Goal: Communication & Community: Answer question/provide support

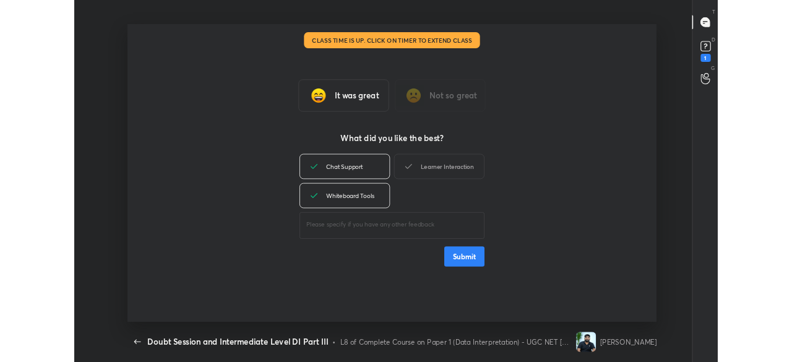
scroll to position [4, 1]
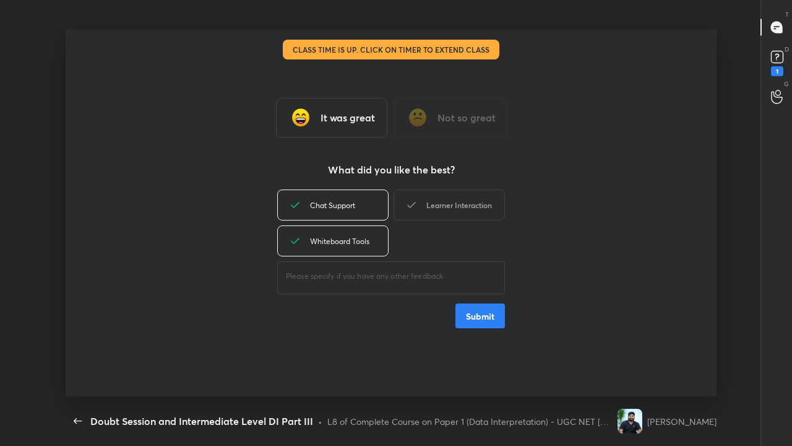
drag, startPoint x: 428, startPoint y: 215, endPoint x: 444, endPoint y: 258, distance: 45.6
click at [429, 217] on div "Learner Interaction" at bounding box center [449, 204] width 111 height 31
click at [464, 318] on button "Submit" at bounding box center [480, 315] width 50 height 25
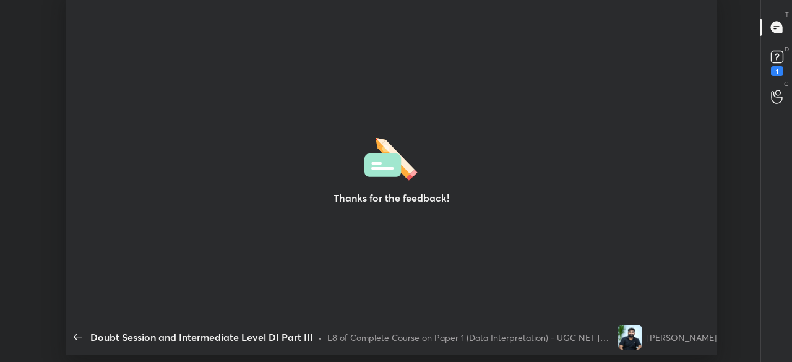
scroll to position [61604, 61105]
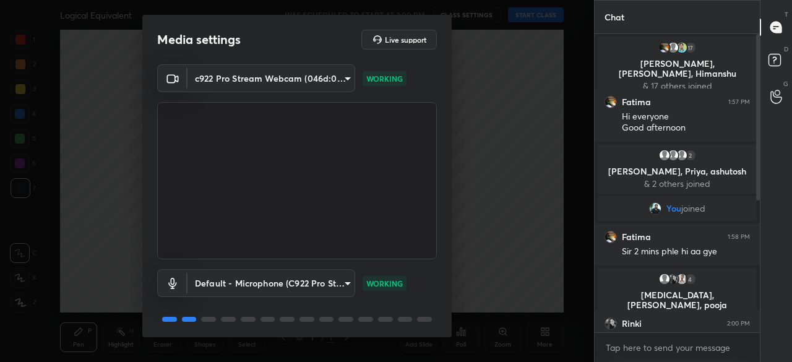
scroll to position [43, 0]
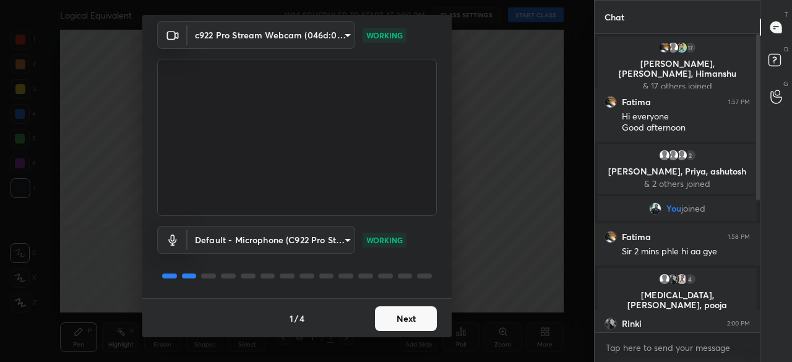
click at [405, 318] on button "Next" at bounding box center [406, 318] width 62 height 25
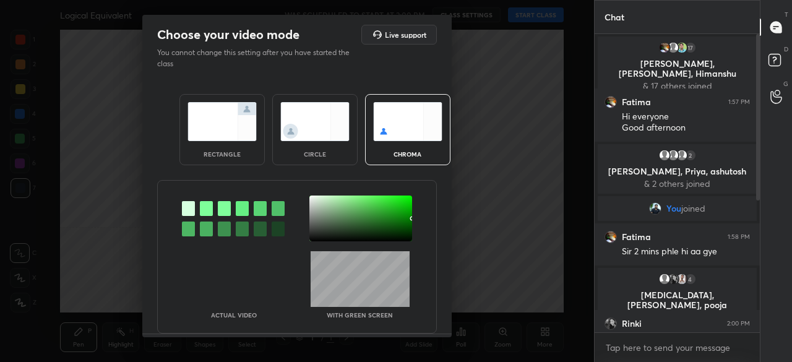
click at [334, 121] on img at bounding box center [314, 121] width 69 height 39
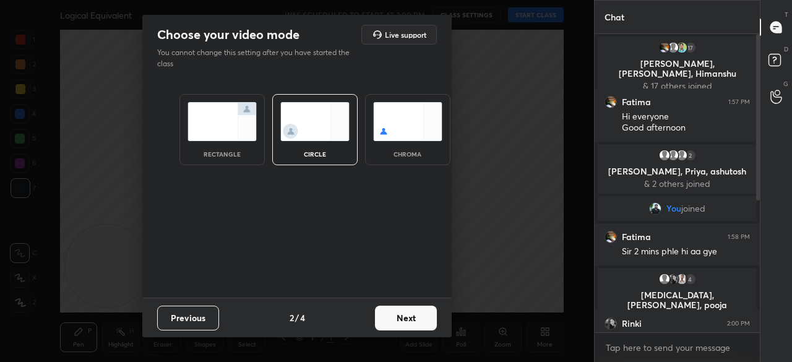
click at [416, 314] on button "Next" at bounding box center [406, 318] width 62 height 25
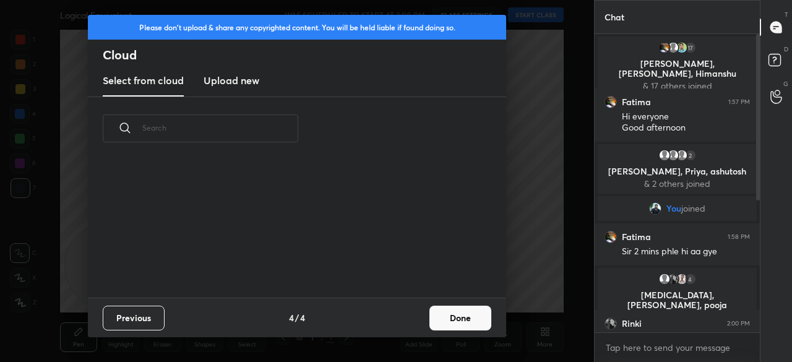
drag, startPoint x: 460, startPoint y: 320, endPoint x: 472, endPoint y: 292, distance: 30.0
click at [461, 319] on button "Done" at bounding box center [460, 318] width 62 height 25
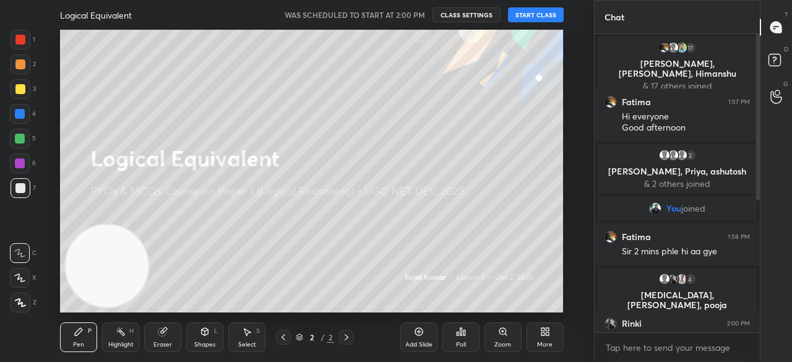
click at [537, 9] on button "START CLASS" at bounding box center [536, 14] width 56 height 15
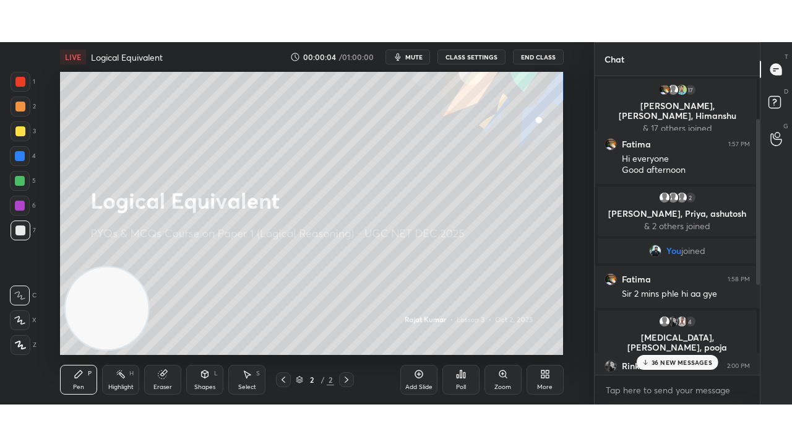
scroll to position [236, 0]
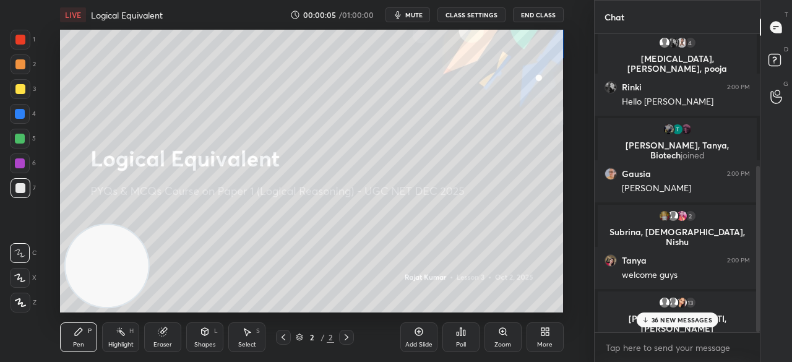
drag, startPoint x: 667, startPoint y: 319, endPoint x: 656, endPoint y: 317, distance: 11.4
click at [667, 319] on p "36 NEW MESSAGES" at bounding box center [682, 319] width 61 height 7
click at [18, 309] on div at bounding box center [21, 303] width 20 height 20
click at [546, 342] on div "More" at bounding box center [544, 345] width 15 height 6
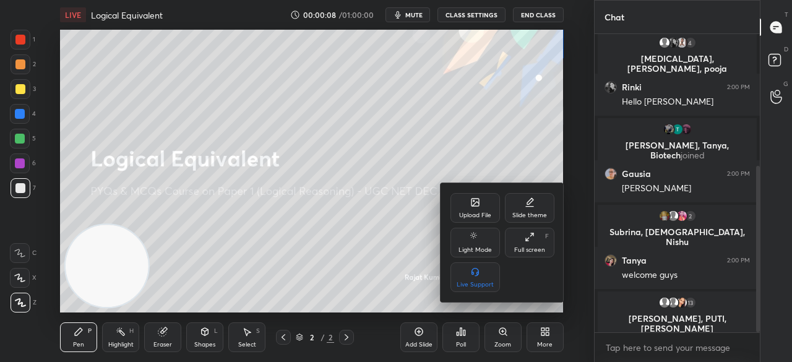
drag, startPoint x: 527, startPoint y: 248, endPoint x: 527, endPoint y: 297, distance: 49.5
click at [527, 247] on div "Full screen" at bounding box center [529, 250] width 31 height 6
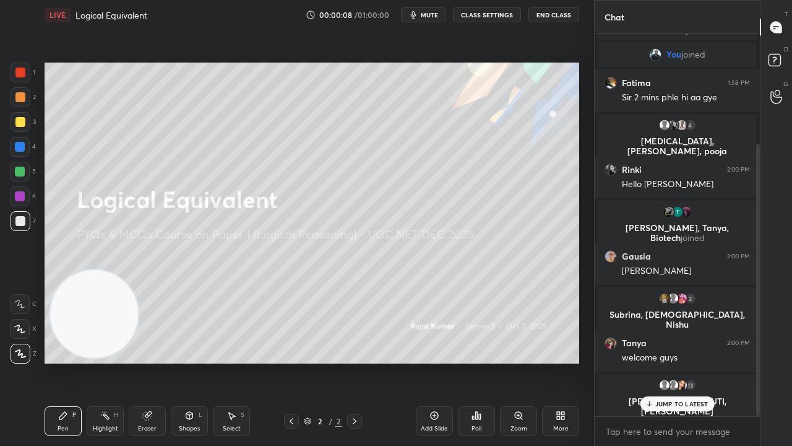
scroll to position [153, 0]
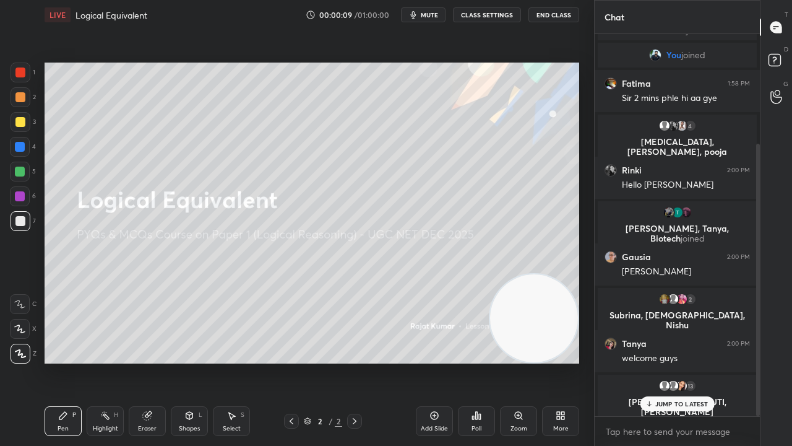
drag, startPoint x: 131, startPoint y: 306, endPoint x: 598, endPoint y: 324, distance: 467.6
click at [598, 324] on div "1 2 3 4 5 6 7 C X Z C X Z E E Erase all H H LIVE Logical Equivalent 00:00:09 / …" at bounding box center [396, 223] width 792 height 446
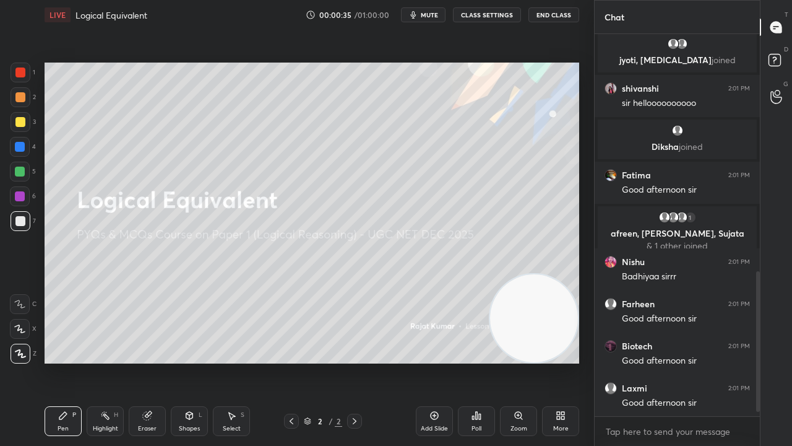
scroll to position [666, 0]
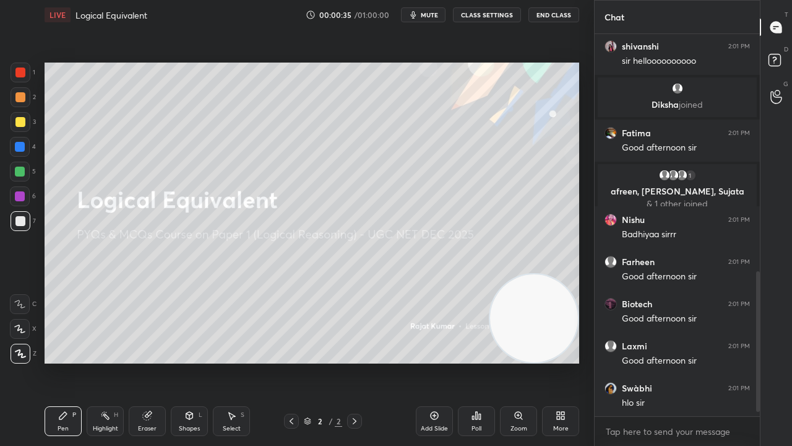
click at [192, 361] on div "Shapes L" at bounding box center [189, 421] width 37 height 30
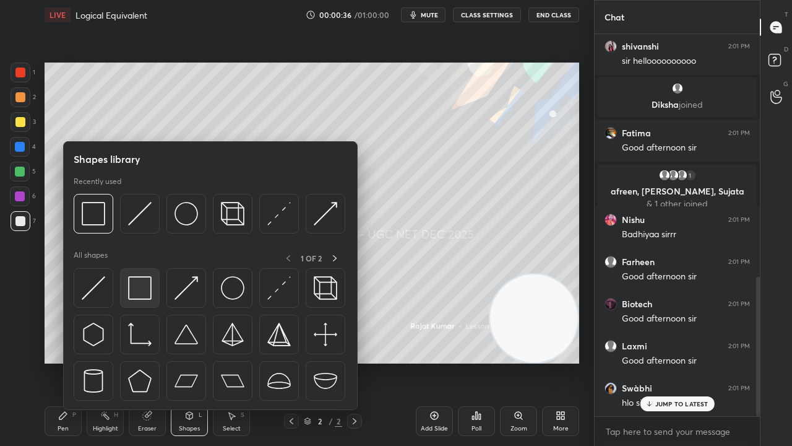
click at [136, 280] on img at bounding box center [140, 288] width 24 height 24
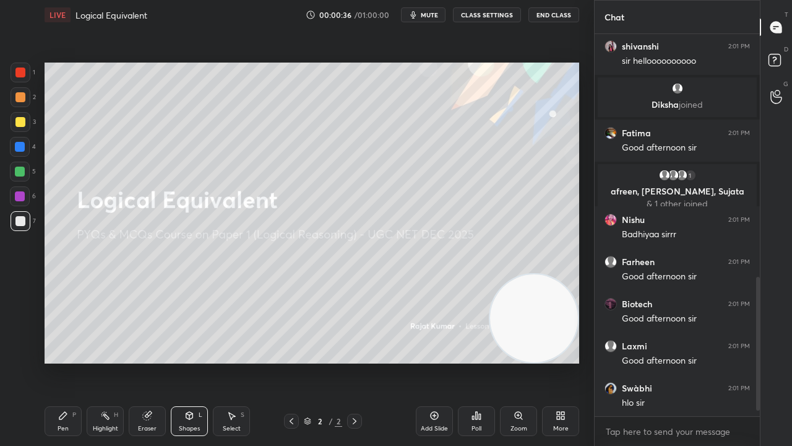
scroll to position [710, 0]
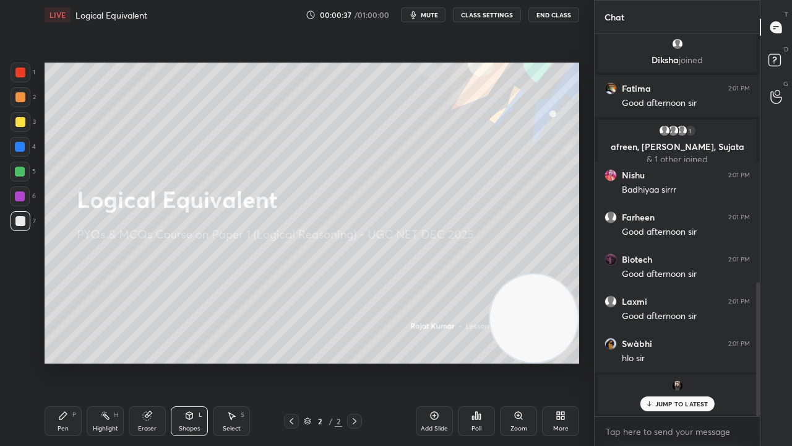
click at [17, 118] on div at bounding box center [20, 122] width 10 height 10
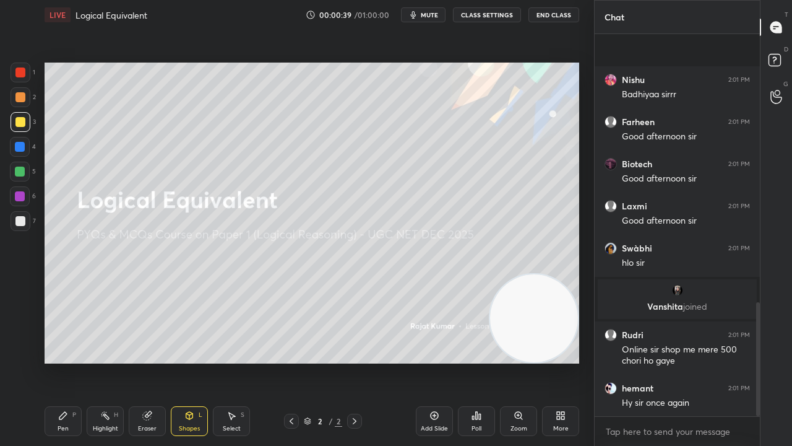
scroll to position [901, 0]
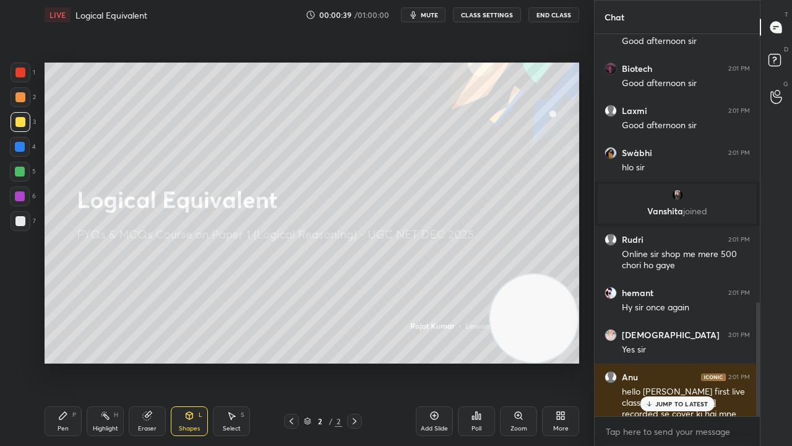
click at [62, 361] on icon at bounding box center [63, 415] width 10 height 10
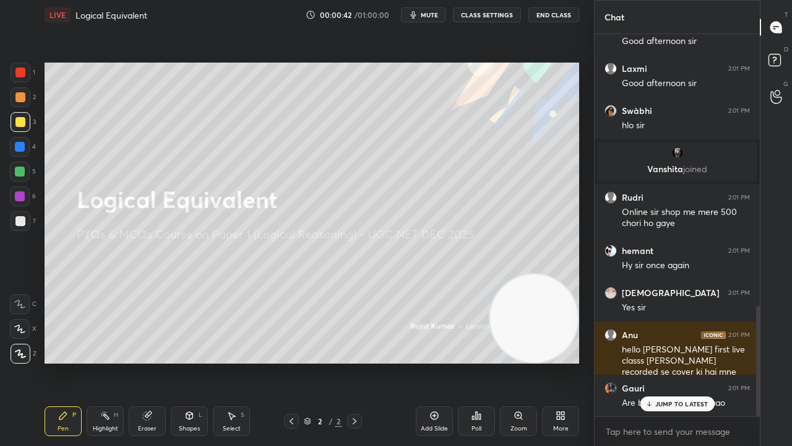
click at [433, 361] on icon at bounding box center [434, 415] width 10 height 10
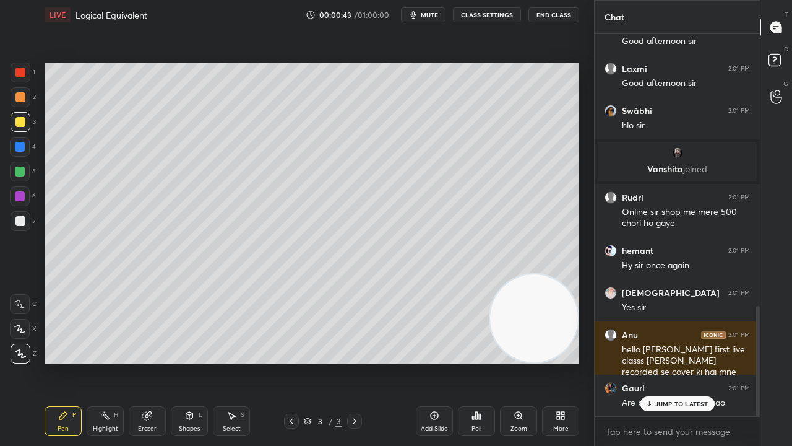
click at [22, 117] on div at bounding box center [20, 122] width 10 height 10
click at [189, 361] on icon at bounding box center [189, 415] width 10 height 10
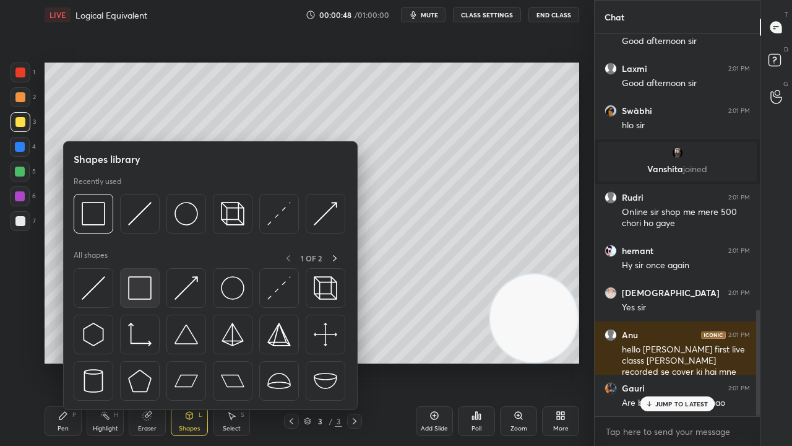
scroll to position [988, 0]
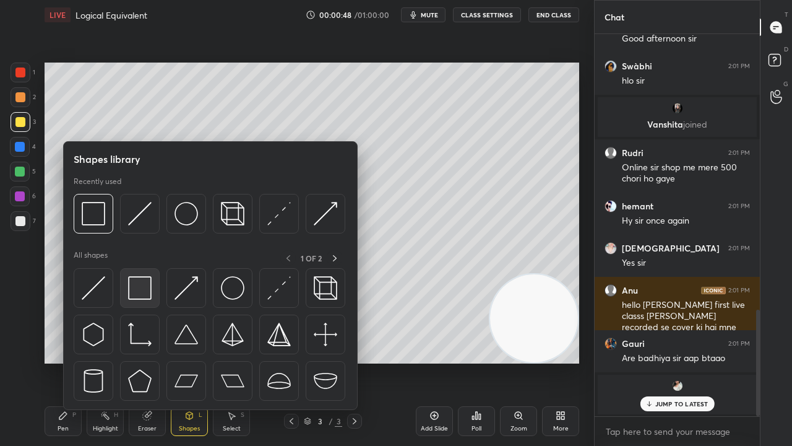
click at [141, 286] on img at bounding box center [140, 288] width 24 height 24
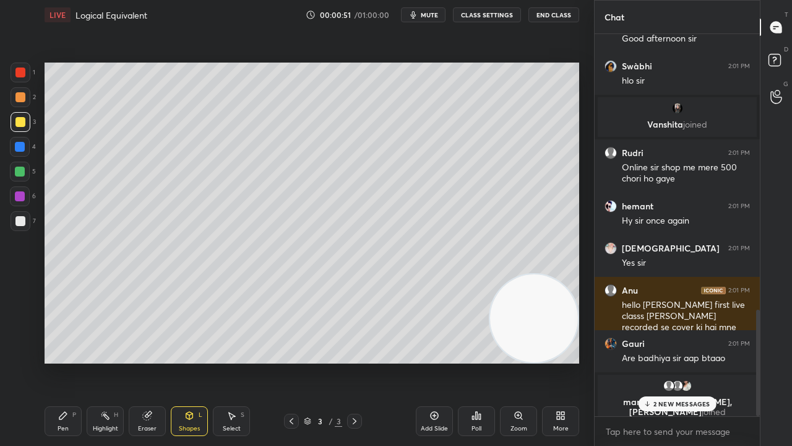
click at [183, 361] on div "Shapes L" at bounding box center [189, 421] width 37 height 30
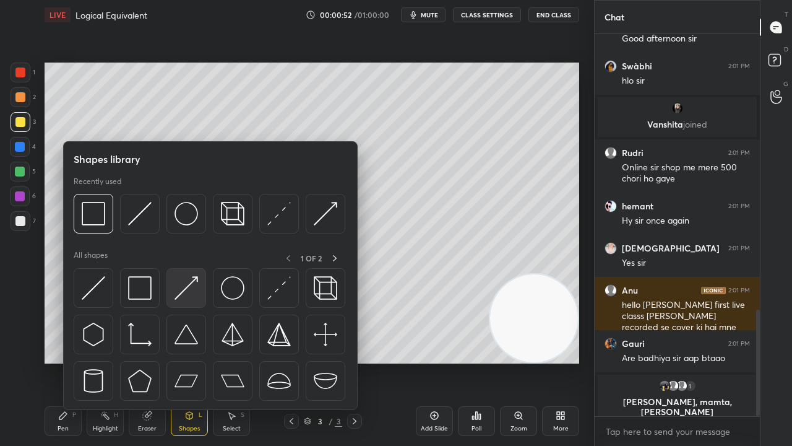
click at [196, 282] on img at bounding box center [187, 288] width 24 height 24
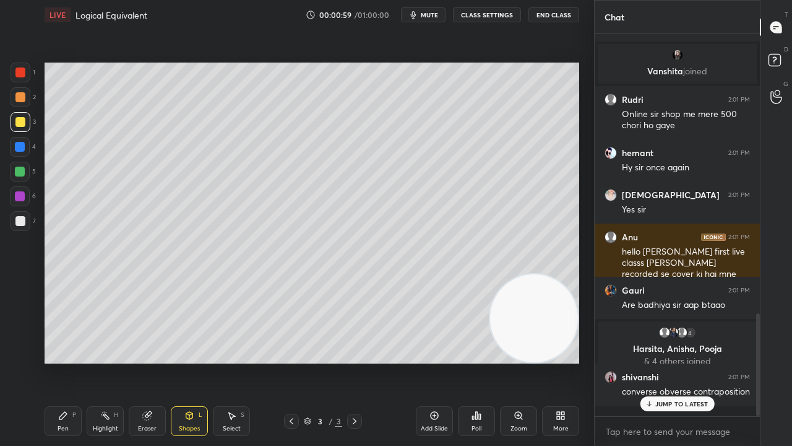
scroll to position [1086, 0]
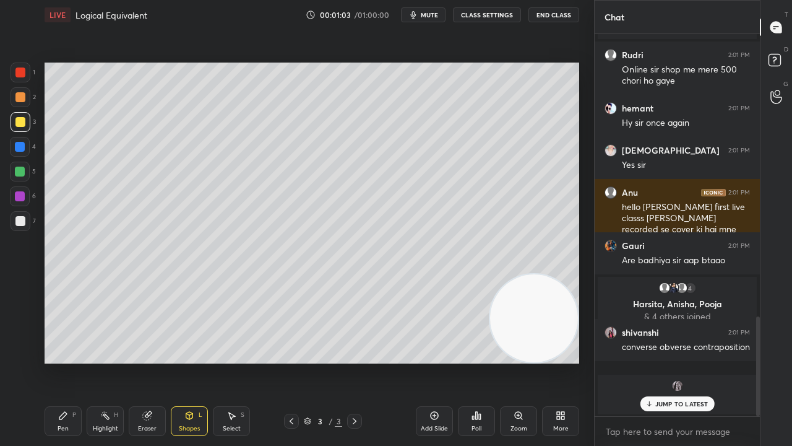
click at [66, 361] on div "Pen P" at bounding box center [63, 421] width 37 height 30
drag, startPoint x: 21, startPoint y: 225, endPoint x: 40, endPoint y: 213, distance: 22.8
click at [22, 225] on div at bounding box center [20, 221] width 10 height 10
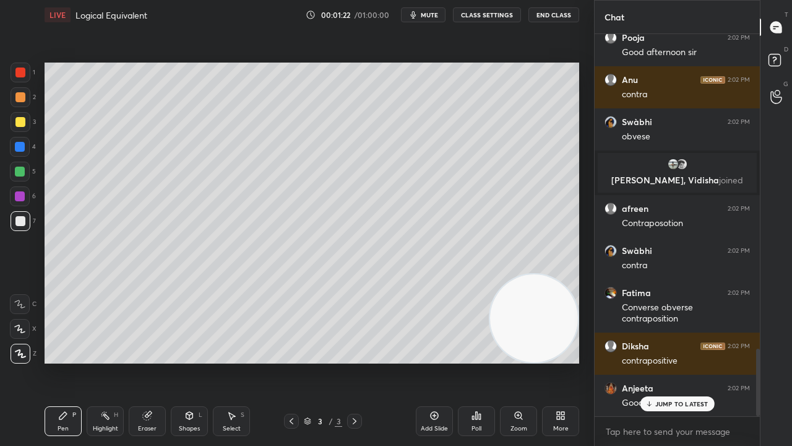
scroll to position [1822, 0]
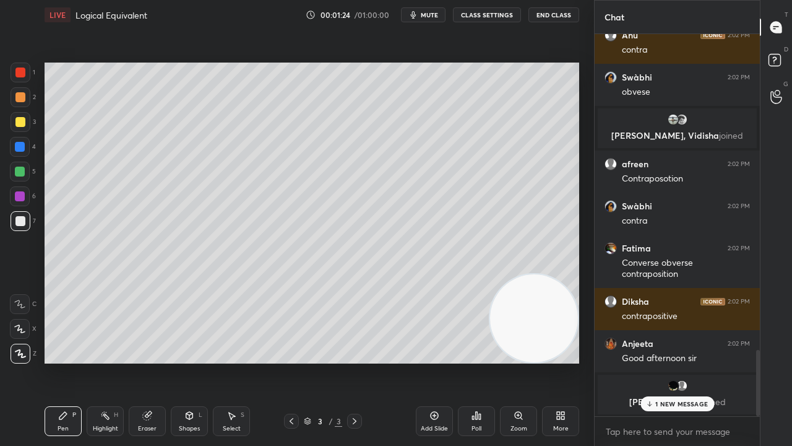
click at [16, 100] on div at bounding box center [20, 97] width 10 height 10
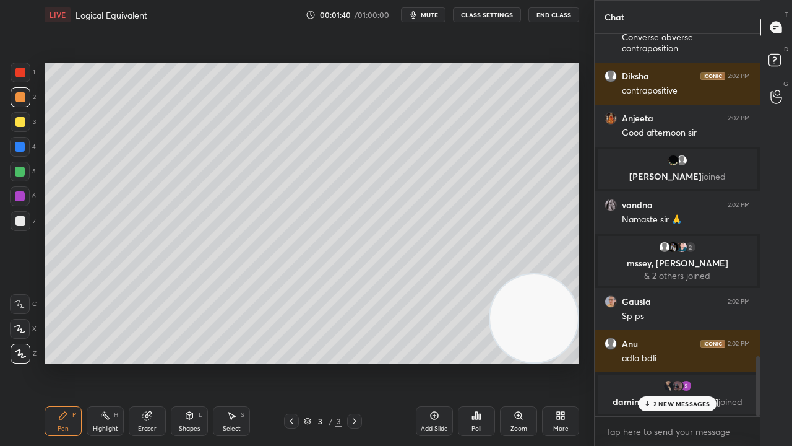
scroll to position [1651, 0]
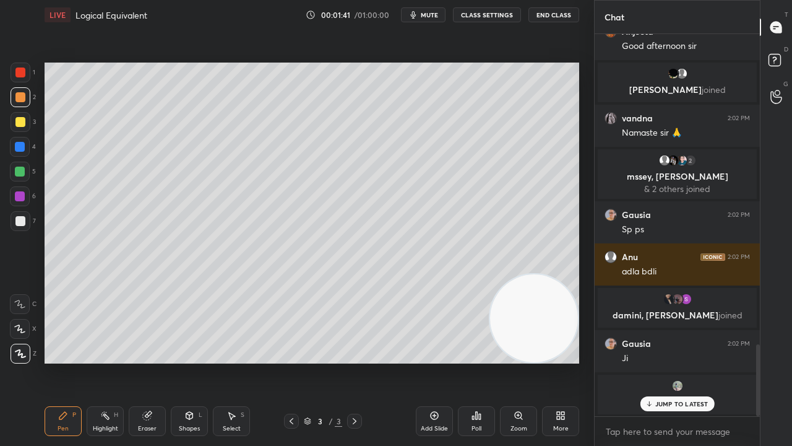
click at [676, 361] on p "JUMP TO LATEST" at bounding box center [681, 403] width 53 height 7
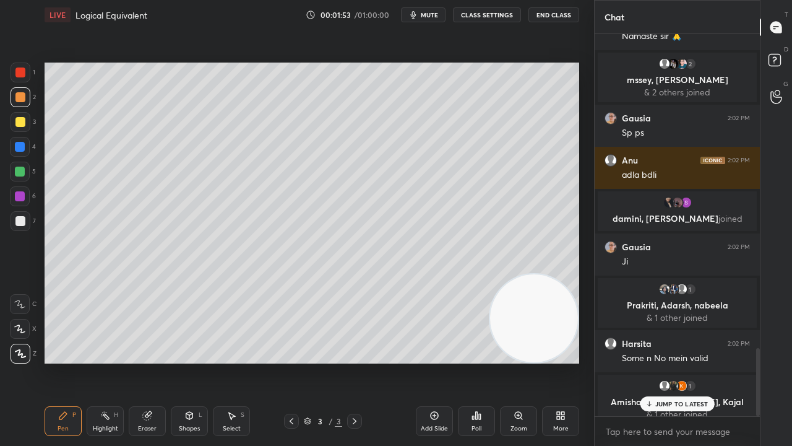
scroll to position [1765, 0]
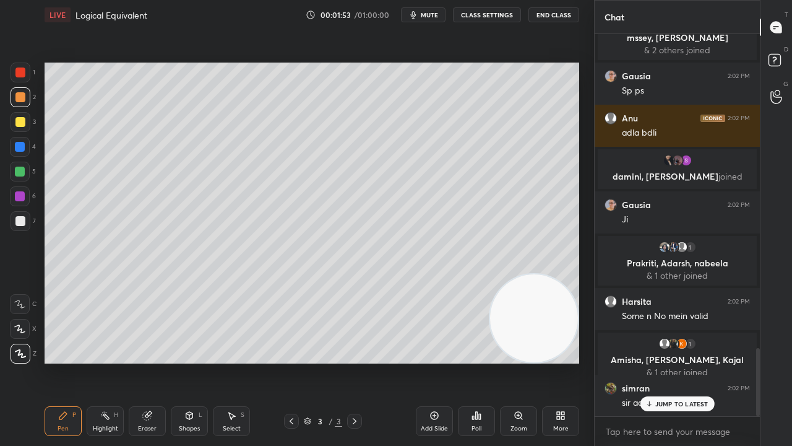
drag, startPoint x: 23, startPoint y: 225, endPoint x: 36, endPoint y: 246, distance: 24.7
click at [24, 225] on div at bounding box center [20, 221] width 10 height 10
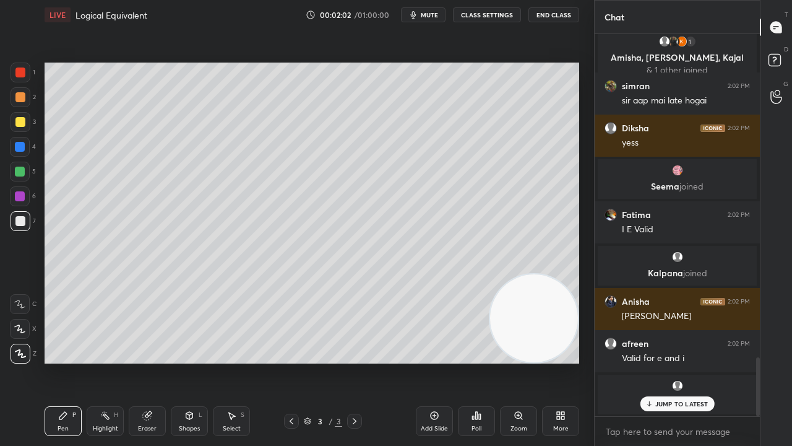
scroll to position [2109, 0]
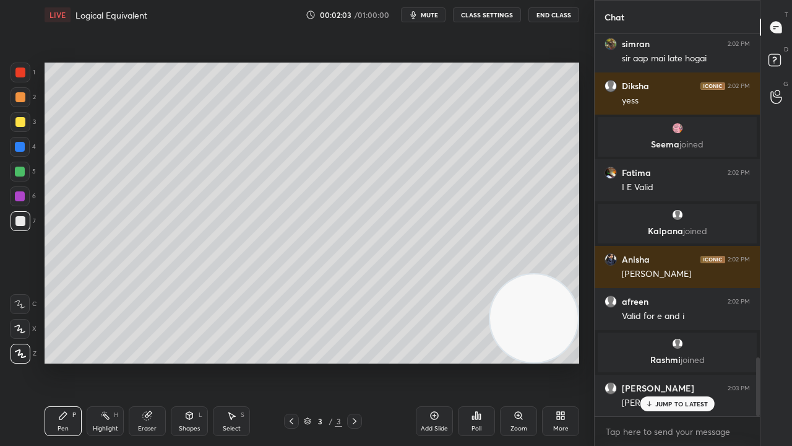
click at [21, 118] on div at bounding box center [20, 122] width 10 height 10
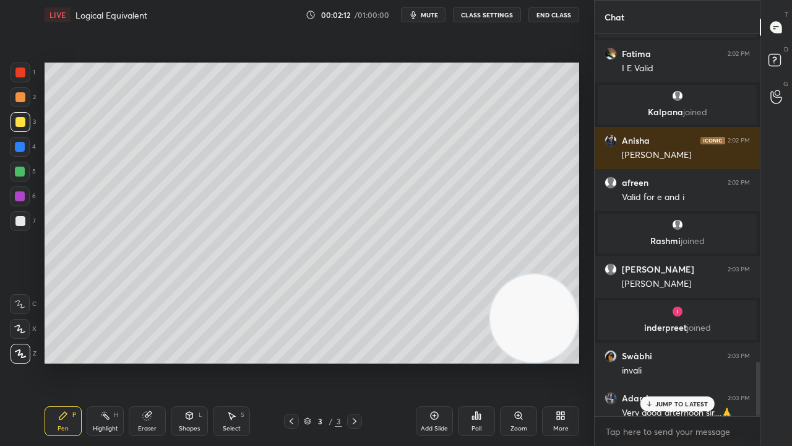
scroll to position [2292, 0]
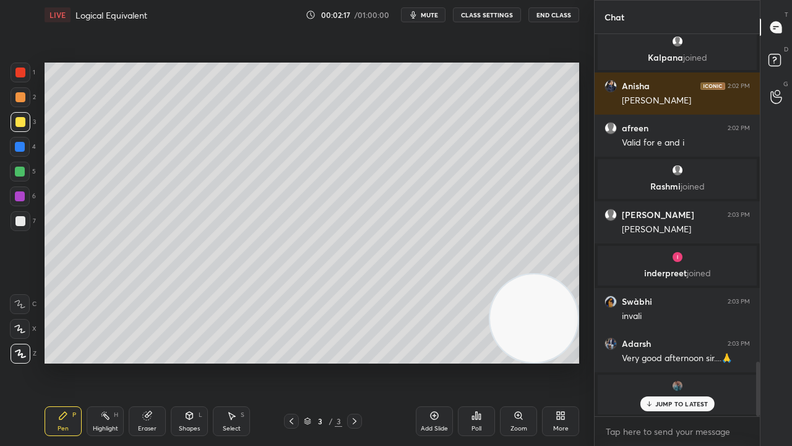
click at [21, 147] on div at bounding box center [20, 147] width 10 height 10
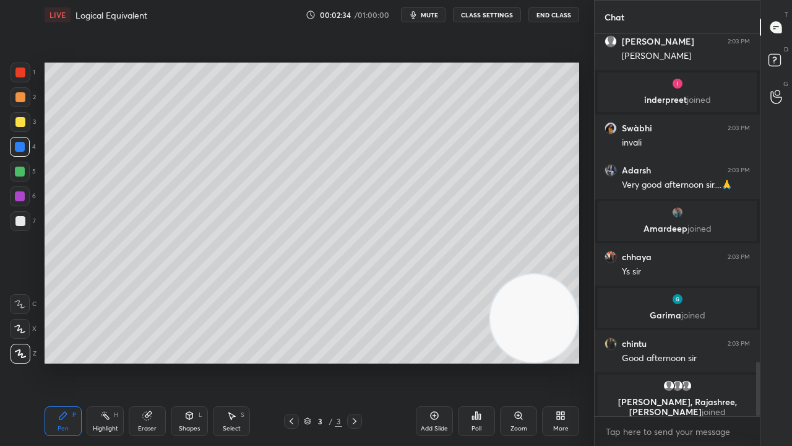
scroll to position [2291, 0]
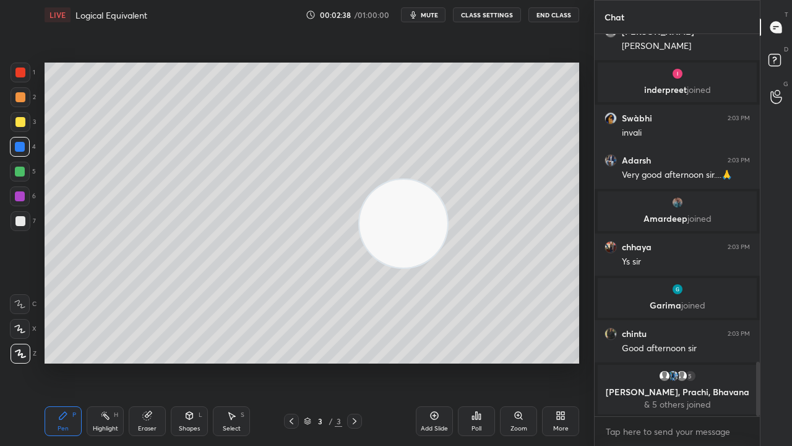
drag, startPoint x: 472, startPoint y: 257, endPoint x: 0, endPoint y: 20, distance: 528.1
click at [0, 26] on div "1 2 3 4 5 6 7 C X Z C X Z E E Erase all H H LIVE Logical Equivalent 00:02:38 / …" at bounding box center [292, 223] width 584 height 446
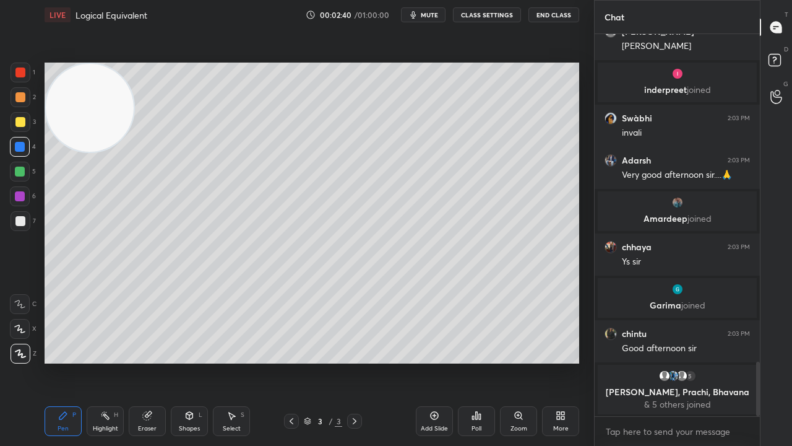
click at [18, 217] on div at bounding box center [20, 221] width 10 height 10
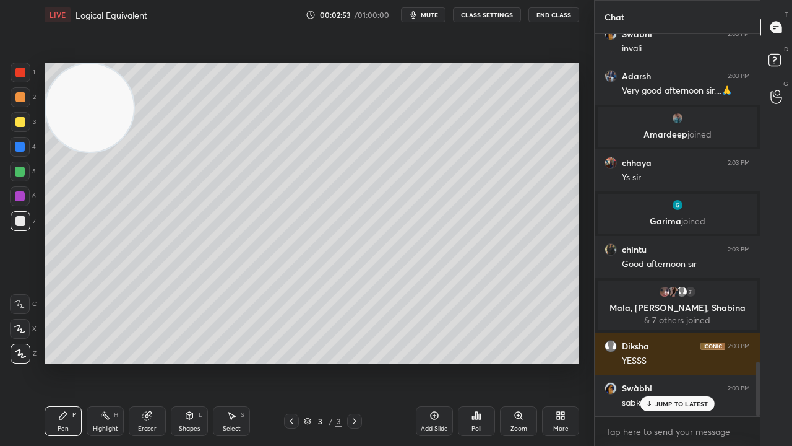
scroll to position [2317, 0]
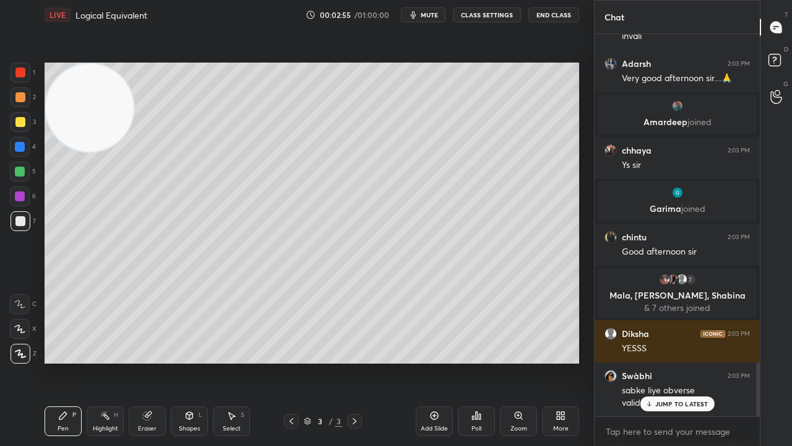
click at [16, 124] on div at bounding box center [20, 122] width 10 height 10
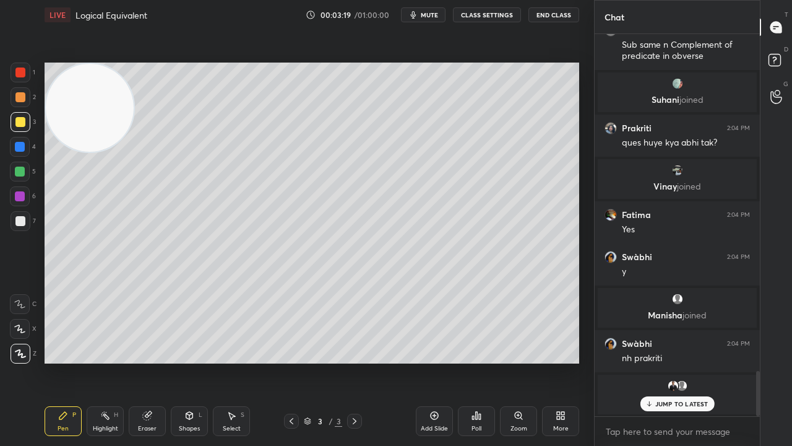
scroll to position [2846, 0]
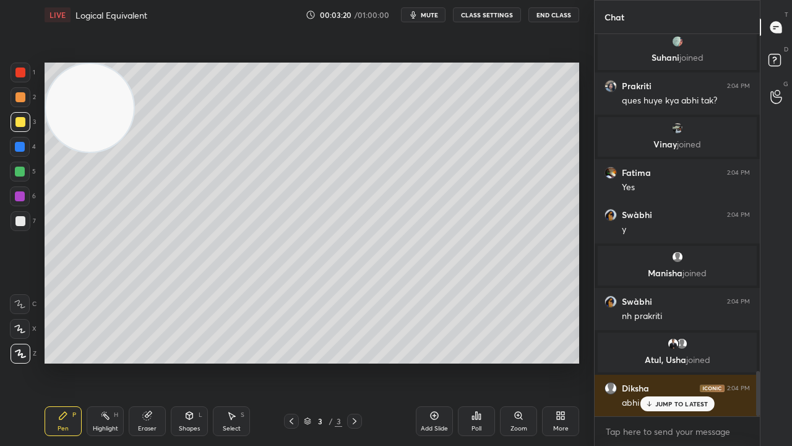
click at [22, 216] on div at bounding box center [20, 221] width 10 height 10
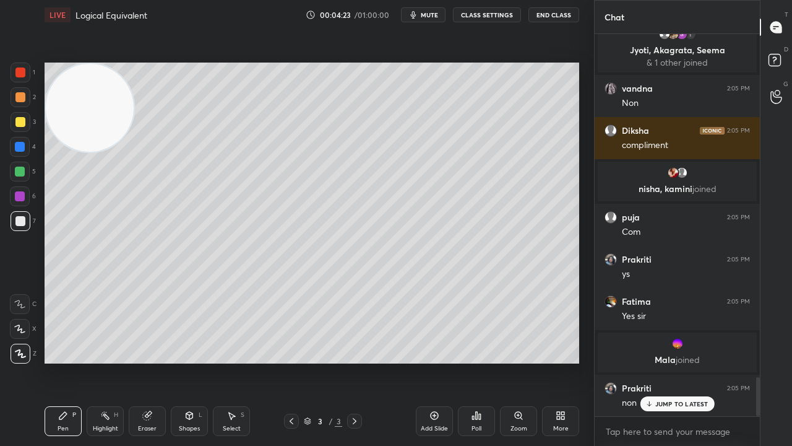
scroll to position [3403, 0]
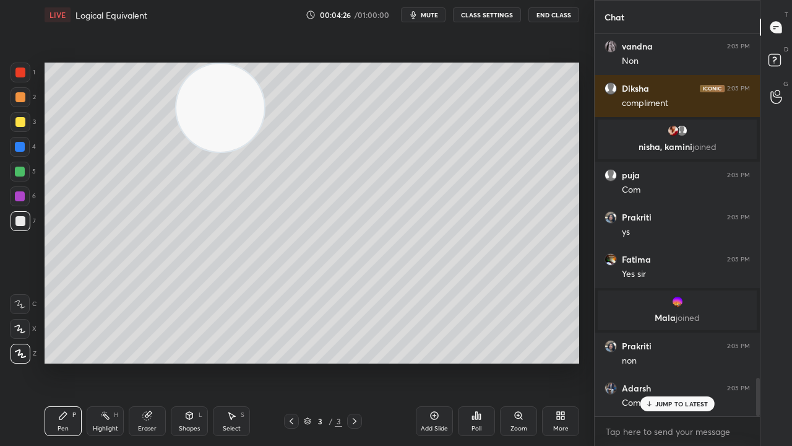
drag, startPoint x: 109, startPoint y: 117, endPoint x: 234, endPoint y: 103, distance: 125.8
click at [238, 104] on video at bounding box center [220, 108] width 88 height 88
click at [22, 71] on div at bounding box center [20, 72] width 10 height 10
click at [555, 361] on div "More" at bounding box center [560, 421] width 37 height 30
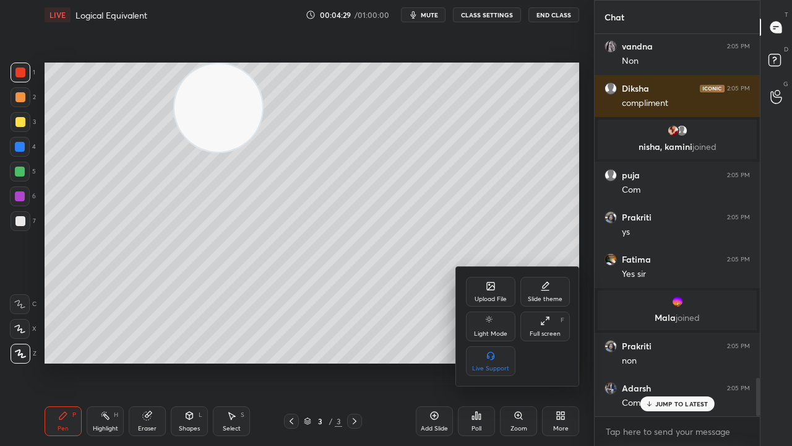
click at [477, 287] on div "Upload File" at bounding box center [491, 292] width 50 height 30
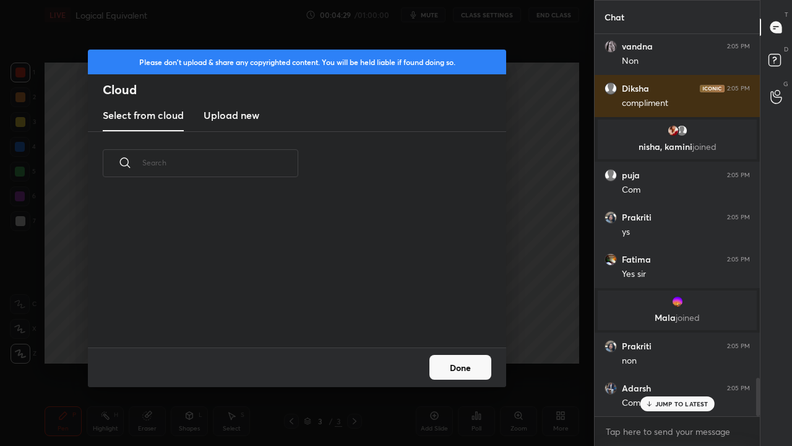
scroll to position [3445, 0]
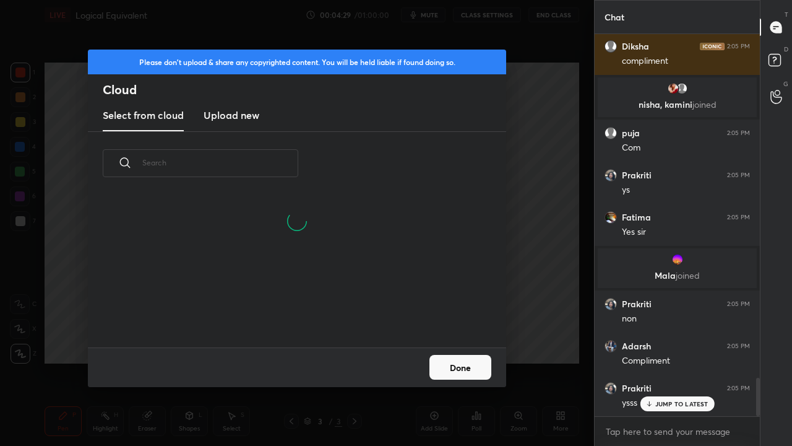
click at [217, 106] on new "Upload new" at bounding box center [232, 115] width 56 height 31
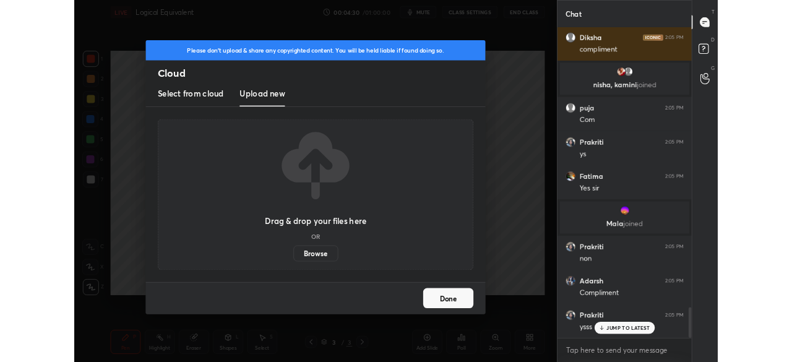
scroll to position [3487, 0]
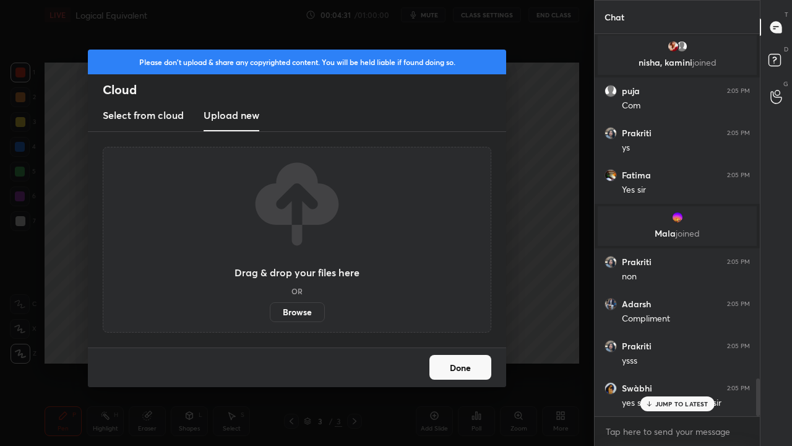
click at [307, 306] on label "Browse" at bounding box center [297, 312] width 55 height 20
click at [270, 306] on input "Browse" at bounding box center [270, 312] width 0 height 20
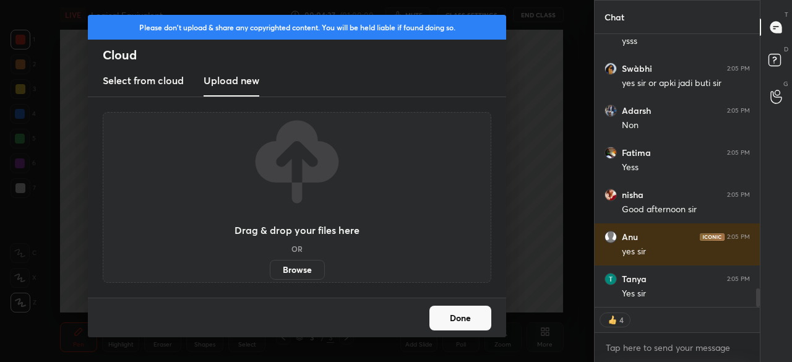
scroll to position [3890, 0]
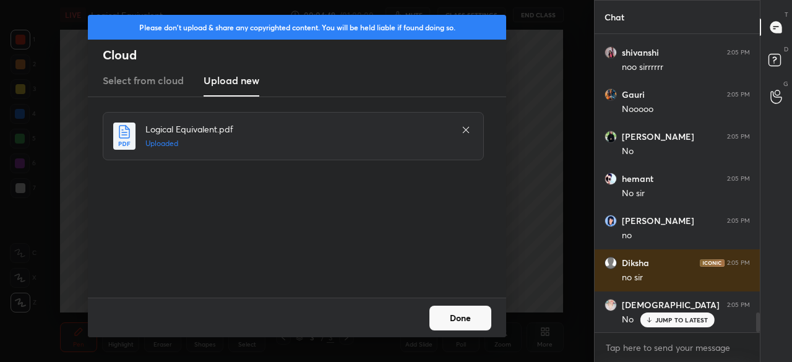
click at [466, 316] on button "Done" at bounding box center [460, 318] width 62 height 25
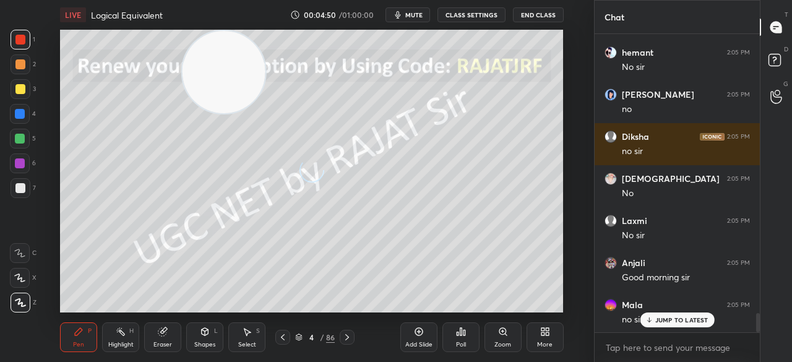
click at [548, 337] on div "More" at bounding box center [545, 337] width 37 height 30
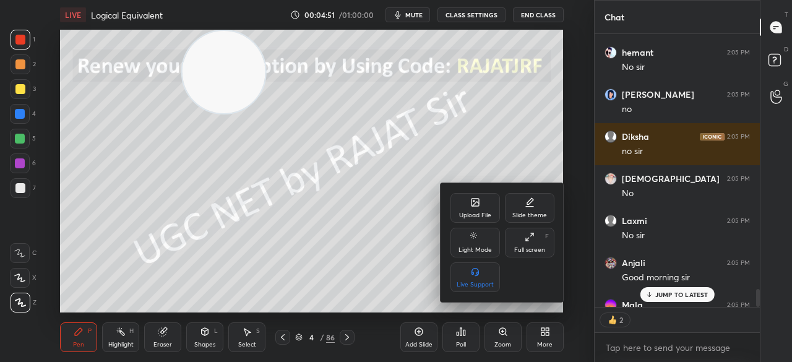
click at [535, 246] on div "Full screen F" at bounding box center [530, 243] width 50 height 30
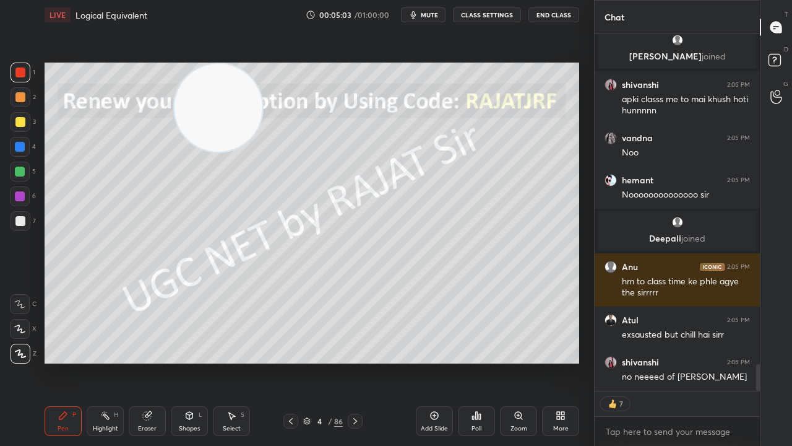
type textarea "x"
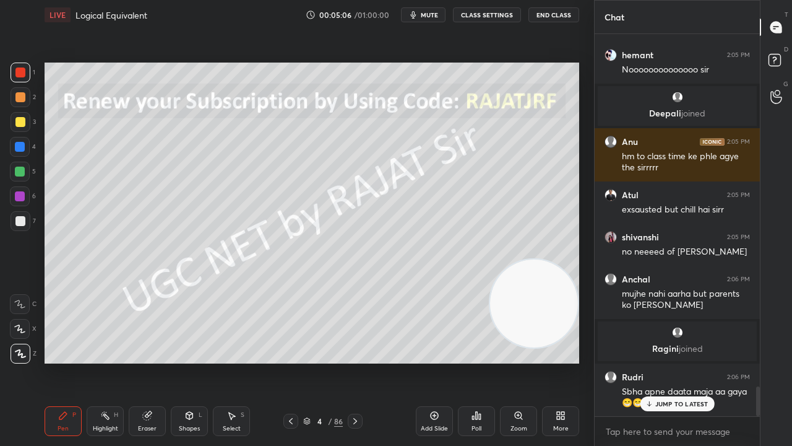
drag, startPoint x: 215, startPoint y: 103, endPoint x: 583, endPoint y: 300, distance: 416.7
click at [584, 300] on div "1 2 3 4 5 6 7 C X Z C X Z E E Erase all H H LIVE Logical Equivalent 00:05:06 / …" at bounding box center [297, 223] width 594 height 446
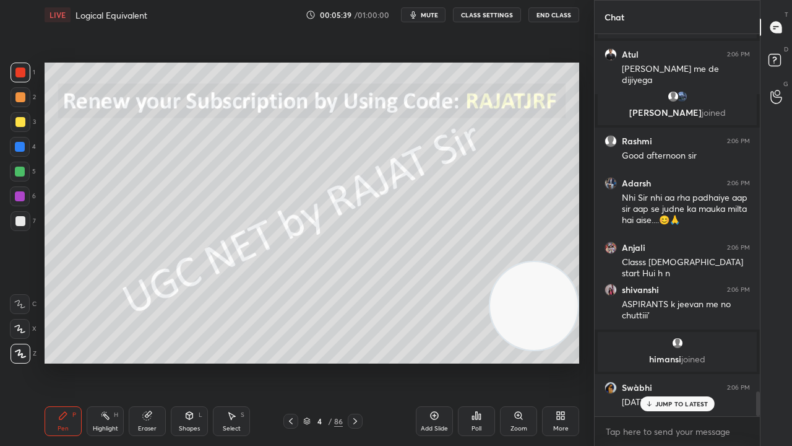
click at [311, 361] on div "4 / 86" at bounding box center [323, 420] width 40 height 11
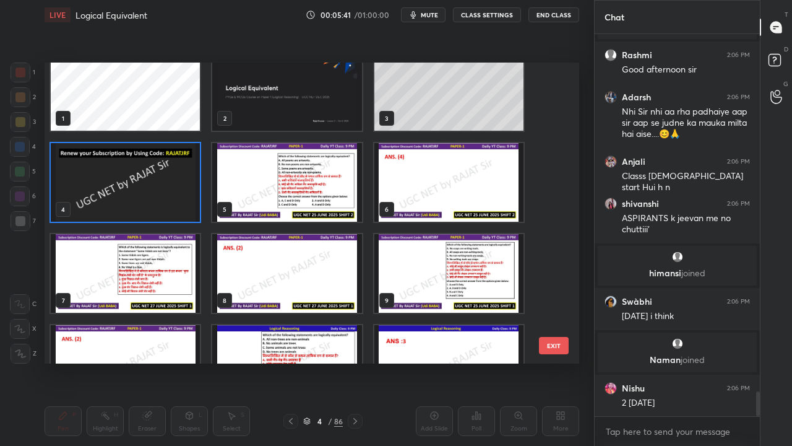
click at [324, 185] on img "grid" at bounding box center [286, 182] width 149 height 79
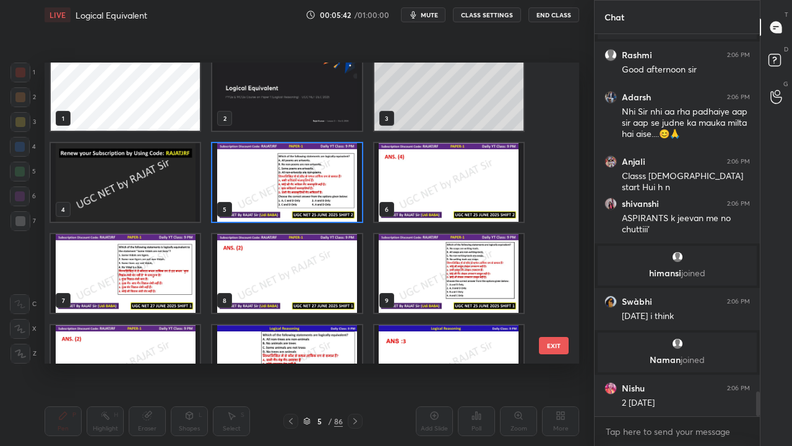
click at [324, 185] on img "grid" at bounding box center [286, 182] width 149 height 79
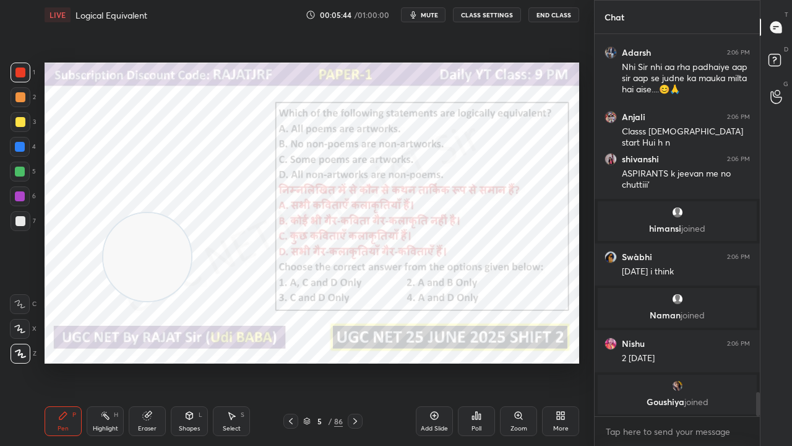
drag, startPoint x: 501, startPoint y: 298, endPoint x: 121, endPoint y: 253, distance: 382.1
click at [120, 255] on video at bounding box center [147, 257] width 88 height 88
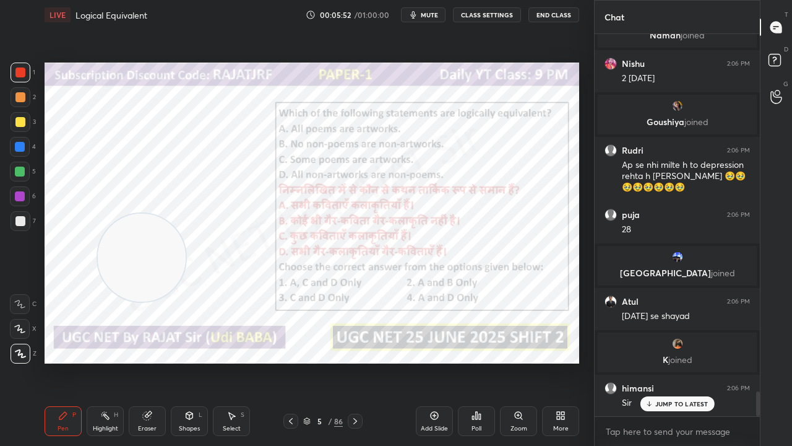
drag, startPoint x: 322, startPoint y: 422, endPoint x: 318, endPoint y: 402, distance: 20.1
click at [323, 361] on div "5" at bounding box center [319, 420] width 12 height 7
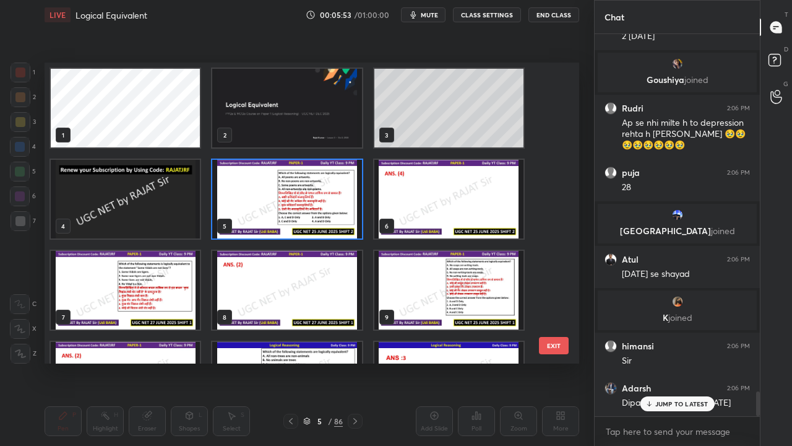
click at [301, 191] on img "grid" at bounding box center [286, 199] width 149 height 79
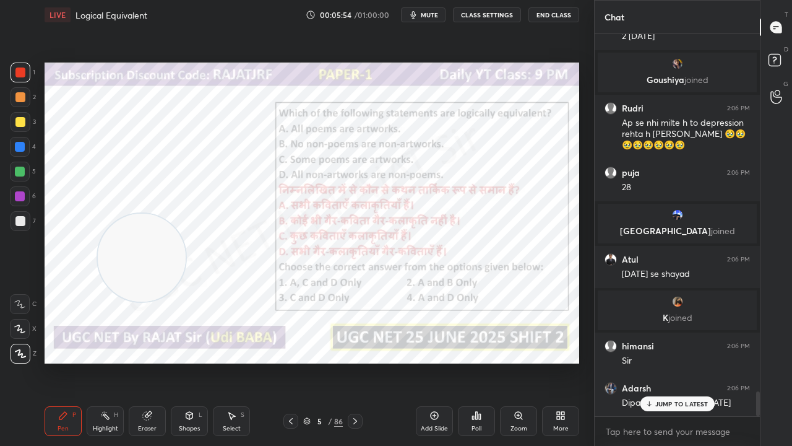
click at [303, 189] on img "grid" at bounding box center [286, 199] width 149 height 79
click at [482, 361] on div "Poll" at bounding box center [476, 421] width 37 height 30
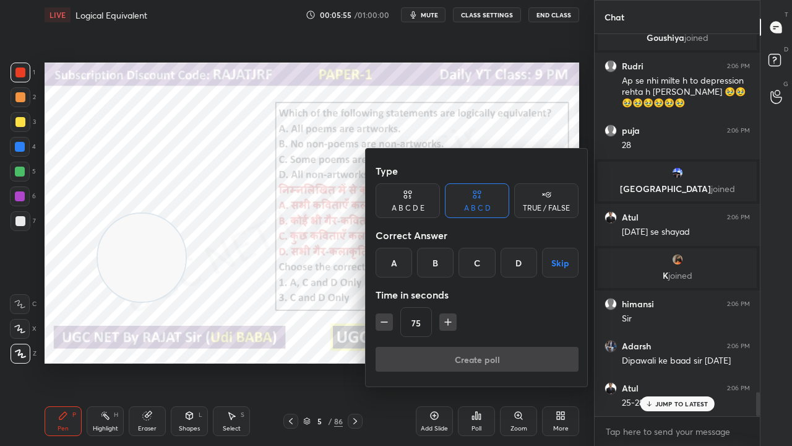
click at [514, 257] on div "D" at bounding box center [519, 263] width 37 height 30
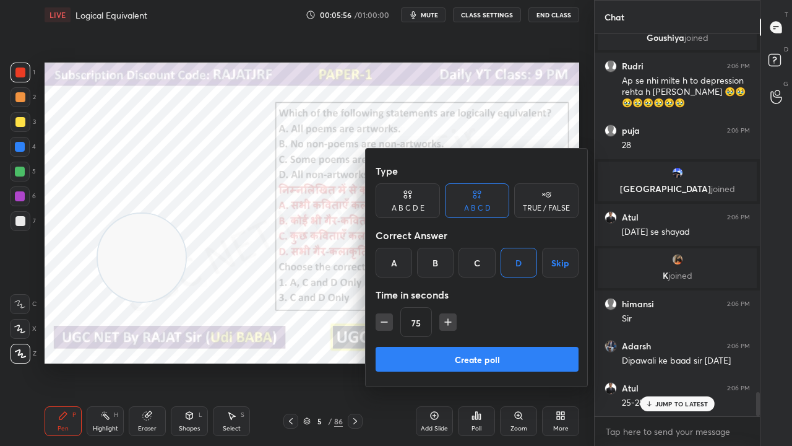
click at [384, 320] on icon "button" at bounding box center [384, 322] width 12 height 12
drag, startPoint x: 448, startPoint y: 325, endPoint x: 444, endPoint y: 334, distance: 10.2
click at [448, 326] on icon "button" at bounding box center [448, 322] width 12 height 12
type input "75"
click at [441, 354] on button "Create poll" at bounding box center [477, 359] width 203 height 25
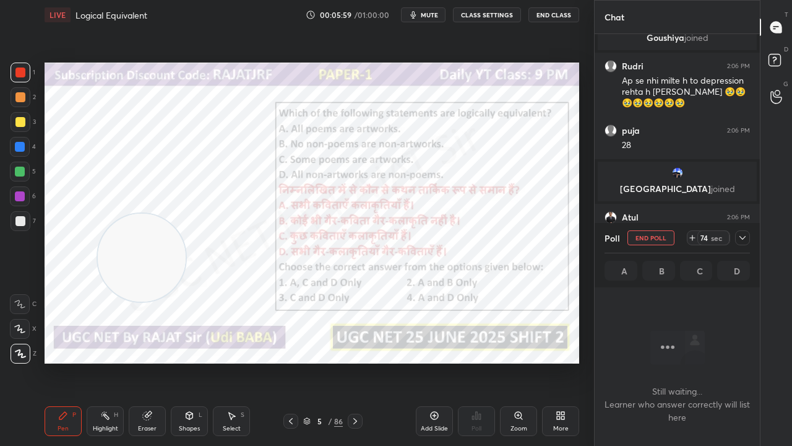
click at [433, 9] on button "mute" at bounding box center [423, 14] width 45 height 15
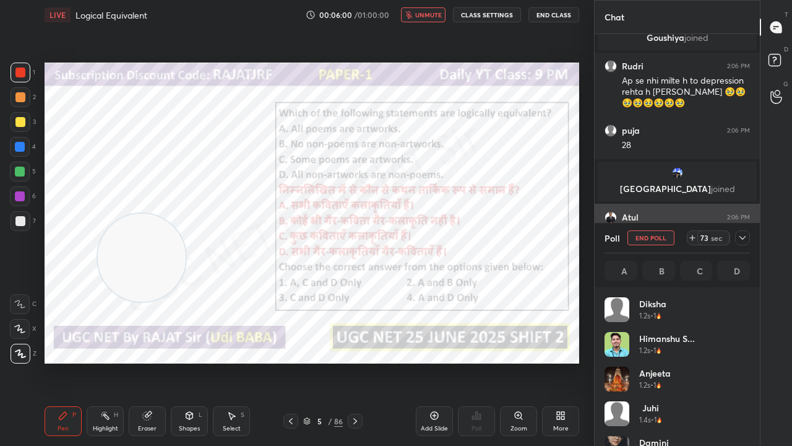
click at [745, 237] on icon at bounding box center [743, 238] width 10 height 10
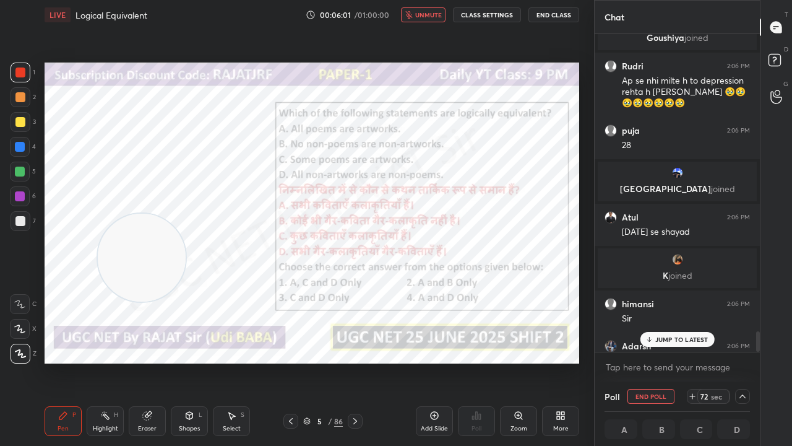
click at [681, 334] on div "JUMP TO LATEST" at bounding box center [677, 339] width 74 height 15
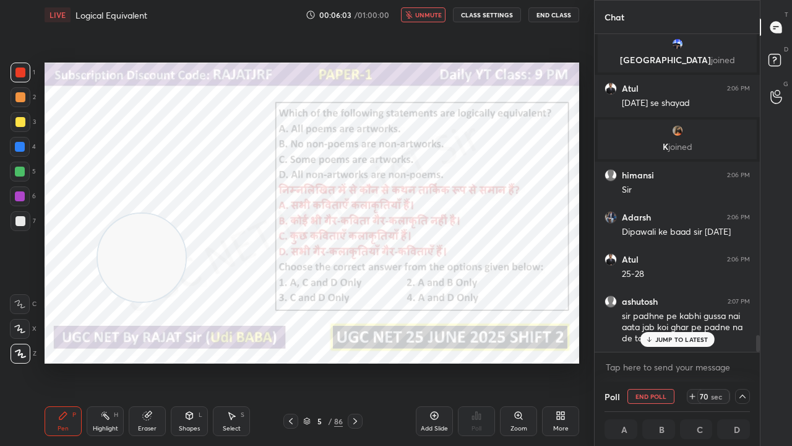
click at [422, 15] on span "unmute" at bounding box center [428, 15] width 27 height 9
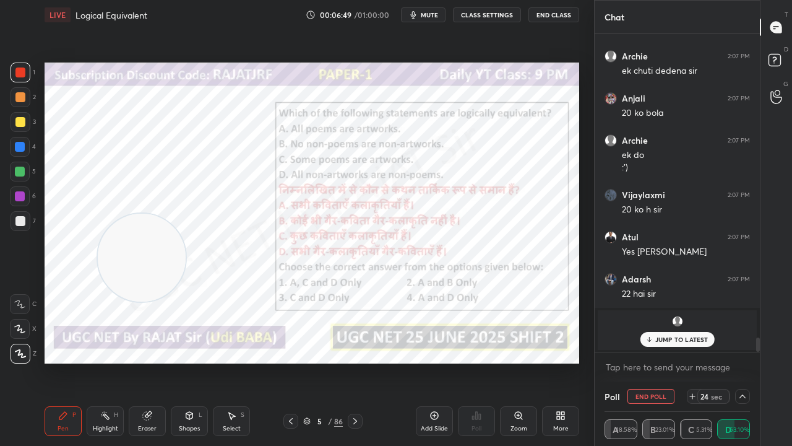
drag, startPoint x: 22, startPoint y: 189, endPoint x: 37, endPoint y: 173, distance: 21.0
click at [22, 188] on div at bounding box center [20, 196] width 20 height 20
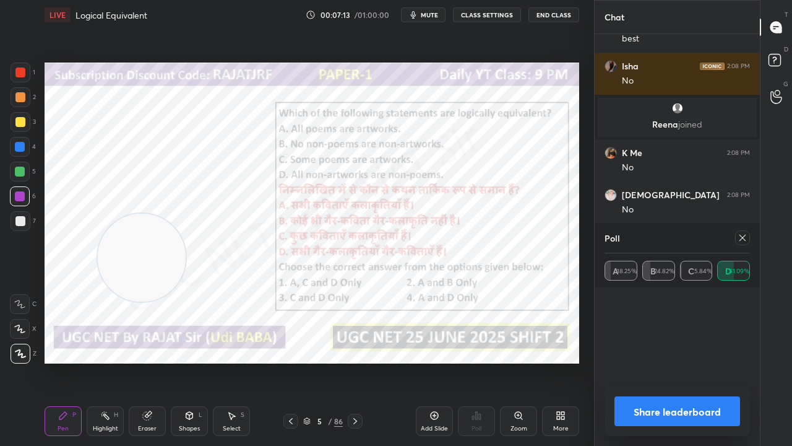
scroll to position [4, 4]
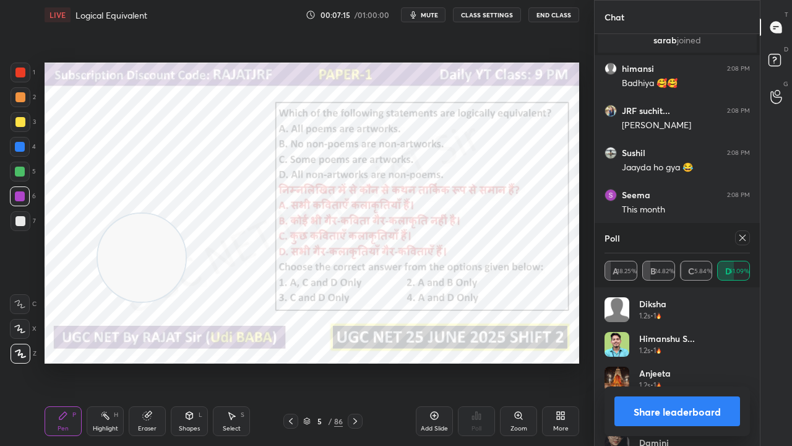
click at [744, 236] on icon at bounding box center [743, 238] width 10 height 10
type textarea "x"
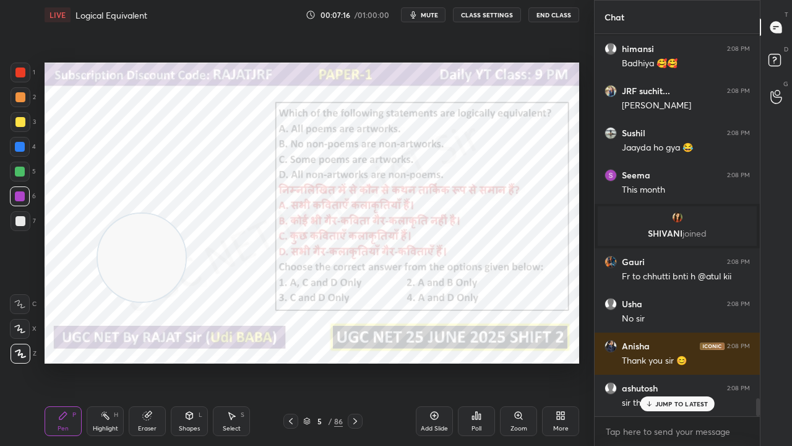
click at [196, 361] on div "Shapes" at bounding box center [189, 428] width 21 height 6
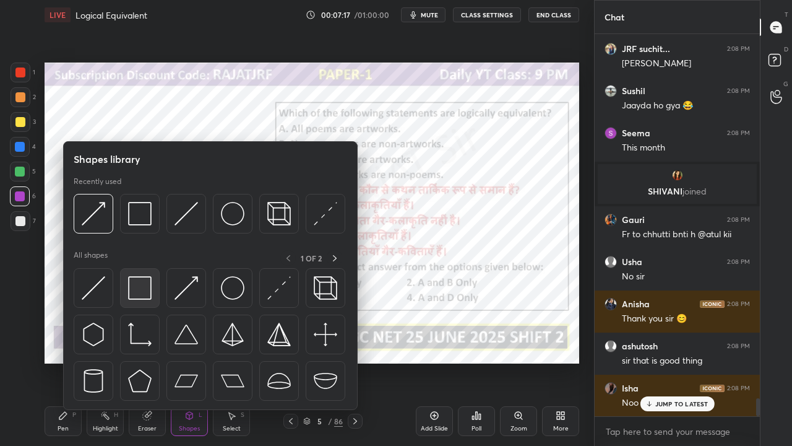
click at [146, 290] on img at bounding box center [140, 288] width 24 height 24
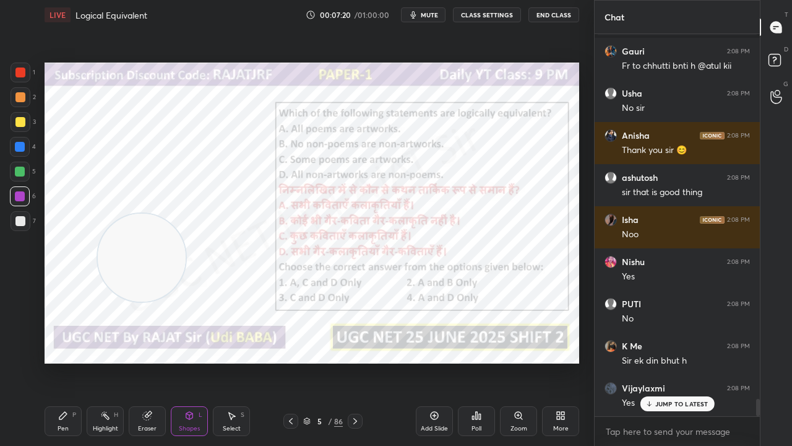
click at [69, 361] on div "Pen P" at bounding box center [63, 421] width 37 height 30
drag, startPoint x: 22, startPoint y: 72, endPoint x: 39, endPoint y: 82, distance: 19.1
click at [24, 73] on div at bounding box center [20, 72] width 10 height 10
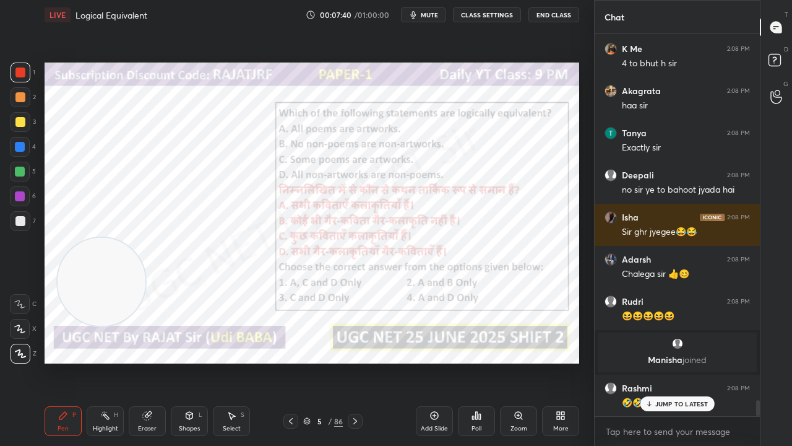
drag, startPoint x: 165, startPoint y: 262, endPoint x: 100, endPoint y: 285, distance: 69.5
click at [101, 290] on video at bounding box center [102, 282] width 88 height 88
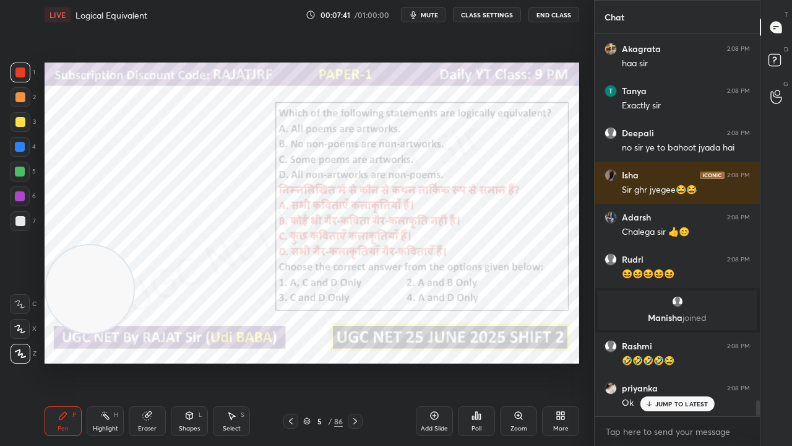
click at [20, 145] on div at bounding box center [20, 147] width 10 height 10
click at [21, 145] on div at bounding box center [20, 147] width 10 height 10
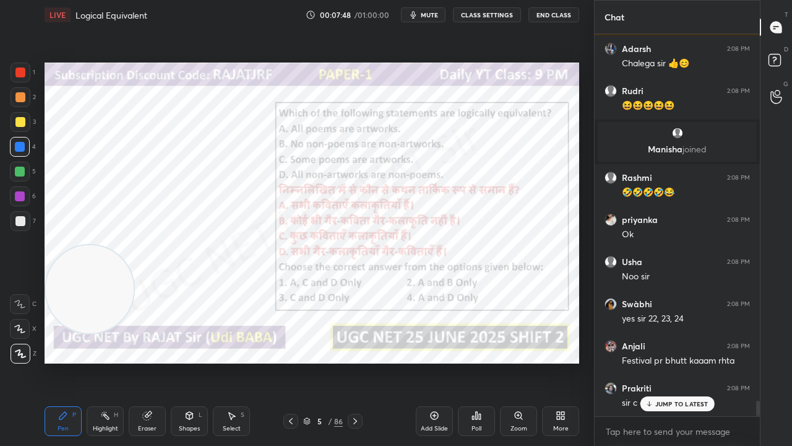
click at [666, 361] on p "JUMP TO LATEST" at bounding box center [681, 403] width 53 height 7
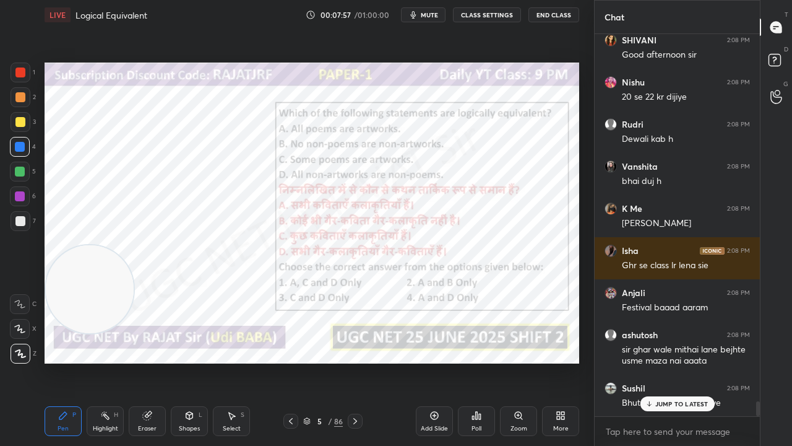
click at [20, 193] on div at bounding box center [20, 196] width 10 height 10
click at [21, 192] on div at bounding box center [20, 196] width 10 height 10
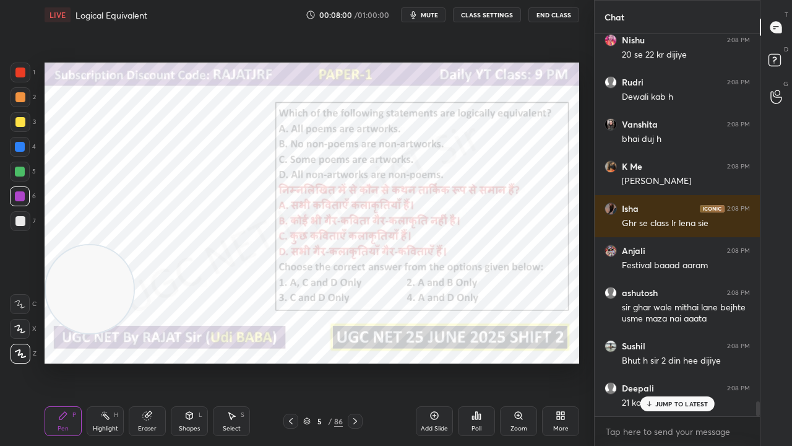
click at [319, 361] on div "5" at bounding box center [319, 420] width 12 height 7
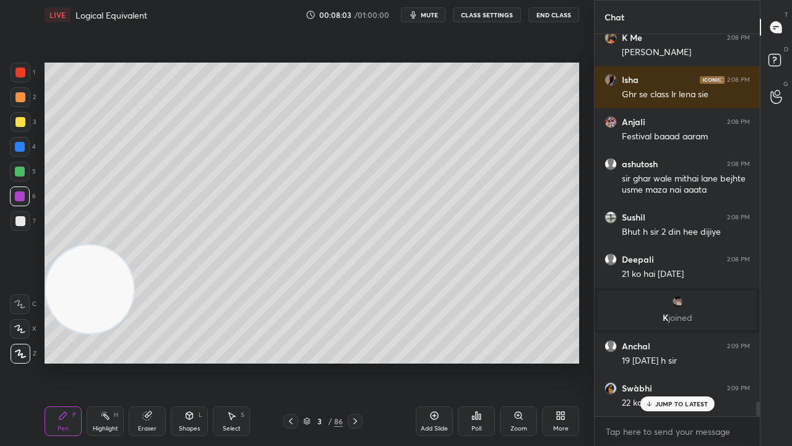
click at [434, 361] on div "Add Slide" at bounding box center [434, 421] width 37 height 30
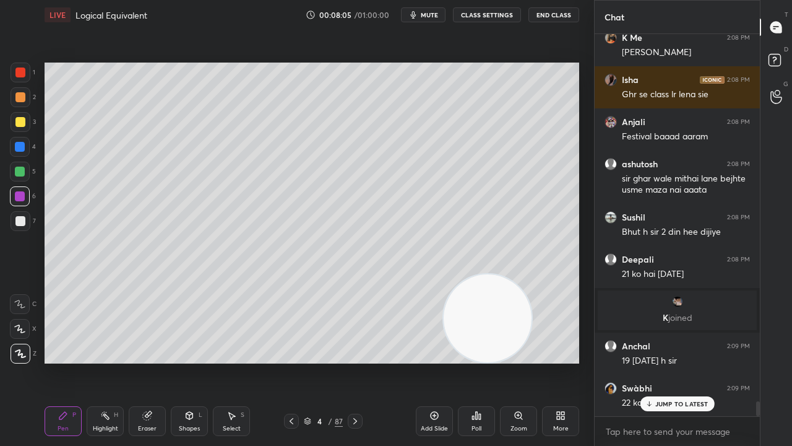
drag, startPoint x: 134, startPoint y: 281, endPoint x: 503, endPoint y: 333, distance: 372.5
click at [511, 337] on video at bounding box center [488, 318] width 88 height 88
click at [23, 125] on div at bounding box center [20, 122] width 10 height 10
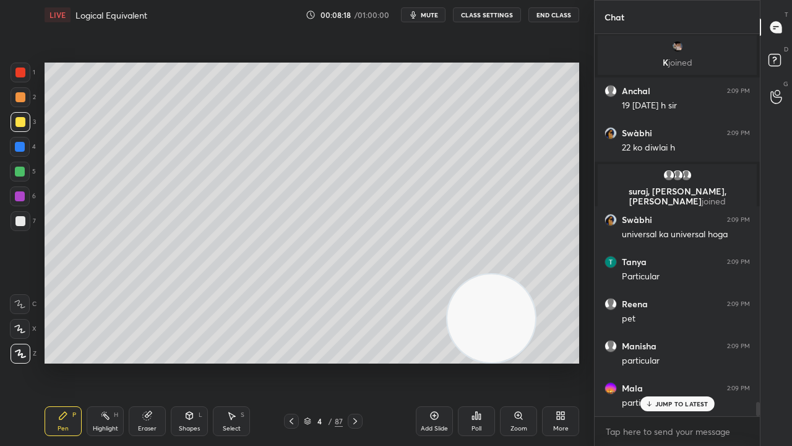
click at [348, 361] on div at bounding box center [355, 420] width 15 height 15
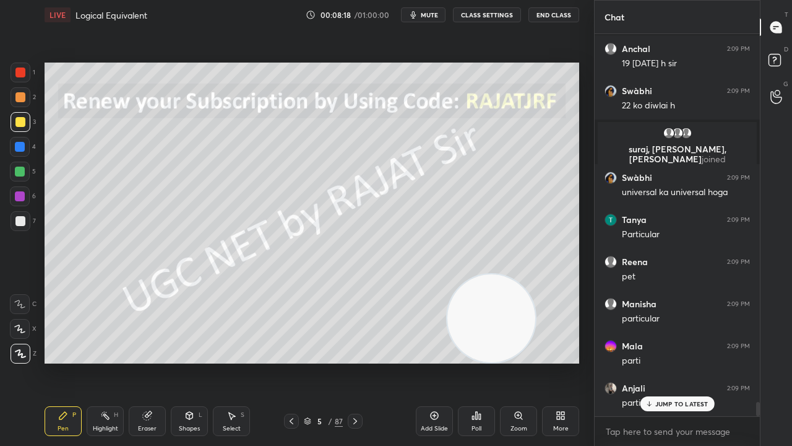
click at [350, 361] on icon at bounding box center [355, 421] width 10 height 10
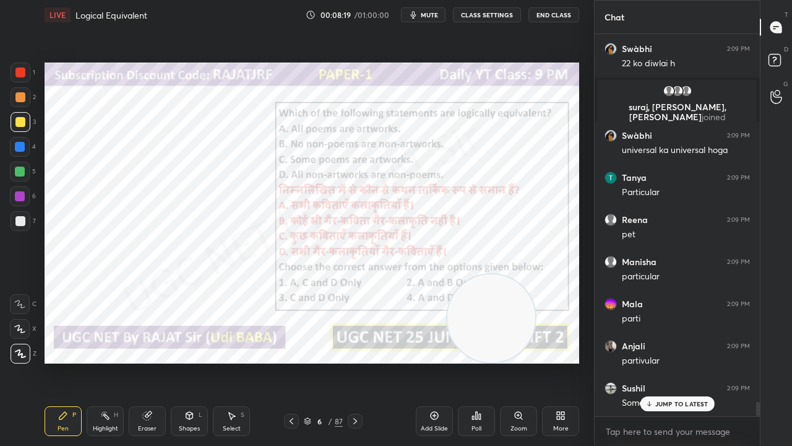
click at [18, 72] on div at bounding box center [20, 72] width 10 height 10
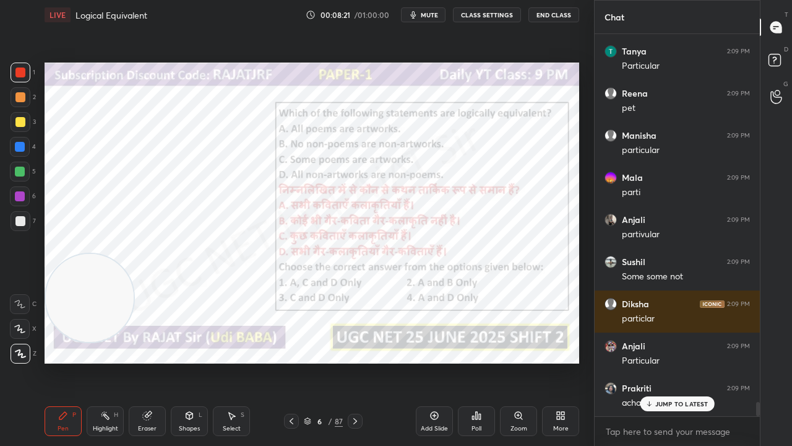
drag, startPoint x: 473, startPoint y: 306, endPoint x: 107, endPoint y: 259, distance: 369.5
click at [66, 283] on video at bounding box center [90, 298] width 88 height 88
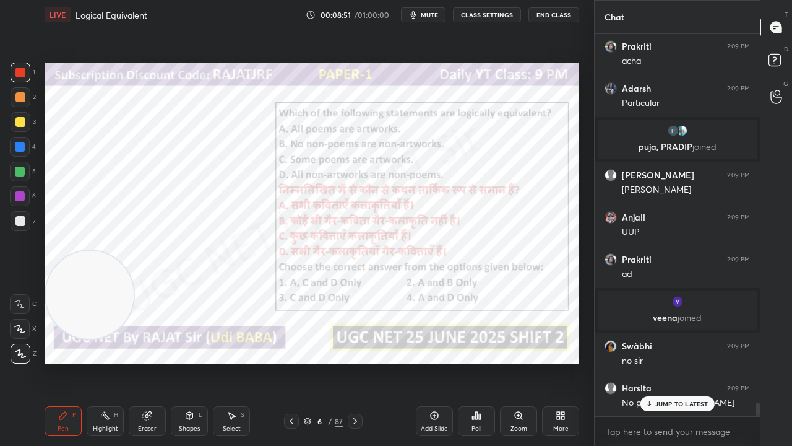
scroll to position [10362, 0]
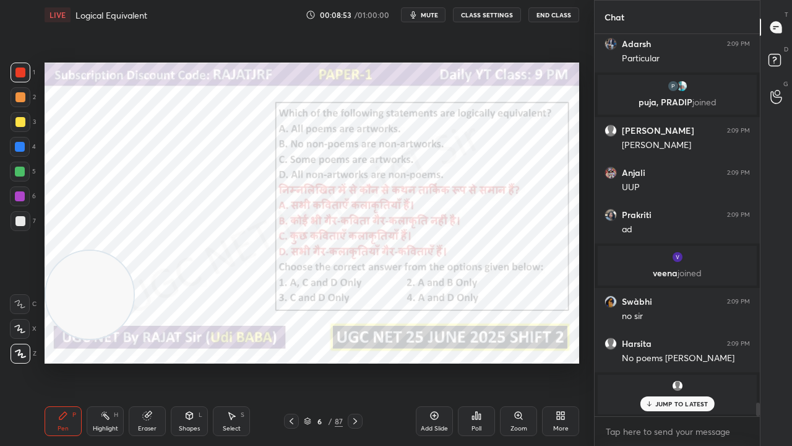
click at [322, 361] on div "6" at bounding box center [320, 420] width 12 height 7
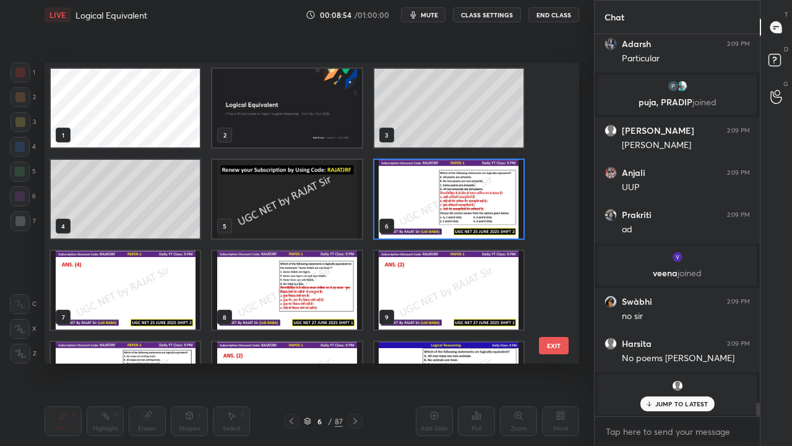
scroll to position [297, 529]
click at [426, 202] on img "grid" at bounding box center [448, 199] width 149 height 79
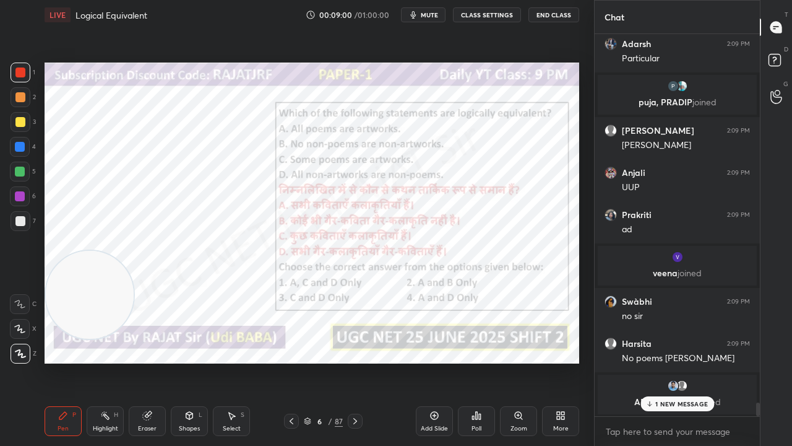
click at [327, 361] on div "6 / 87" at bounding box center [323, 420] width 39 height 11
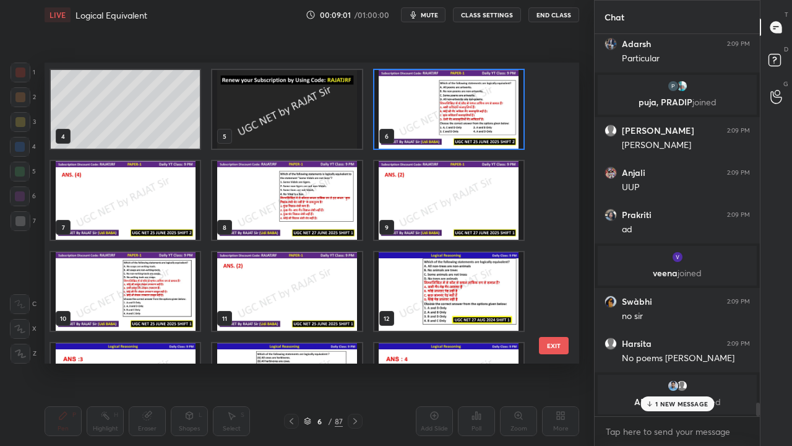
scroll to position [91, 0]
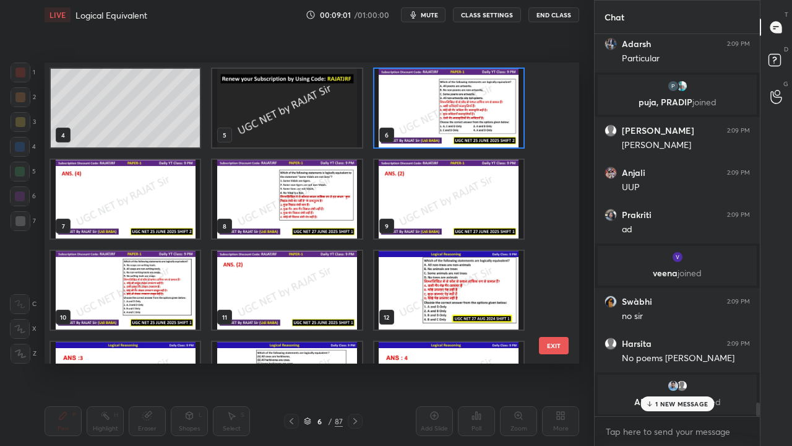
click at [319, 205] on img "grid" at bounding box center [286, 199] width 149 height 79
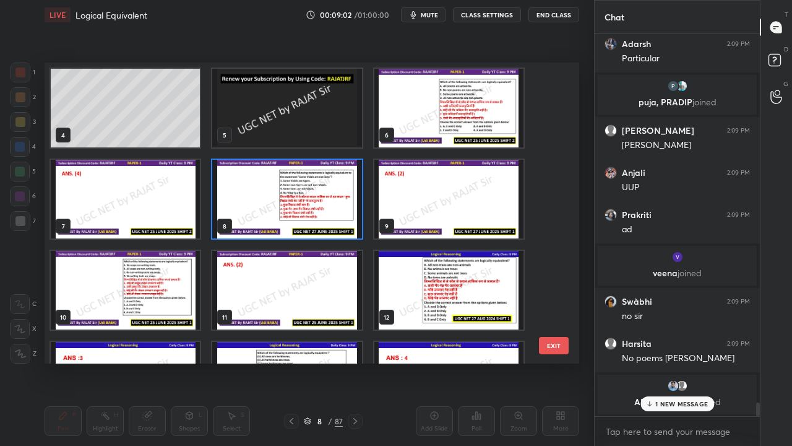
click at [319, 205] on img "grid" at bounding box center [286, 199] width 149 height 79
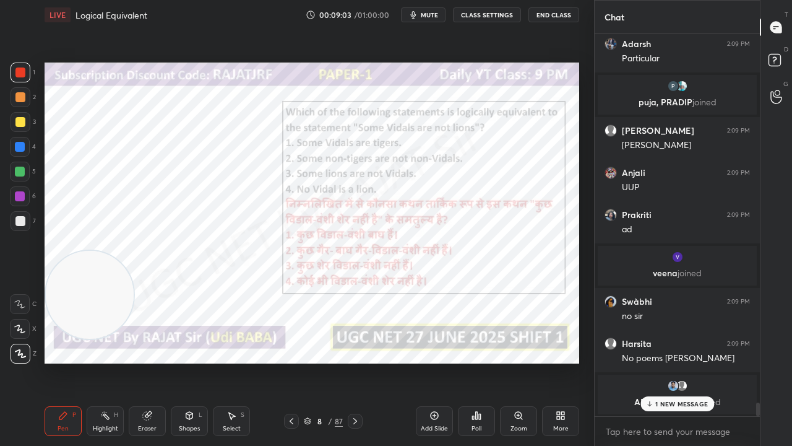
scroll to position [10405, 0]
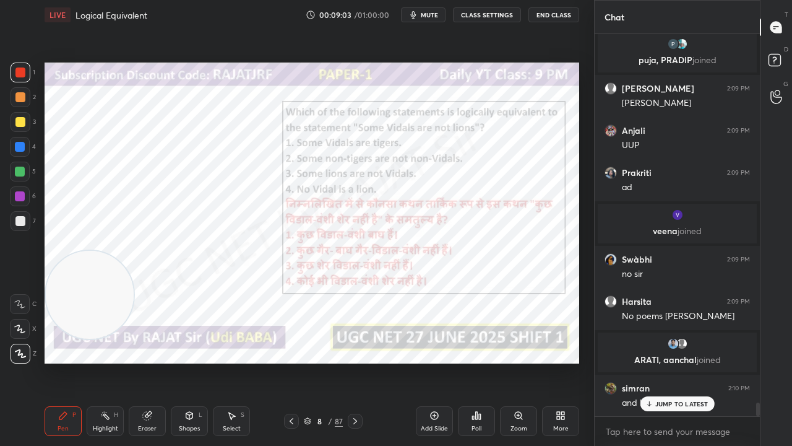
click at [482, 361] on div "Poll" at bounding box center [476, 421] width 37 height 30
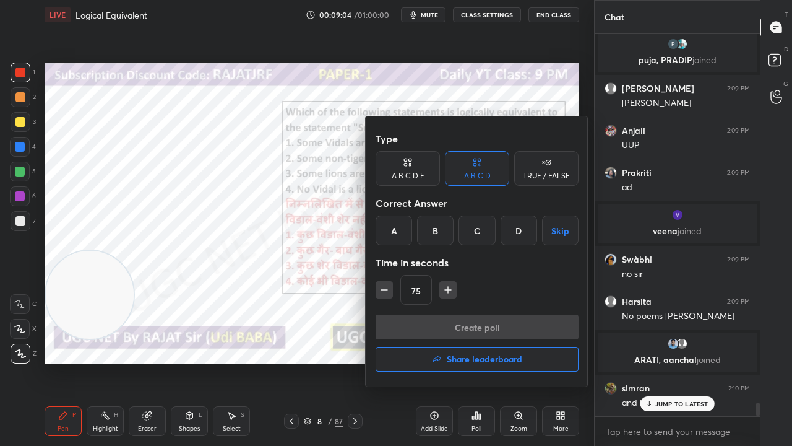
click at [440, 226] on div "B" at bounding box center [435, 230] width 37 height 30
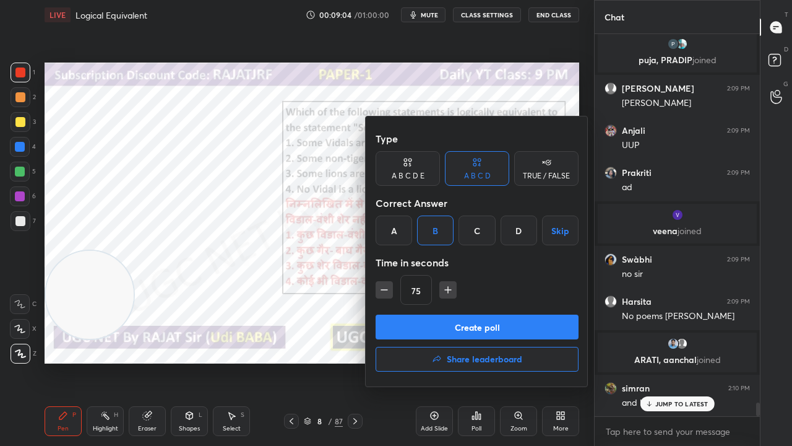
click at [385, 291] on icon "button" at bounding box center [384, 289] width 12 height 12
type input "45"
click at [403, 327] on button "Create poll" at bounding box center [477, 326] width 203 height 25
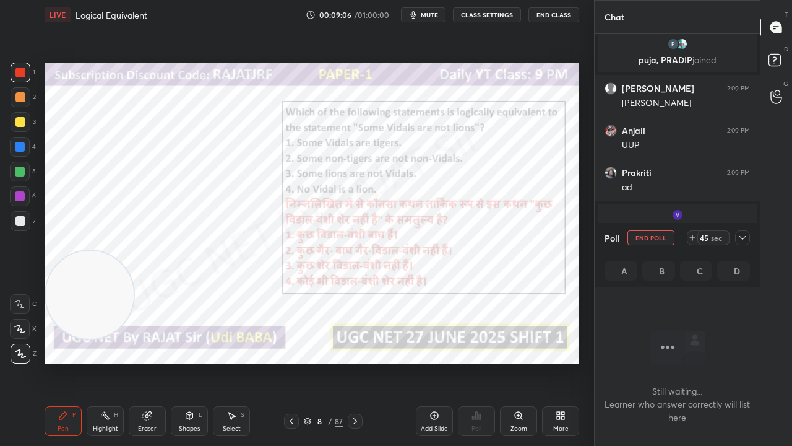
scroll to position [314, 162]
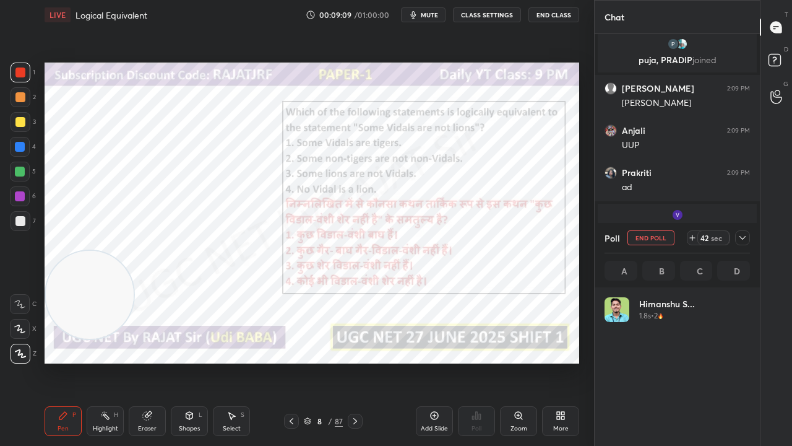
drag, startPoint x: 745, startPoint y: 238, endPoint x: 733, endPoint y: 244, distance: 13.3
click at [745, 239] on icon at bounding box center [743, 238] width 10 height 10
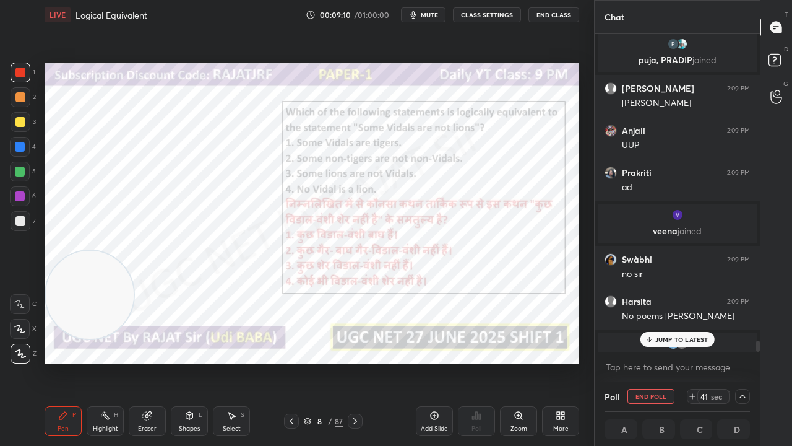
click at [676, 338] on p "JUMP TO LATEST" at bounding box center [681, 338] width 53 height 7
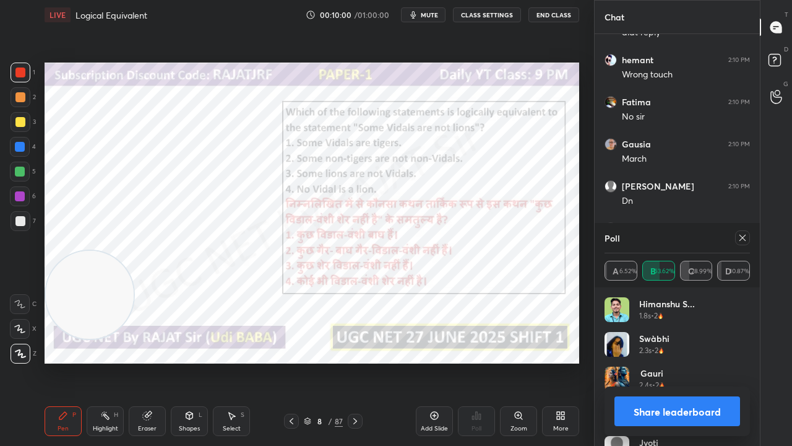
click at [745, 240] on icon at bounding box center [743, 238] width 10 height 10
type textarea "x"
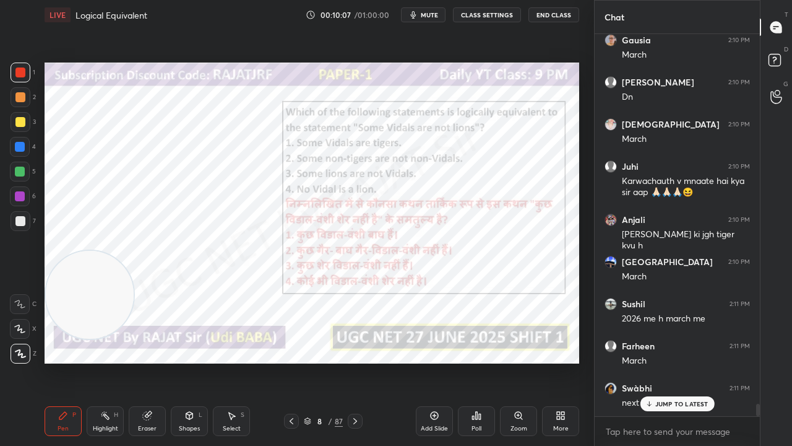
click at [21, 147] on div at bounding box center [20, 147] width 10 height 10
click at [25, 147] on div at bounding box center [20, 147] width 20 height 20
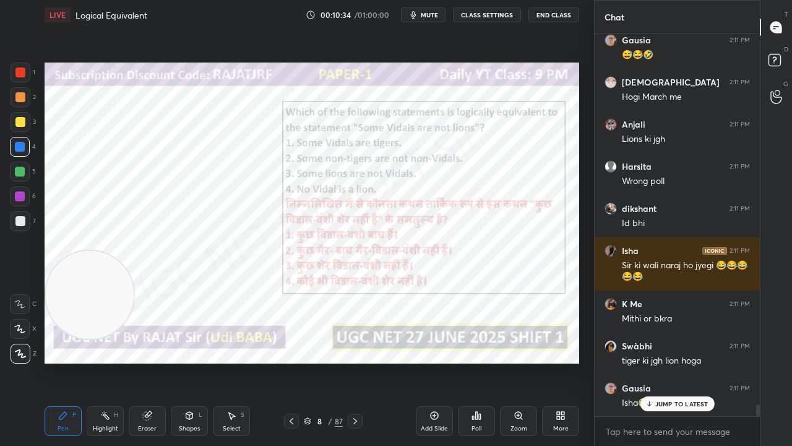
drag, startPoint x: 324, startPoint y: 420, endPoint x: 332, endPoint y: 368, distance: 53.1
click at [324, 361] on div "8" at bounding box center [320, 420] width 12 height 7
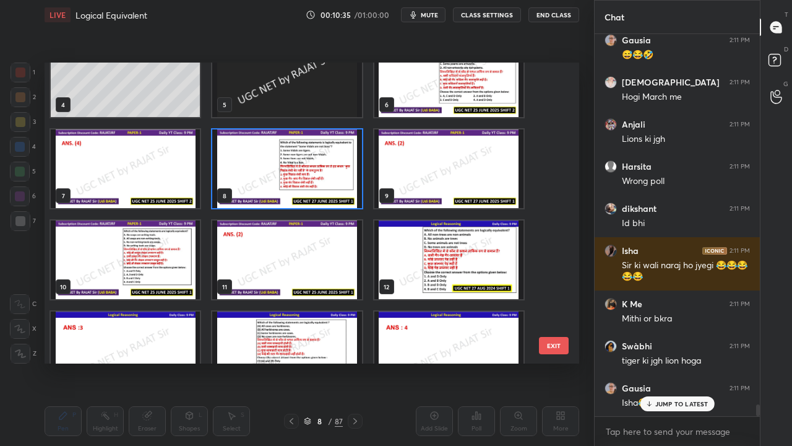
click at [174, 264] on img "grid" at bounding box center [125, 259] width 149 height 79
click at [173, 264] on img "grid" at bounding box center [125, 259] width 149 height 79
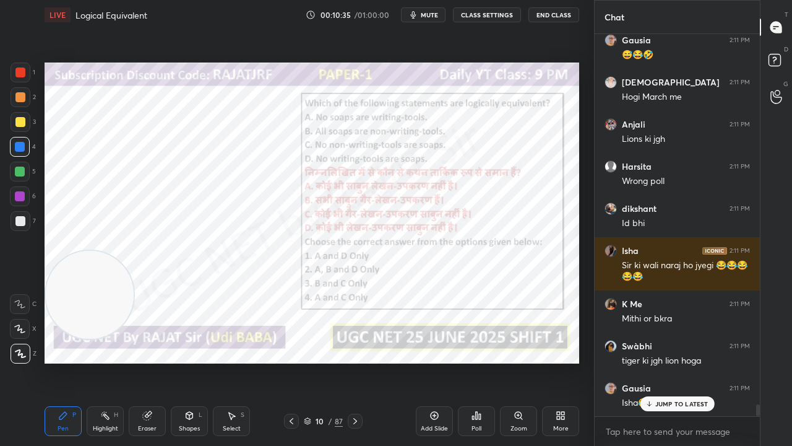
click at [173, 264] on img "grid" at bounding box center [125, 259] width 149 height 79
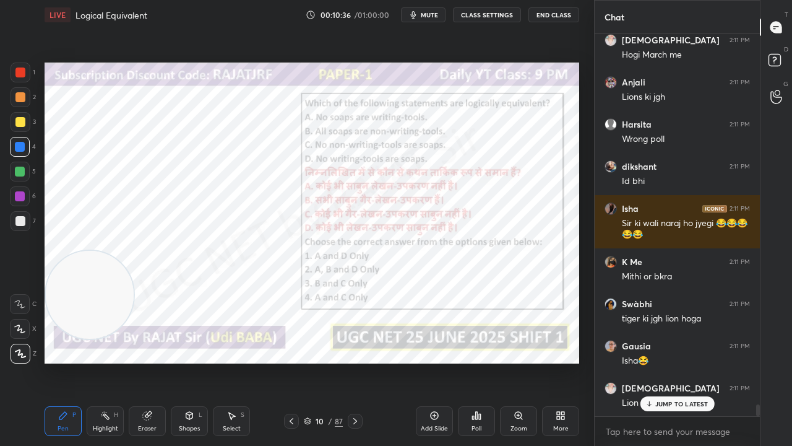
click at [478, 361] on icon at bounding box center [477, 415] width 10 height 10
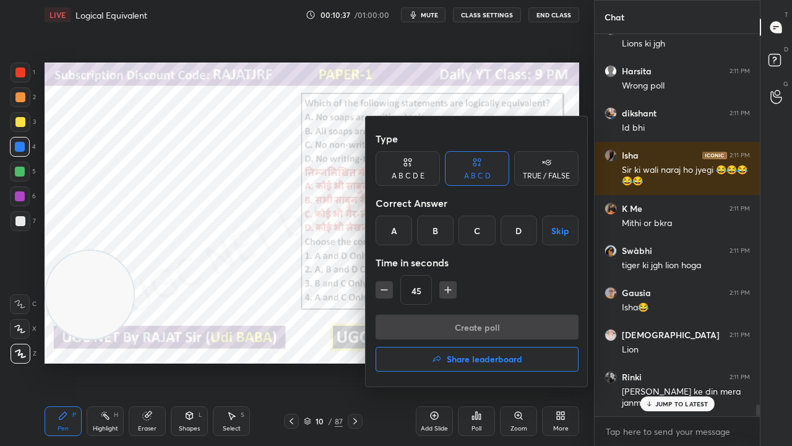
click at [439, 228] on div "B" at bounding box center [435, 230] width 37 height 30
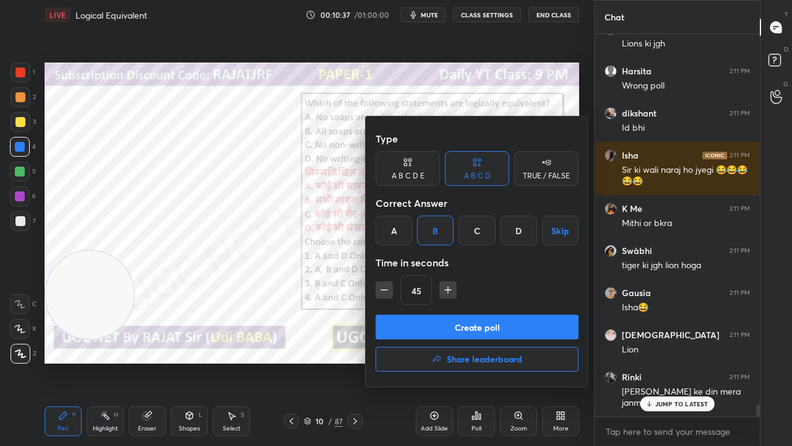
click at [447, 282] on button "button" at bounding box center [447, 289] width 17 height 17
click at [450, 287] on icon "button" at bounding box center [448, 289] width 12 height 12
type input "75"
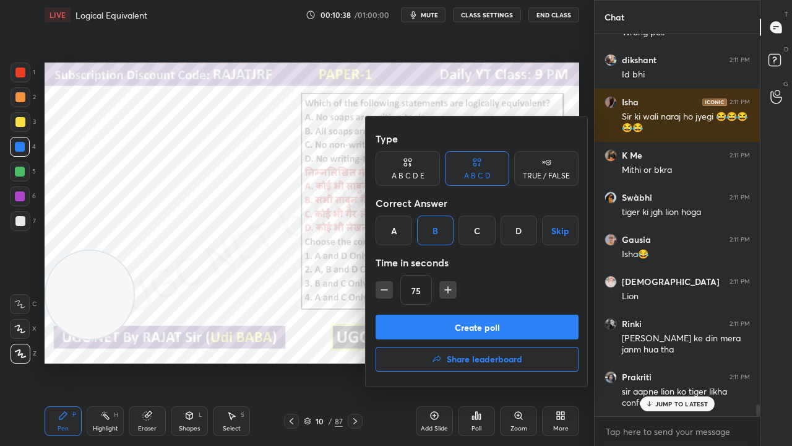
click at [451, 318] on button "Create poll" at bounding box center [477, 326] width 203 height 25
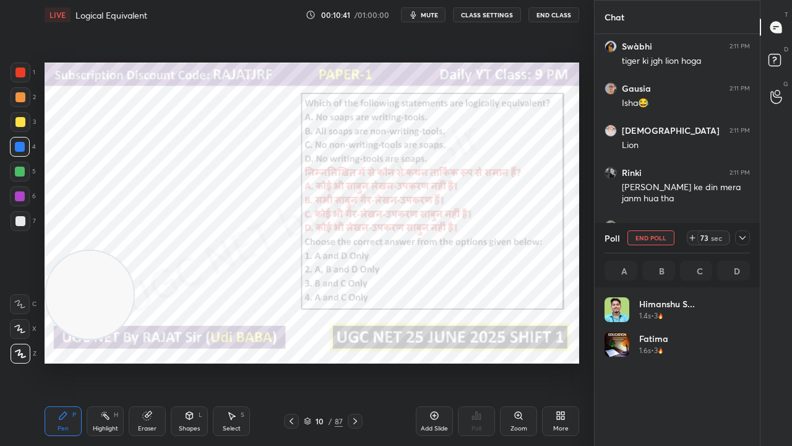
click at [745, 239] on icon at bounding box center [743, 238] width 10 height 10
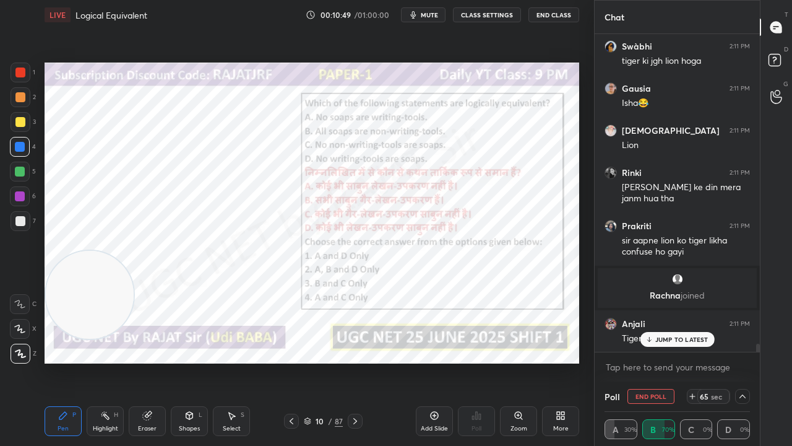
click at [25, 77] on div at bounding box center [21, 73] width 20 height 20
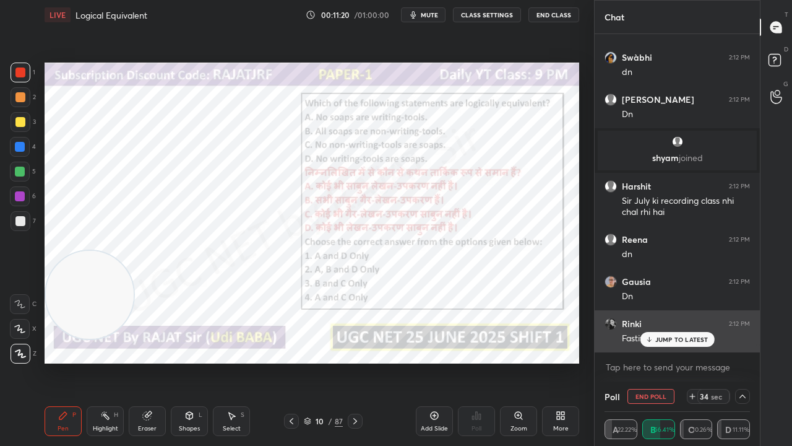
drag, startPoint x: 684, startPoint y: 338, endPoint x: 651, endPoint y: 327, distance: 35.2
click at [684, 338] on p "JUMP TO LATEST" at bounding box center [681, 338] width 53 height 7
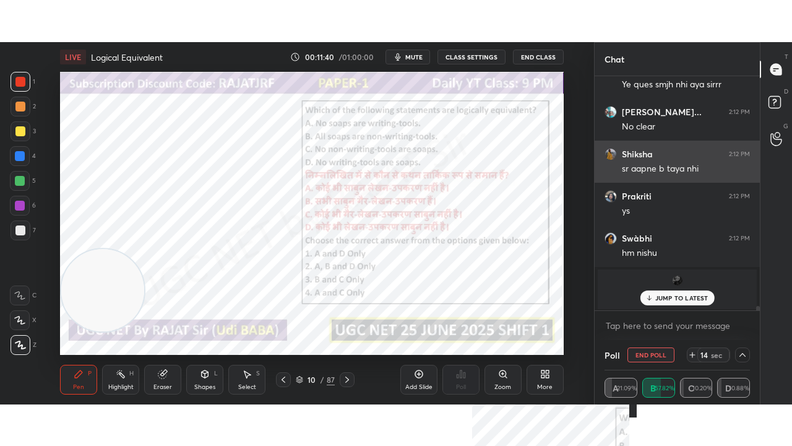
scroll to position [13374, 0]
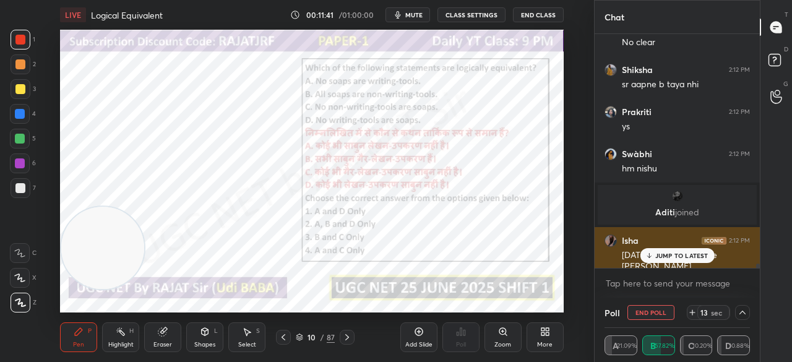
click at [649, 255] on icon at bounding box center [649, 255] width 8 height 7
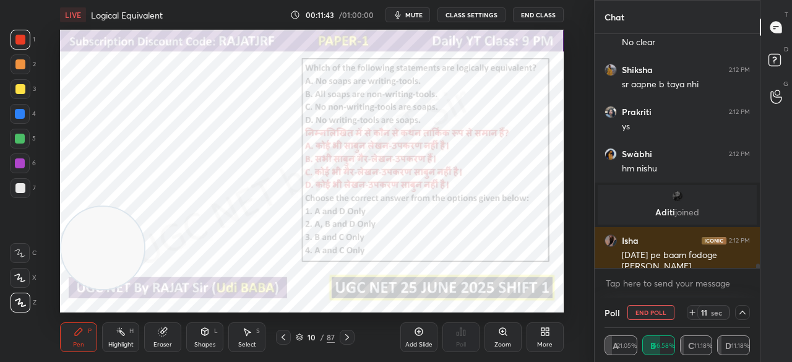
click at [544, 345] on div "More" at bounding box center [544, 345] width 15 height 6
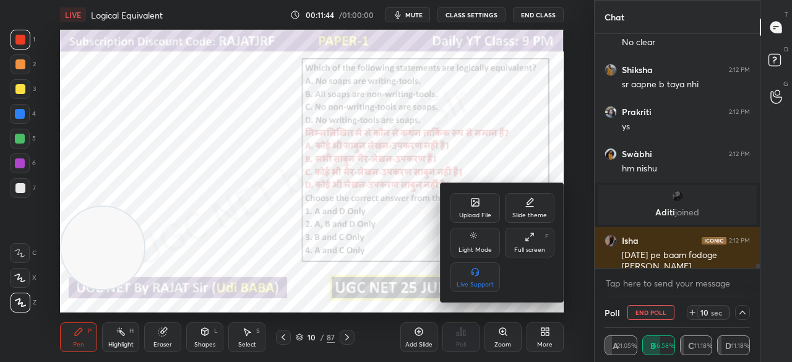
drag, startPoint x: 525, startPoint y: 243, endPoint x: 525, endPoint y: 293, distance: 50.7
click at [525, 242] on div "Full screen F" at bounding box center [530, 243] width 50 height 30
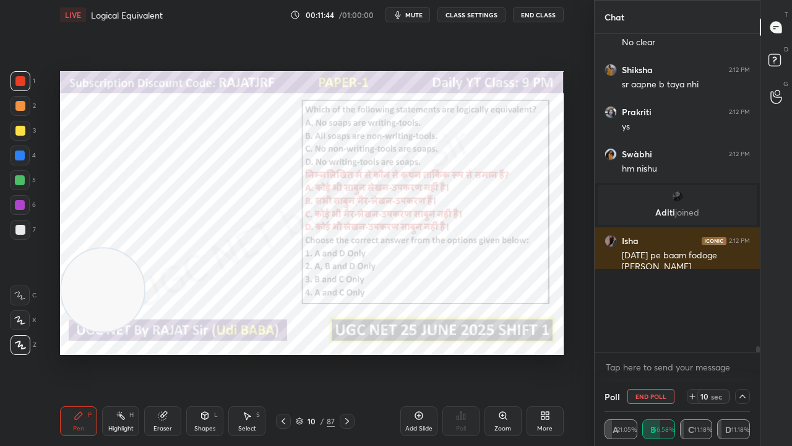
scroll to position [314, 162]
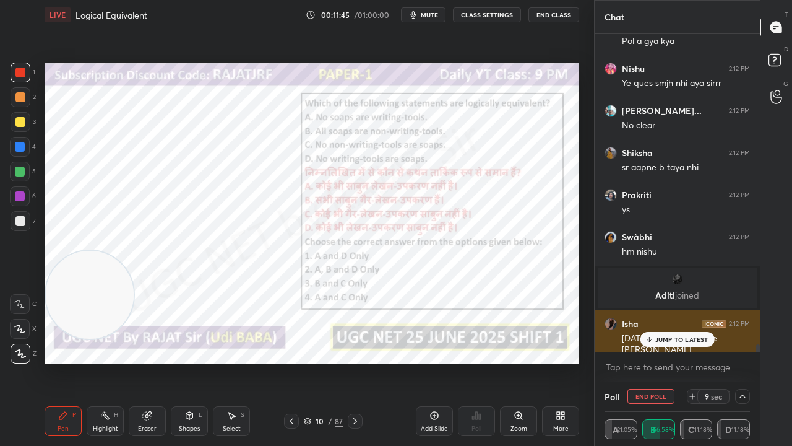
click at [701, 341] on p "JUMP TO LATEST" at bounding box center [681, 338] width 53 height 7
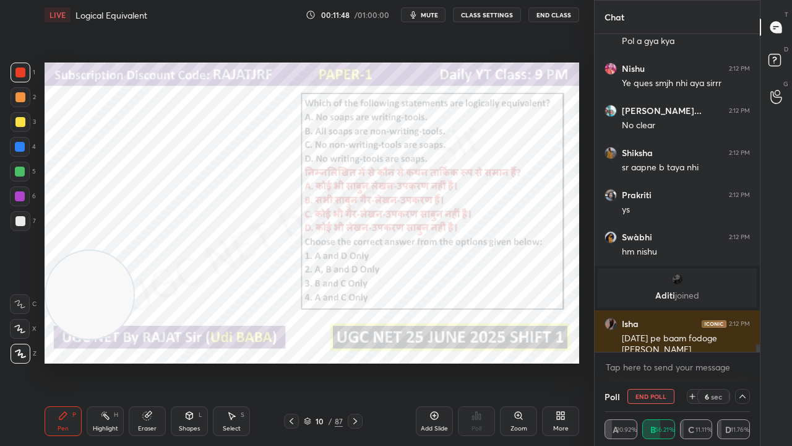
click at [25, 191] on div at bounding box center [20, 196] width 20 height 20
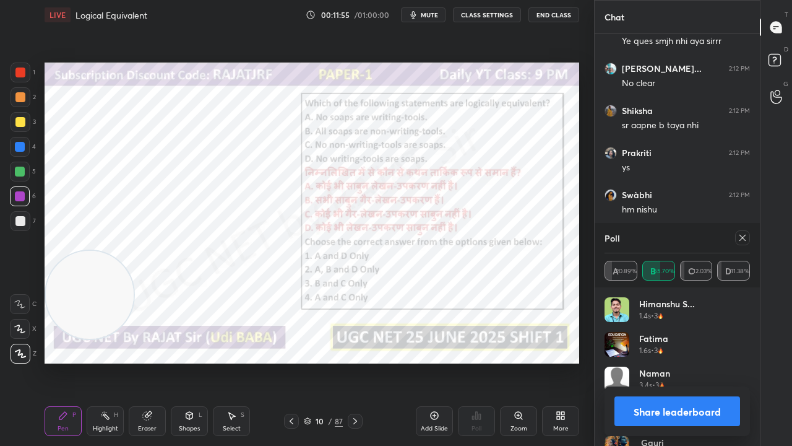
click at [744, 241] on icon at bounding box center [743, 238] width 10 height 10
type textarea "x"
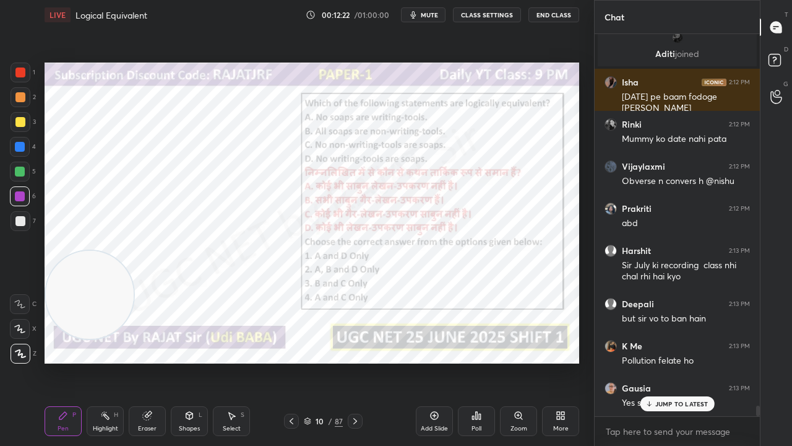
drag, startPoint x: 328, startPoint y: 420, endPoint x: 330, endPoint y: 412, distance: 7.8
click at [329, 361] on div "/" at bounding box center [331, 420] width 4 height 7
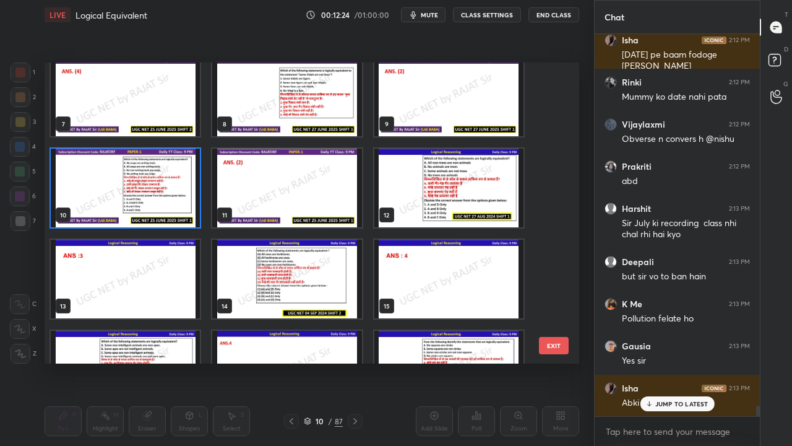
click at [441, 186] on img "grid" at bounding box center [448, 188] width 149 height 79
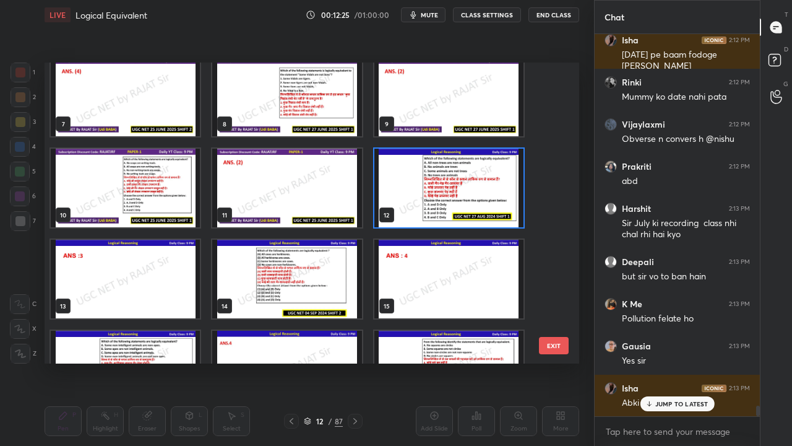
click at [441, 186] on img "grid" at bounding box center [448, 188] width 149 height 79
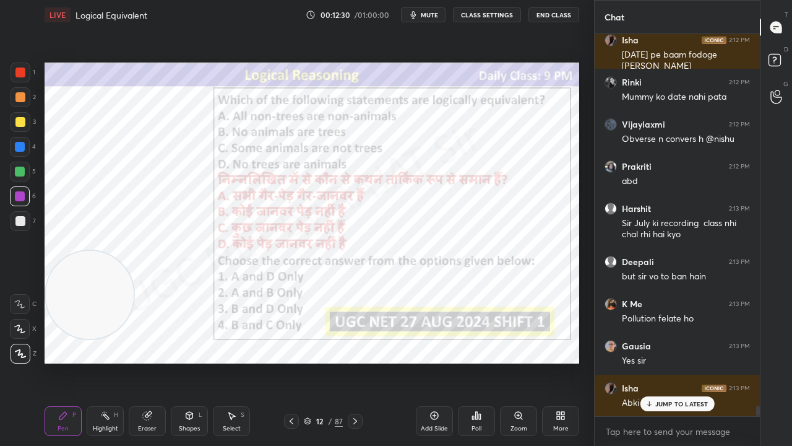
click at [316, 361] on div "12" at bounding box center [320, 420] width 12 height 7
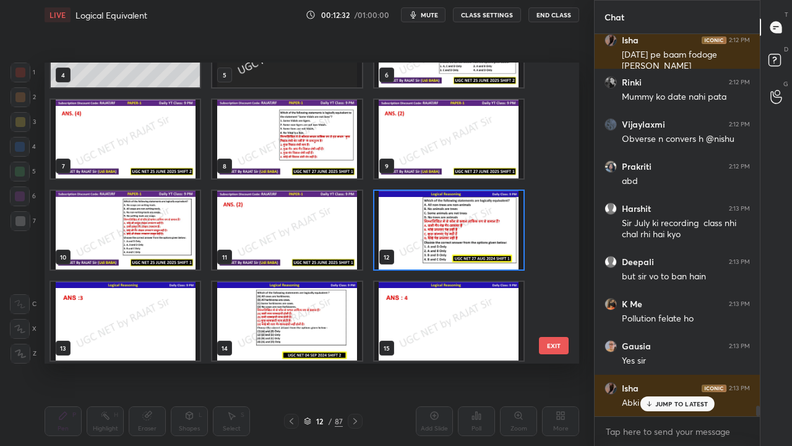
click at [469, 222] on img "grid" at bounding box center [448, 230] width 149 height 79
click at [468, 222] on img "grid" at bounding box center [448, 230] width 149 height 79
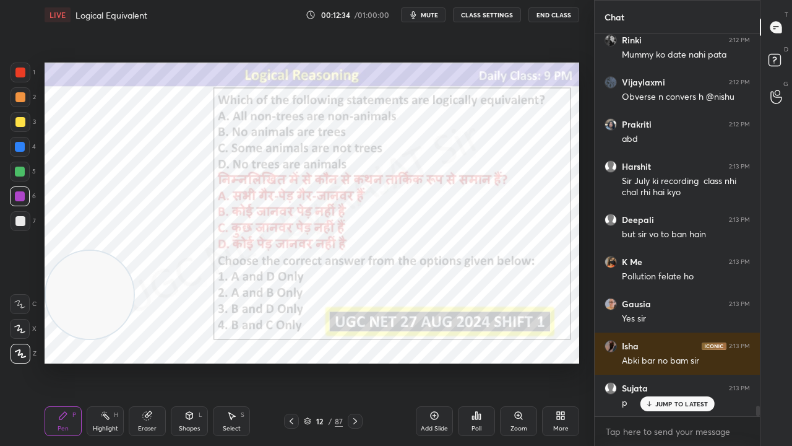
click at [473, 361] on icon at bounding box center [473, 417] width 2 height 3
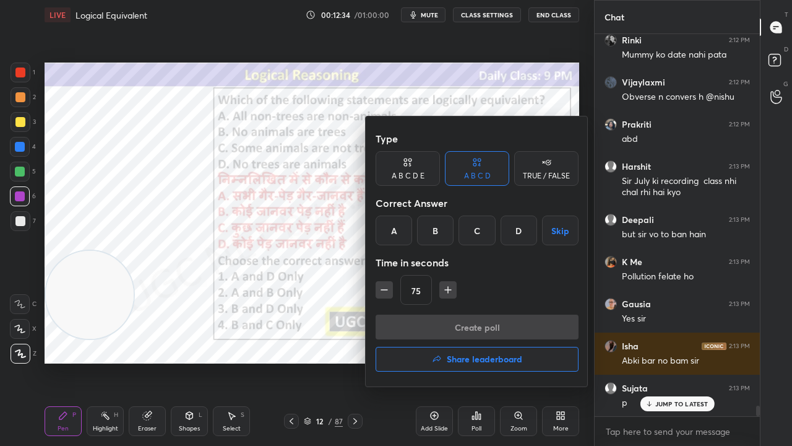
click at [479, 229] on div "C" at bounding box center [477, 230] width 37 height 30
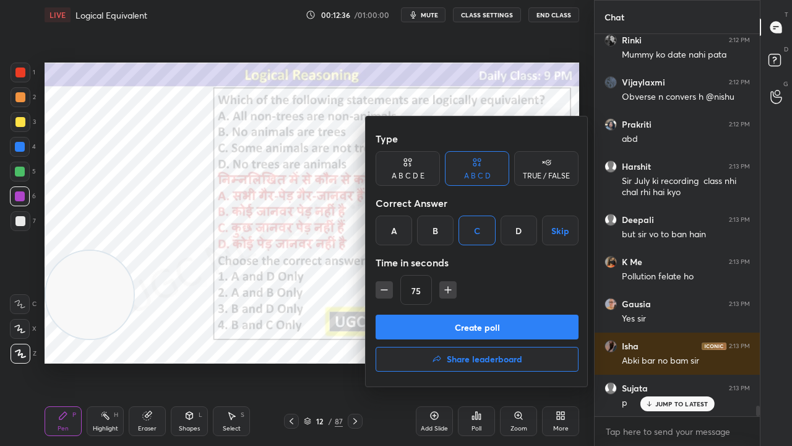
click at [377, 288] on button "button" at bounding box center [384, 289] width 17 height 17
type input "60"
click at [428, 322] on button "Create poll" at bounding box center [477, 326] width 203 height 25
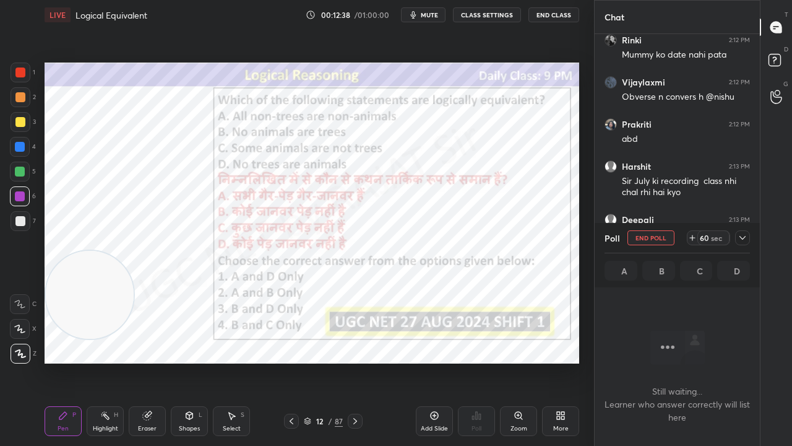
click at [748, 238] on div at bounding box center [742, 237] width 15 height 15
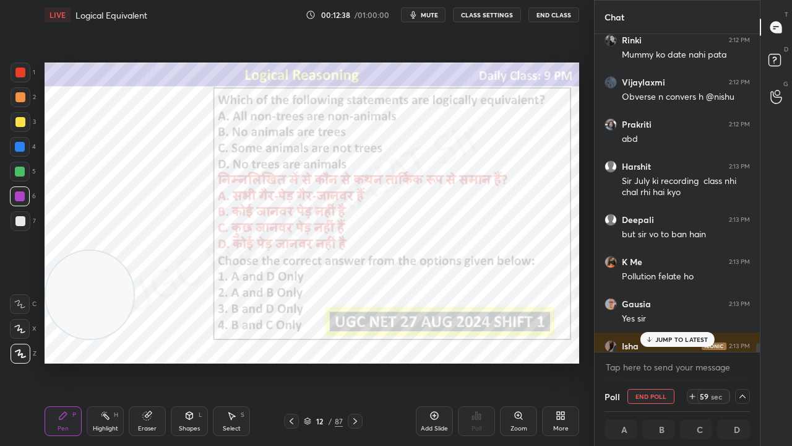
click at [678, 340] on p "JUMP TO LATEST" at bounding box center [681, 338] width 53 height 7
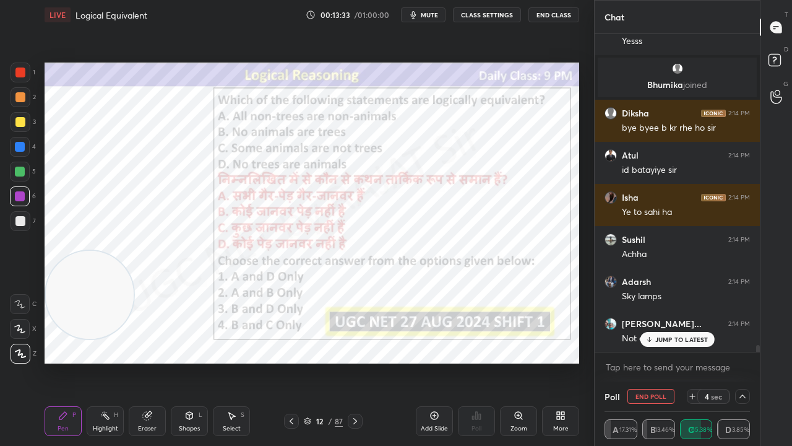
click at [678, 342] on p "JUMP TO LATEST" at bounding box center [681, 338] width 53 height 7
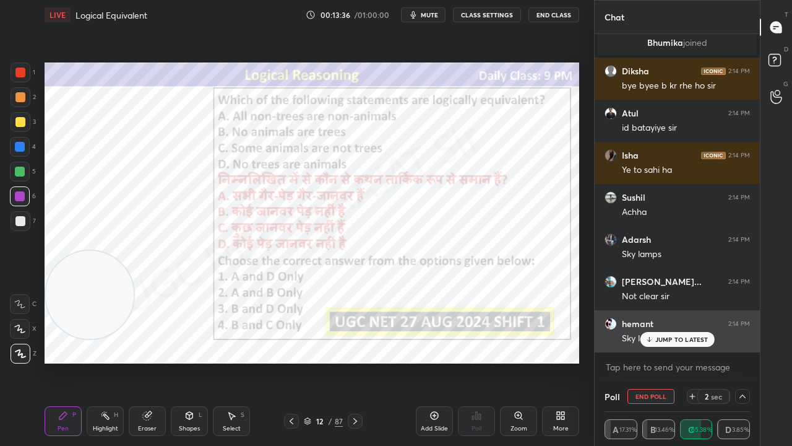
click at [671, 336] on p "JUMP TO LATEST" at bounding box center [681, 338] width 53 height 7
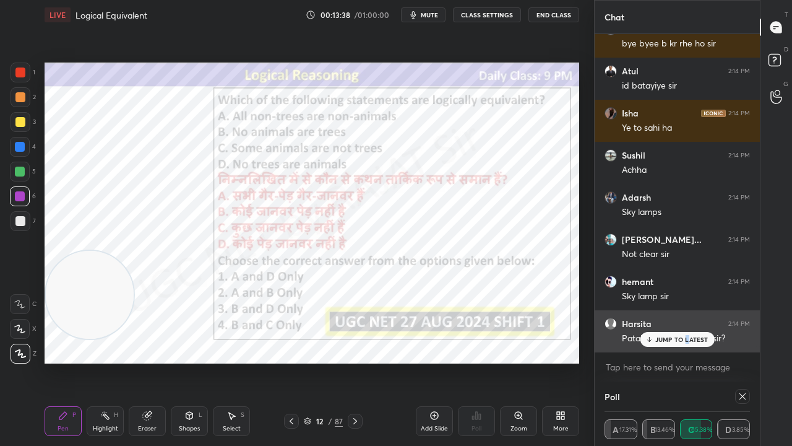
click at [686, 339] on p "JUMP TO LATEST" at bounding box center [681, 338] width 53 height 7
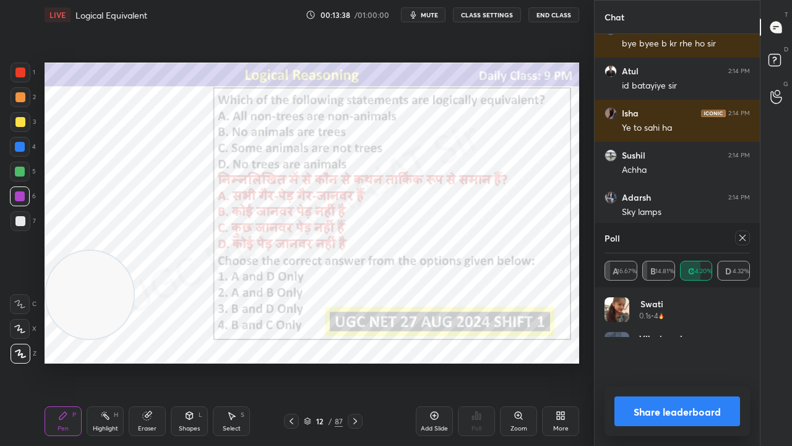
scroll to position [140, 142]
click at [735, 238] on div at bounding box center [740, 237] width 20 height 15
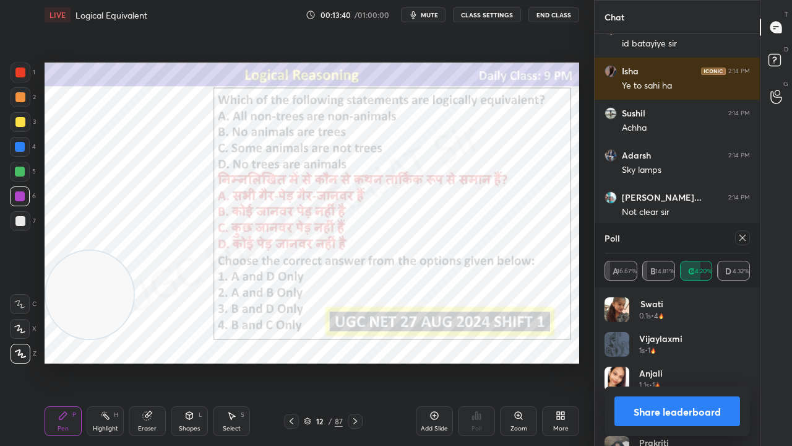
click at [745, 236] on div at bounding box center [742, 237] width 15 height 15
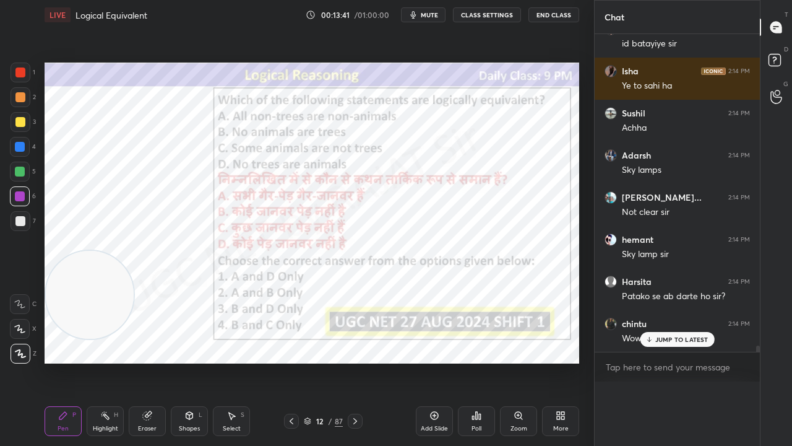
click at [741, 236] on div "2:14 PM" at bounding box center [739, 239] width 22 height 7
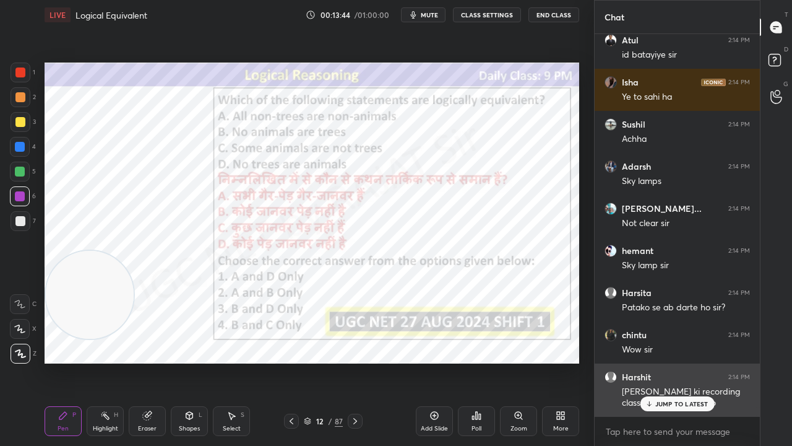
click at [683, 361] on p "JUMP TO LATEST" at bounding box center [681, 403] width 53 height 7
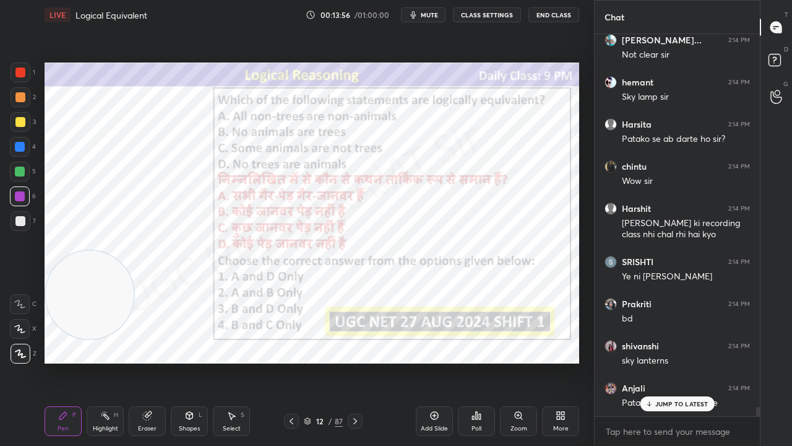
drag, startPoint x: 16, startPoint y: 147, endPoint x: 43, endPoint y: 141, distance: 27.3
click at [17, 147] on div at bounding box center [20, 147] width 10 height 10
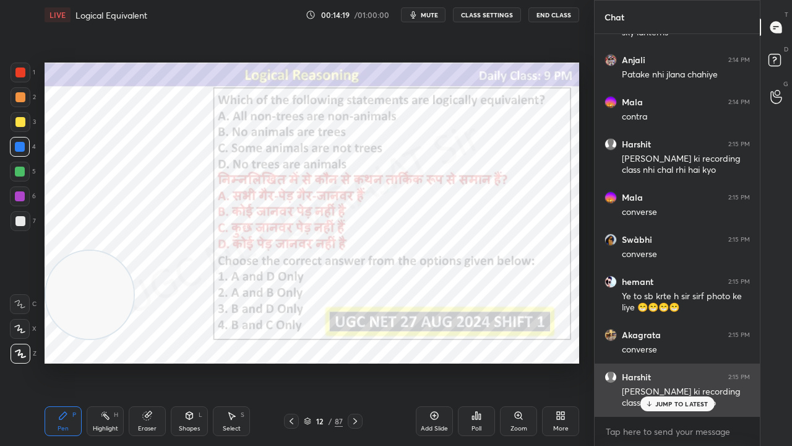
click at [689, 361] on p "JUMP TO LATEST" at bounding box center [681, 403] width 53 height 7
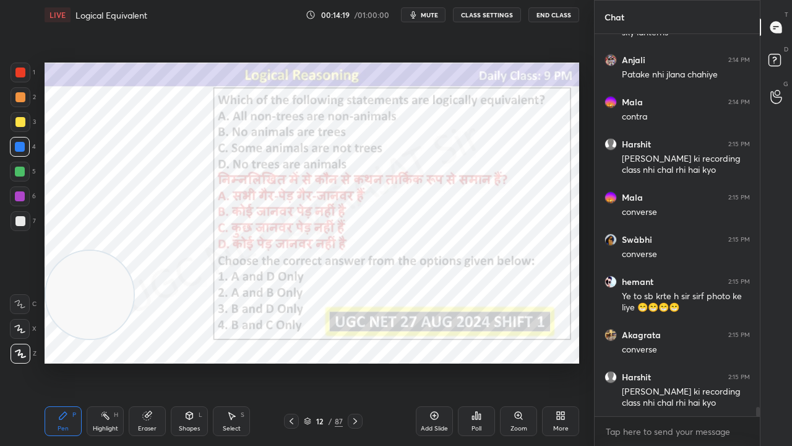
click at [319, 361] on div "12" at bounding box center [320, 420] width 12 height 7
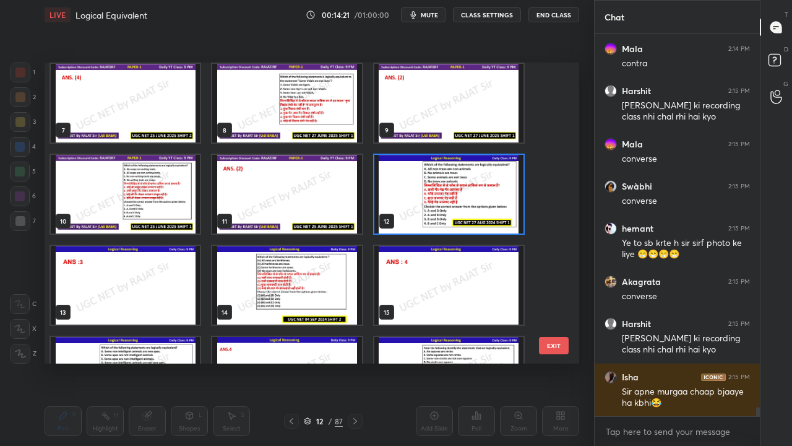
click at [318, 289] on img "grid" at bounding box center [286, 285] width 149 height 79
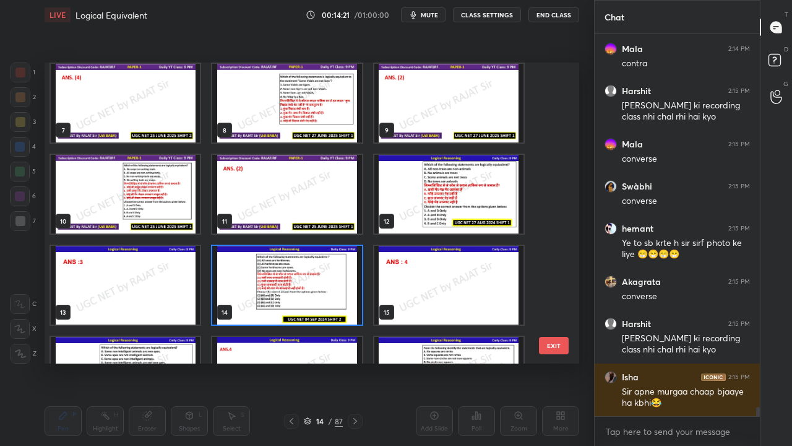
click at [318, 288] on img "grid" at bounding box center [286, 285] width 149 height 79
click at [318, 287] on img "grid" at bounding box center [286, 285] width 149 height 79
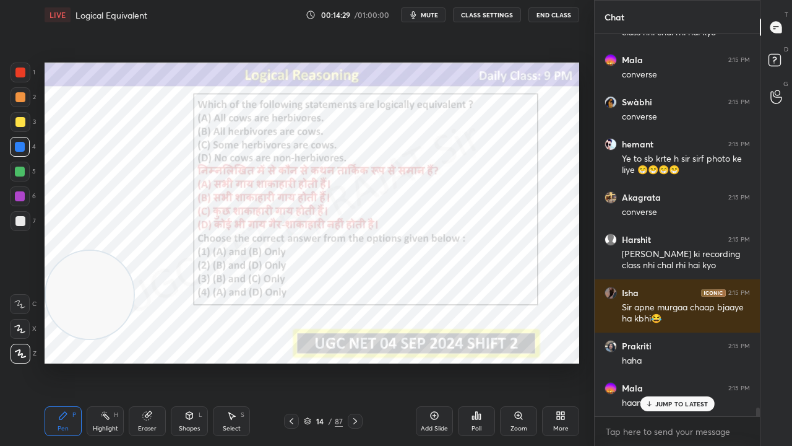
click at [19, 76] on div at bounding box center [20, 72] width 10 height 10
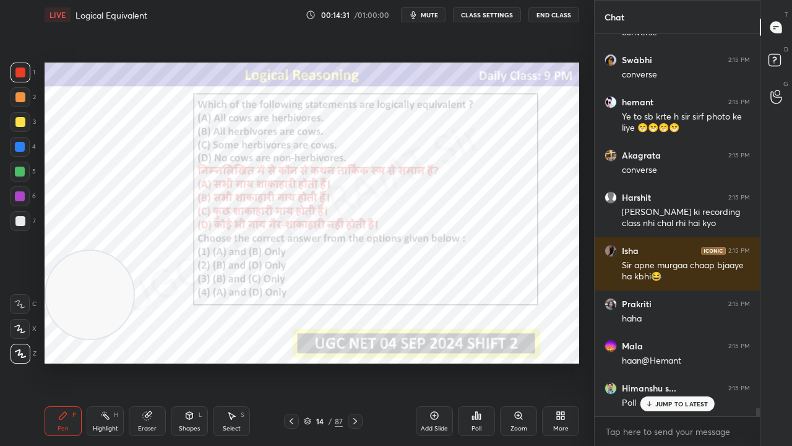
drag, startPoint x: 326, startPoint y: 421, endPoint x: 327, endPoint y: 412, distance: 8.7
click at [326, 361] on div "14 / 87" at bounding box center [323, 420] width 39 height 11
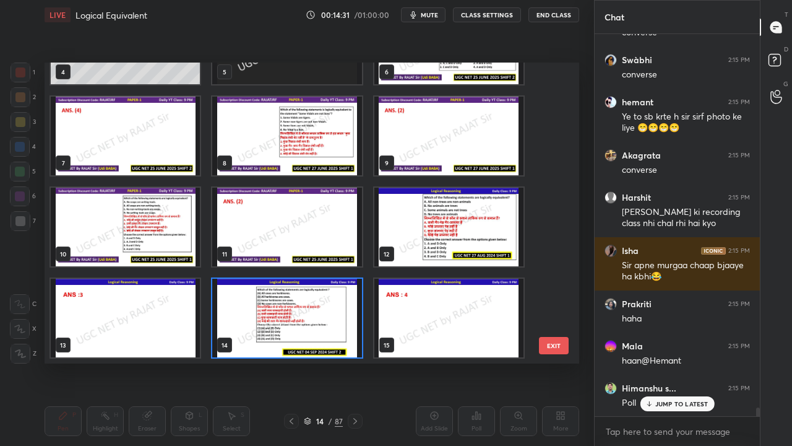
click at [316, 307] on img "grid" at bounding box center [286, 317] width 149 height 79
click at [316, 306] on img "grid" at bounding box center [286, 317] width 149 height 79
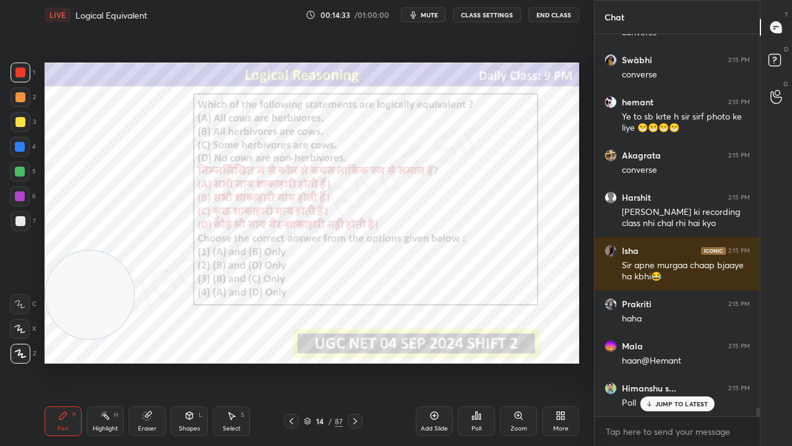
click at [475, 361] on icon at bounding box center [477, 415] width 10 height 10
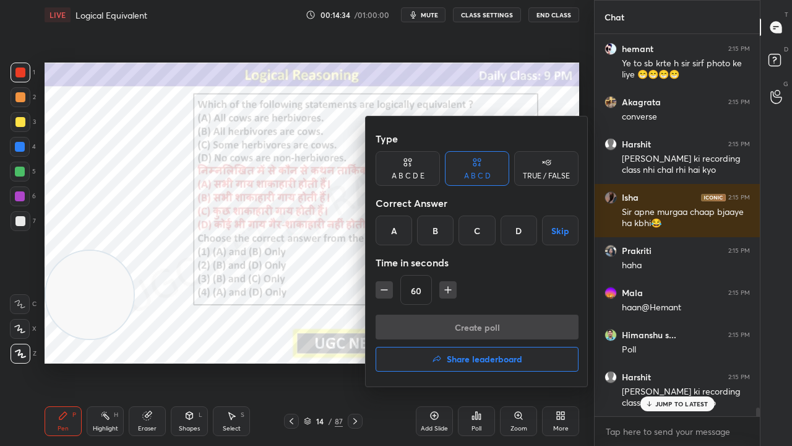
click at [515, 225] on div "D" at bounding box center [519, 230] width 37 height 30
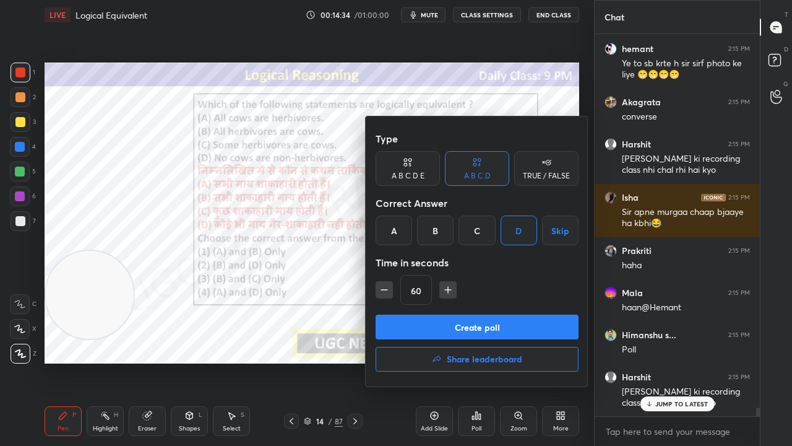
click at [483, 324] on button "Create poll" at bounding box center [477, 326] width 203 height 25
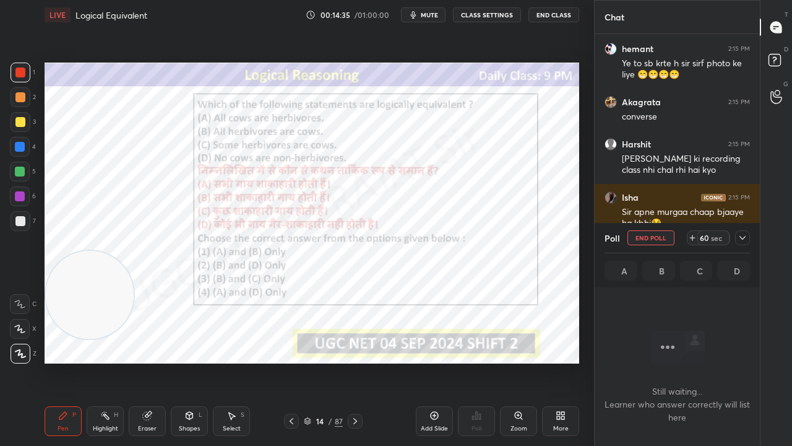
click at [744, 235] on icon at bounding box center [743, 238] width 10 height 10
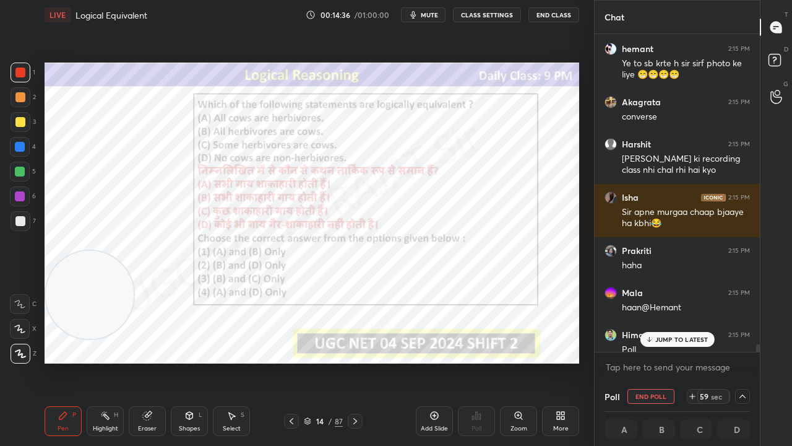
click at [678, 343] on div "JUMP TO LATEST" at bounding box center [677, 339] width 74 height 15
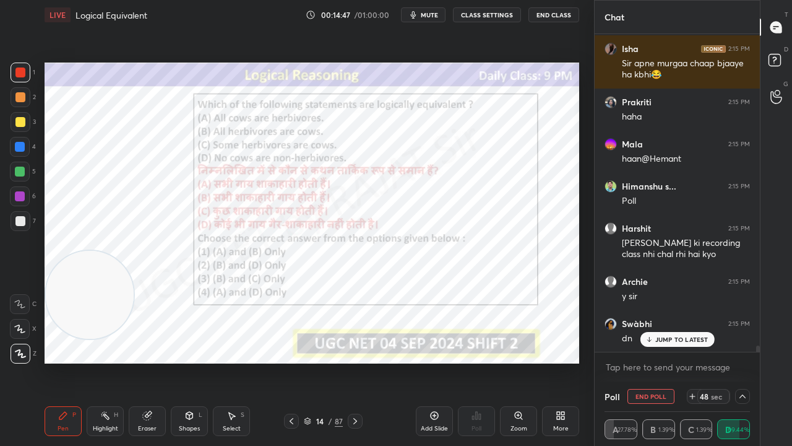
click at [22, 194] on div at bounding box center [20, 196] width 10 height 10
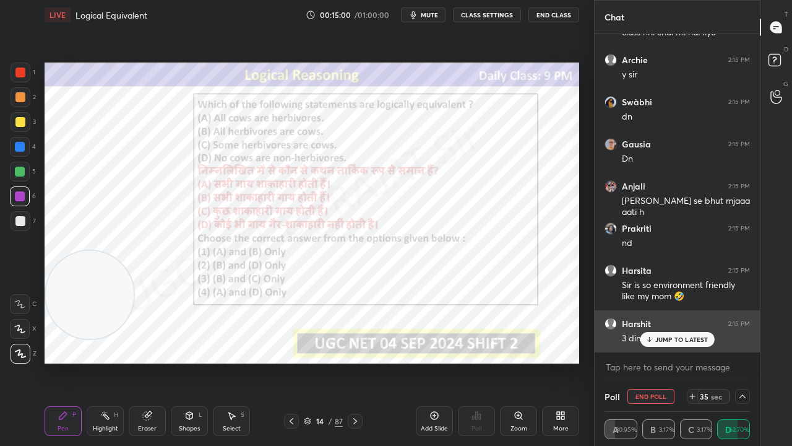
click at [685, 342] on p "JUMP TO LATEST" at bounding box center [681, 338] width 53 height 7
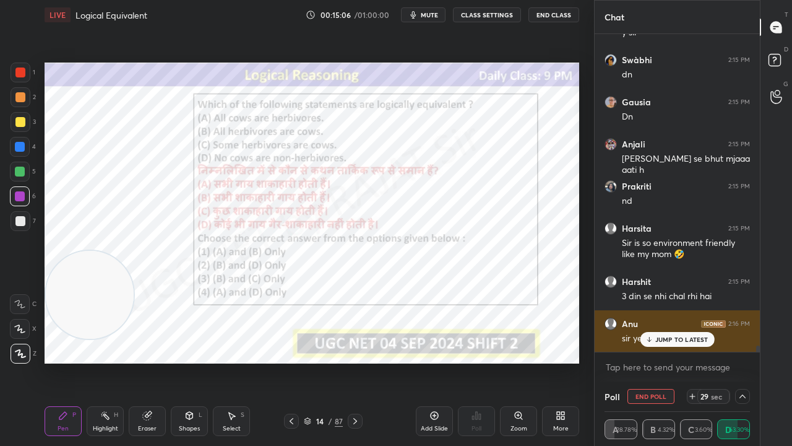
click at [690, 336] on p "JUMP TO LATEST" at bounding box center [681, 338] width 53 height 7
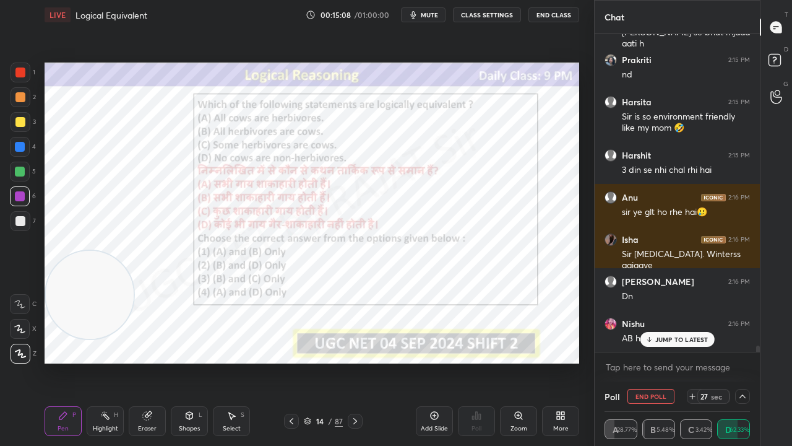
click at [682, 342] on p "JUMP TO LATEST" at bounding box center [681, 338] width 53 height 7
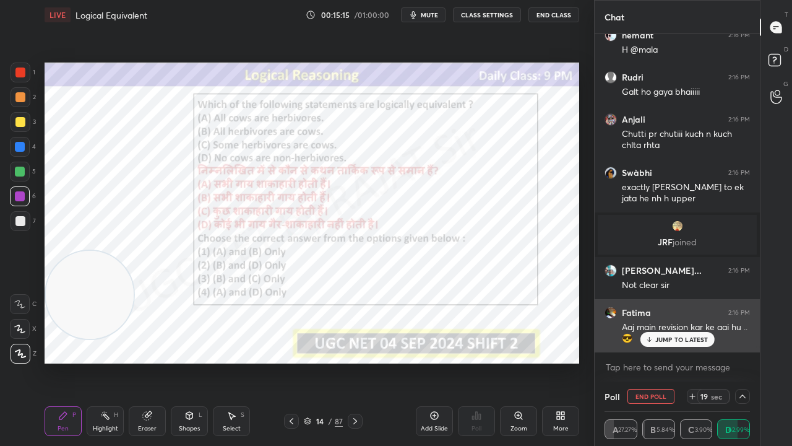
click at [681, 337] on p "JUMP TO LATEST" at bounding box center [681, 338] width 53 height 7
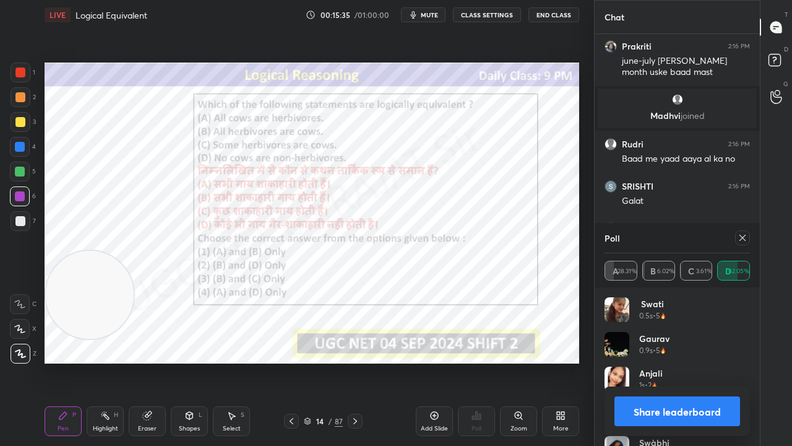
scroll to position [145, 142]
click at [746, 239] on div at bounding box center [742, 237] width 15 height 15
type textarea "x"
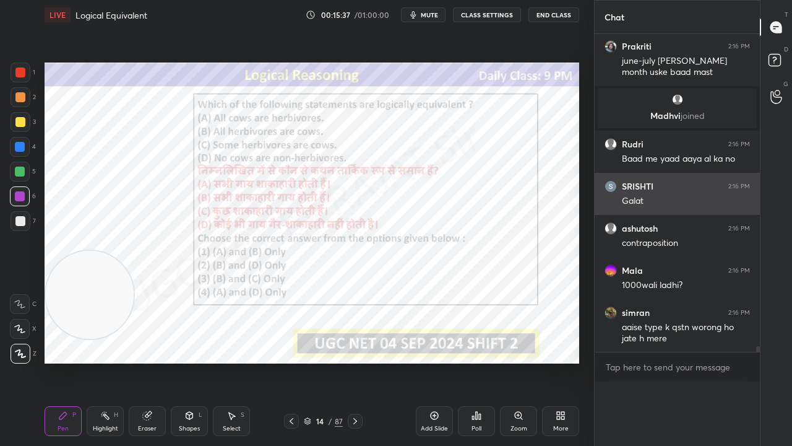
scroll to position [334, 162]
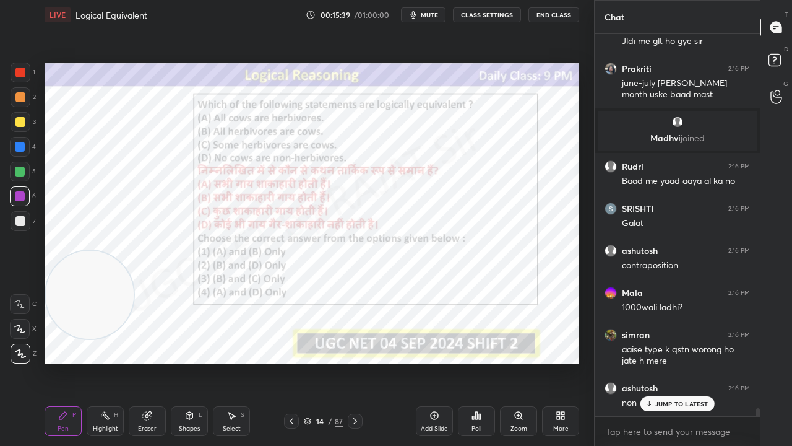
drag, startPoint x: 24, startPoint y: 69, endPoint x: 33, endPoint y: 71, distance: 9.5
click at [23, 69] on div at bounding box center [20, 72] width 10 height 10
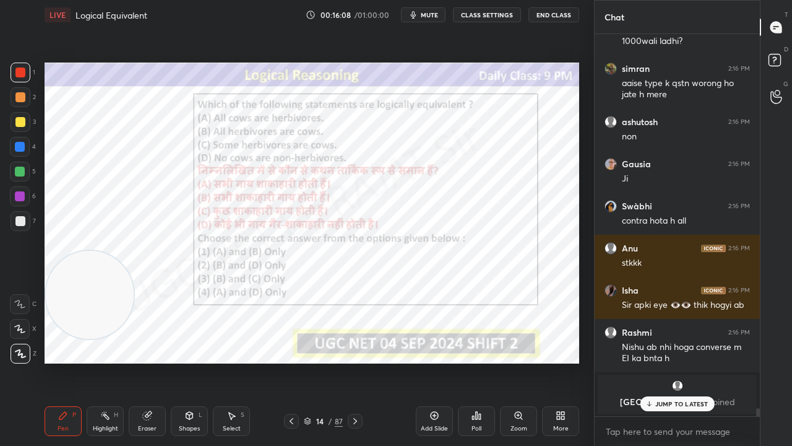
click at [20, 196] on div at bounding box center [20, 196] width 10 height 10
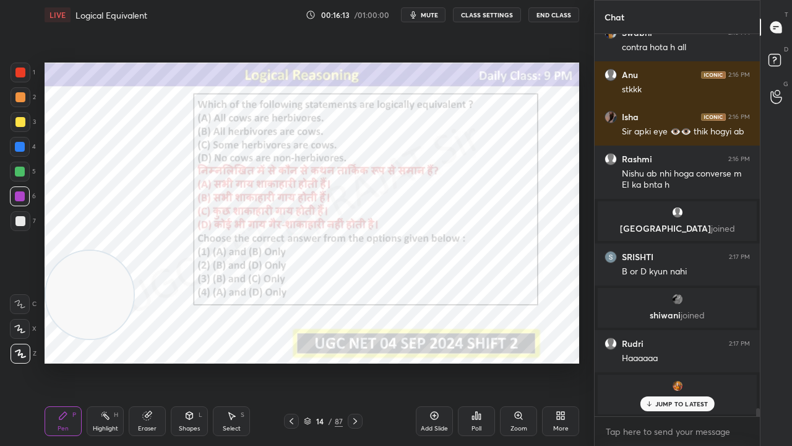
drag, startPoint x: 658, startPoint y: 400, endPoint x: 645, endPoint y: 385, distance: 19.7
click at [658, 361] on div "JUMP TO LATEST" at bounding box center [677, 403] width 74 height 15
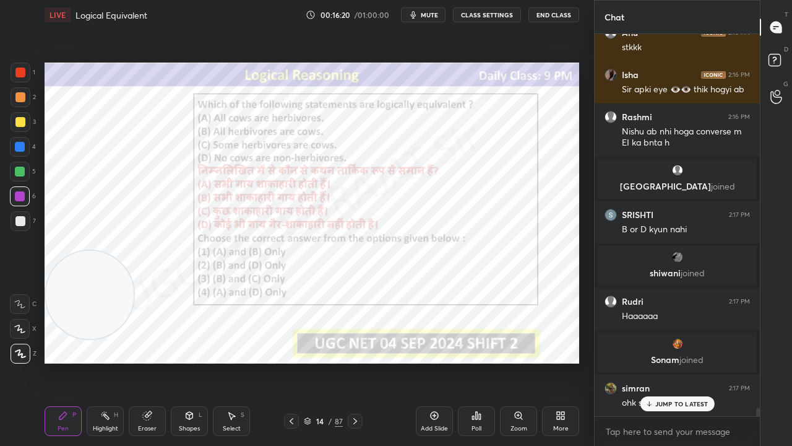
click at [327, 361] on div "14 / 87" at bounding box center [323, 420] width 39 height 11
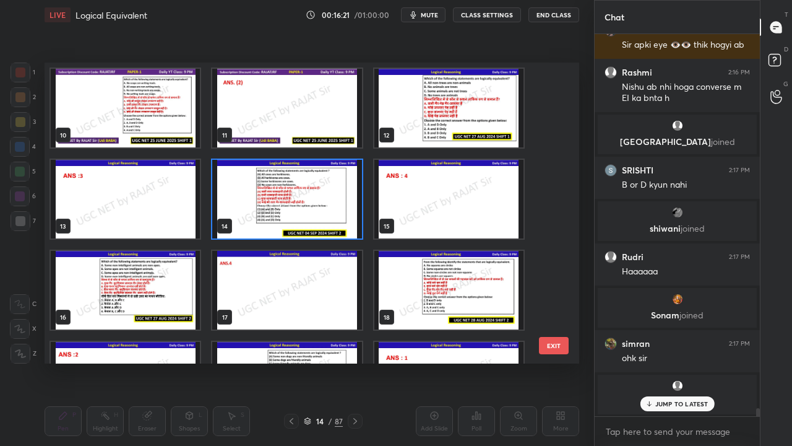
click at [132, 282] on img "grid" at bounding box center [125, 290] width 149 height 79
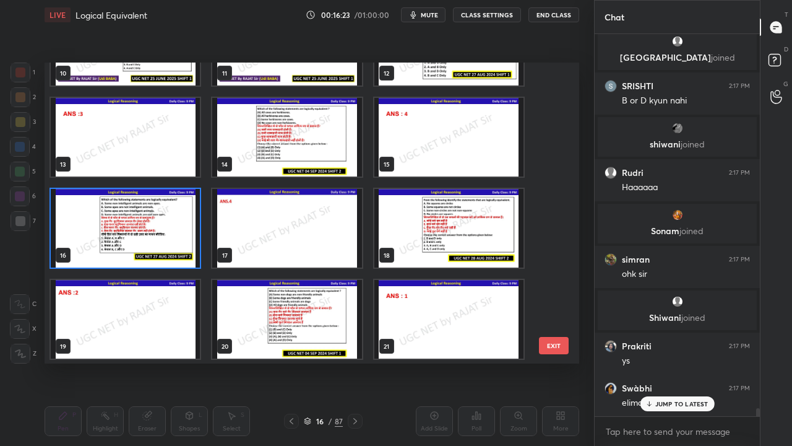
click at [460, 228] on img "grid" at bounding box center [448, 228] width 149 height 79
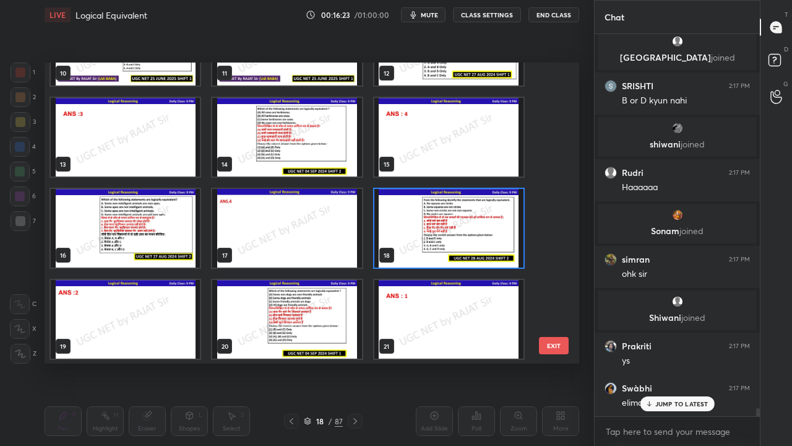
click at [460, 228] on img "grid" at bounding box center [448, 228] width 149 height 79
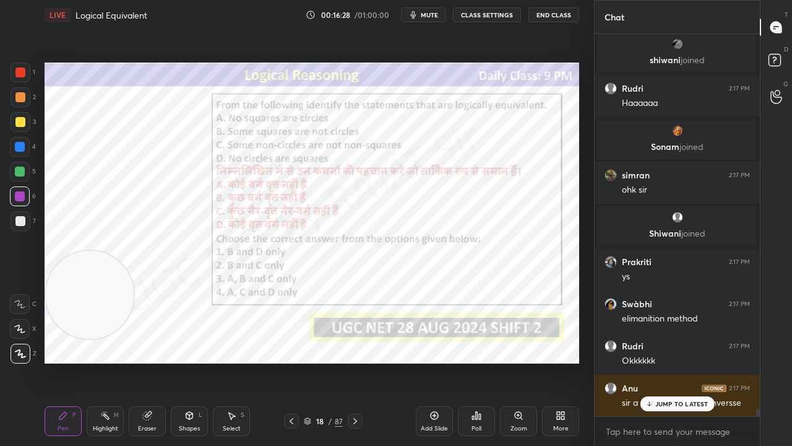
click at [686, 361] on div "JUMP TO LATEST" at bounding box center [677, 403] width 74 height 15
click at [322, 361] on div "18" at bounding box center [320, 420] width 12 height 7
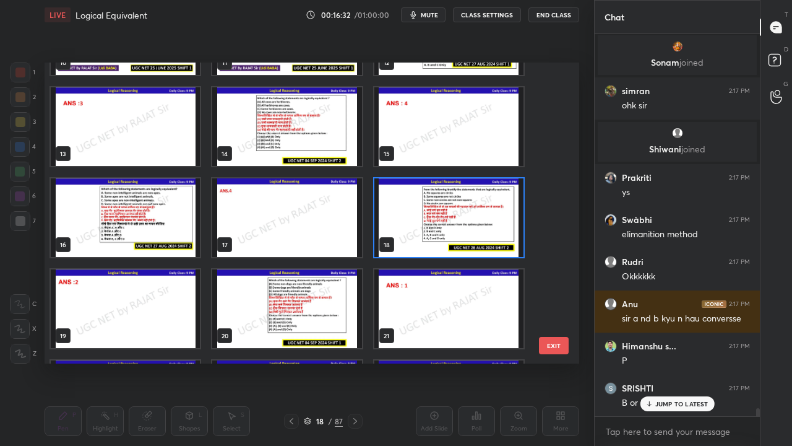
click at [456, 202] on img "grid" at bounding box center [448, 217] width 149 height 79
click at [455, 202] on img "grid" at bounding box center [448, 217] width 149 height 79
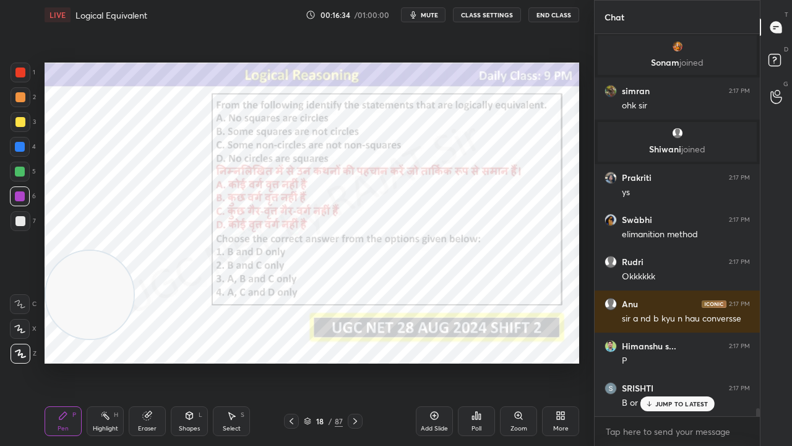
click at [473, 361] on icon at bounding box center [477, 415] width 10 height 10
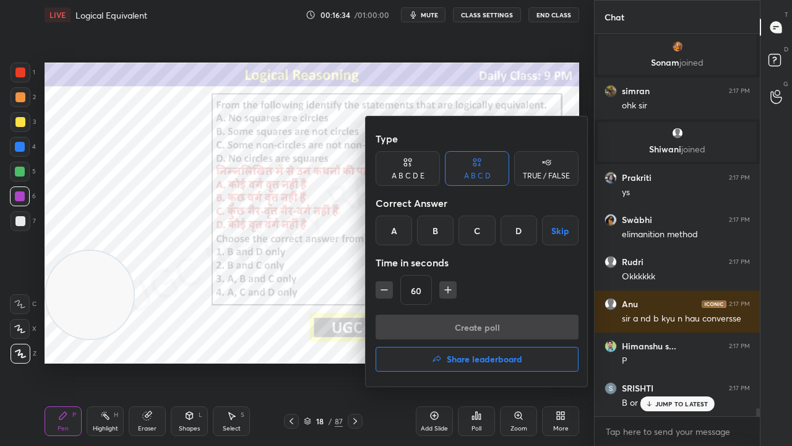
click at [436, 227] on div "B" at bounding box center [435, 230] width 37 height 30
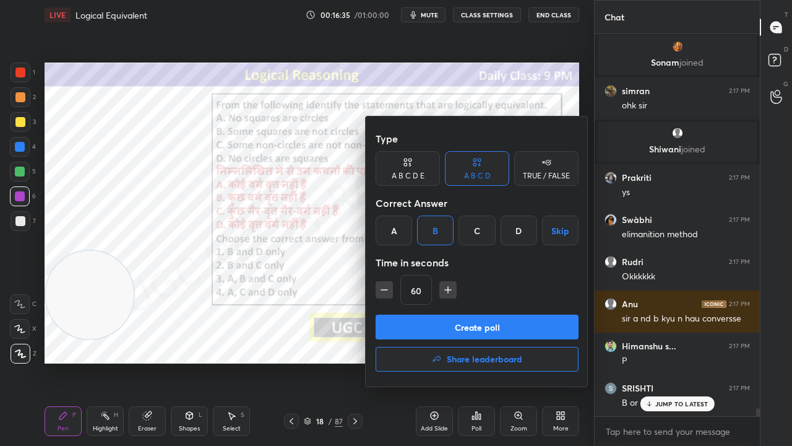
click at [444, 290] on icon "button" at bounding box center [448, 289] width 12 height 12
type input "75"
click at [447, 327] on button "Create poll" at bounding box center [477, 326] width 203 height 25
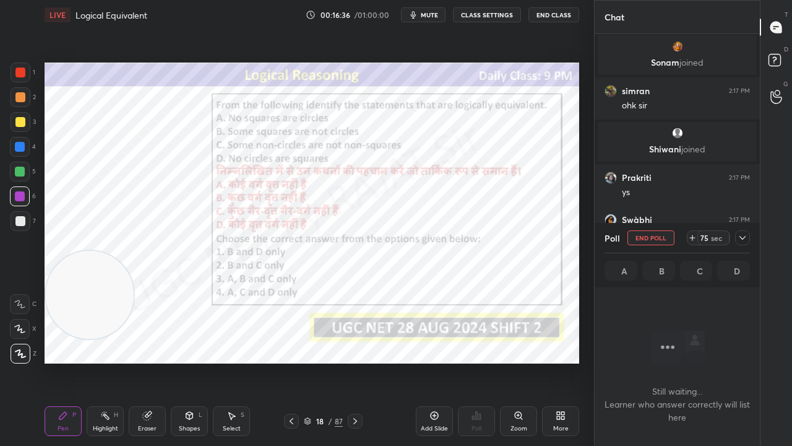
click at [746, 238] on div at bounding box center [742, 237] width 15 height 15
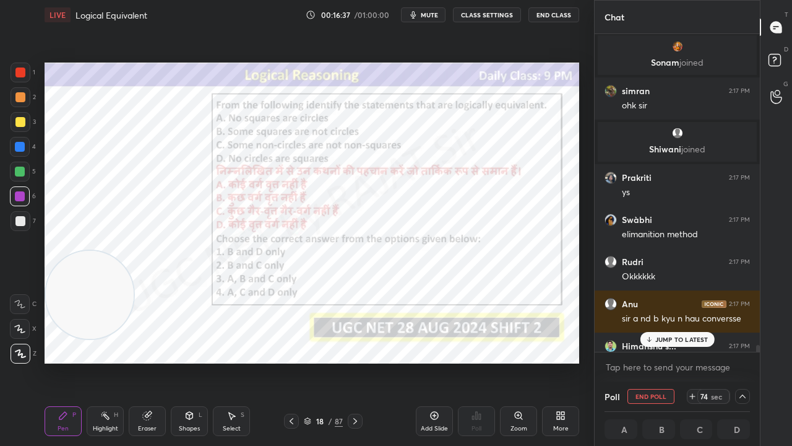
click at [677, 337] on p "JUMP TO LATEST" at bounding box center [681, 338] width 53 height 7
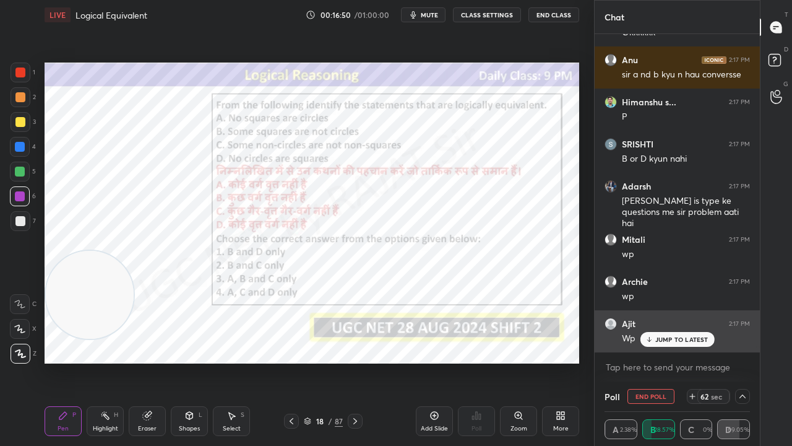
click at [680, 339] on p "JUMP TO LATEST" at bounding box center [681, 338] width 53 height 7
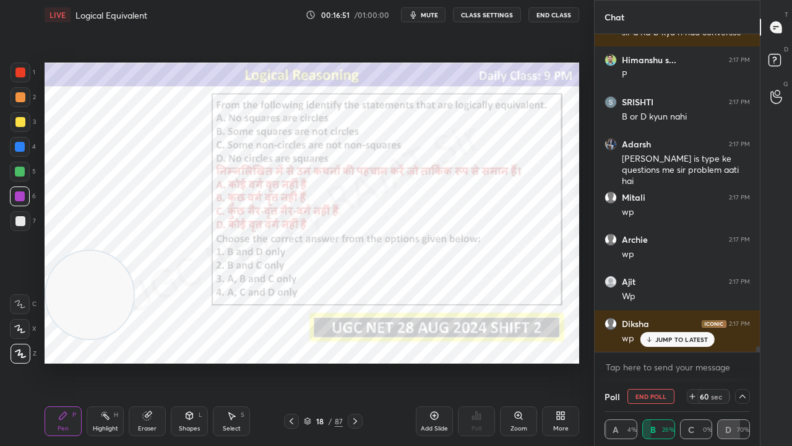
click at [650, 361] on button "End Poll" at bounding box center [651, 396] width 47 height 15
type textarea "x"
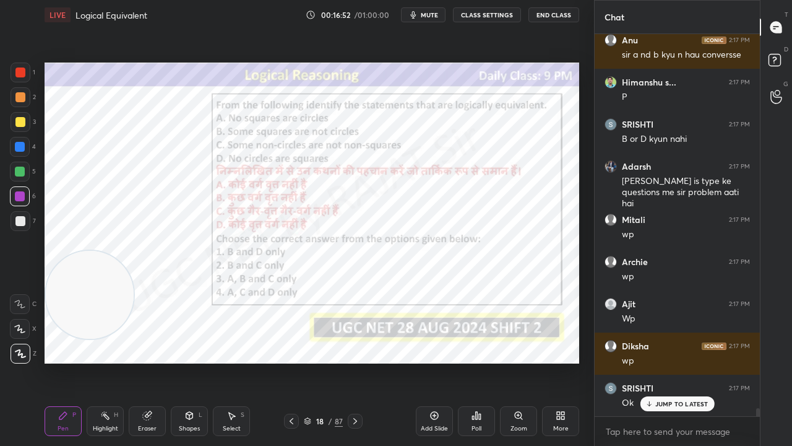
click at [329, 361] on div "/" at bounding box center [331, 420] width 4 height 7
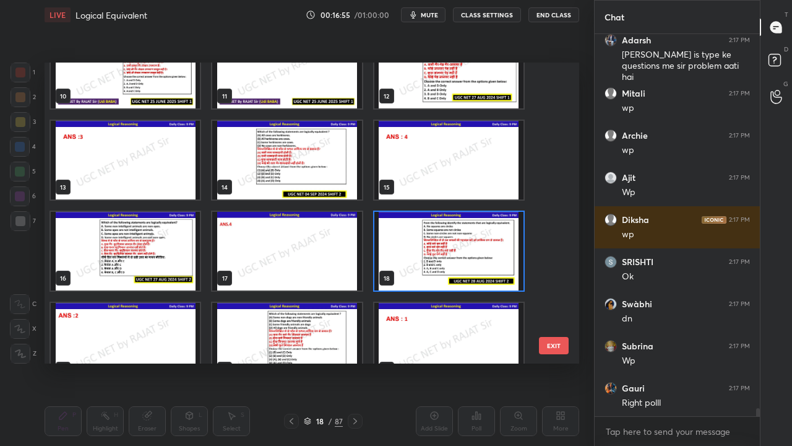
click at [450, 212] on img "grid" at bounding box center [448, 251] width 149 height 79
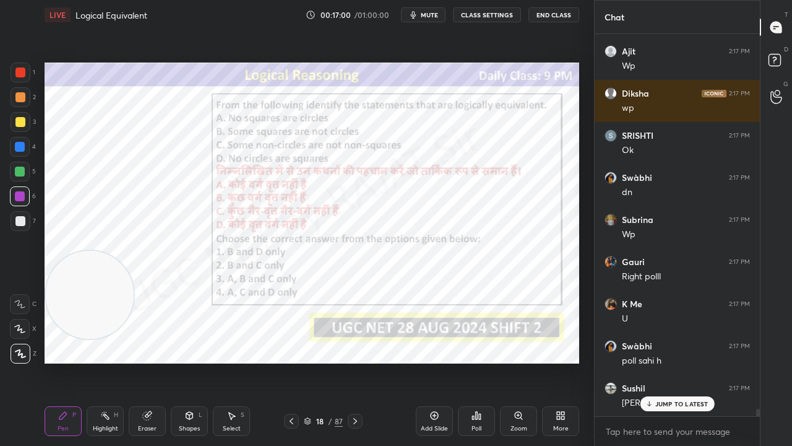
click at [472, 361] on div "Poll" at bounding box center [476, 421] width 37 height 30
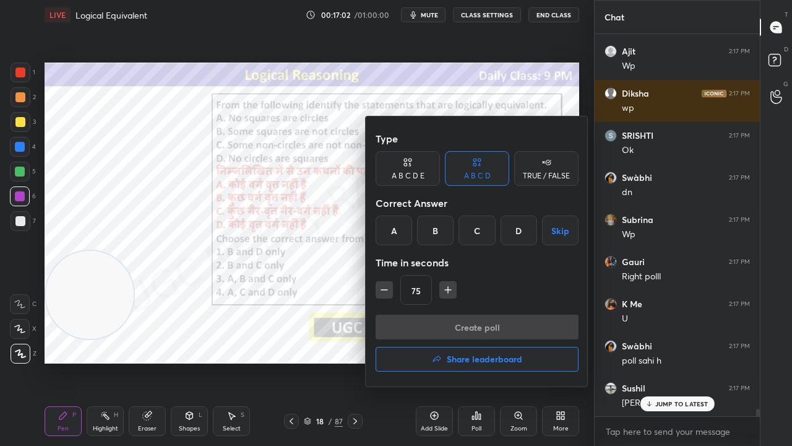
click at [376, 291] on button "button" at bounding box center [384, 289] width 17 height 17
click at [376, 292] on button "button" at bounding box center [384, 289] width 17 height 17
type input "45"
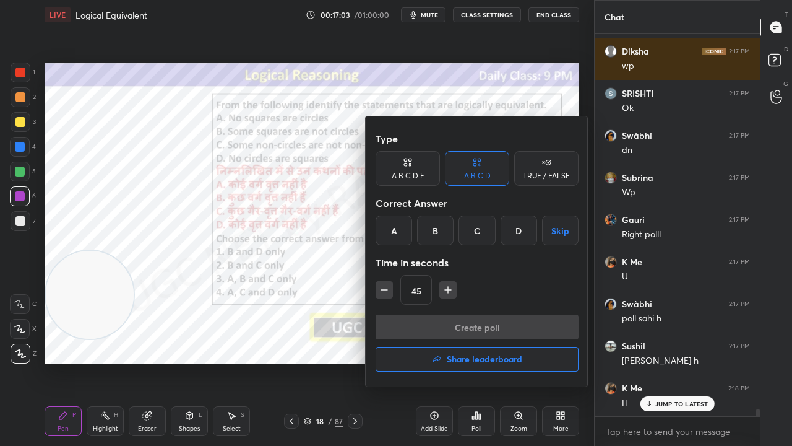
click at [306, 309] on div at bounding box center [396, 223] width 792 height 446
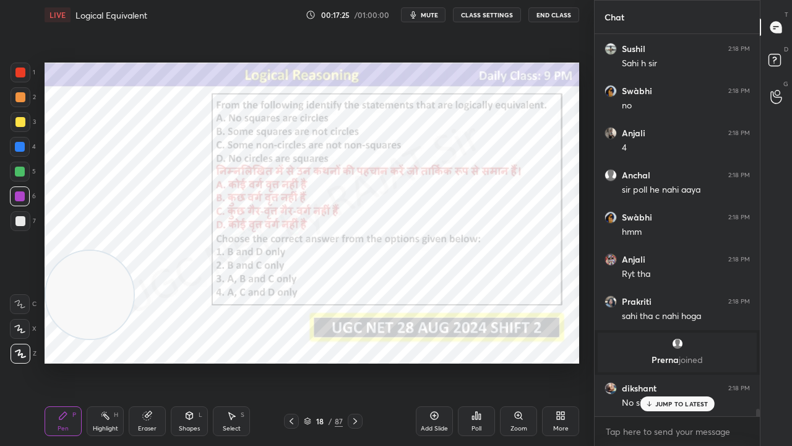
click at [22, 145] on div at bounding box center [20, 147] width 10 height 10
click at [22, 144] on div at bounding box center [20, 147] width 10 height 10
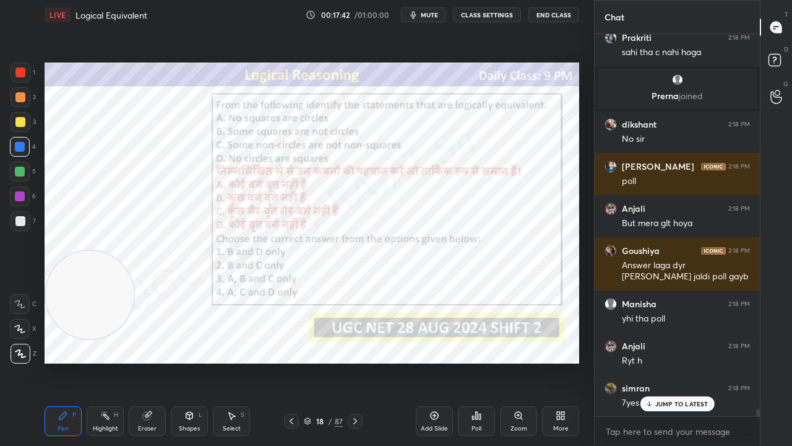
click at [317, 361] on div "18" at bounding box center [320, 420] width 12 height 7
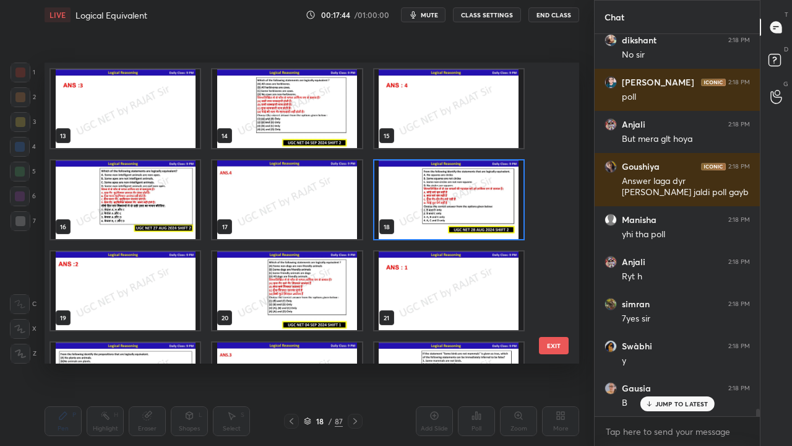
click at [300, 298] on img "grid" at bounding box center [286, 290] width 149 height 79
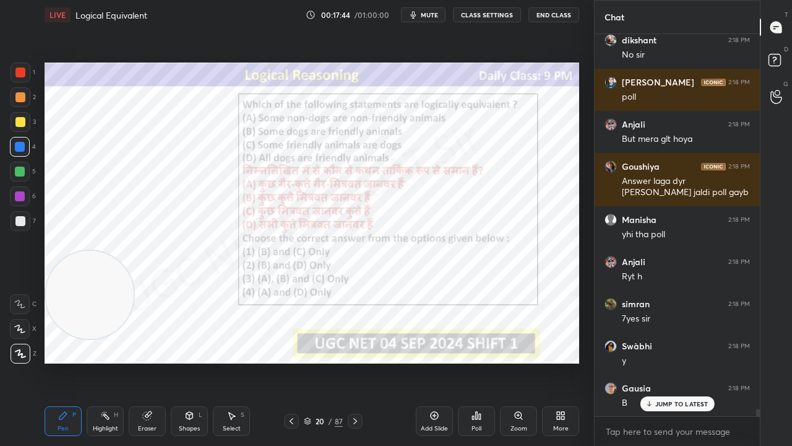
click at [300, 297] on img "grid" at bounding box center [286, 290] width 149 height 79
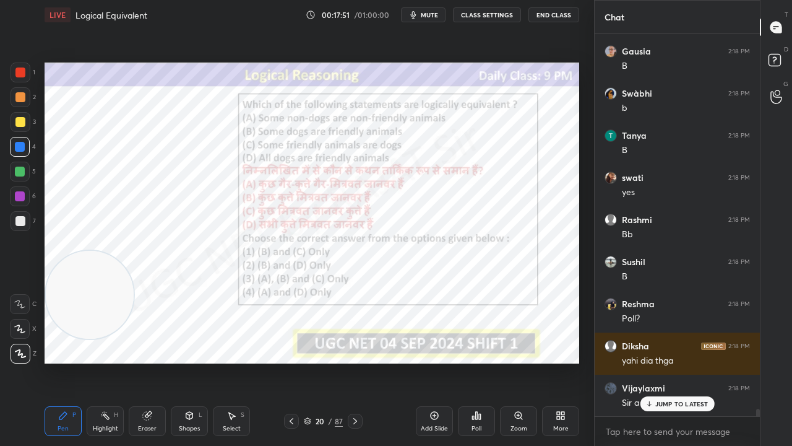
click at [21, 70] on div at bounding box center [20, 72] width 10 height 10
click at [21, 71] on div at bounding box center [20, 72] width 10 height 10
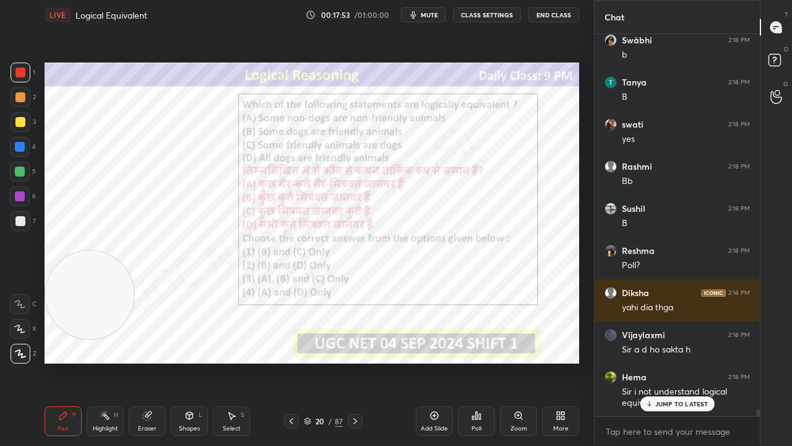
click at [319, 361] on div "20" at bounding box center [320, 420] width 12 height 7
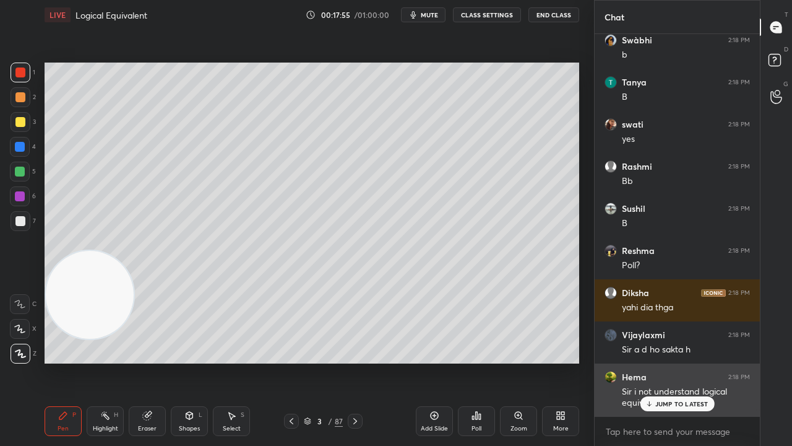
click at [655, 361] on div "JUMP TO LATEST" at bounding box center [677, 403] width 74 height 15
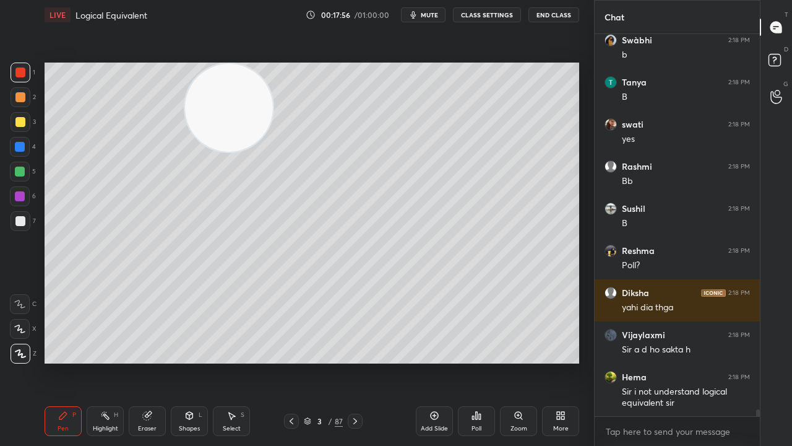
drag, startPoint x: 82, startPoint y: 296, endPoint x: 212, endPoint y: 67, distance: 263.5
click at [219, 57] on div "Setting up your live class Poll for secs No correct answer Start poll" at bounding box center [312, 213] width 545 height 366
click at [20, 126] on div at bounding box center [20, 122] width 10 height 10
click at [18, 144] on div at bounding box center [20, 147] width 10 height 10
click at [19, 144] on div at bounding box center [20, 147] width 10 height 10
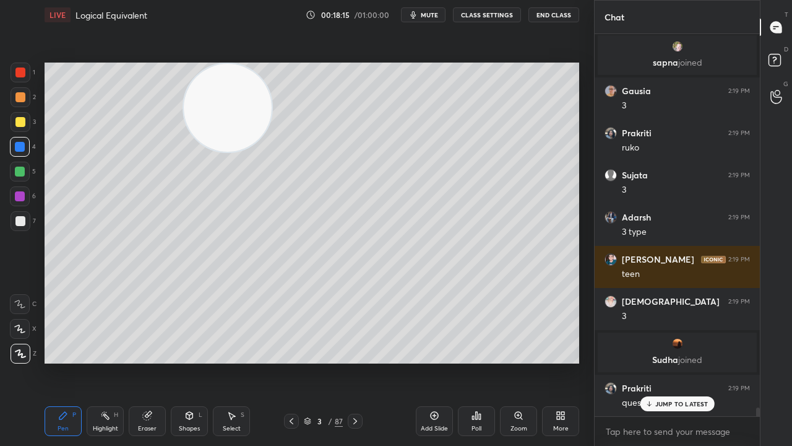
click at [317, 361] on div "3" at bounding box center [320, 420] width 12 height 7
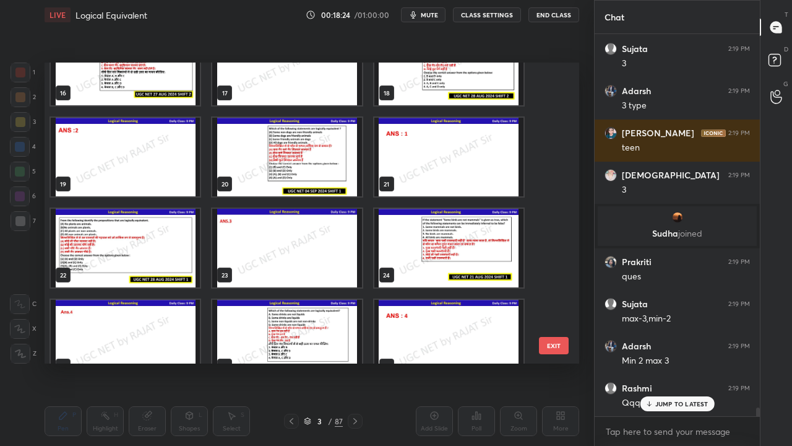
click at [322, 171] on img "grid" at bounding box center [286, 157] width 149 height 79
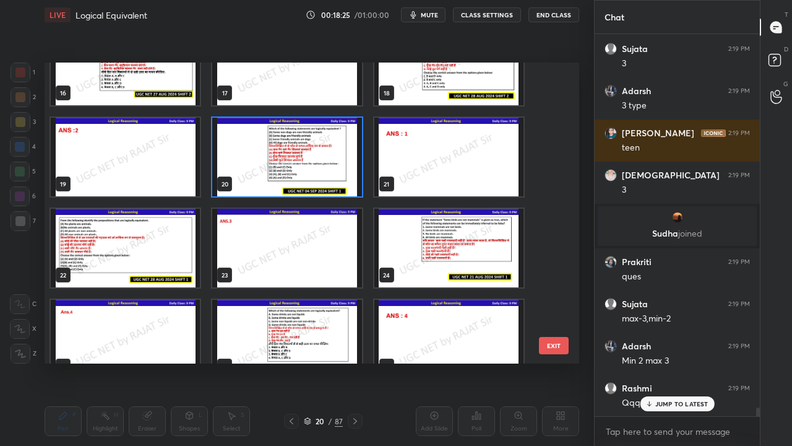
click at [322, 171] on img "grid" at bounding box center [286, 157] width 149 height 79
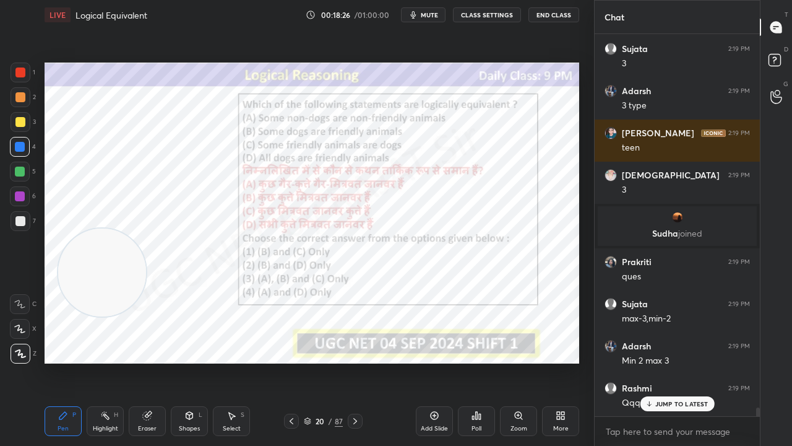
drag, startPoint x: 248, startPoint y: 126, endPoint x: 113, endPoint y: 294, distance: 214.9
click at [113, 300] on video at bounding box center [102, 272] width 88 height 88
click at [320, 361] on div "20" at bounding box center [320, 420] width 12 height 7
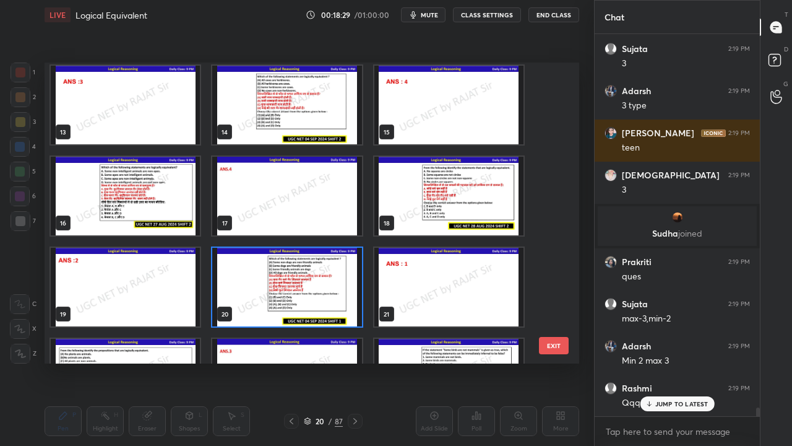
click at [327, 270] on img "grid" at bounding box center [286, 287] width 149 height 79
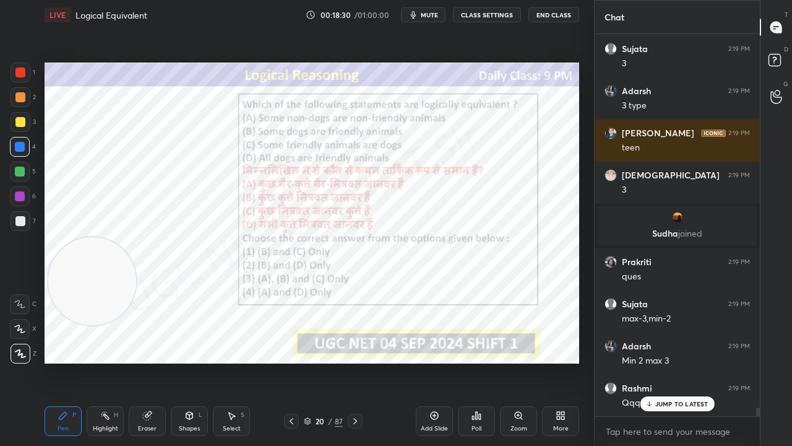
drag, startPoint x: 468, startPoint y: 421, endPoint x: 468, endPoint y: 414, distance: 6.8
click at [468, 361] on div "Poll" at bounding box center [476, 421] width 37 height 30
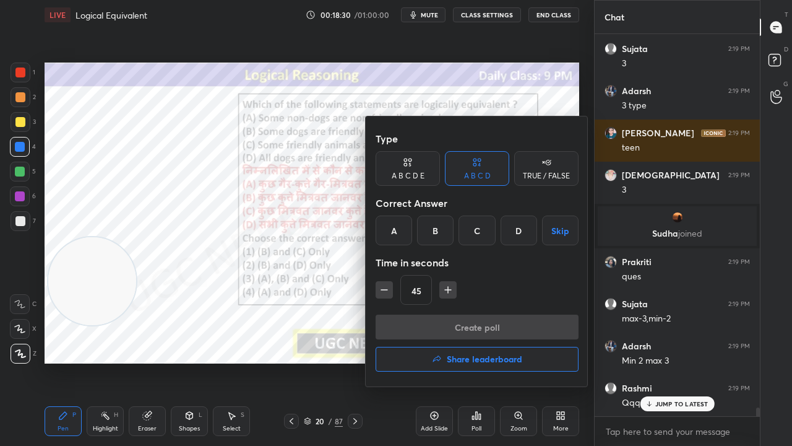
drag, startPoint x: 397, startPoint y: 228, endPoint x: 432, endPoint y: 272, distance: 56.3
click at [396, 229] on div "A" at bounding box center [394, 230] width 37 height 30
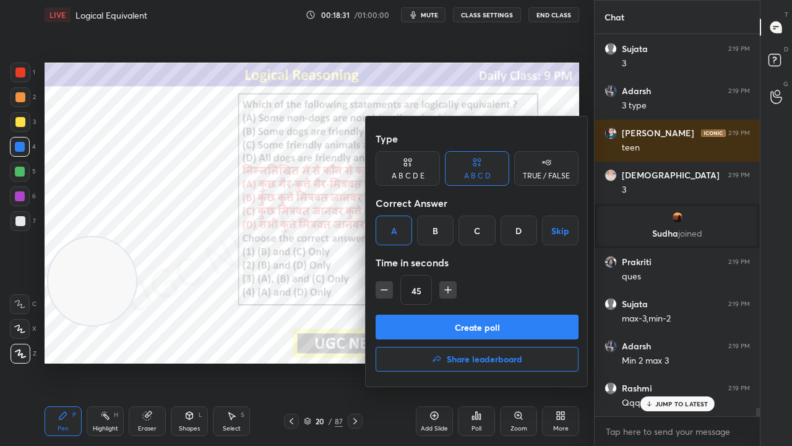
click at [449, 285] on icon "button" at bounding box center [448, 289] width 12 height 12
type input "60"
click at [445, 327] on button "Create poll" at bounding box center [477, 326] width 203 height 25
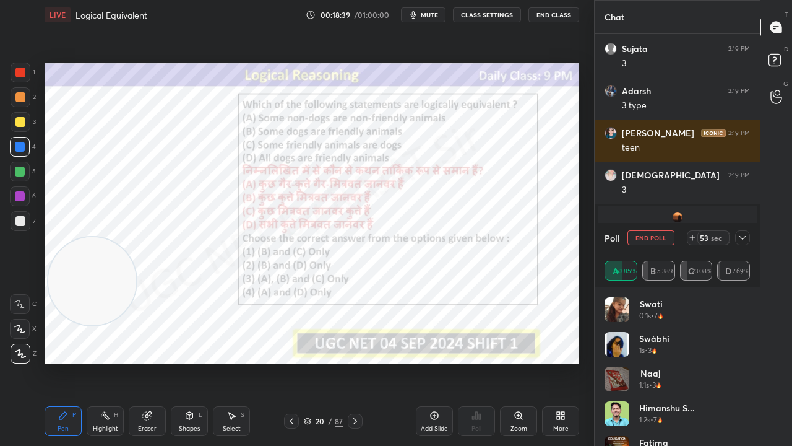
click at [745, 235] on icon at bounding box center [743, 238] width 10 height 10
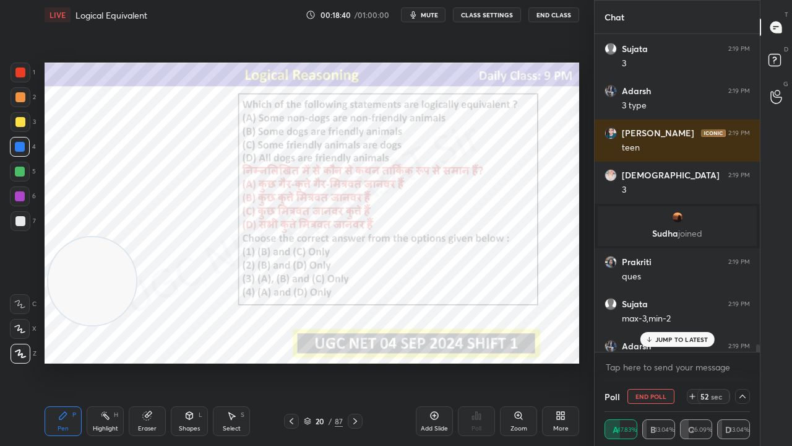
click at [671, 340] on div "Rashmi 2:18 PM Bb Sushil 2:18 PM B Reshma 2:18 PM Poll? Diksha 2:18 PM yahi dia…" at bounding box center [677, 192] width 165 height 317
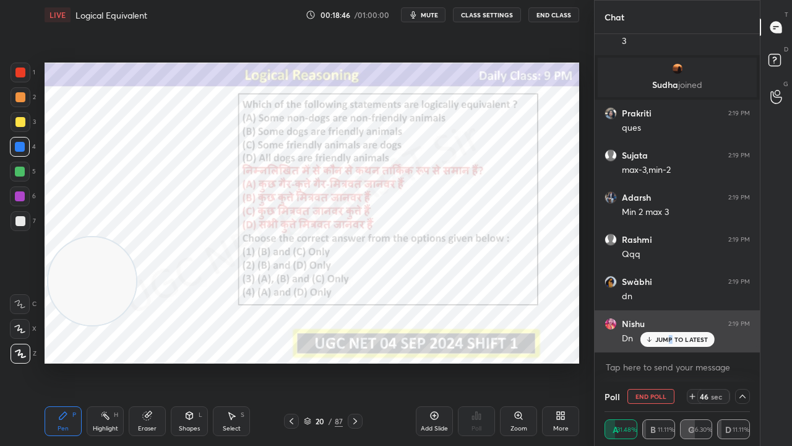
click at [670, 334] on div "JUMP TO LATEST" at bounding box center [677, 339] width 74 height 15
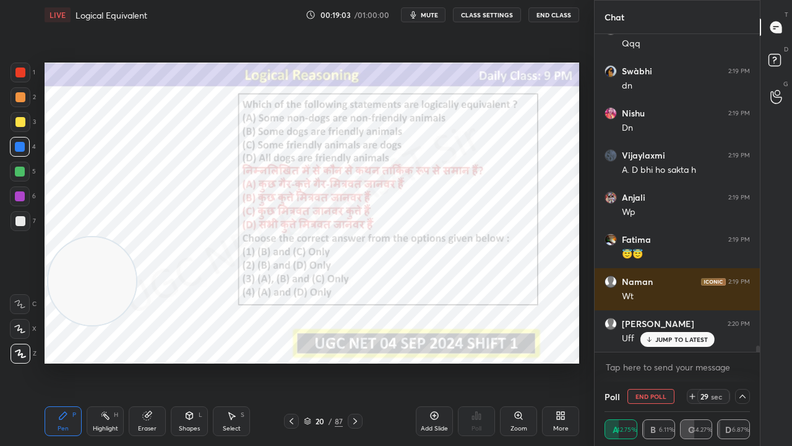
click at [144, 361] on div "Eraser" at bounding box center [147, 421] width 37 height 30
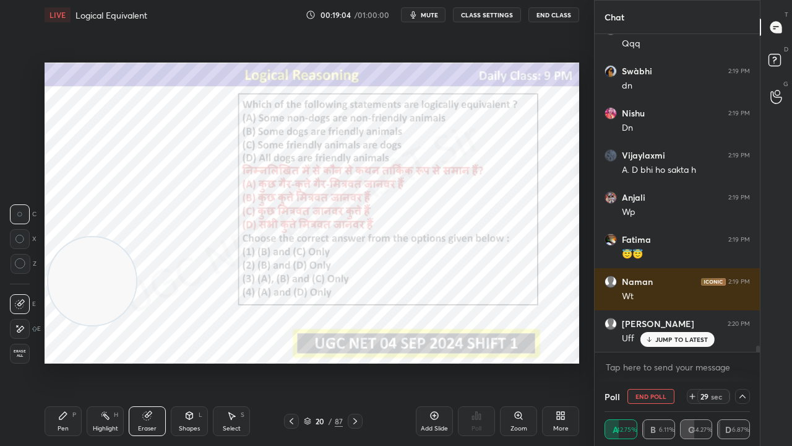
click at [20, 352] on span "Erase all" at bounding box center [20, 353] width 19 height 9
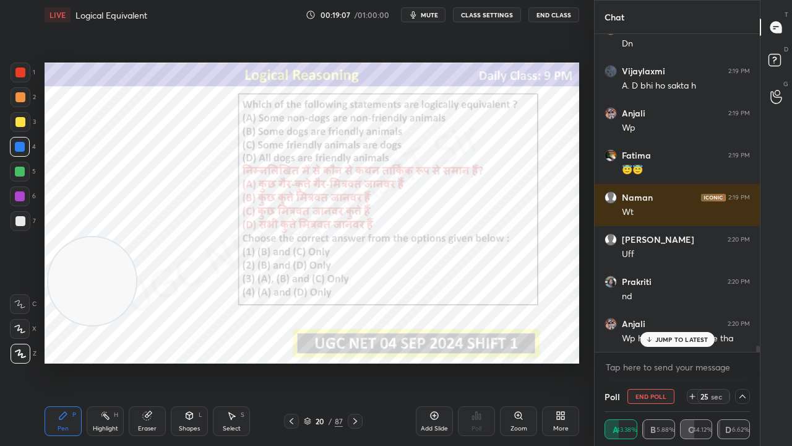
click at [25, 196] on div at bounding box center [20, 196] width 20 height 20
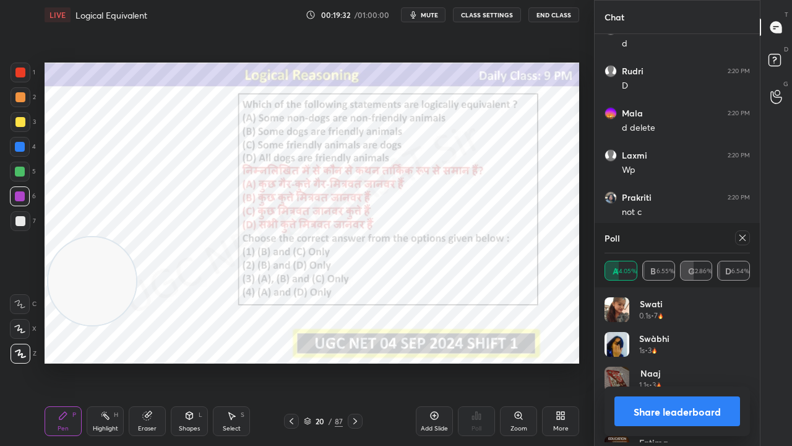
scroll to position [145, 142]
click at [745, 238] on icon at bounding box center [743, 238] width 10 height 10
type textarea "x"
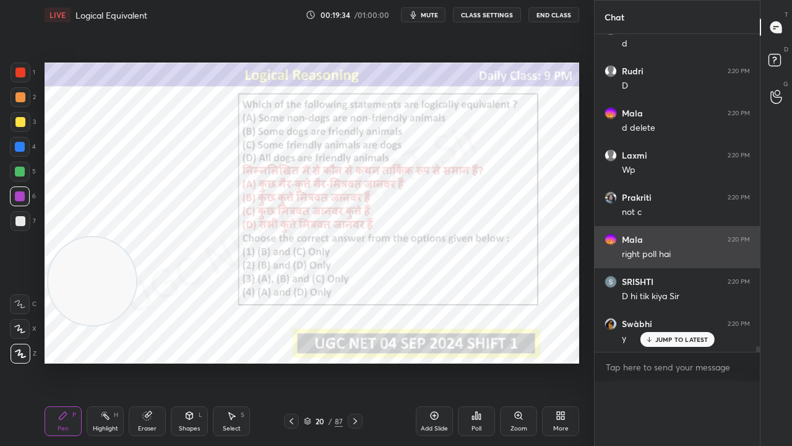
scroll to position [1, 4]
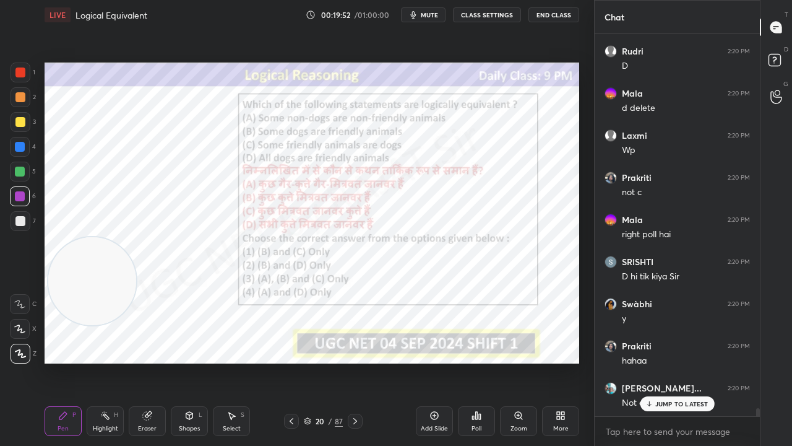
click at [321, 361] on div "20" at bounding box center [320, 420] width 12 height 7
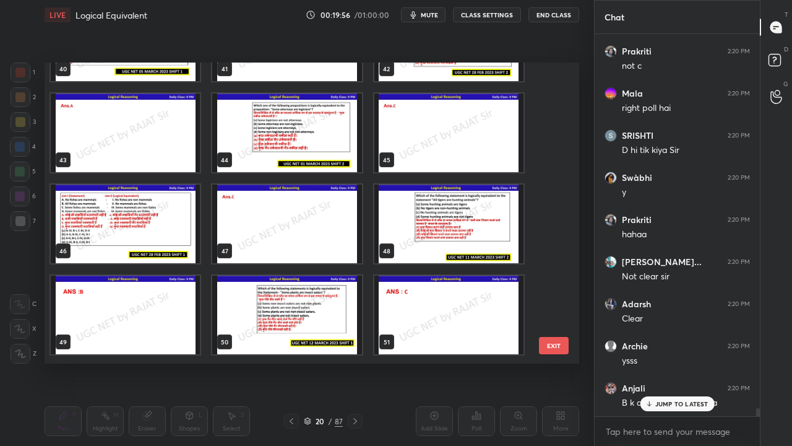
click at [334, 137] on img "grid" at bounding box center [286, 132] width 149 height 79
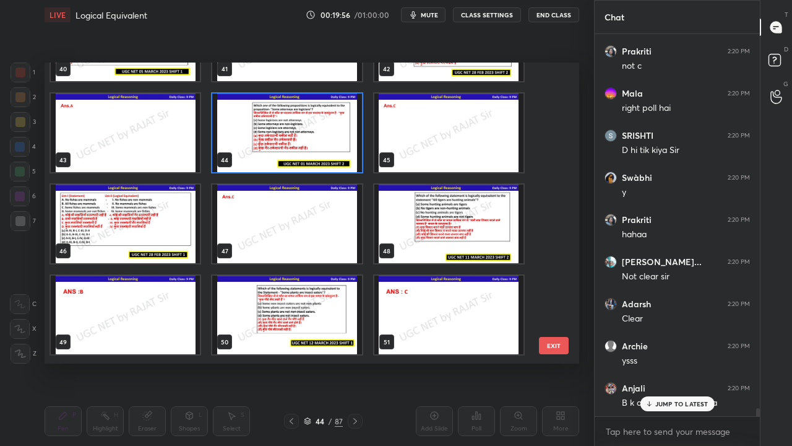
click at [334, 138] on img "grid" at bounding box center [286, 132] width 149 height 79
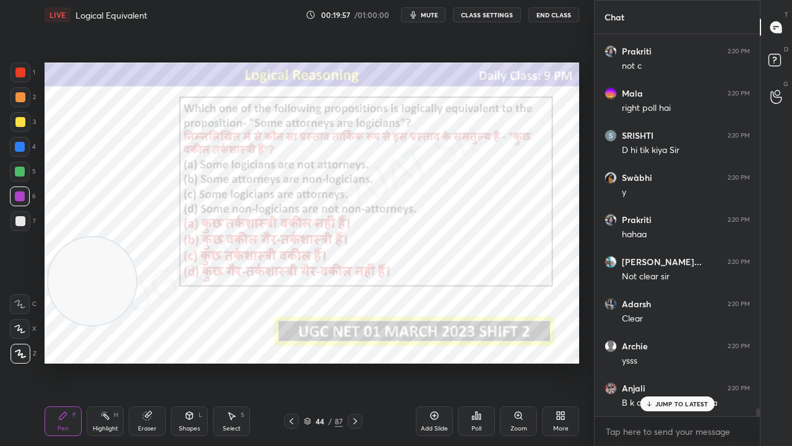
click at [334, 138] on img "grid" at bounding box center [286, 132] width 149 height 79
click at [335, 137] on img "grid" at bounding box center [286, 132] width 149 height 79
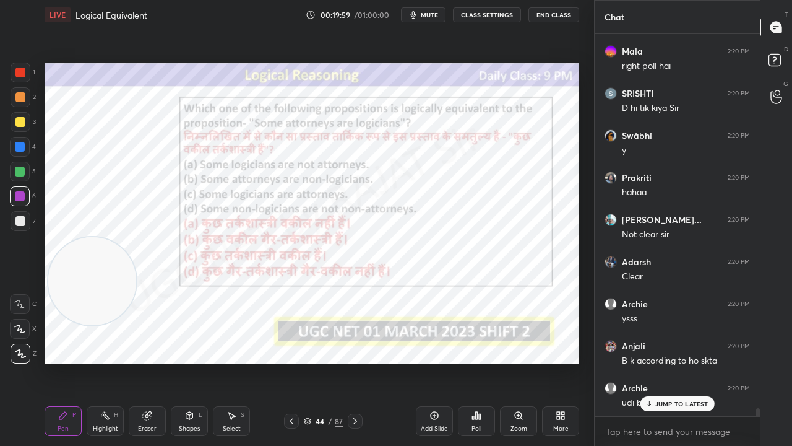
drag, startPoint x: 326, startPoint y: 423, endPoint x: 325, endPoint y: 384, distance: 39.6
click at [326, 361] on div "44 / 87" at bounding box center [323, 420] width 39 height 11
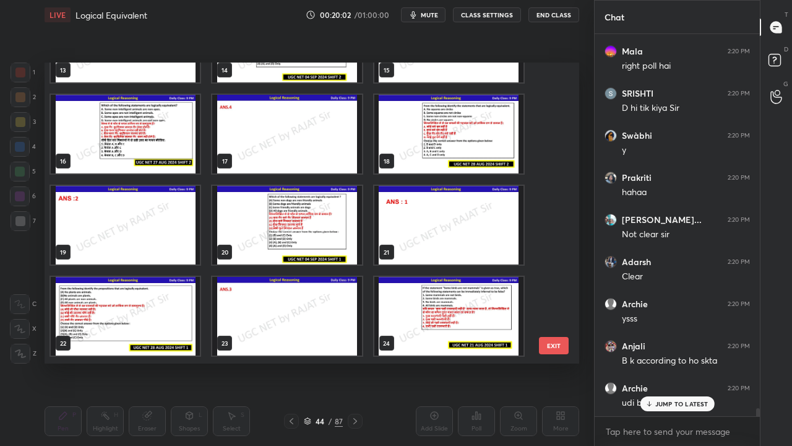
click at [326, 226] on img "grid" at bounding box center [286, 225] width 149 height 79
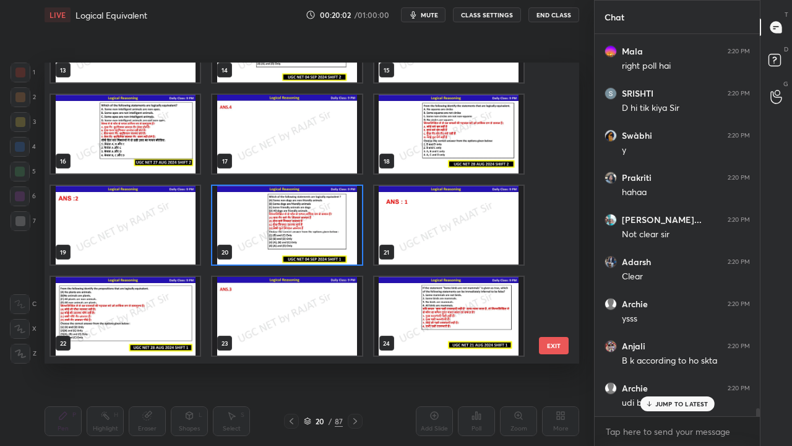
click at [326, 225] on img "grid" at bounding box center [286, 225] width 149 height 79
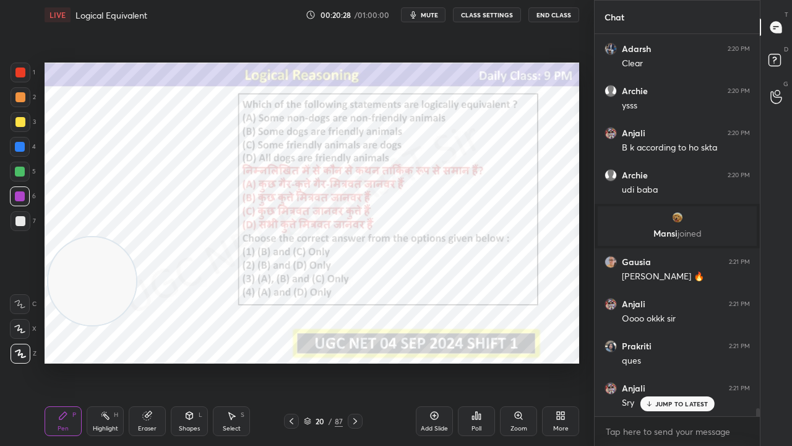
click at [317, 361] on div "20" at bounding box center [320, 420] width 12 height 7
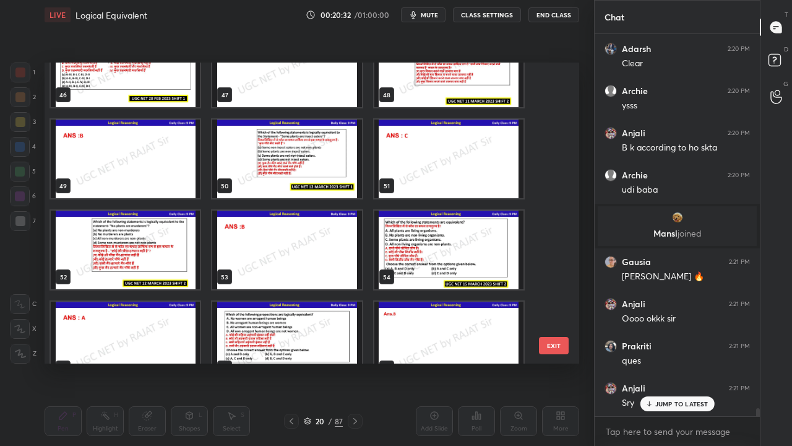
click at [314, 165] on img "grid" at bounding box center [286, 158] width 149 height 79
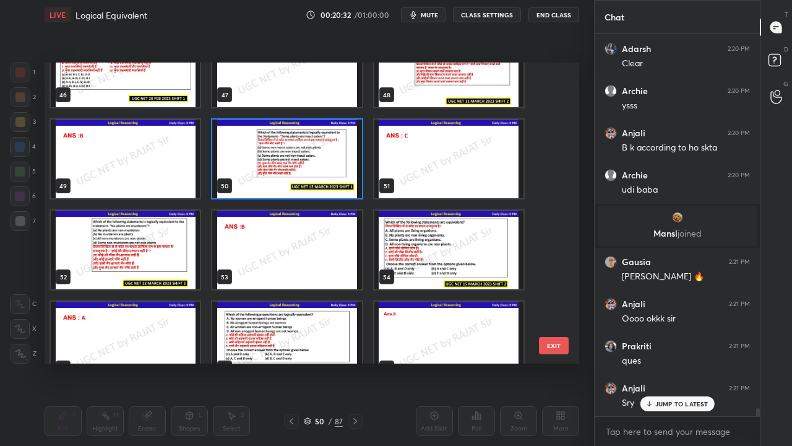
click at [318, 163] on img "grid" at bounding box center [286, 158] width 149 height 79
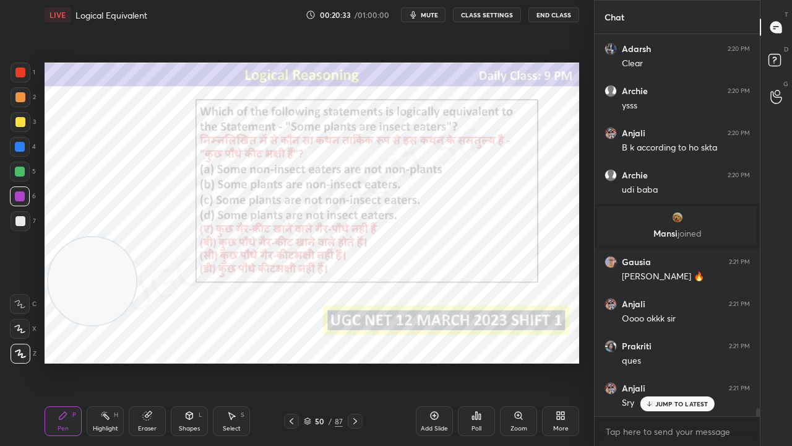
click at [319, 163] on img "grid" at bounding box center [286, 158] width 149 height 79
click at [478, 361] on icon at bounding box center [477, 415] width 10 height 10
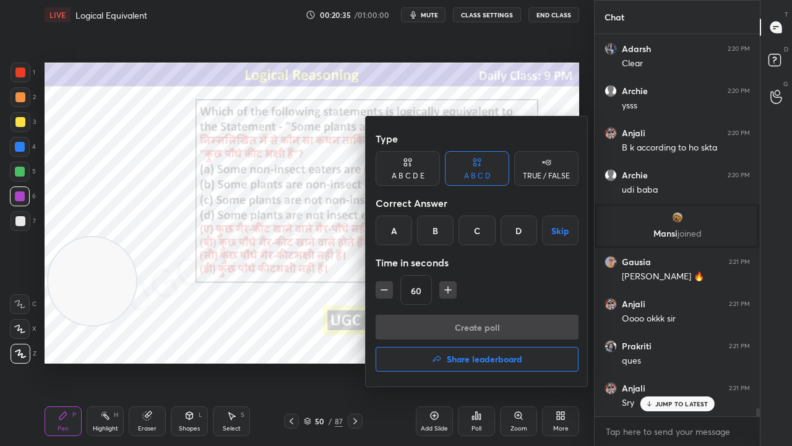
drag, startPoint x: 475, startPoint y: 231, endPoint x: 392, endPoint y: 297, distance: 105.7
click at [474, 233] on div "C" at bounding box center [477, 230] width 37 height 30
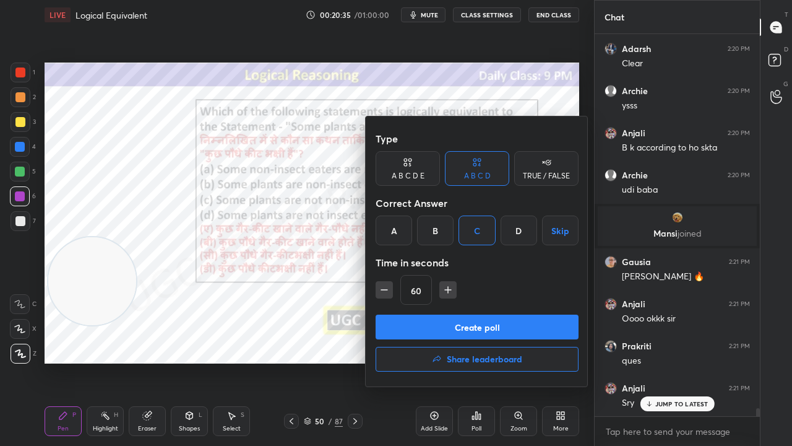
click at [382, 288] on icon "button" at bounding box center [384, 289] width 12 height 12
type input "45"
click at [400, 314] on button "Create poll" at bounding box center [477, 326] width 203 height 25
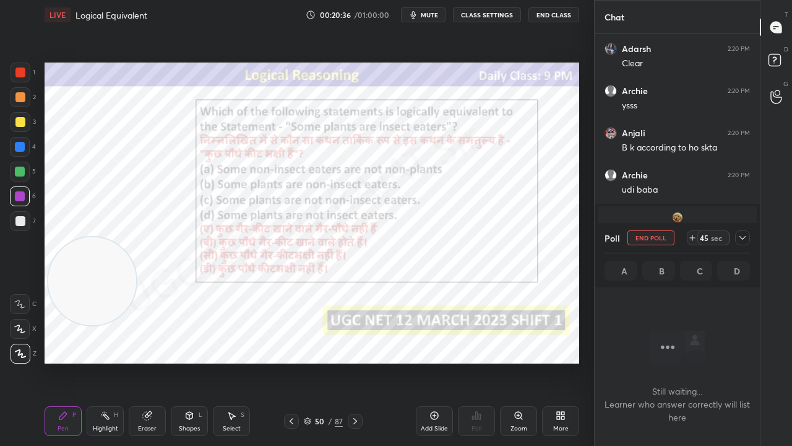
scroll to position [4, 4]
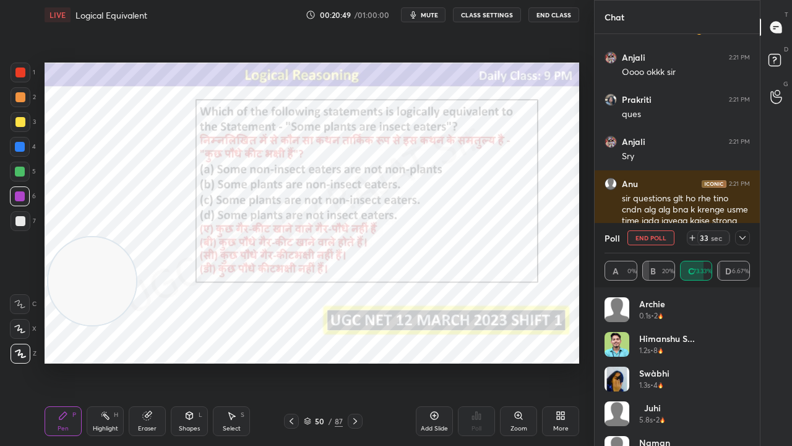
click at [745, 238] on icon at bounding box center [743, 238] width 10 height 10
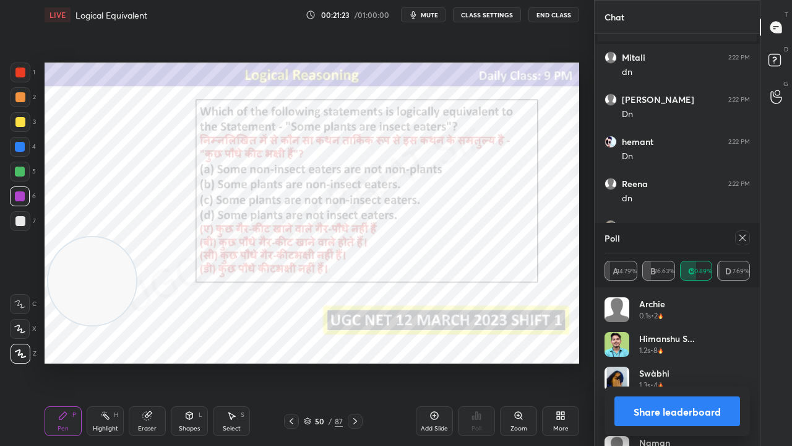
click at [741, 238] on icon at bounding box center [743, 238] width 10 height 10
type textarea "x"
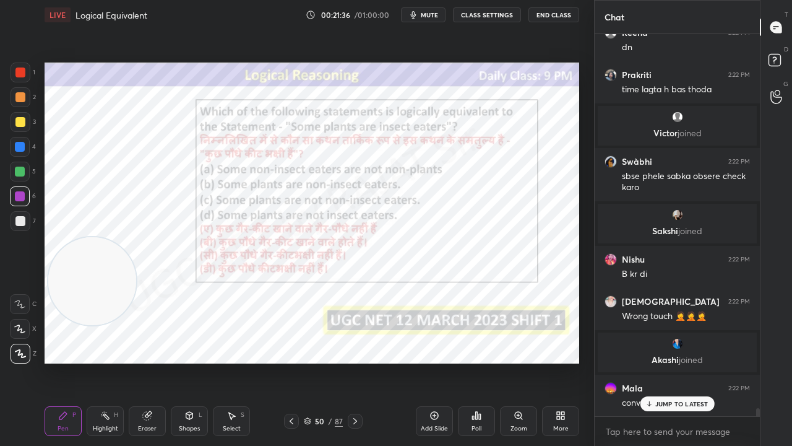
click at [146, 361] on div "Eraser" at bounding box center [147, 421] width 37 height 30
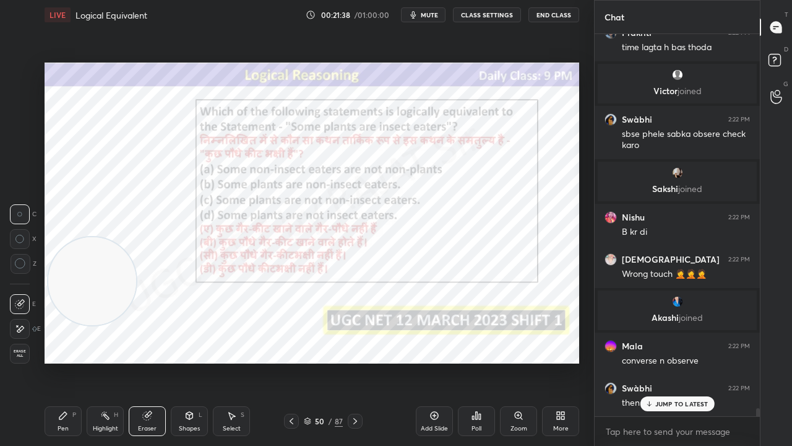
drag, startPoint x: 20, startPoint y: 262, endPoint x: 48, endPoint y: 321, distance: 64.8
click at [20, 264] on icon at bounding box center [20, 263] width 11 height 11
click at [59, 361] on div "Pen" at bounding box center [63, 428] width 11 height 6
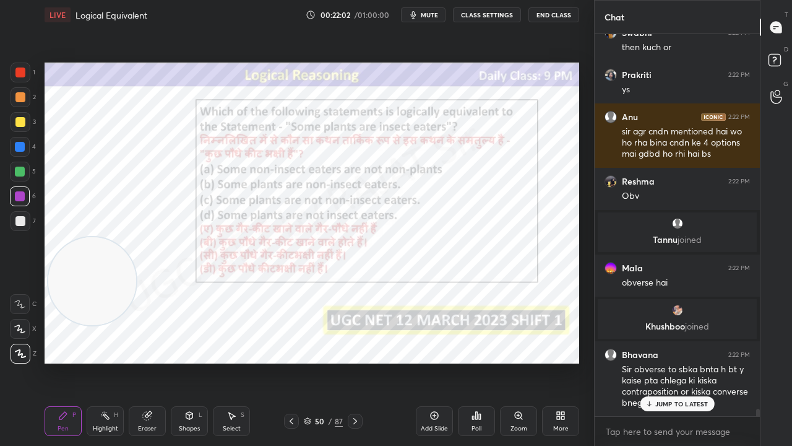
drag, startPoint x: 665, startPoint y: 405, endPoint x: 581, endPoint y: 363, distance: 93.5
click at [665, 361] on p "JUMP TO LATEST" at bounding box center [681, 403] width 53 height 7
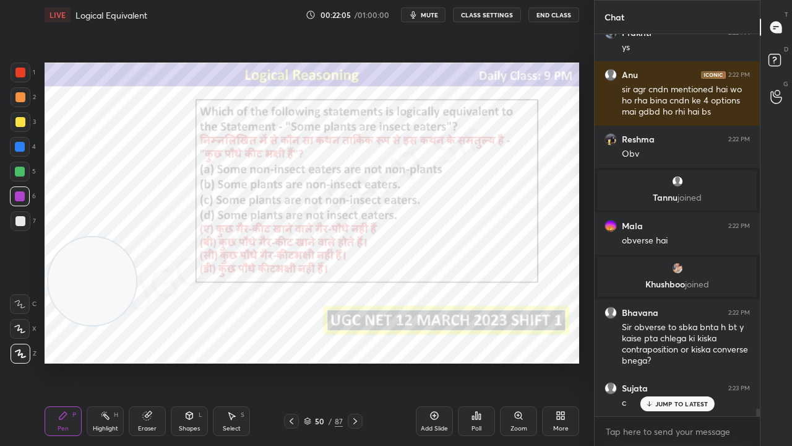
click at [324, 361] on div "50" at bounding box center [320, 420] width 12 height 7
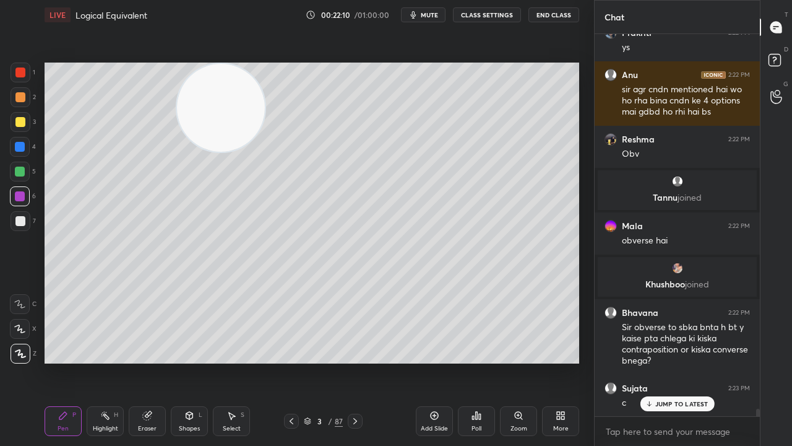
drag, startPoint x: 120, startPoint y: 266, endPoint x: 248, endPoint y: 76, distance: 229.3
click at [249, 76] on video at bounding box center [221, 108] width 88 height 88
drag, startPoint x: 17, startPoint y: 219, endPoint x: 35, endPoint y: 209, distance: 20.5
click at [16, 220] on div at bounding box center [20, 221] width 10 height 10
click at [14, 132] on div "3" at bounding box center [23, 124] width 25 height 25
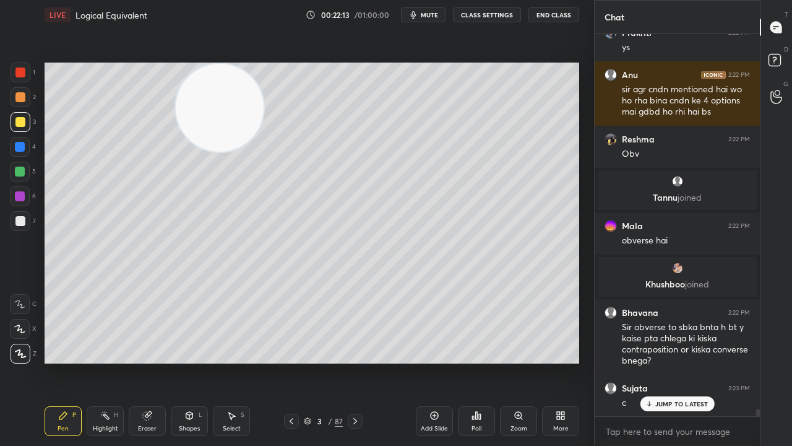
click at [17, 145] on div at bounding box center [20, 147] width 10 height 10
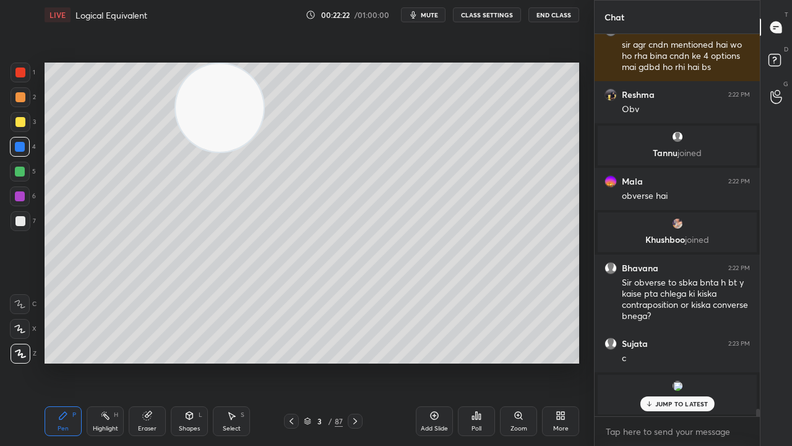
click at [324, 361] on div "3" at bounding box center [320, 420] width 12 height 7
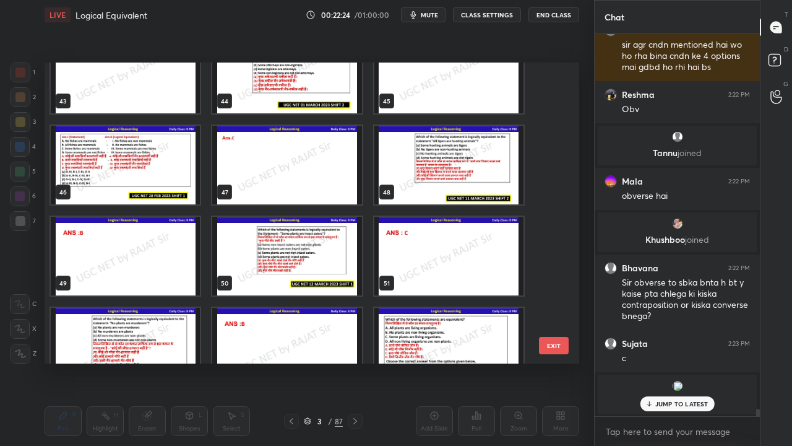
scroll to position [1402, 0]
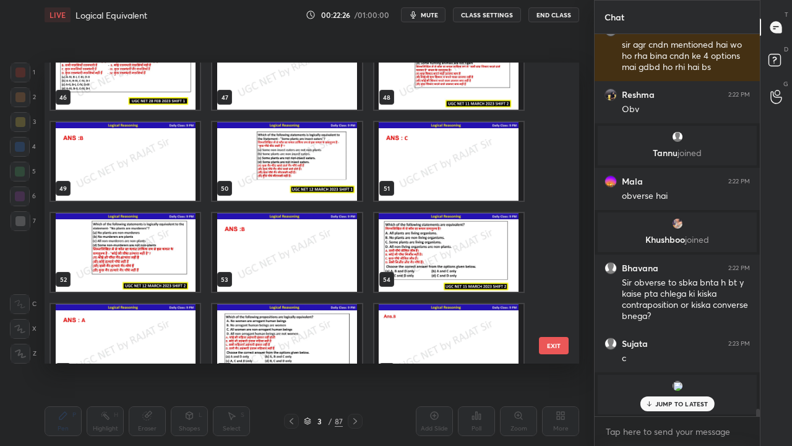
click at [141, 260] on img "grid" at bounding box center [125, 252] width 149 height 79
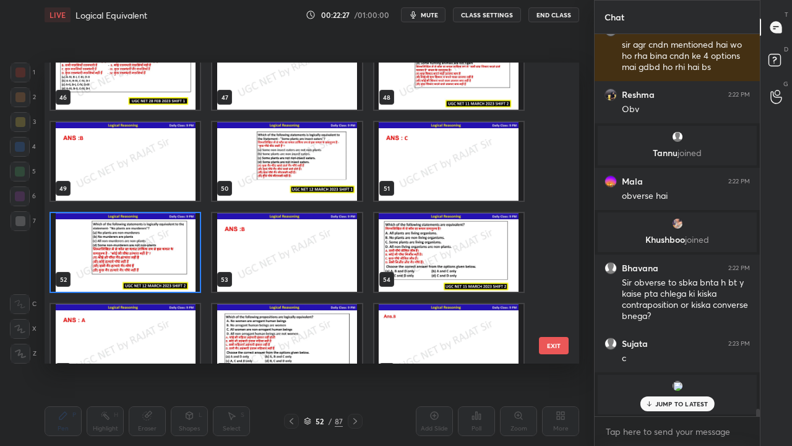
click at [141, 260] on img "grid" at bounding box center [125, 252] width 149 height 79
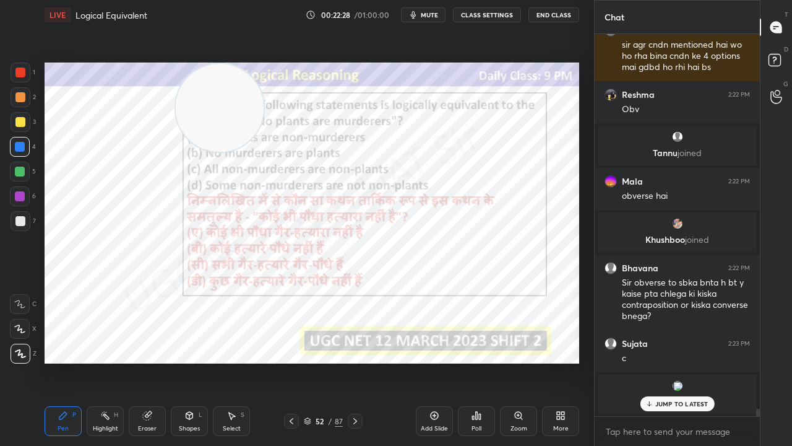
click at [479, 361] on div "Poll" at bounding box center [477, 428] width 10 height 6
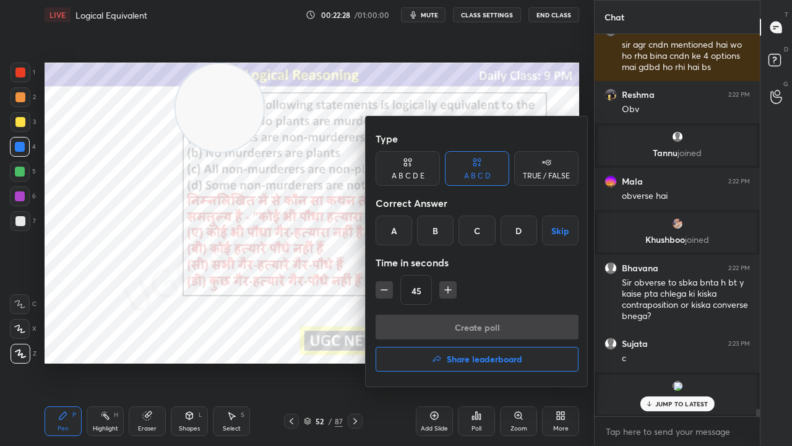
click at [433, 235] on div "B" at bounding box center [435, 230] width 37 height 30
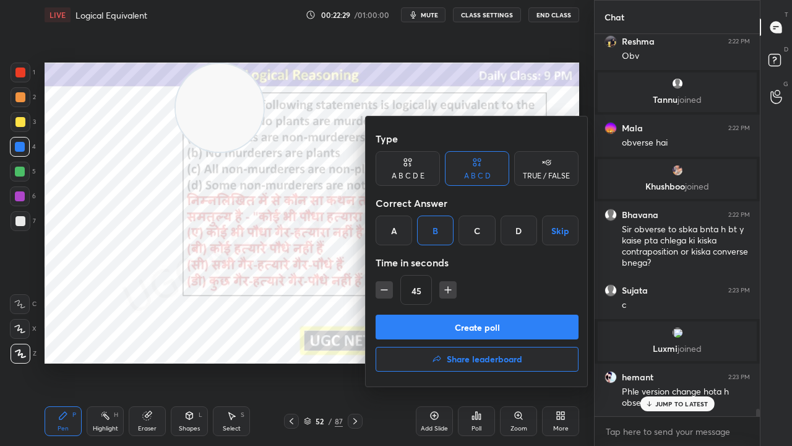
drag, startPoint x: 386, startPoint y: 285, endPoint x: 390, endPoint y: 295, distance: 10.8
click at [386, 286] on icon "button" at bounding box center [384, 289] width 12 height 12
type input "30"
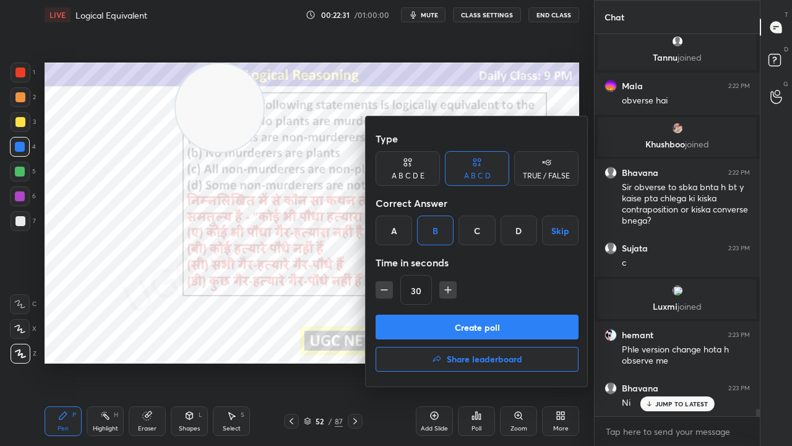
click at [416, 327] on button "Create poll" at bounding box center [477, 326] width 203 height 25
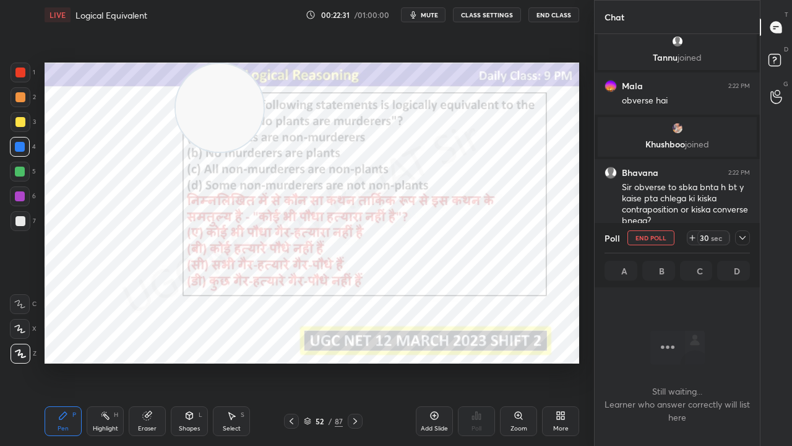
scroll to position [343, 162]
drag, startPoint x: 245, startPoint y: 105, endPoint x: 110, endPoint y: 311, distance: 245.8
click at [123, 238] on video at bounding box center [167, 194] width 88 height 88
drag, startPoint x: 740, startPoint y: 233, endPoint x: 688, endPoint y: 254, distance: 55.3
click at [740, 234] on icon at bounding box center [743, 238] width 10 height 10
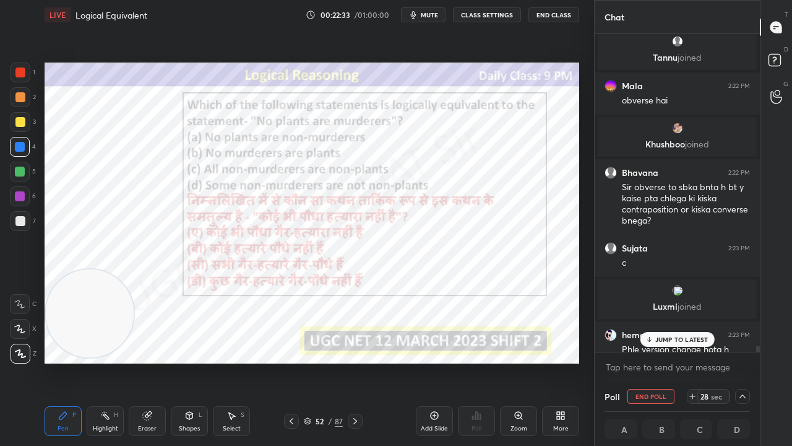
scroll to position [1, 4]
drag, startPoint x: 658, startPoint y: 342, endPoint x: 652, endPoint y: 338, distance: 7.6
click at [657, 342] on p "JUMP TO LATEST" at bounding box center [681, 338] width 53 height 7
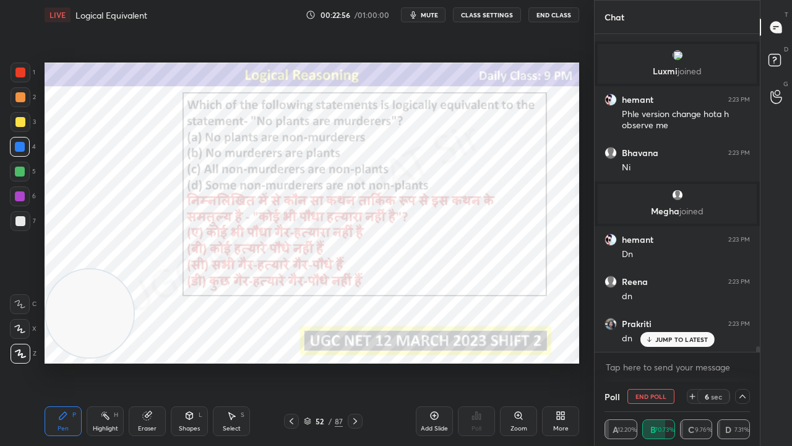
scroll to position [18283, 0]
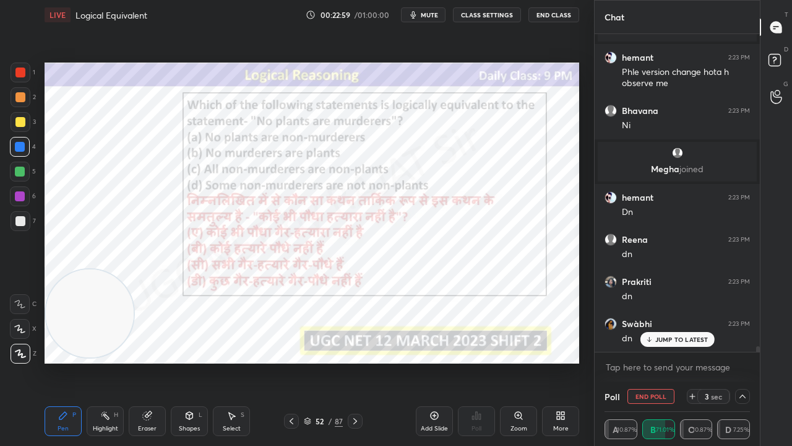
click at [652, 337] on icon at bounding box center [649, 338] width 8 height 7
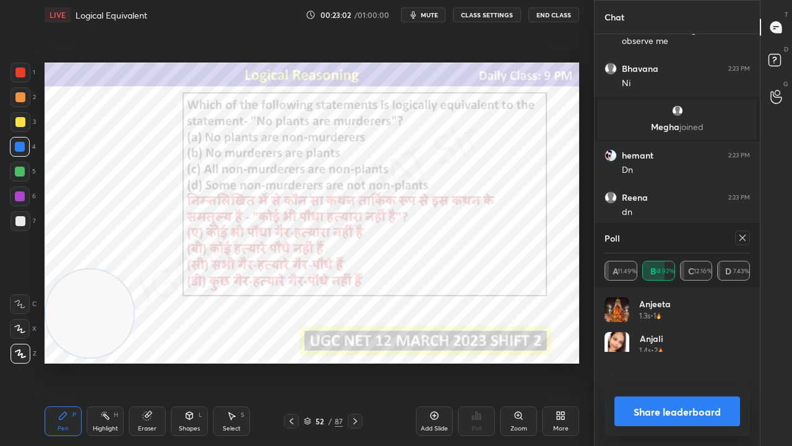
scroll to position [4, 4]
click at [743, 239] on icon at bounding box center [743, 238] width 10 height 10
type textarea "x"
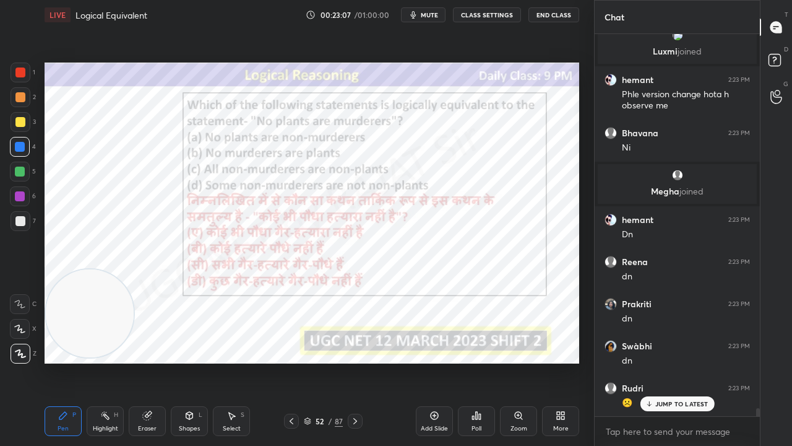
drag, startPoint x: 17, startPoint y: 69, endPoint x: 32, endPoint y: 73, distance: 15.3
click at [17, 69] on div at bounding box center [20, 72] width 10 height 10
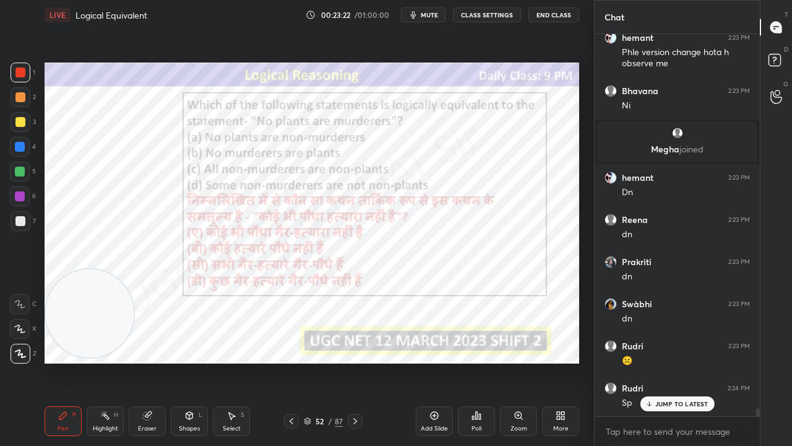
click at [326, 361] on div "52 / 87" at bounding box center [323, 420] width 39 height 11
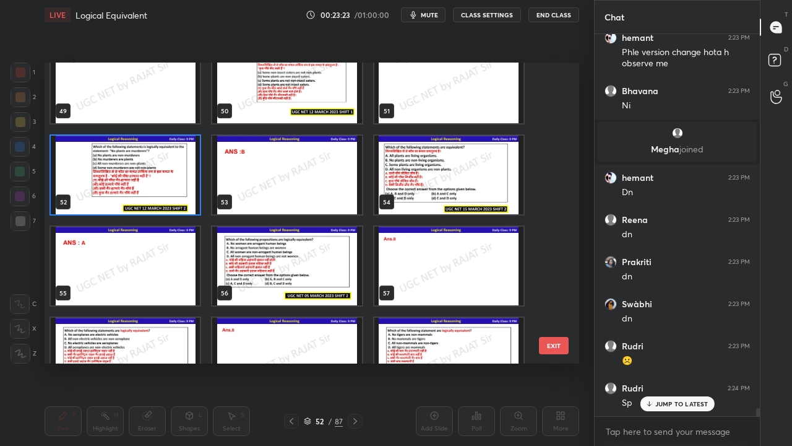
click at [416, 176] on img "grid" at bounding box center [448, 175] width 149 height 79
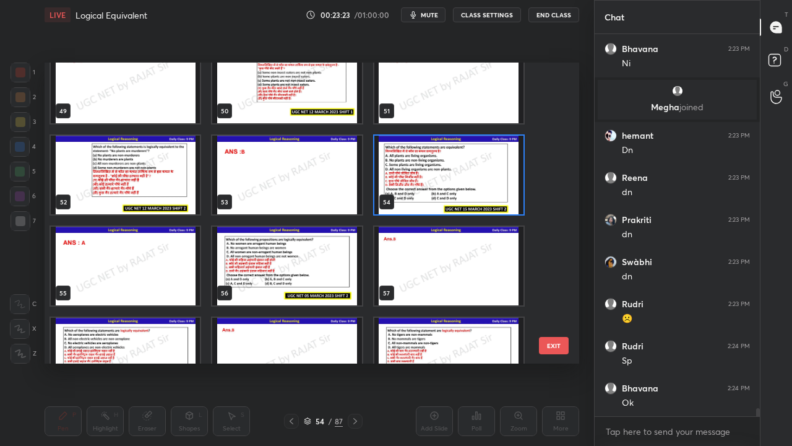
click at [416, 175] on img "grid" at bounding box center [448, 175] width 149 height 79
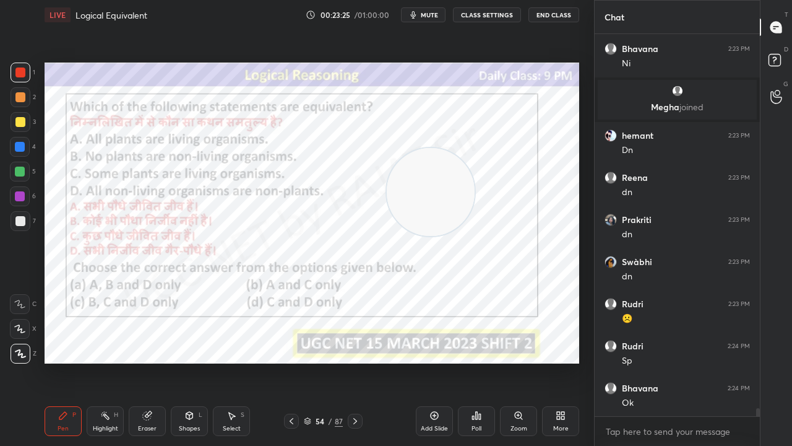
drag, startPoint x: 142, startPoint y: 304, endPoint x: 524, endPoint y: 179, distance: 401.8
click at [475, 179] on video at bounding box center [431, 192] width 88 height 88
click at [326, 361] on div "54" at bounding box center [320, 420] width 12 height 7
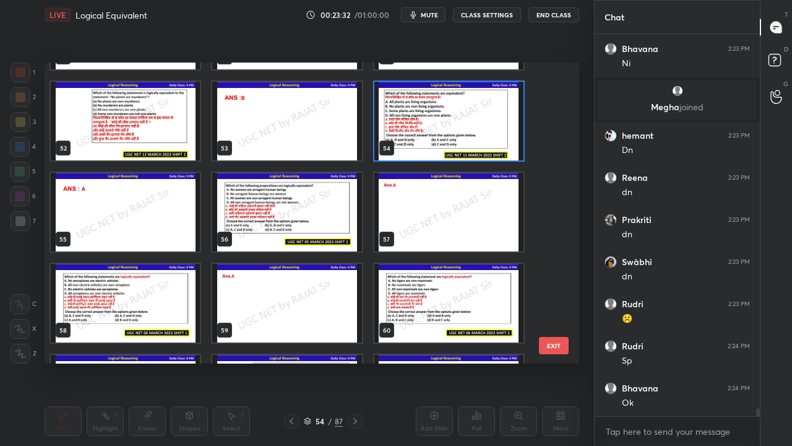
click at [448, 121] on img "grid" at bounding box center [448, 121] width 149 height 79
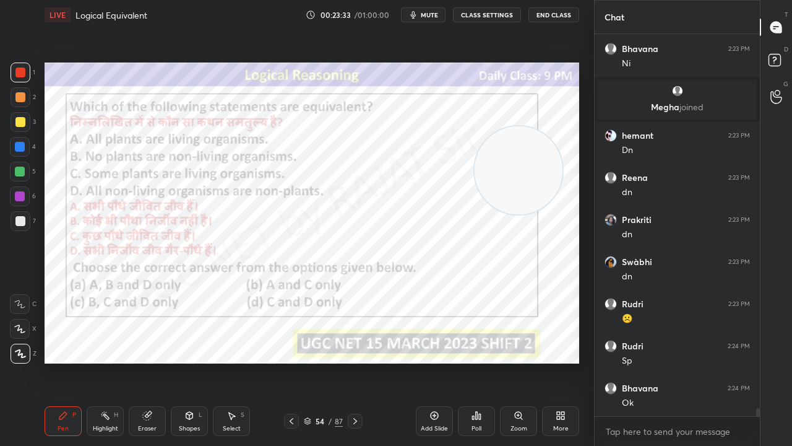
drag, startPoint x: 448, startPoint y: 121, endPoint x: 447, endPoint y: 130, distance: 8.7
click at [447, 121] on img "grid" at bounding box center [448, 121] width 149 height 79
click at [471, 361] on div "Poll" at bounding box center [476, 421] width 37 height 30
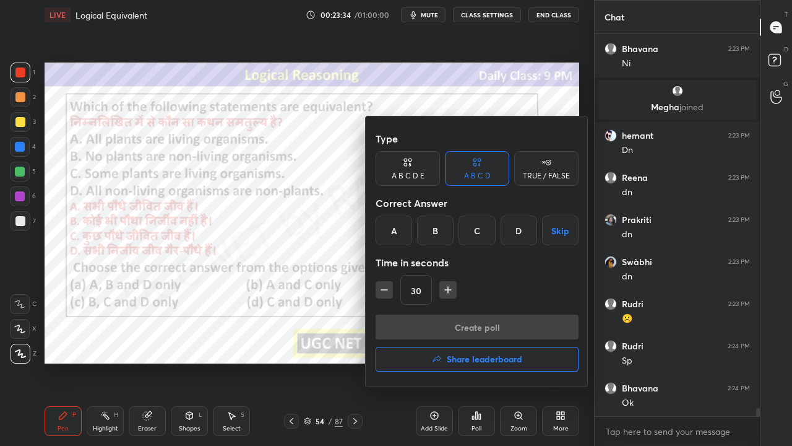
drag, startPoint x: 399, startPoint y: 232, endPoint x: 404, endPoint y: 243, distance: 11.6
click at [397, 233] on div "A" at bounding box center [394, 230] width 37 height 30
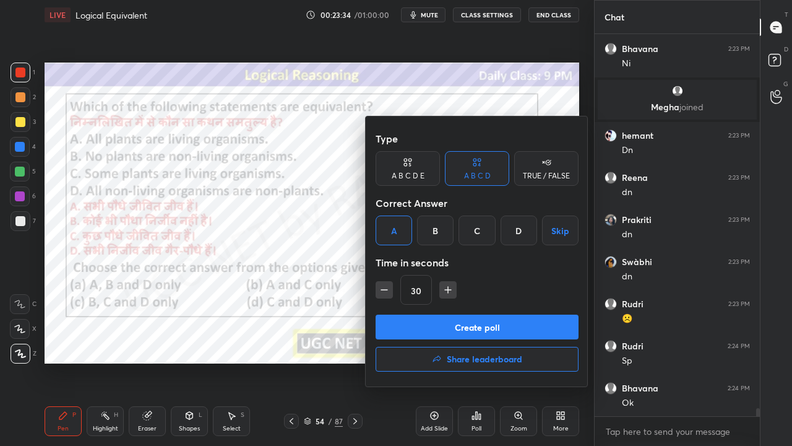
click at [444, 288] on icon "button" at bounding box center [448, 289] width 12 height 12
type input "60"
click at [439, 321] on button "Create poll" at bounding box center [477, 326] width 203 height 25
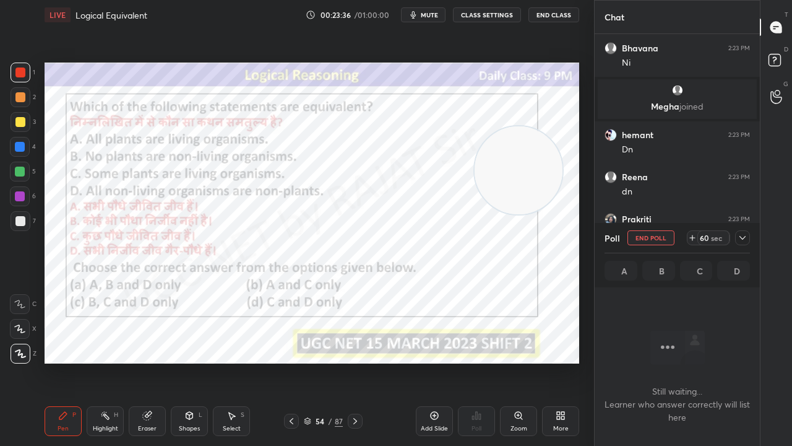
click at [434, 19] on button "mute" at bounding box center [423, 14] width 45 height 15
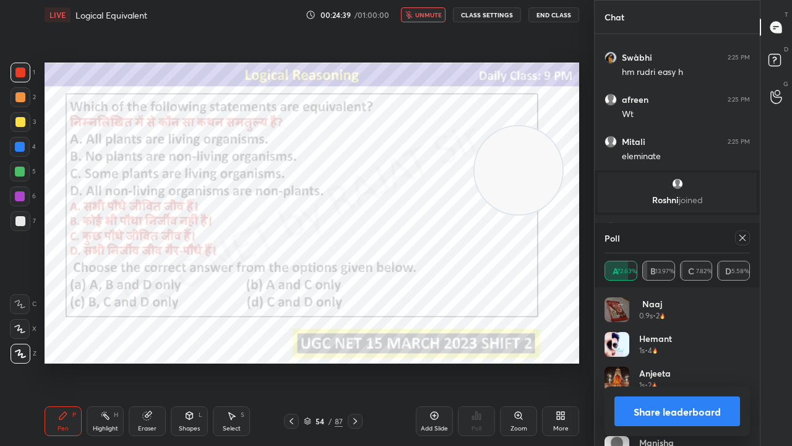
drag, startPoint x: 421, startPoint y: 12, endPoint x: 444, endPoint y: 27, distance: 27.5
click at [421, 12] on span "unmute" at bounding box center [428, 15] width 27 height 9
click at [739, 239] on icon at bounding box center [743, 238] width 10 height 10
type textarea "x"
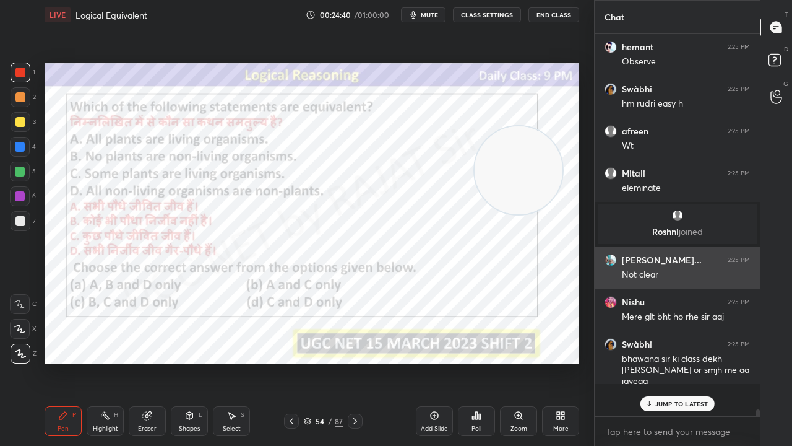
scroll to position [375, 162]
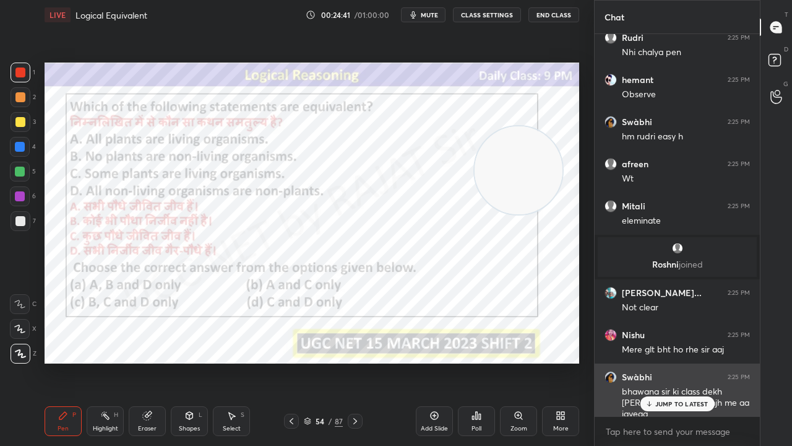
click at [665, 361] on p "JUMP TO LATEST" at bounding box center [681, 403] width 53 height 7
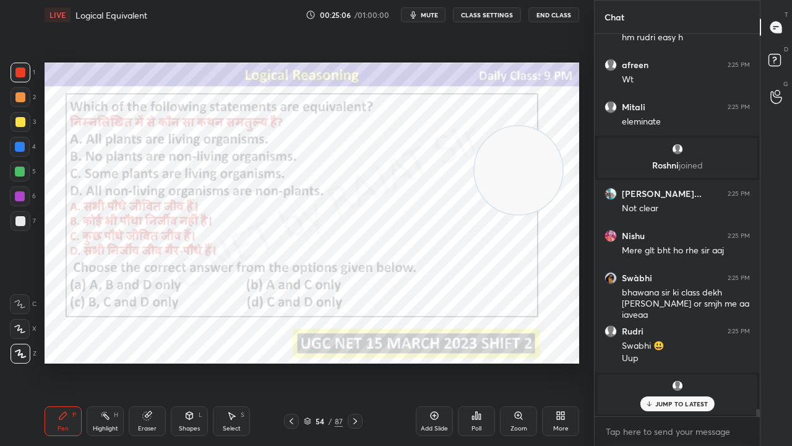
scroll to position [19346, 0]
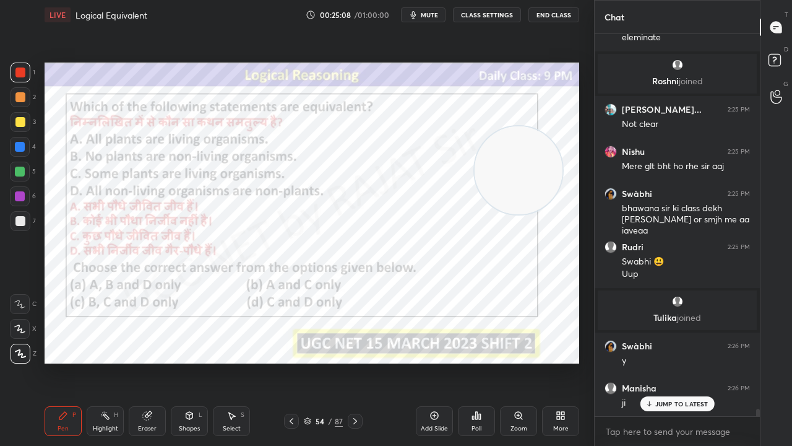
click at [19, 192] on div at bounding box center [20, 196] width 10 height 10
click at [18, 192] on div at bounding box center [20, 196] width 10 height 10
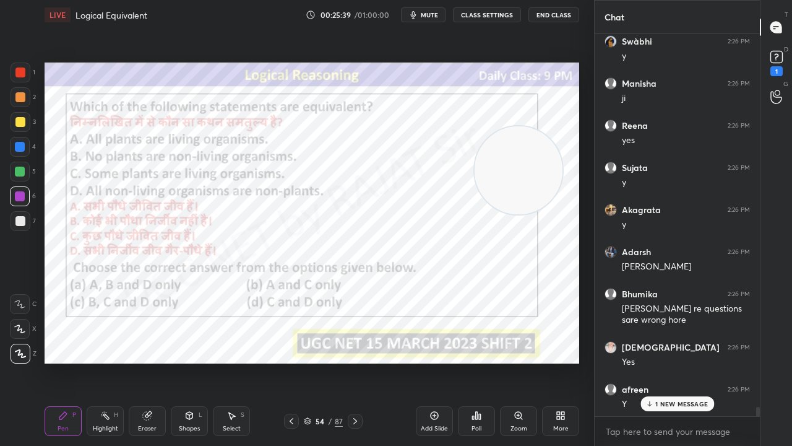
scroll to position [19414, 0]
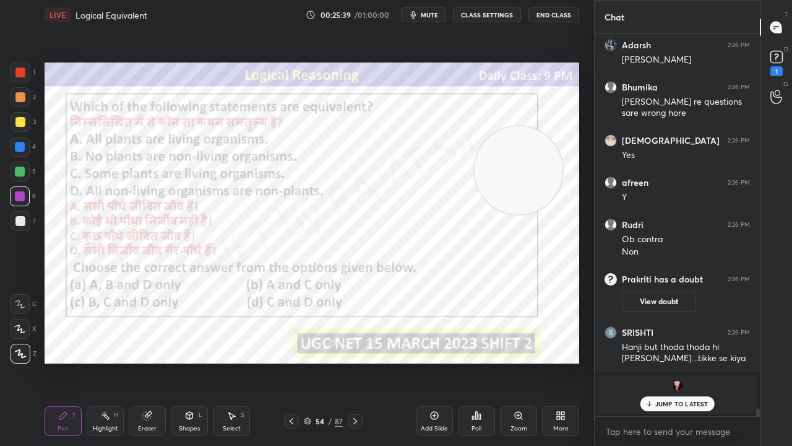
drag, startPoint x: 319, startPoint y: 420, endPoint x: 321, endPoint y: 405, distance: 14.9
click at [319, 361] on div "54" at bounding box center [320, 420] width 12 height 7
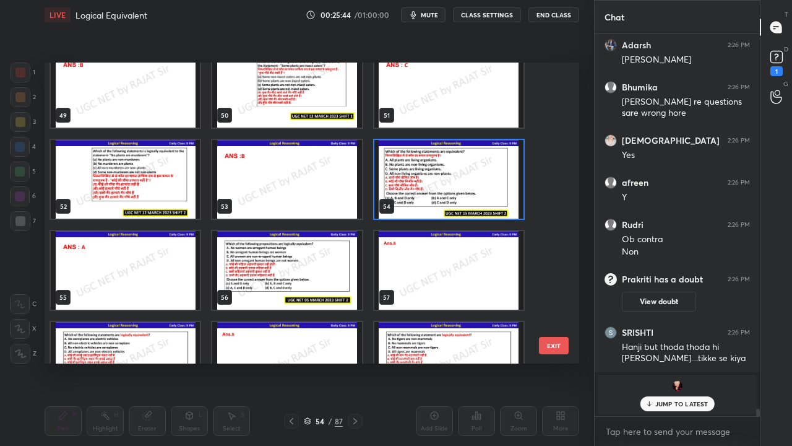
scroll to position [1477, 0]
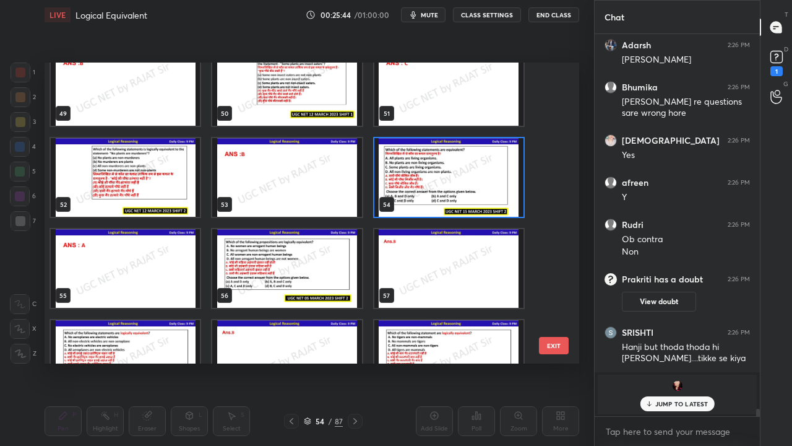
click at [308, 263] on img "grid" at bounding box center [286, 268] width 149 height 79
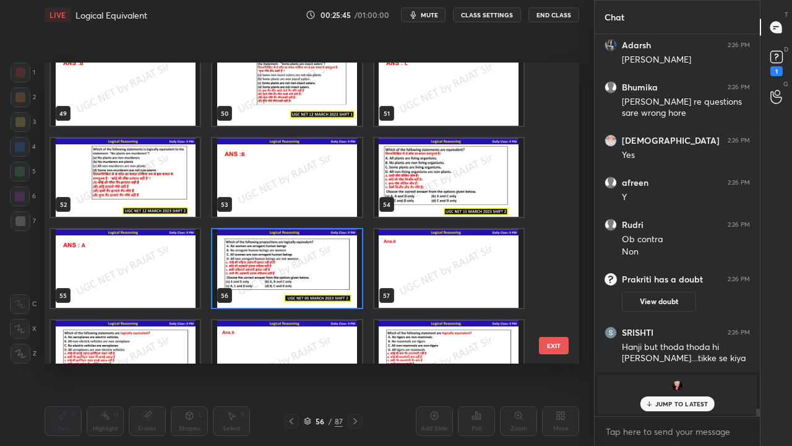
click at [308, 263] on img "grid" at bounding box center [286, 268] width 149 height 79
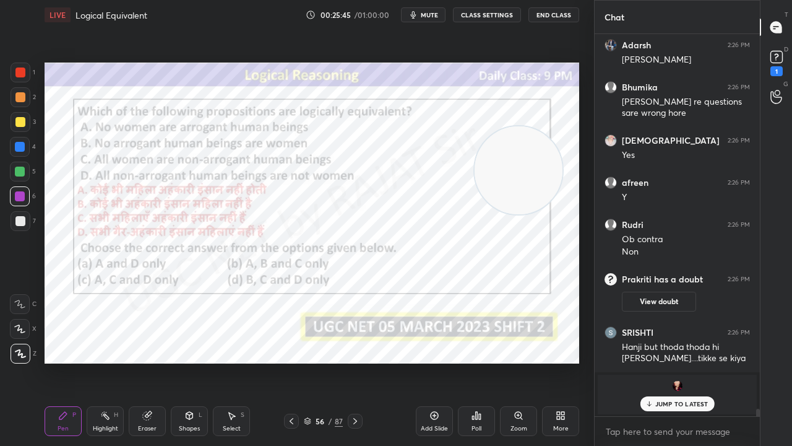
click at [309, 263] on img "grid" at bounding box center [286, 268] width 149 height 79
click at [477, 361] on icon at bounding box center [477, 415] width 2 height 7
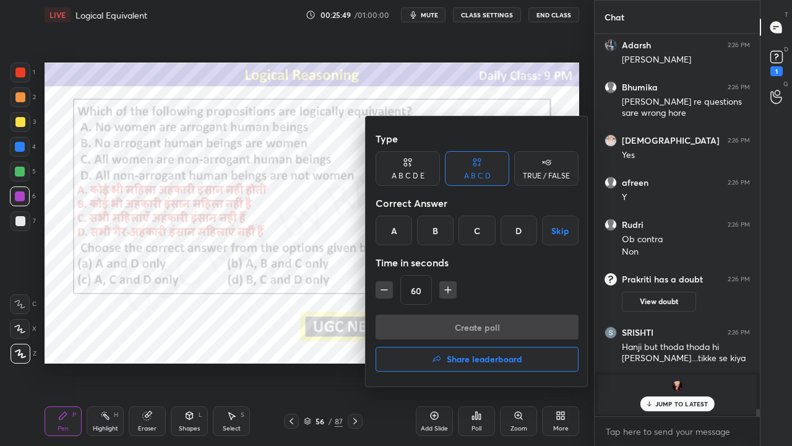
drag, startPoint x: 439, startPoint y: 233, endPoint x: 448, endPoint y: 275, distance: 43.1
click at [442, 239] on div "B" at bounding box center [435, 230] width 37 height 30
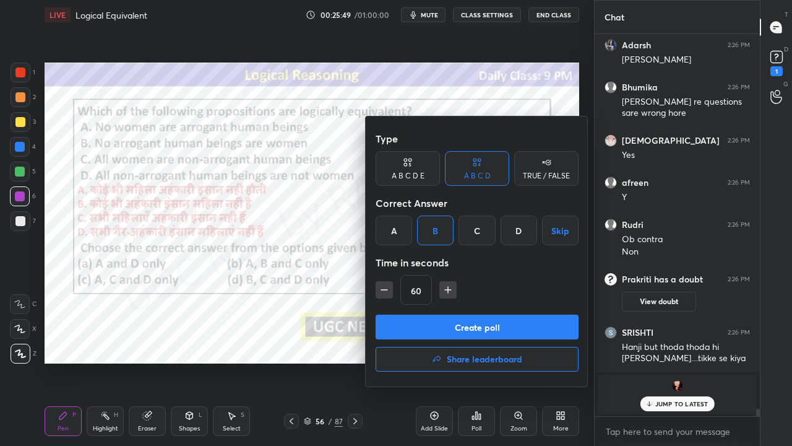
drag, startPoint x: 449, startPoint y: 286, endPoint x: 449, endPoint y: 304, distance: 18.6
click at [449, 287] on icon "button" at bounding box center [448, 289] width 12 height 12
type input "75"
click at [449, 319] on button "Create poll" at bounding box center [477, 326] width 203 height 25
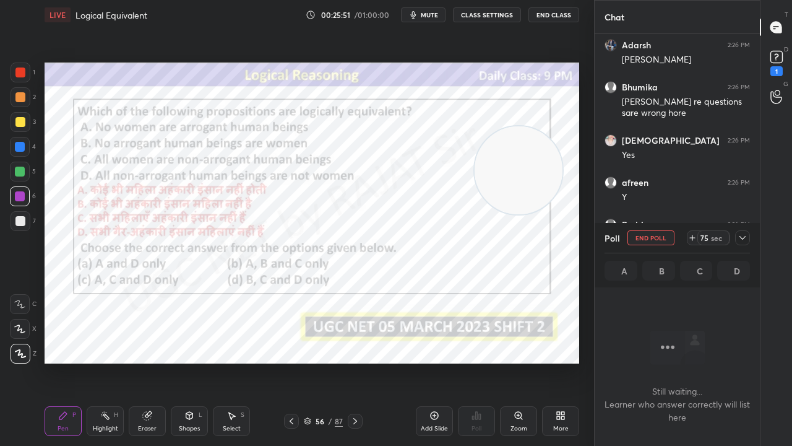
scroll to position [4, 4]
click at [744, 235] on icon at bounding box center [743, 238] width 10 height 10
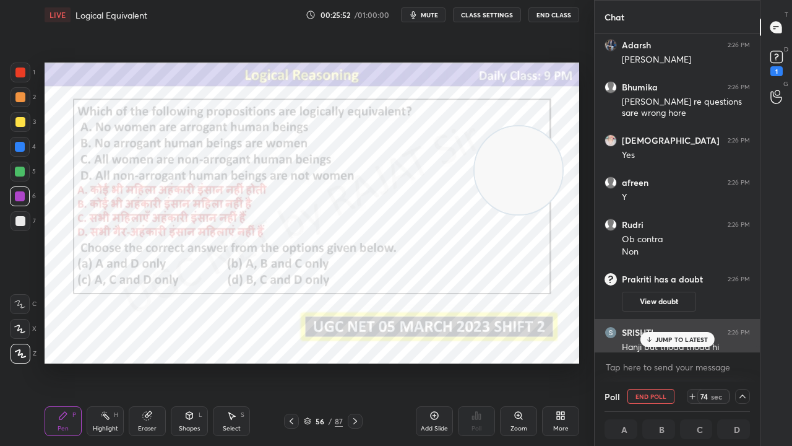
click at [677, 347] on div "Hanji but thoda thoda hi [PERSON_NAME]....tikke se kiya" at bounding box center [686, 353] width 128 height 24
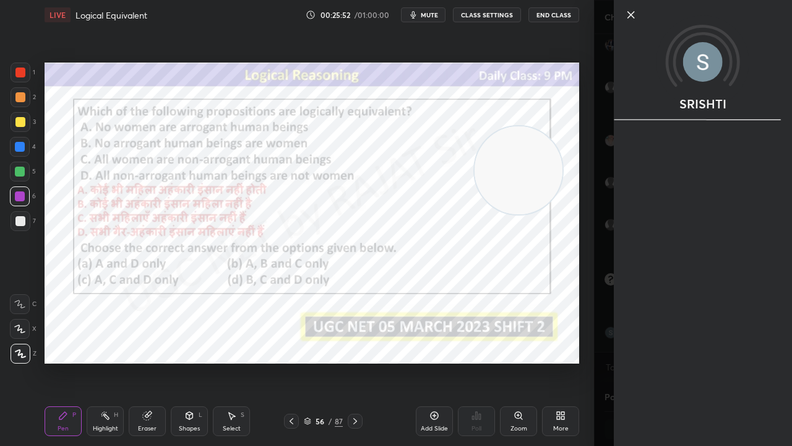
click at [666, 343] on div "SRISHTI" at bounding box center [703, 223] width 178 height 446
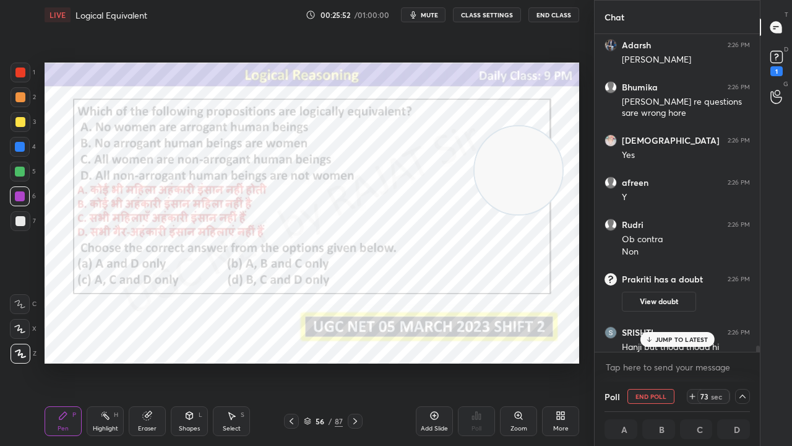
scroll to position [1, 4]
click at [657, 337] on p "JUMP TO LATEST" at bounding box center [681, 338] width 53 height 7
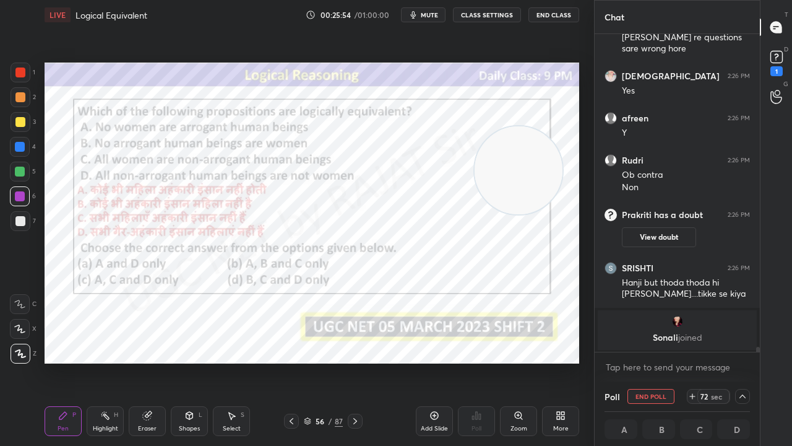
scroll to position [19532, 0]
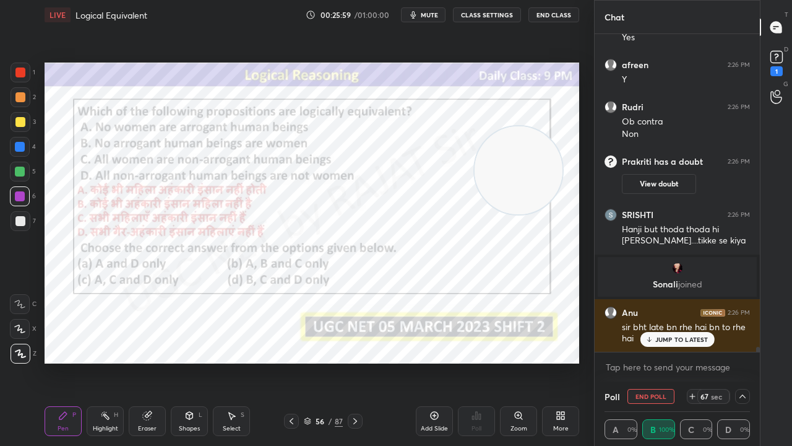
drag, startPoint x: 16, startPoint y: 72, endPoint x: 27, endPoint y: 69, distance: 11.4
click at [16, 71] on div at bounding box center [20, 72] width 10 height 10
click at [439, 7] on button "mute" at bounding box center [423, 14] width 45 height 15
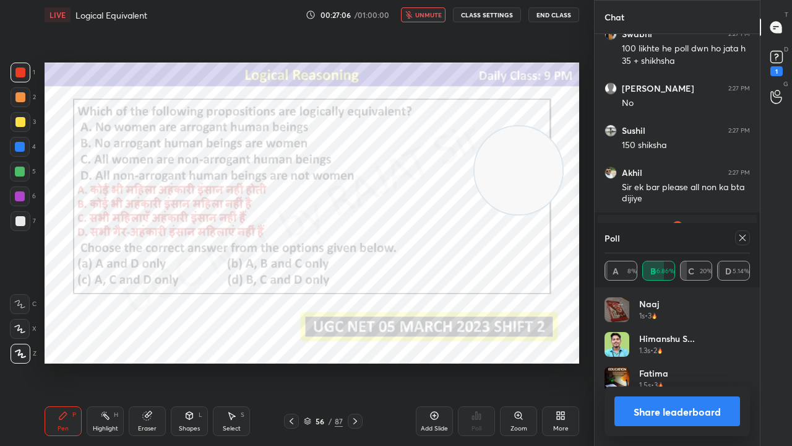
scroll to position [145, 142]
click at [429, 17] on span "unmute" at bounding box center [428, 15] width 27 height 9
click at [748, 240] on div at bounding box center [742, 237] width 15 height 15
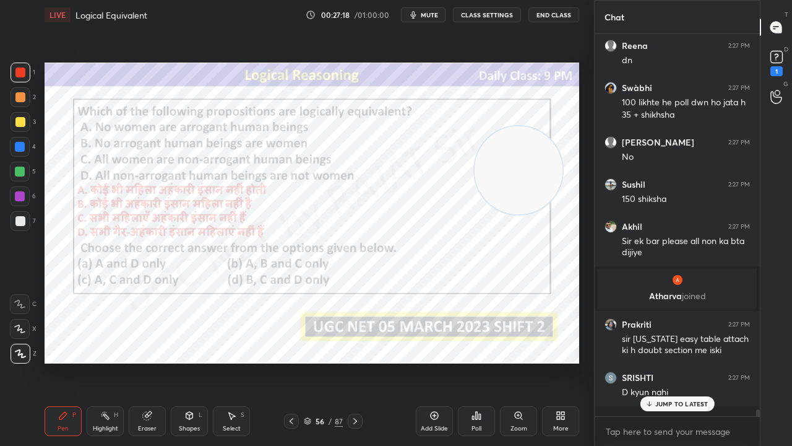
scroll to position [371, 162]
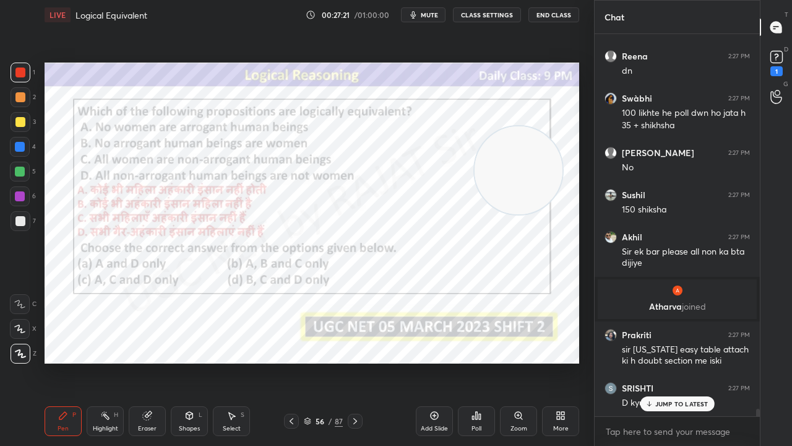
click at [20, 195] on div at bounding box center [20, 196] width 10 height 10
click at [775, 58] on icon at bounding box center [776, 56] width 4 height 5
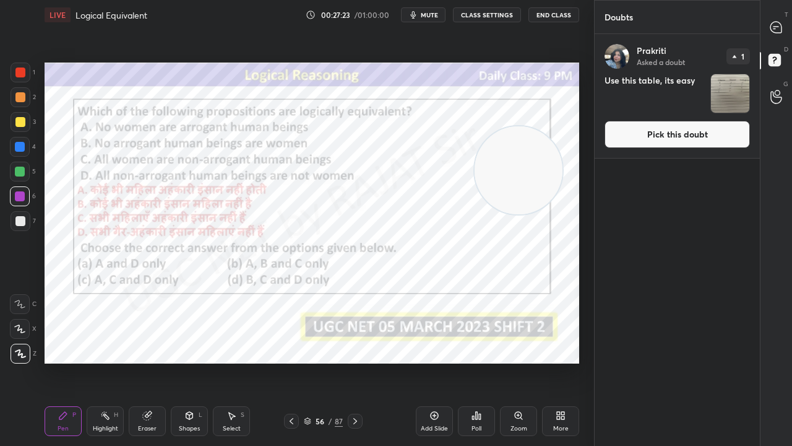
click at [667, 131] on button "Pick this doubt" at bounding box center [677, 134] width 145 height 27
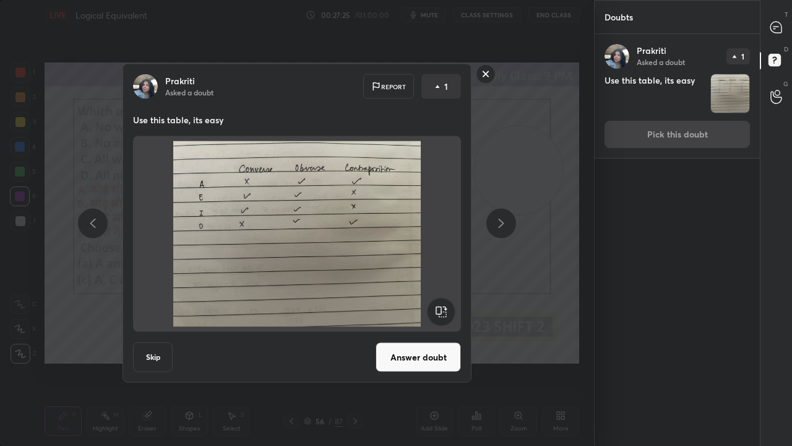
drag, startPoint x: 484, startPoint y: 72, endPoint x: 583, endPoint y: 66, distance: 99.2
click at [484, 73] on rect at bounding box center [486, 73] width 19 height 19
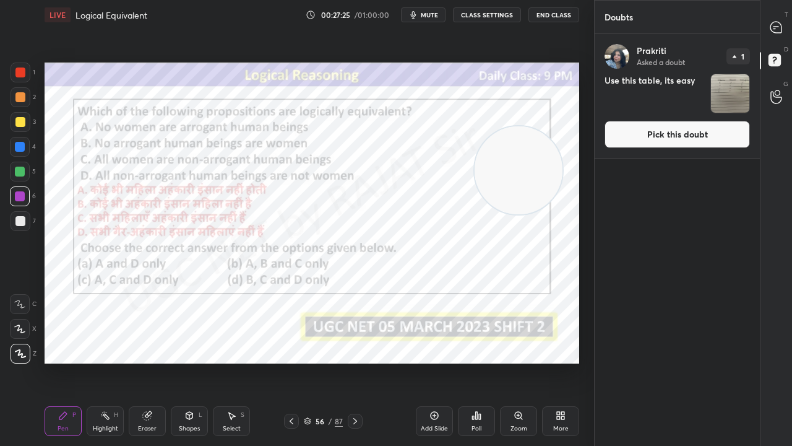
click at [780, 23] on icon at bounding box center [775, 27] width 11 height 11
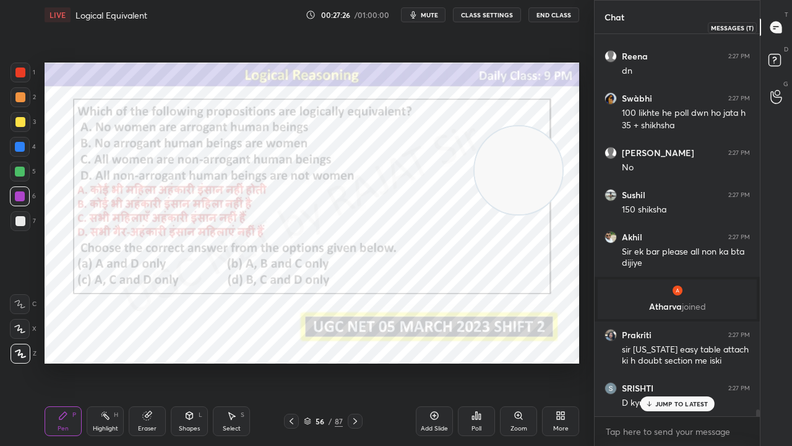
click at [776, 27] on icon at bounding box center [776, 27] width 5 height 0
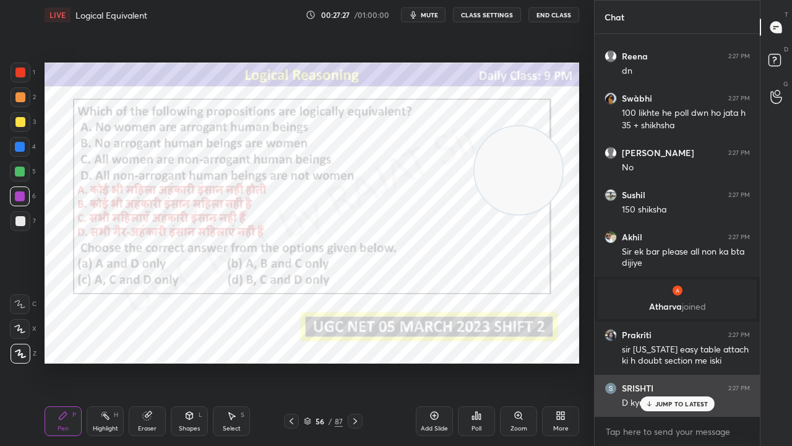
click at [680, 361] on p "JUMP TO LATEST" at bounding box center [681, 403] width 53 height 7
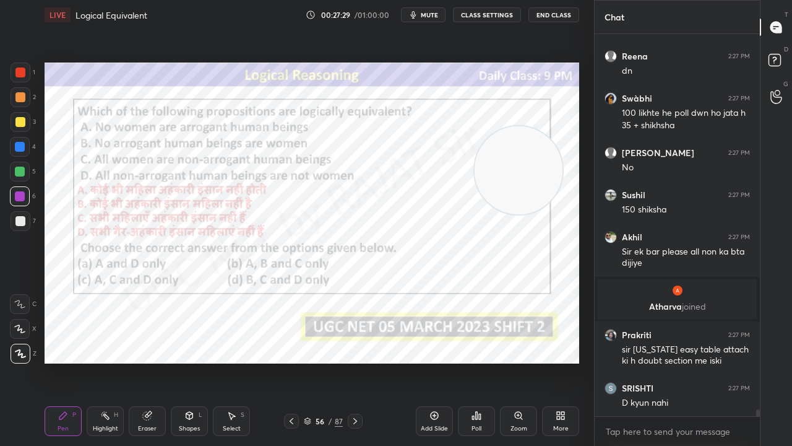
click at [21, 72] on div at bounding box center [20, 72] width 10 height 10
drag, startPoint x: 525, startPoint y: 164, endPoint x: 519, endPoint y: 248, distance: 83.7
click at [528, 255] on video at bounding box center [522, 271] width 88 height 88
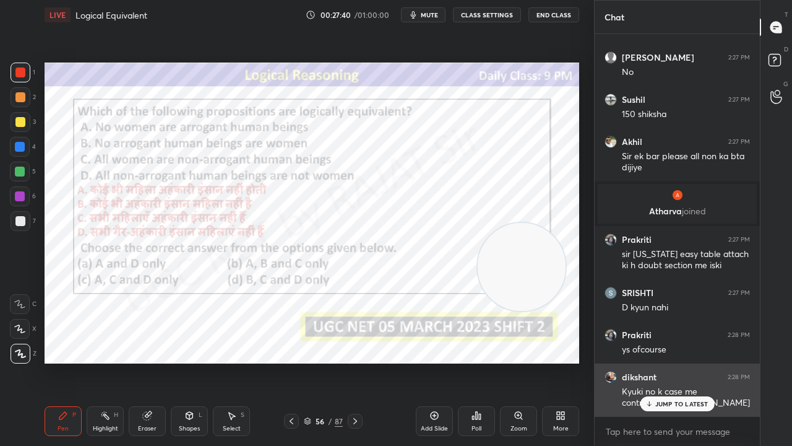
click at [657, 361] on p "JUMP TO LATEST" at bounding box center [681, 403] width 53 height 7
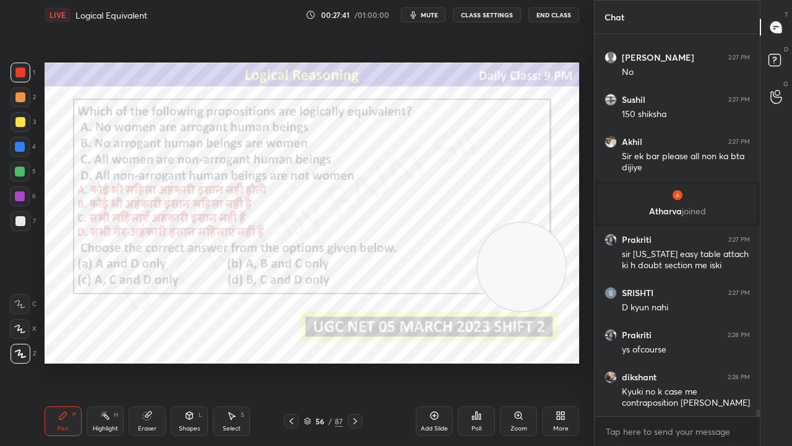
click at [20, 195] on div at bounding box center [20, 196] width 10 height 10
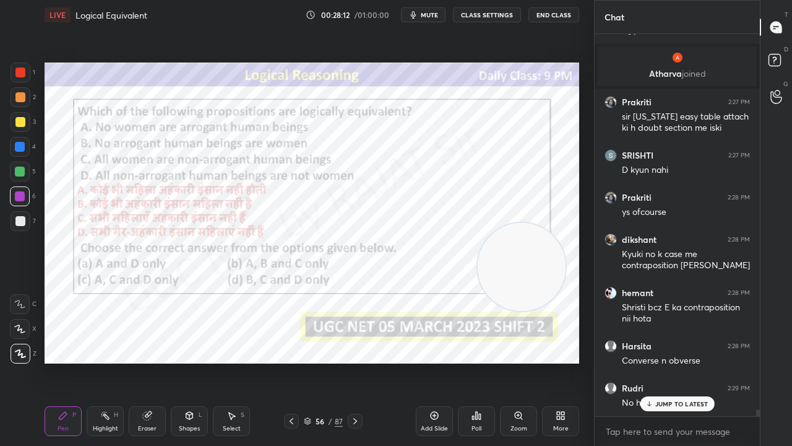
click at [21, 145] on div at bounding box center [20, 147] width 10 height 10
drag, startPoint x: 22, startPoint y: 145, endPoint x: 26, endPoint y: 150, distance: 6.6
click at [21, 145] on div at bounding box center [20, 147] width 10 height 10
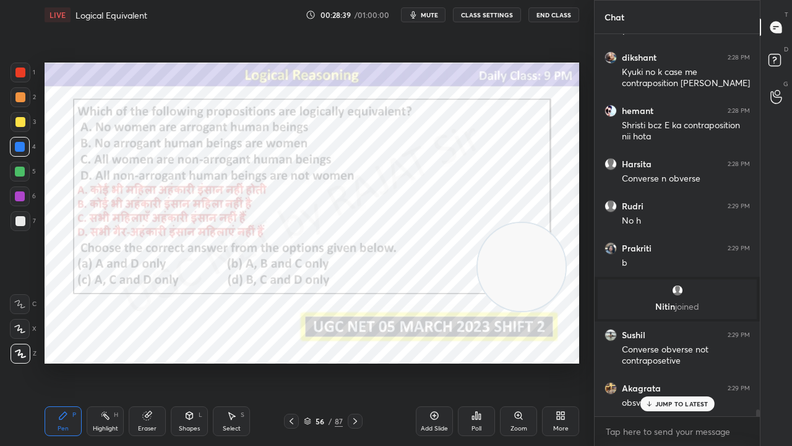
scroll to position [20781, 0]
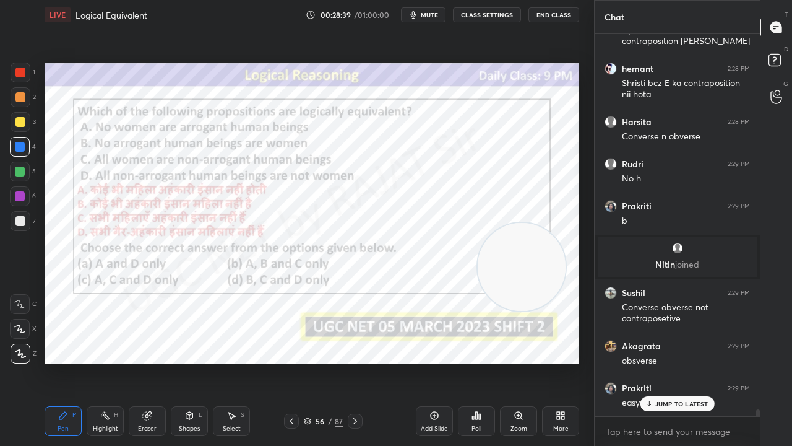
click at [322, 361] on div "56" at bounding box center [320, 420] width 12 height 7
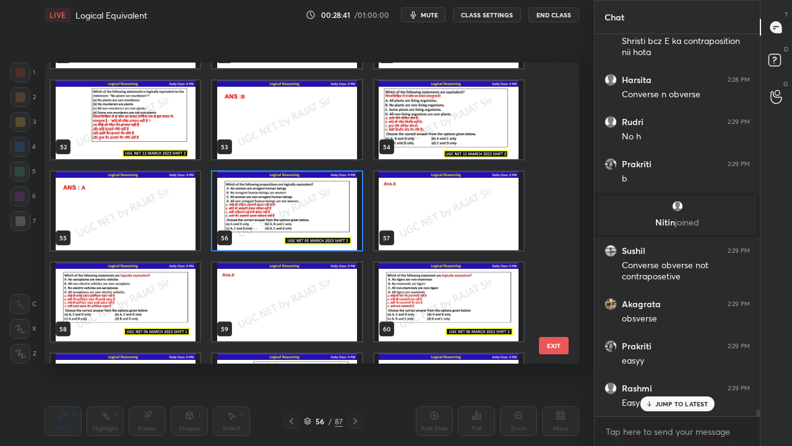
scroll to position [20865, 0]
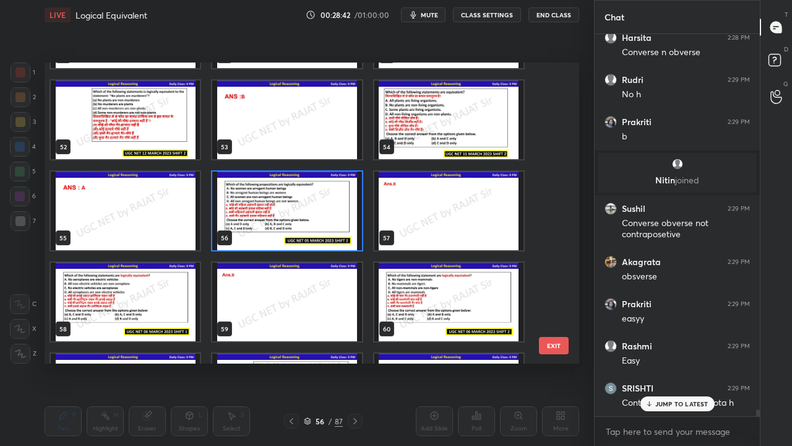
click at [176, 297] on img "grid" at bounding box center [125, 301] width 149 height 79
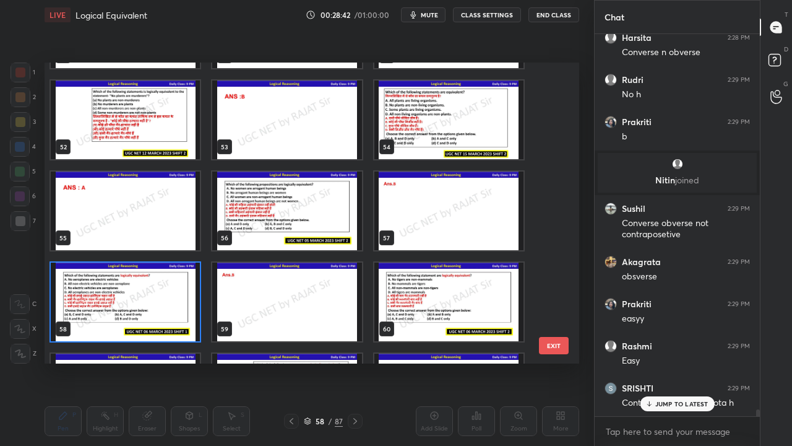
click at [177, 297] on img "grid" at bounding box center [125, 301] width 149 height 79
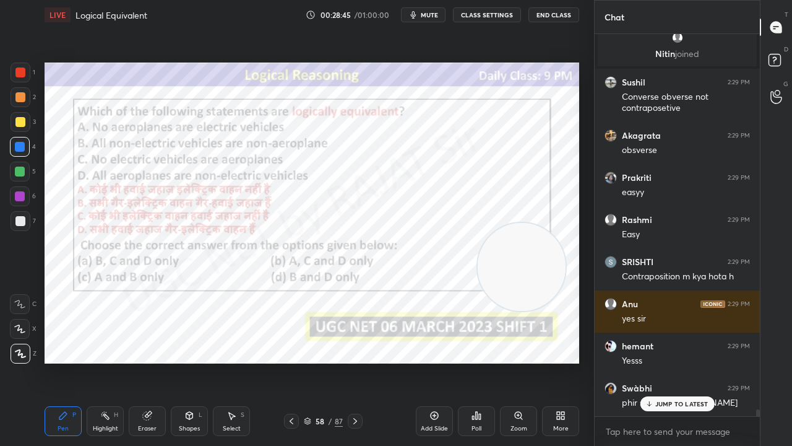
scroll to position [21033, 0]
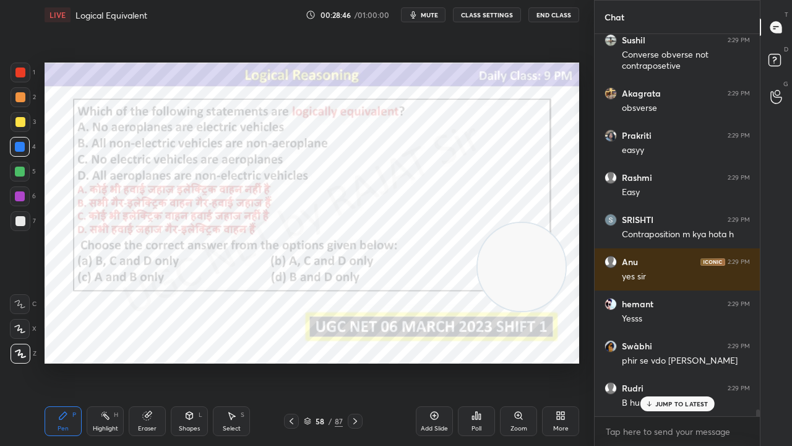
click at [19, 197] on div at bounding box center [20, 196] width 10 height 10
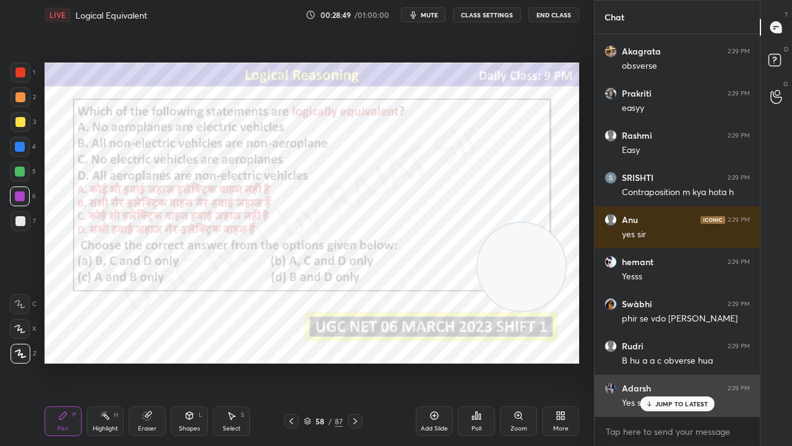
click at [652, 361] on icon at bounding box center [649, 403] width 8 height 7
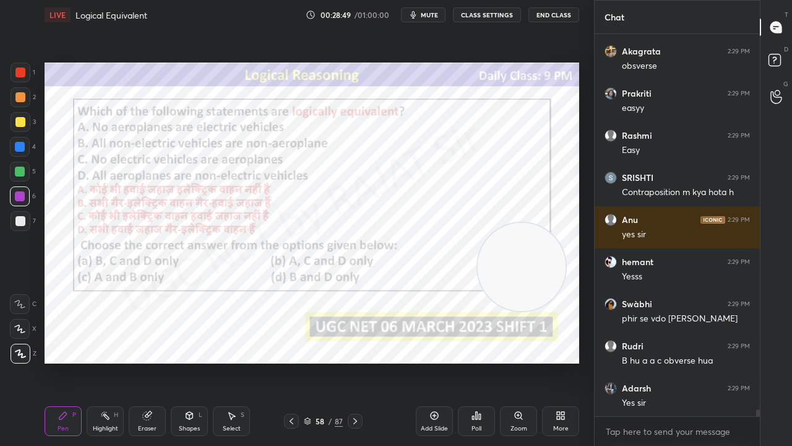
scroll to position [21128, 0]
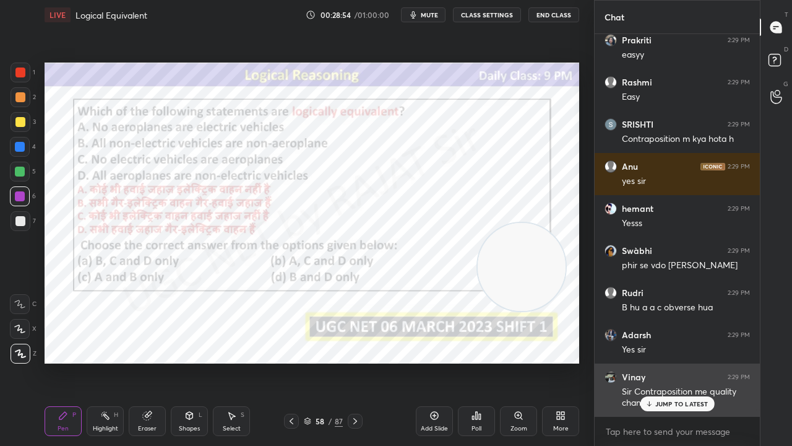
click at [692, 361] on p "JUMP TO LATEST" at bounding box center [681, 403] width 53 height 7
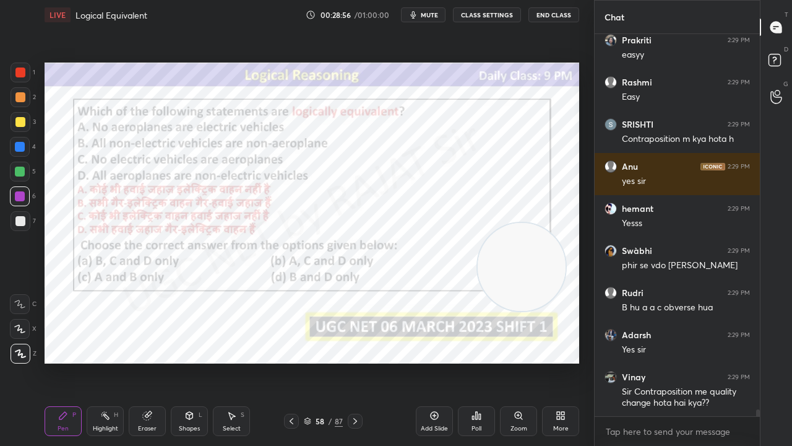
click at [327, 361] on div "58 / 87" at bounding box center [323, 420] width 39 height 11
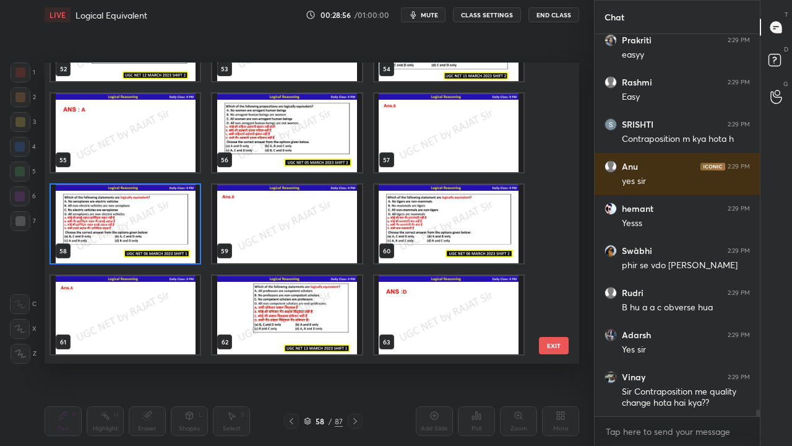
scroll to position [1615, 0]
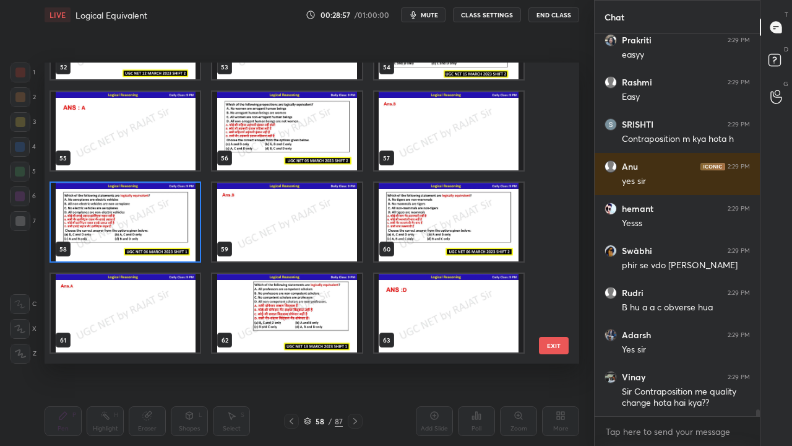
click at [158, 229] on img "grid" at bounding box center [125, 222] width 149 height 79
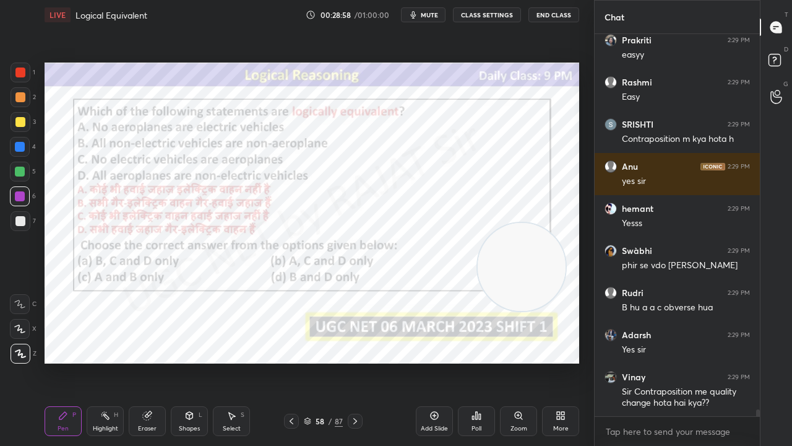
click at [478, 361] on icon at bounding box center [477, 415] width 10 height 10
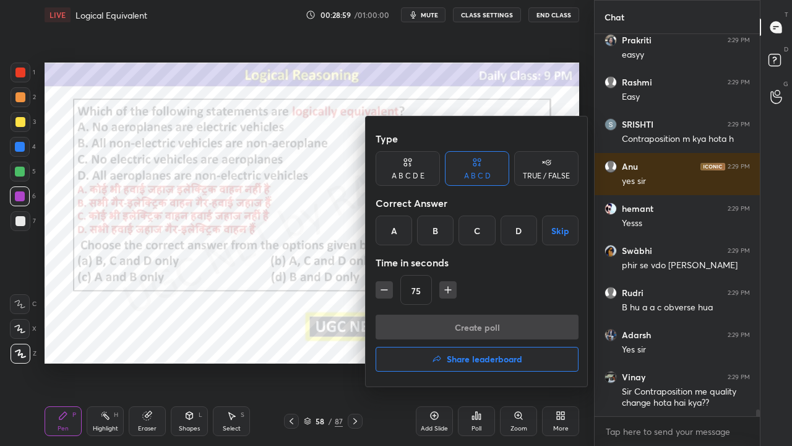
drag, startPoint x: 438, startPoint y: 235, endPoint x: 434, endPoint y: 244, distance: 10.6
click at [438, 234] on div "B" at bounding box center [435, 230] width 37 height 30
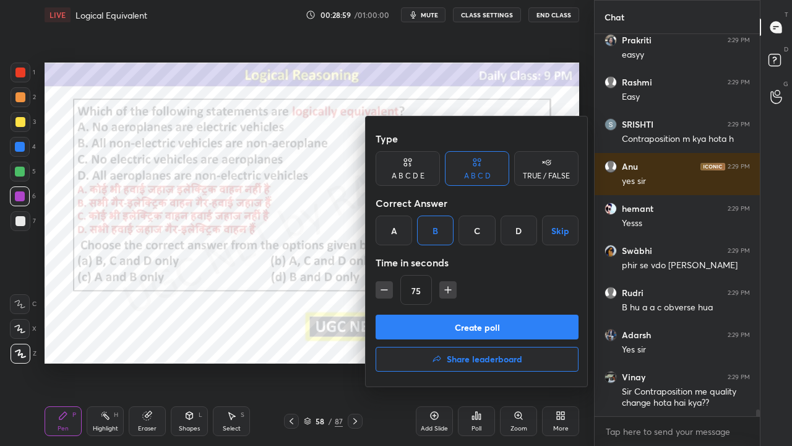
click at [413, 323] on button "Create poll" at bounding box center [477, 326] width 203 height 25
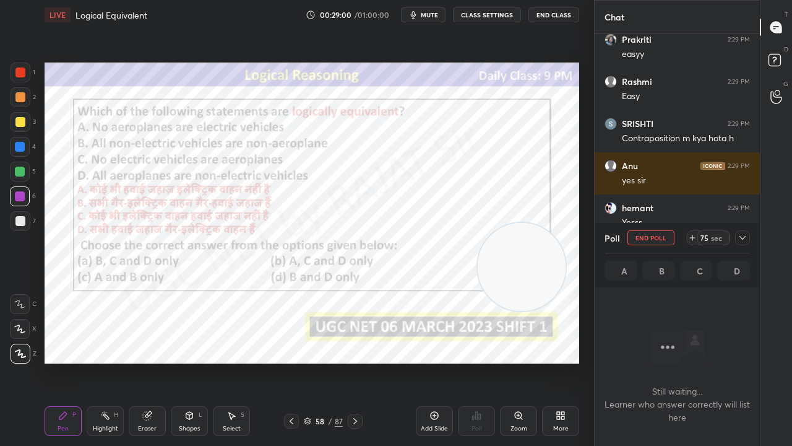
scroll to position [4, 4]
click at [745, 235] on icon at bounding box center [743, 238] width 10 height 10
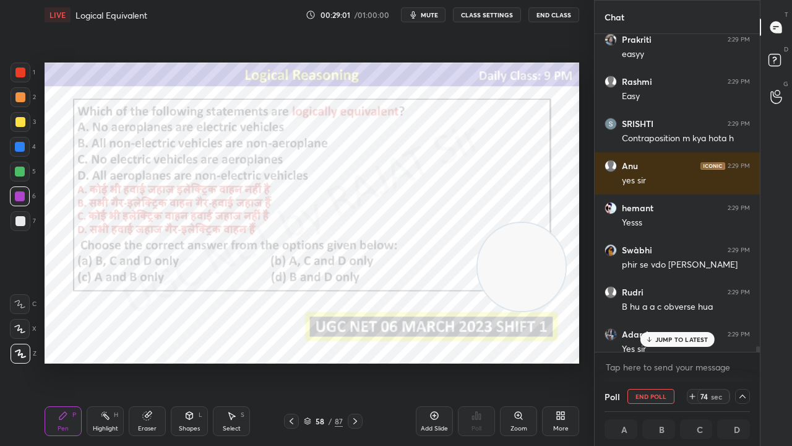
scroll to position [21193, 0]
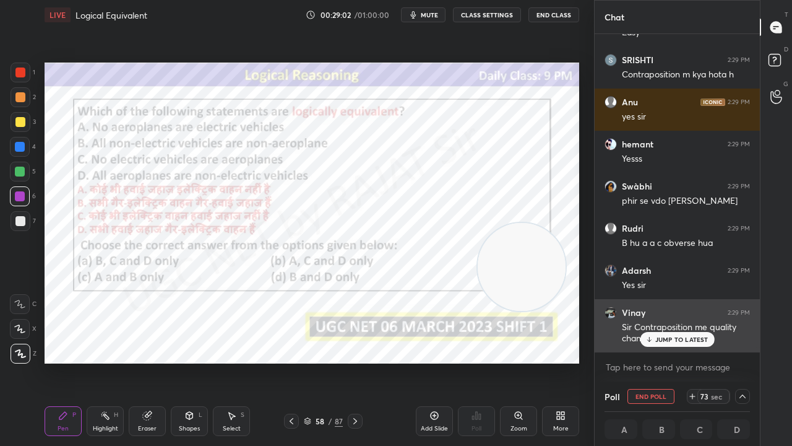
click at [669, 338] on p "JUMP TO LATEST" at bounding box center [681, 338] width 53 height 7
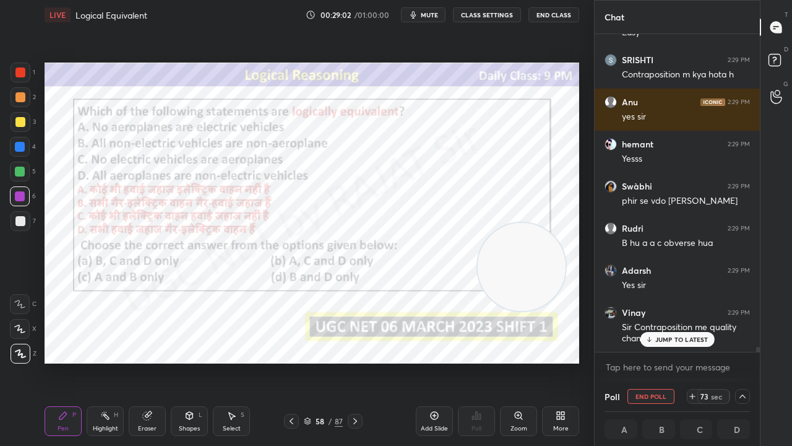
scroll to position [1, 4]
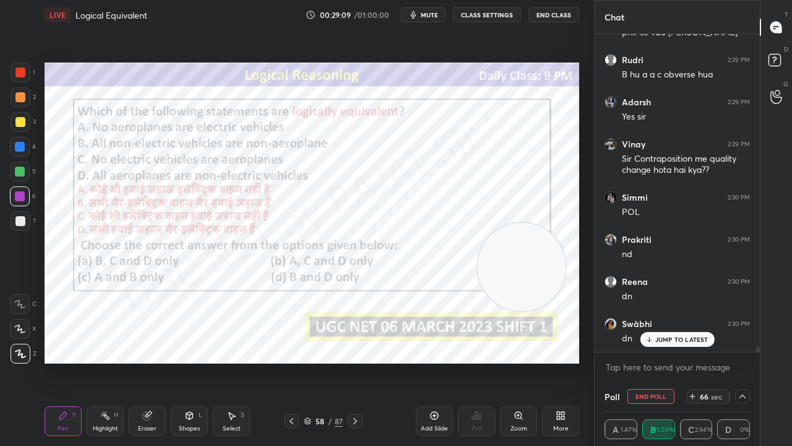
click at [23, 74] on div at bounding box center [20, 72] width 10 height 10
click at [22, 74] on div at bounding box center [20, 72] width 10 height 10
click at [657, 338] on p "JUMP TO LATEST" at bounding box center [681, 338] width 53 height 7
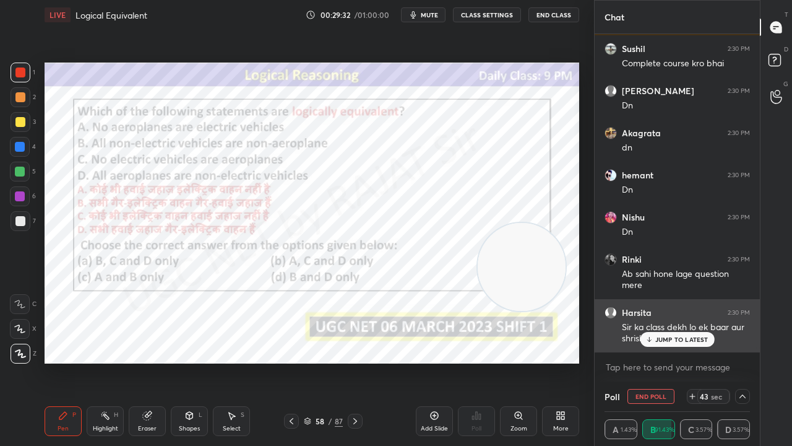
click at [678, 342] on p "JUMP TO LATEST" at bounding box center [681, 338] width 53 height 7
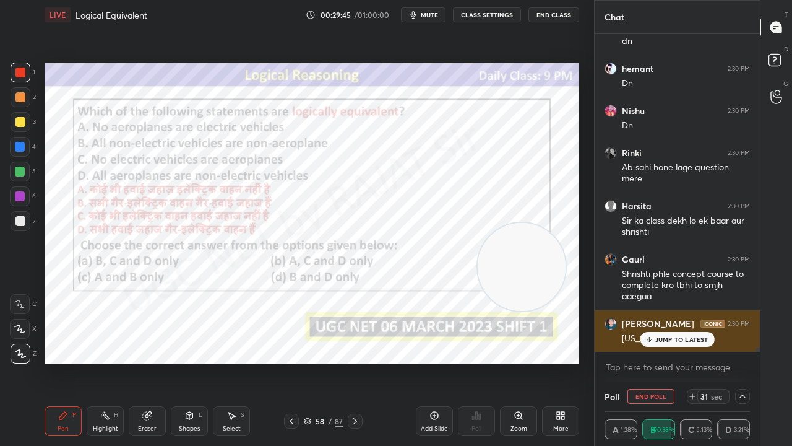
drag, startPoint x: 679, startPoint y: 340, endPoint x: 597, endPoint y: 334, distance: 82.5
click at [678, 340] on p "JUMP TO LATEST" at bounding box center [681, 338] width 53 height 7
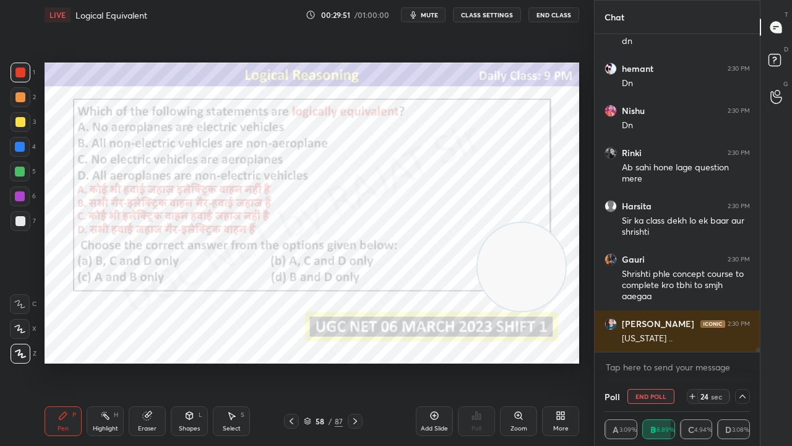
click at [24, 146] on div at bounding box center [20, 147] width 10 height 10
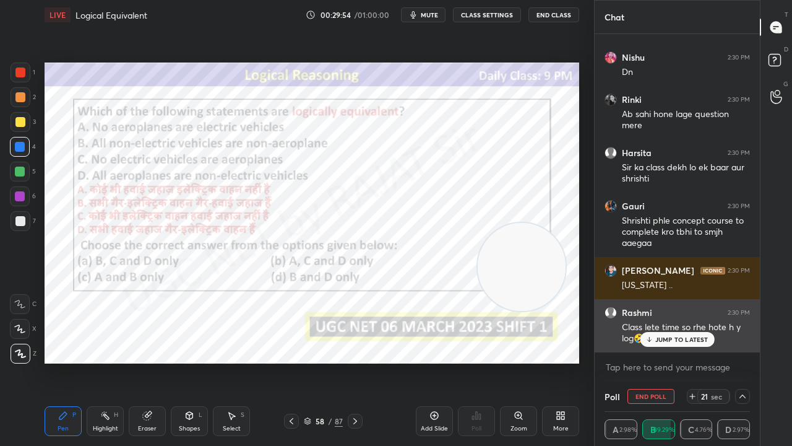
click at [669, 336] on p "JUMP TO LATEST" at bounding box center [681, 338] width 53 height 7
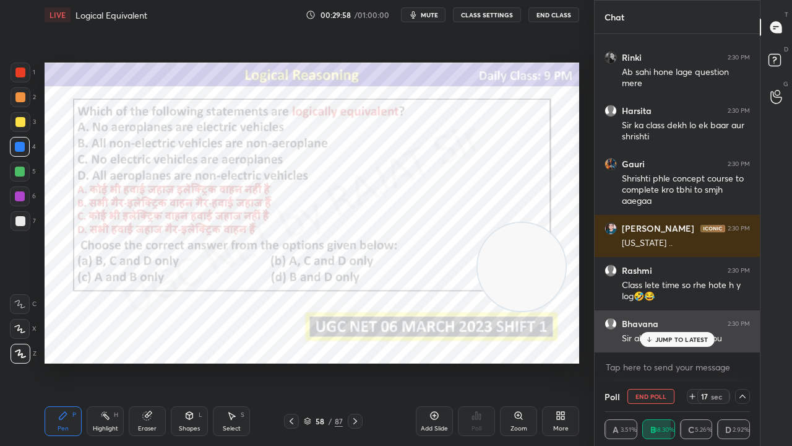
drag, startPoint x: 665, startPoint y: 340, endPoint x: 604, endPoint y: 335, distance: 61.4
click at [665, 340] on p "JUMP TO LATEST" at bounding box center [681, 338] width 53 height 7
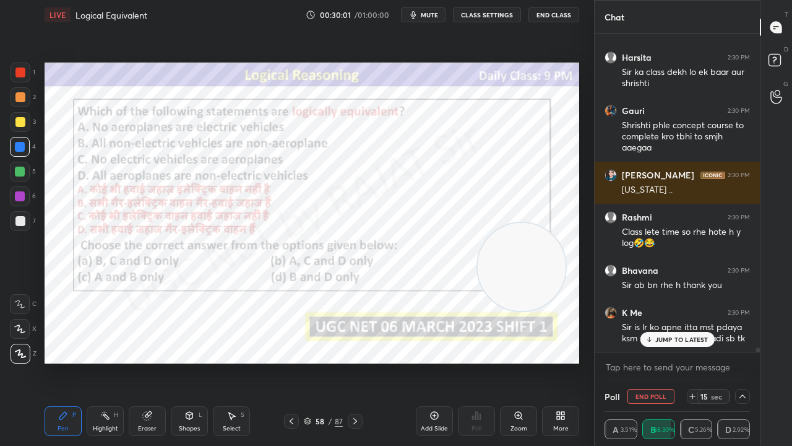
scroll to position [22051, 0]
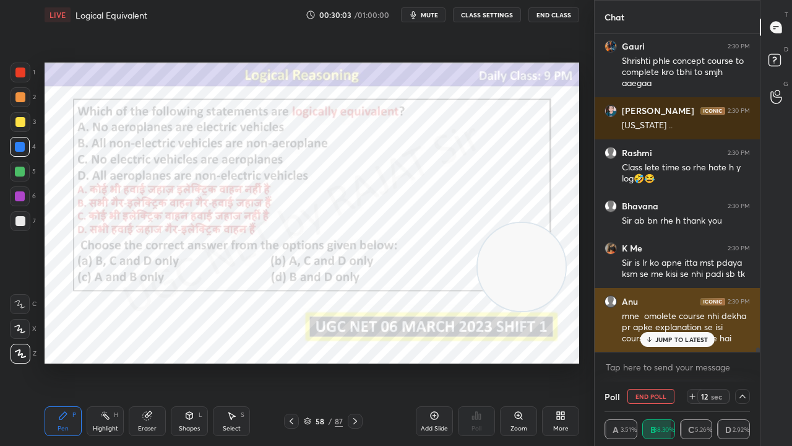
click at [670, 340] on p "JUMP TO LATEST" at bounding box center [681, 338] width 53 height 7
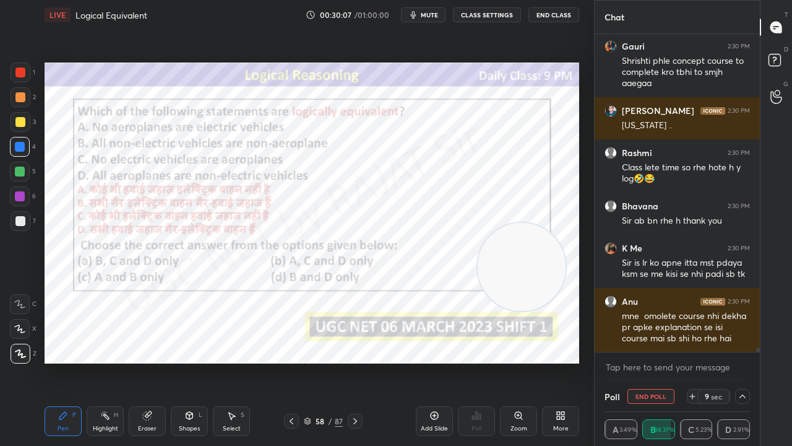
scroll to position [22093, 0]
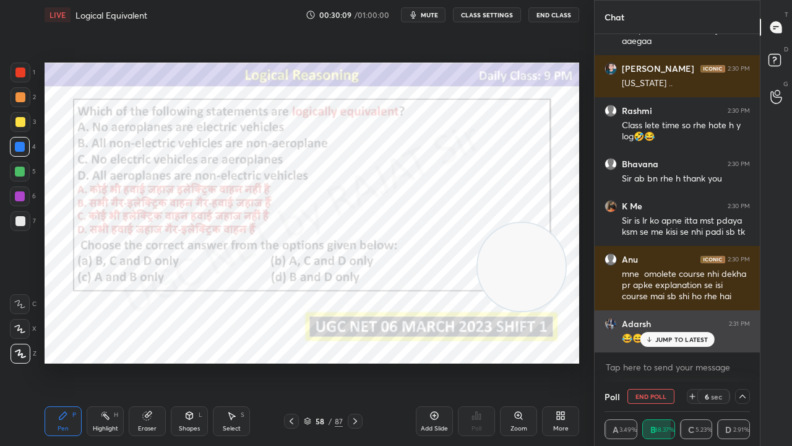
click at [663, 338] on p "JUMP TO LATEST" at bounding box center [681, 338] width 53 height 7
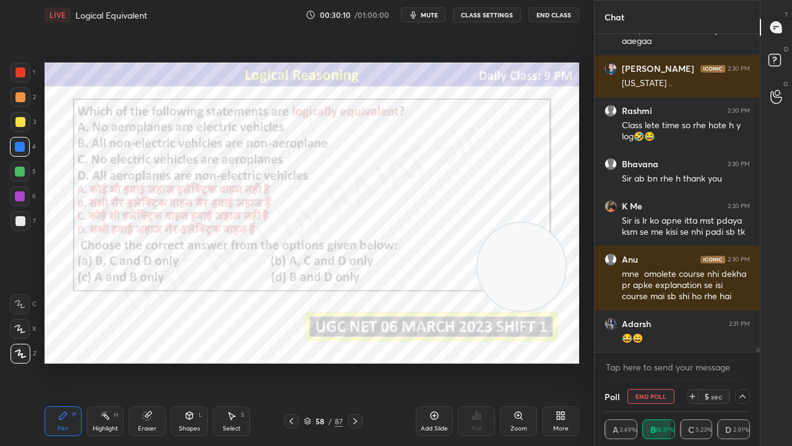
scroll to position [22135, 0]
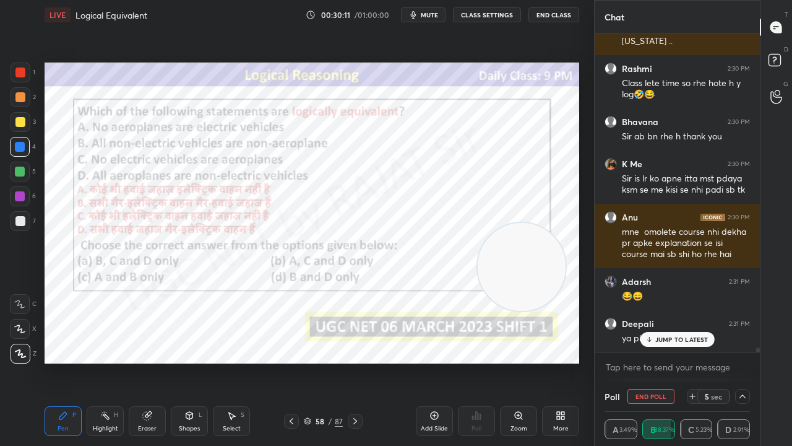
click at [20, 193] on div at bounding box center [20, 196] width 10 height 10
click at [19, 193] on div at bounding box center [20, 196] width 10 height 10
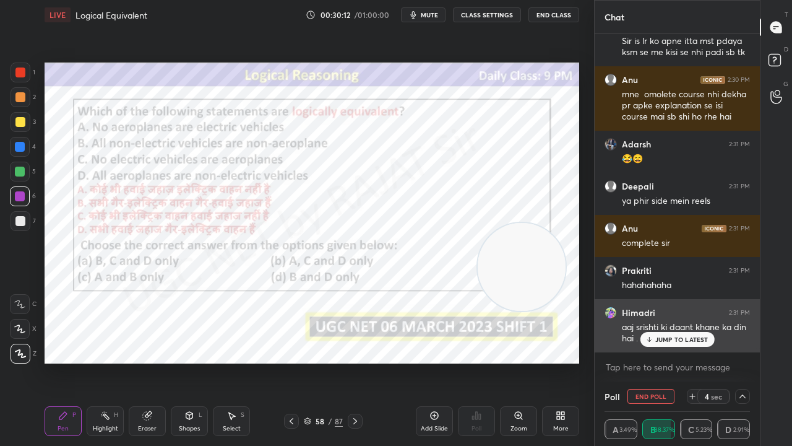
click at [673, 338] on p "JUMP TO LATEST" at bounding box center [681, 338] width 53 height 7
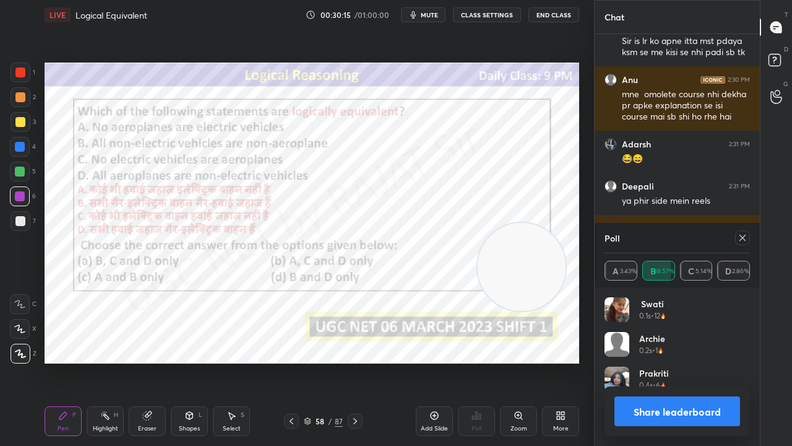
scroll to position [145, 142]
drag, startPoint x: 735, startPoint y: 237, endPoint x: 611, endPoint y: 219, distance: 125.1
click at [736, 237] on div at bounding box center [742, 237] width 15 height 15
type textarea "x"
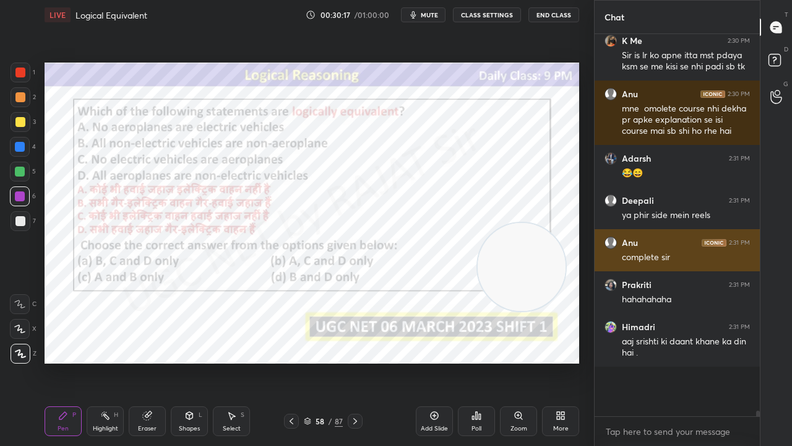
scroll to position [368, 162]
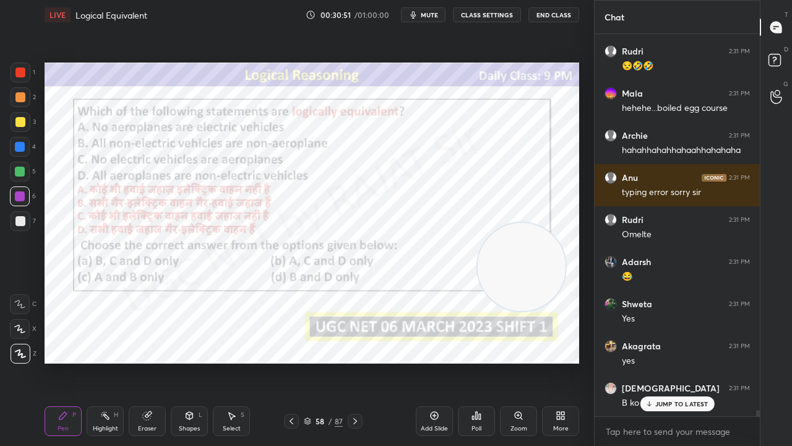
drag, startPoint x: 676, startPoint y: 404, endPoint x: 589, endPoint y: 384, distance: 89.6
click at [676, 361] on p "JUMP TO LATEST" at bounding box center [681, 403] width 53 height 7
click at [19, 73] on div at bounding box center [20, 72] width 10 height 10
drag, startPoint x: 19, startPoint y: 73, endPoint x: 33, endPoint y: 97, distance: 28.3
click at [20, 76] on div at bounding box center [20, 72] width 10 height 10
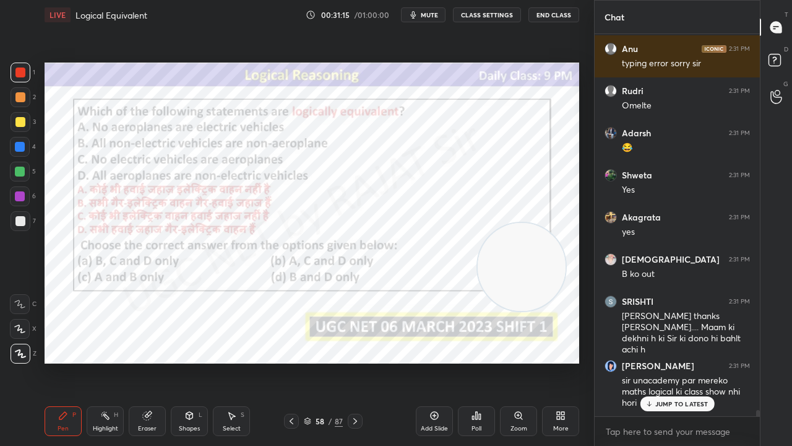
scroll to position [22884, 0]
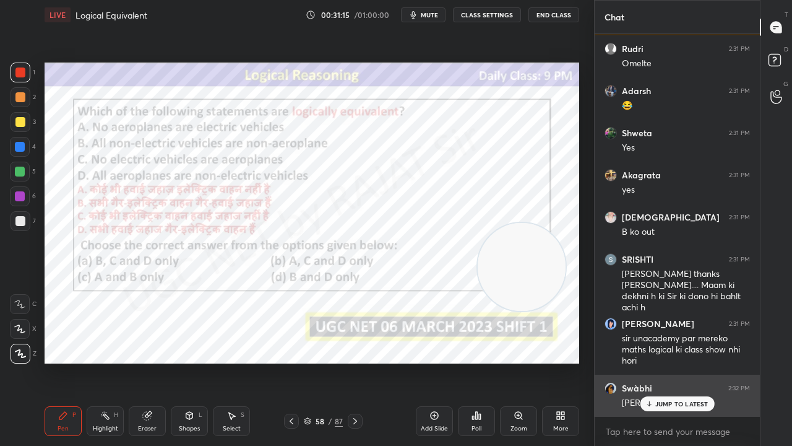
click at [691, 361] on p "JUMP TO LATEST" at bounding box center [681, 403] width 53 height 7
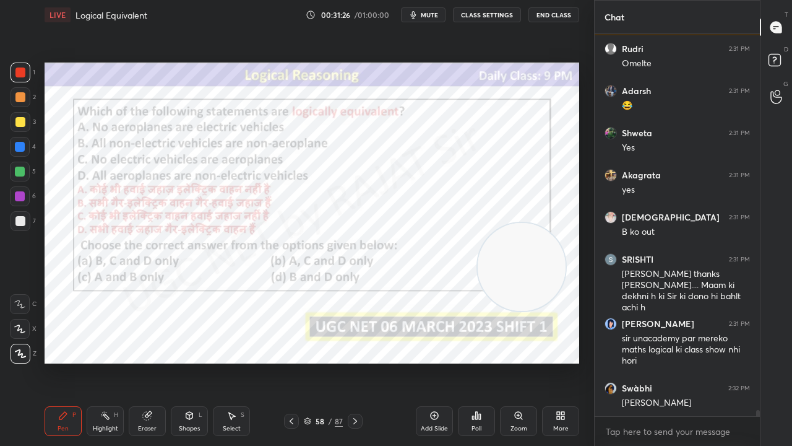
drag, startPoint x: 318, startPoint y: 416, endPoint x: 318, endPoint y: 394, distance: 21.7
click at [318, 361] on div "58 / 87" at bounding box center [323, 420] width 39 height 11
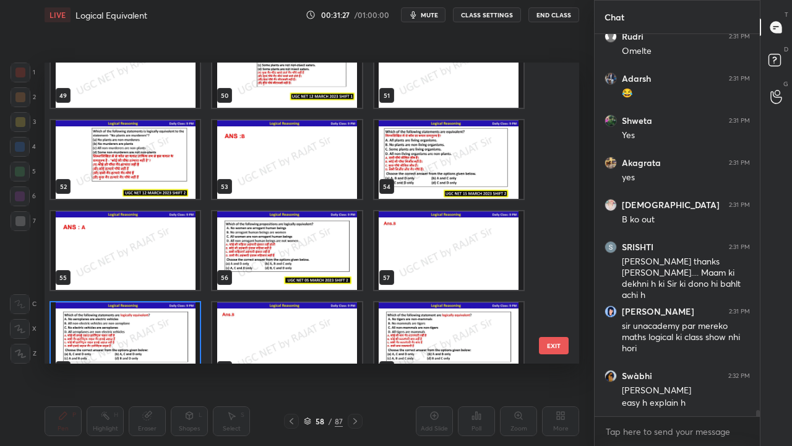
scroll to position [22938, 0]
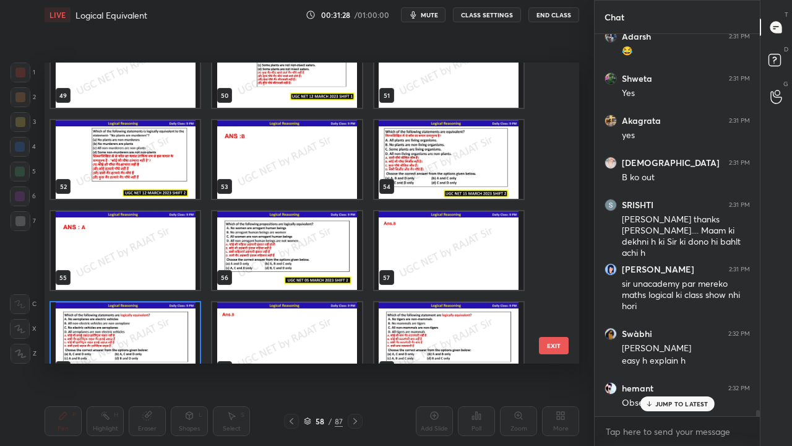
click at [161, 170] on img "grid" at bounding box center [125, 159] width 149 height 79
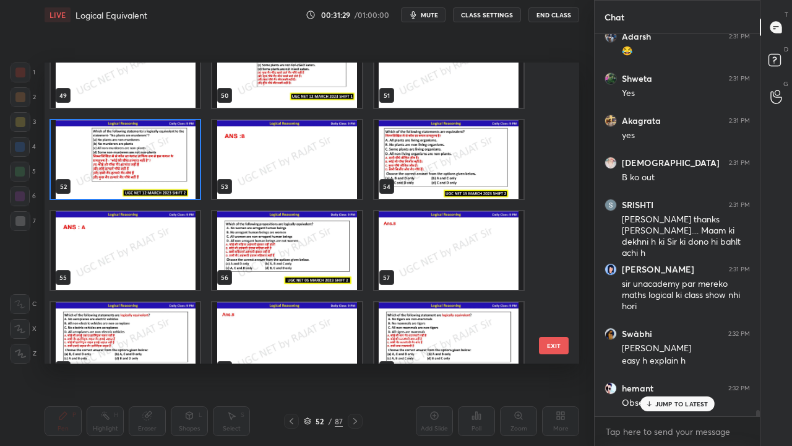
click at [443, 169] on img "grid" at bounding box center [448, 159] width 149 height 79
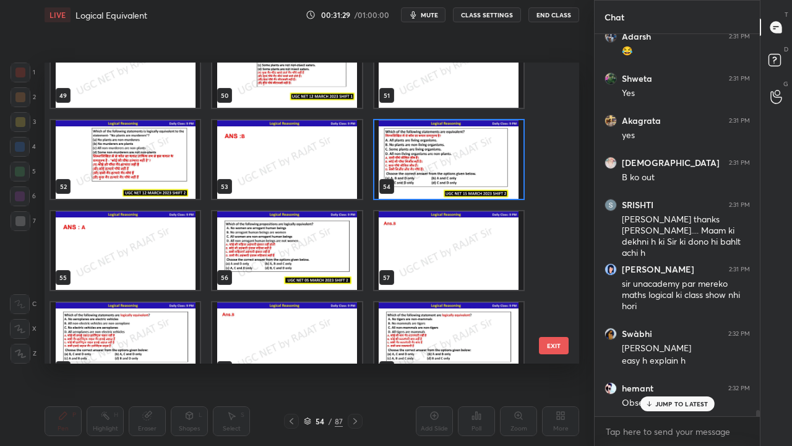
click at [443, 168] on img "grid" at bounding box center [448, 159] width 149 height 79
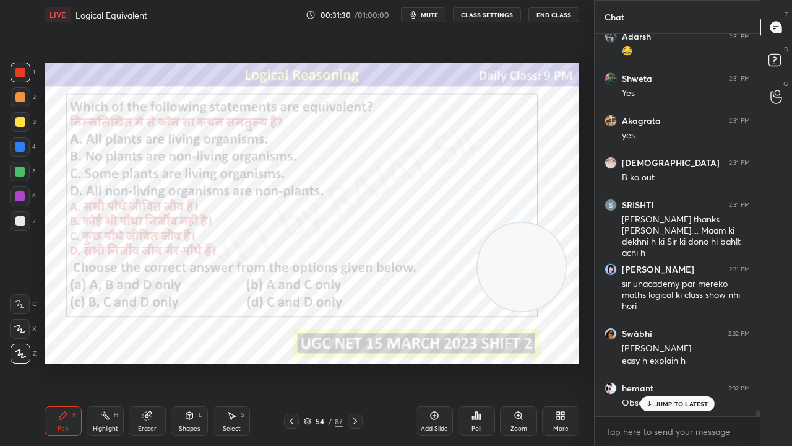
click at [327, 361] on div "54 / 87" at bounding box center [323, 420] width 39 height 11
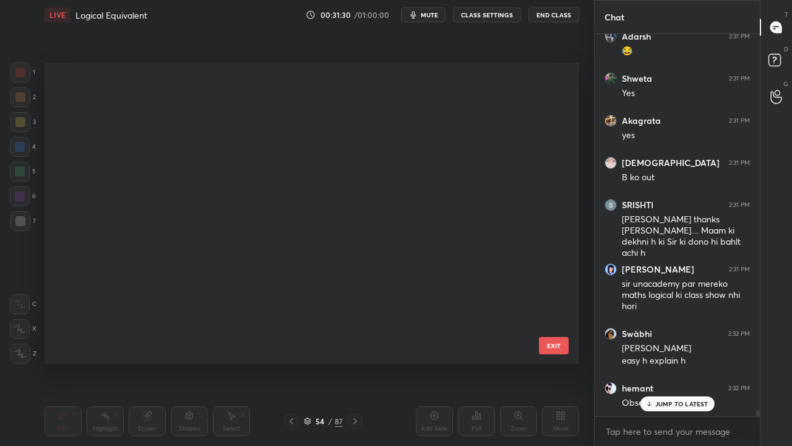
scroll to position [297, 529]
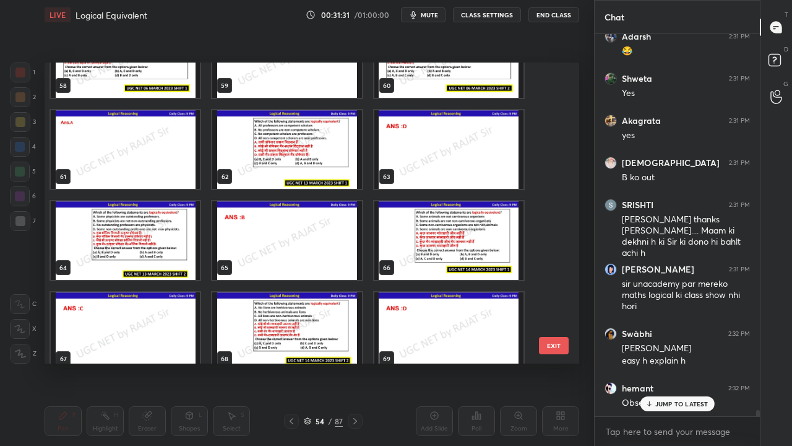
click at [429, 251] on div "58 59 60 61 62 63 64 65 66 67 68 69 70 71 72" at bounding box center [301, 213] width 513 height 301
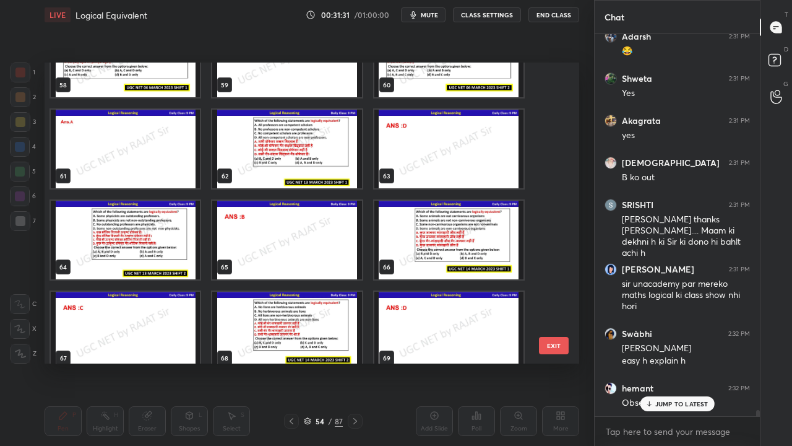
scroll to position [22991, 0]
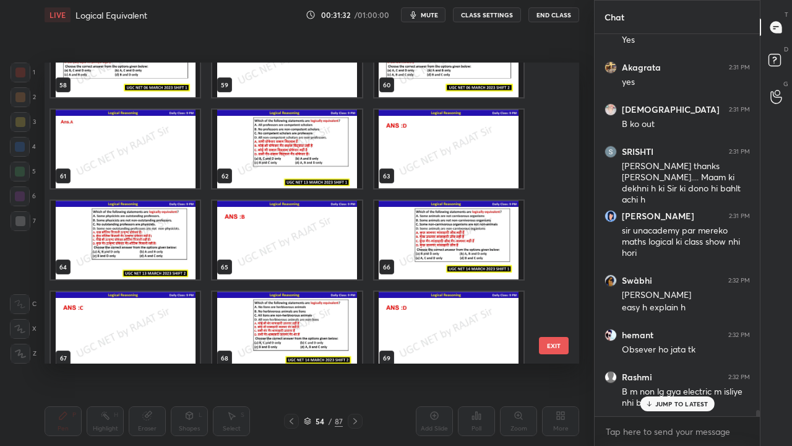
click at [429, 249] on img "grid" at bounding box center [448, 240] width 149 height 79
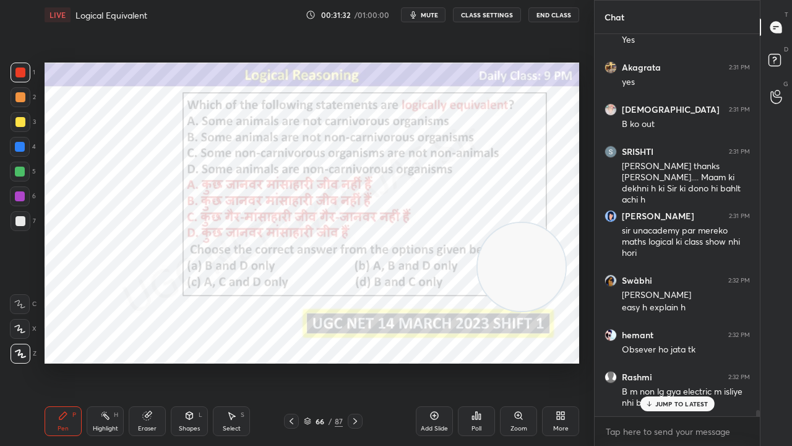
click at [429, 249] on img "grid" at bounding box center [448, 240] width 149 height 79
drag, startPoint x: 527, startPoint y: 251, endPoint x: 551, endPoint y: 194, distance: 61.3
click at [552, 194] on video at bounding box center [534, 212] width 88 height 88
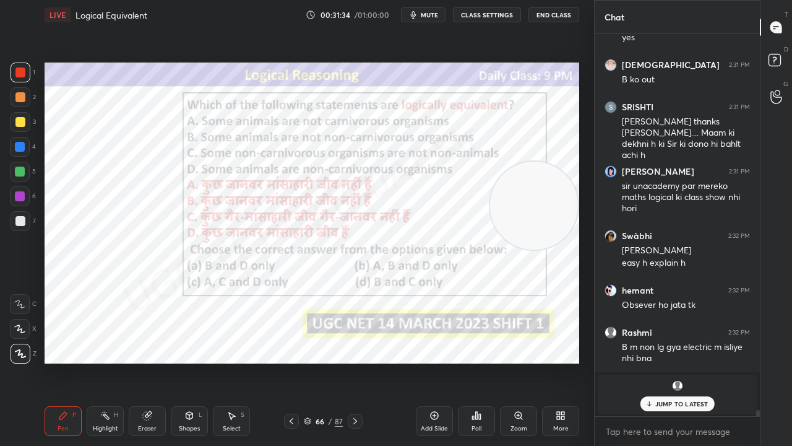
click at [677, 361] on div "JUMP TO LATEST" at bounding box center [677, 403] width 74 height 15
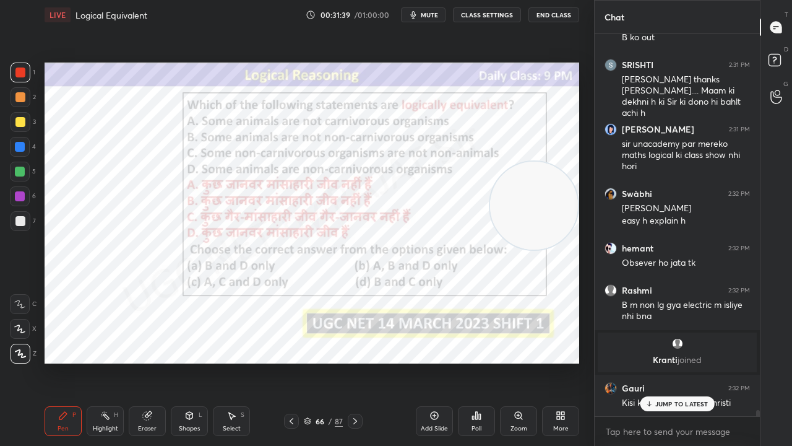
scroll to position [23120, 0]
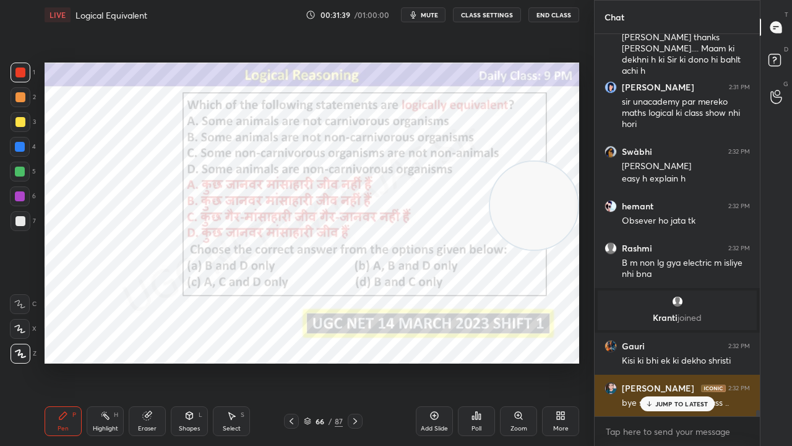
click at [656, 361] on p "JUMP TO LATEST" at bounding box center [681, 403] width 53 height 7
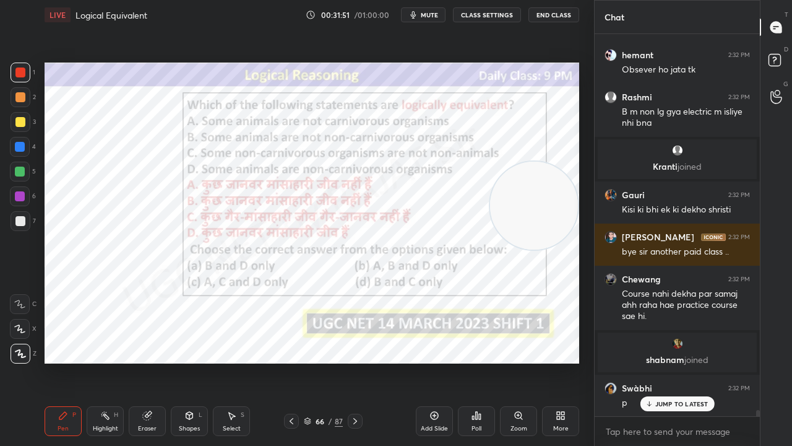
scroll to position [23315, 0]
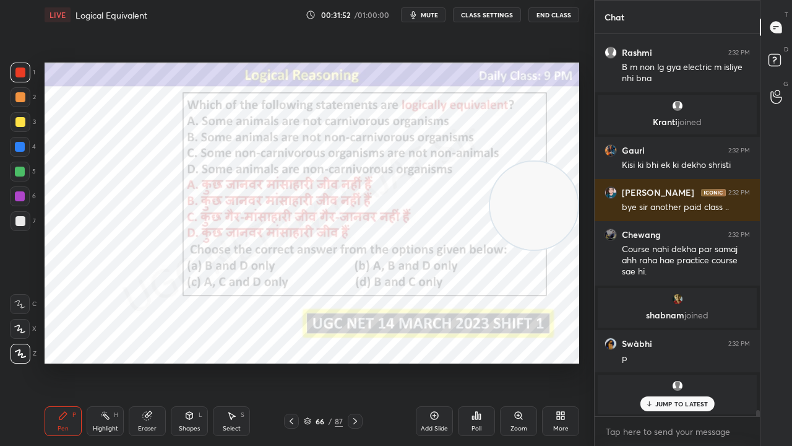
click at [321, 361] on div "66" at bounding box center [320, 420] width 12 height 7
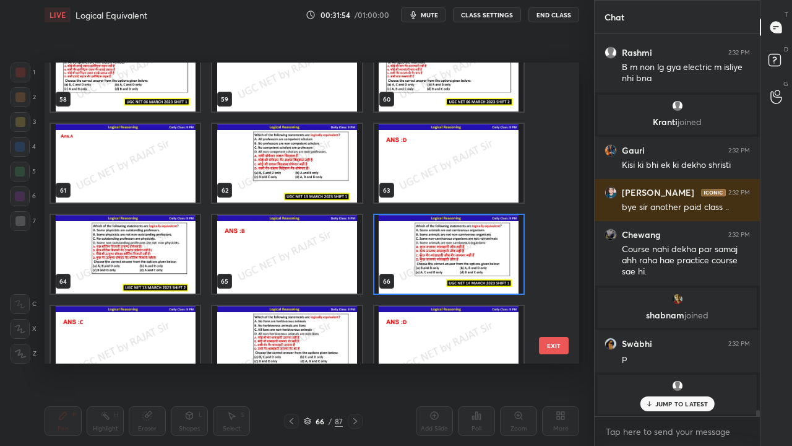
scroll to position [1760, 0]
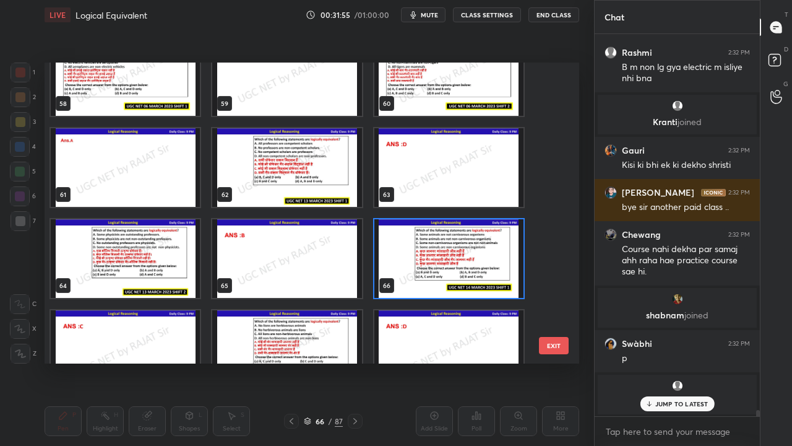
click at [454, 244] on img "grid" at bounding box center [448, 258] width 149 height 79
click at [455, 244] on img "grid" at bounding box center [448, 258] width 149 height 79
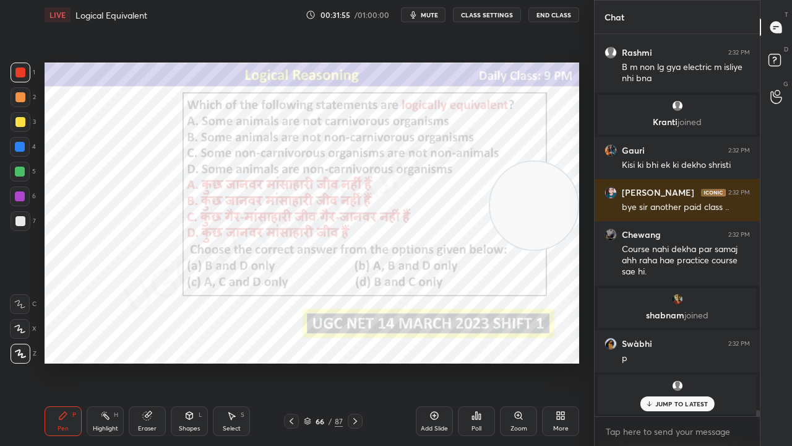
scroll to position [0, 0]
click at [471, 361] on div "Poll" at bounding box center [476, 421] width 37 height 30
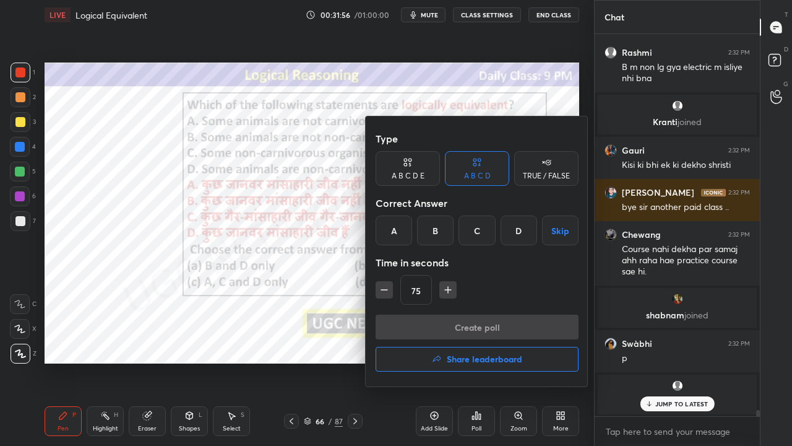
click at [474, 231] on div "C" at bounding box center [477, 230] width 37 height 30
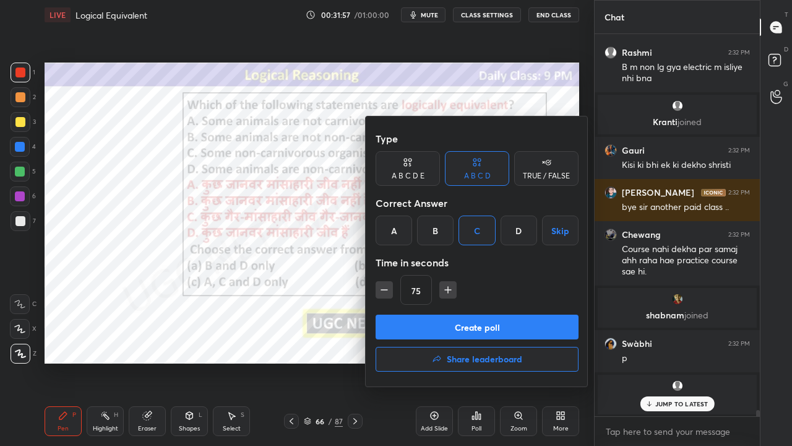
click at [387, 291] on icon "button" at bounding box center [384, 289] width 12 height 12
type input "60"
drag, startPoint x: 397, startPoint y: 313, endPoint x: 404, endPoint y: 311, distance: 7.2
click at [396, 313] on div "Type A B C D E A B C D TRUE / FALSE Correct Answer A B C D Skip Time in seconds…" at bounding box center [477, 220] width 203 height 188
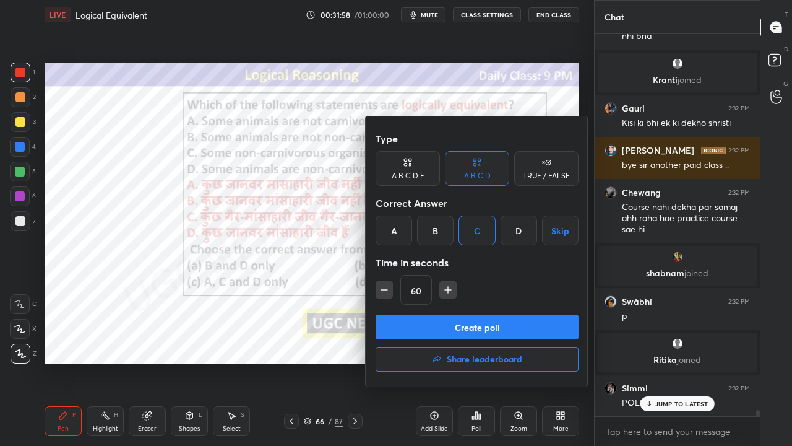
click at [448, 328] on button "Create poll" at bounding box center [477, 326] width 203 height 25
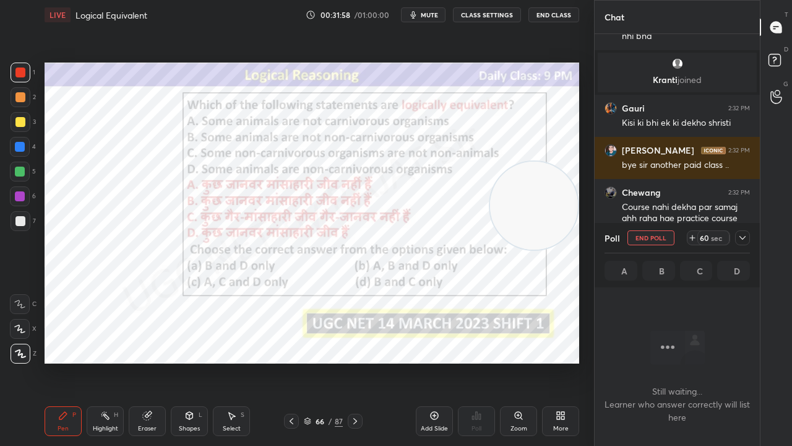
scroll to position [314, 162]
click at [740, 236] on icon at bounding box center [743, 238] width 10 height 10
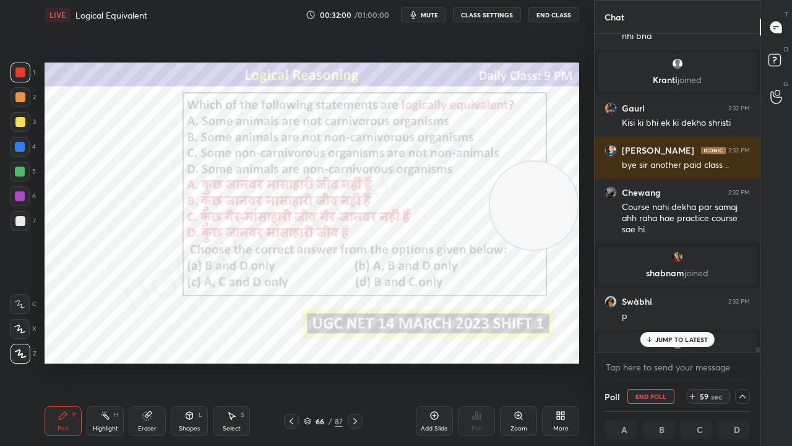
click at [659, 335] on p "JUMP TO LATEST" at bounding box center [681, 338] width 53 height 7
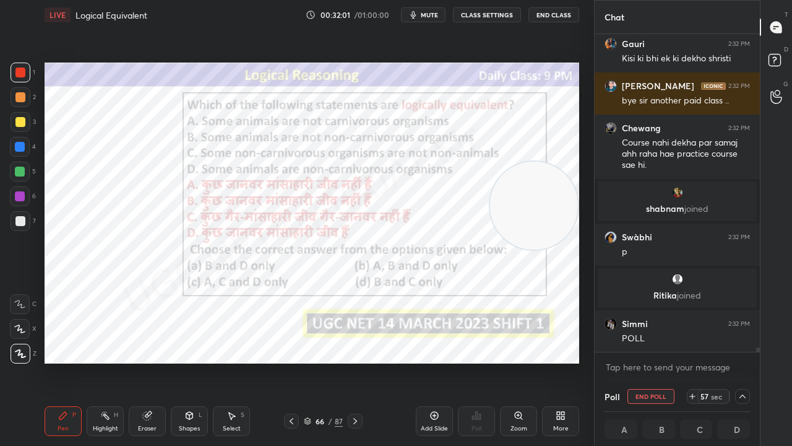
click at [431, 14] on span "mute" at bounding box center [429, 15] width 17 height 9
click at [426, 12] on span "mute" at bounding box center [429, 15] width 17 height 9
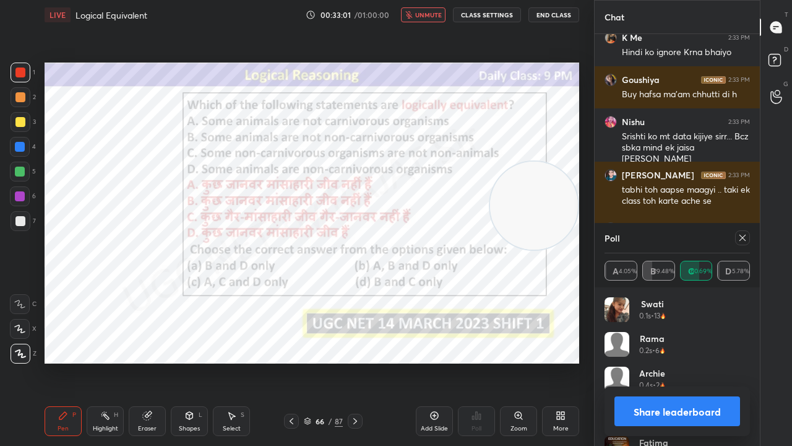
scroll to position [24614, 0]
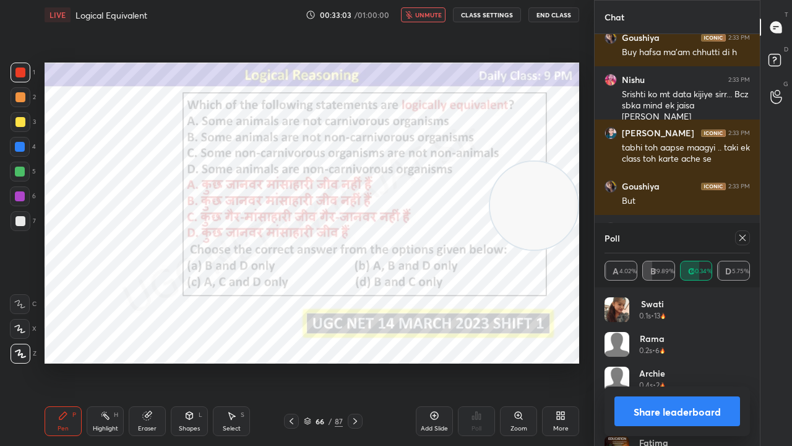
click at [439, 11] on span "unmute" at bounding box center [428, 15] width 27 height 9
drag, startPoint x: 743, startPoint y: 233, endPoint x: 699, endPoint y: 243, distance: 44.9
click at [743, 233] on icon at bounding box center [743, 238] width 10 height 10
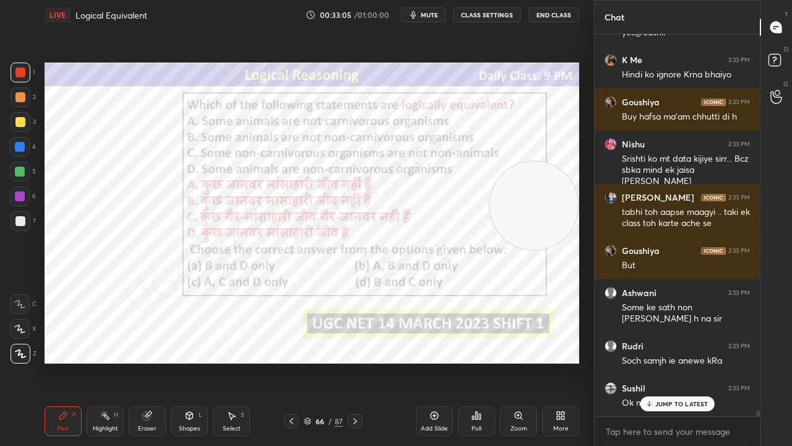
click at [688, 361] on p "JUMP TO LATEST" at bounding box center [681, 403] width 53 height 7
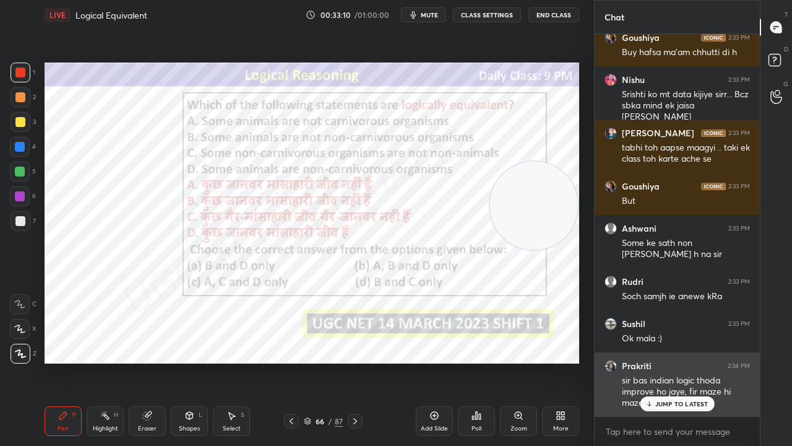
drag, startPoint x: 667, startPoint y: 405, endPoint x: 649, endPoint y: 394, distance: 20.3
click at [667, 361] on p "JUMP TO LATEST" at bounding box center [681, 403] width 53 height 7
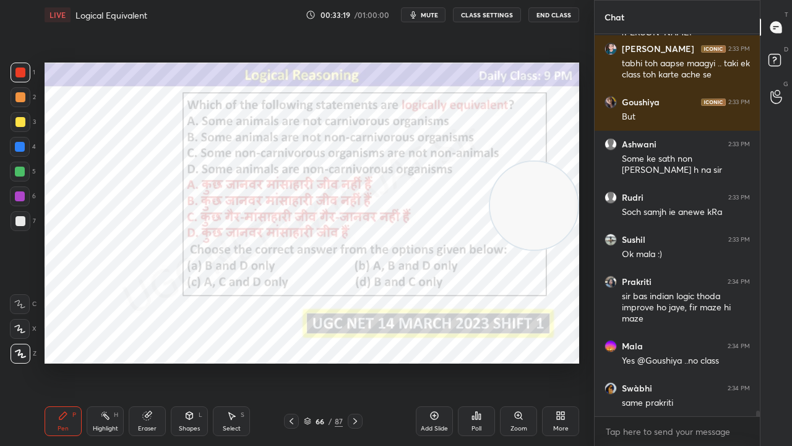
click at [21, 143] on div at bounding box center [20, 147] width 10 height 10
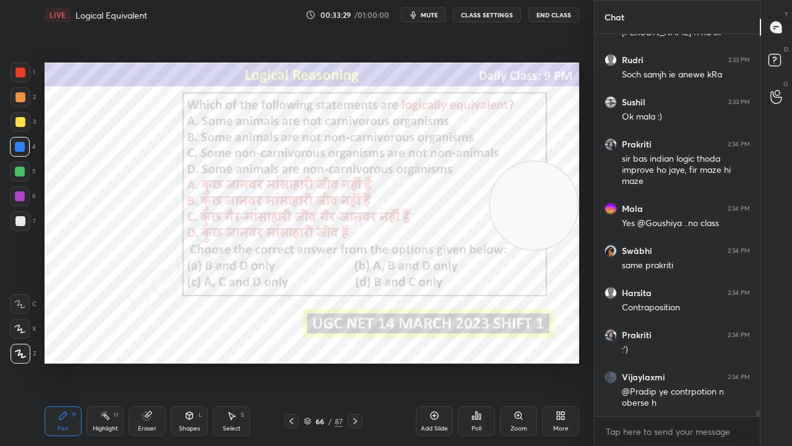
click at [19, 196] on div at bounding box center [20, 196] width 10 height 10
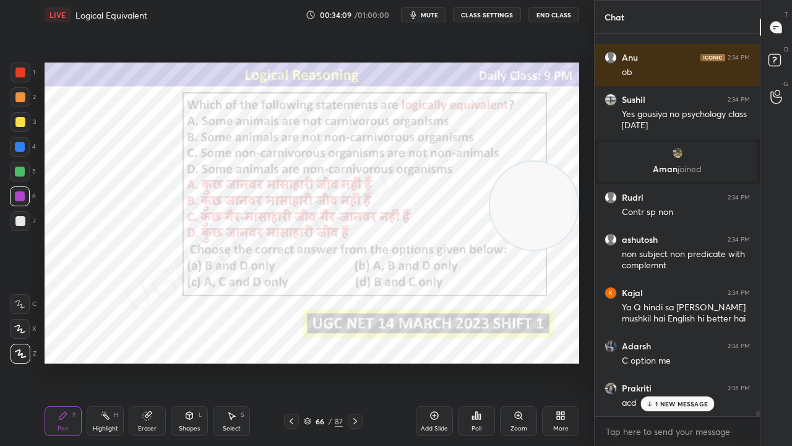
scroll to position [25345, 0]
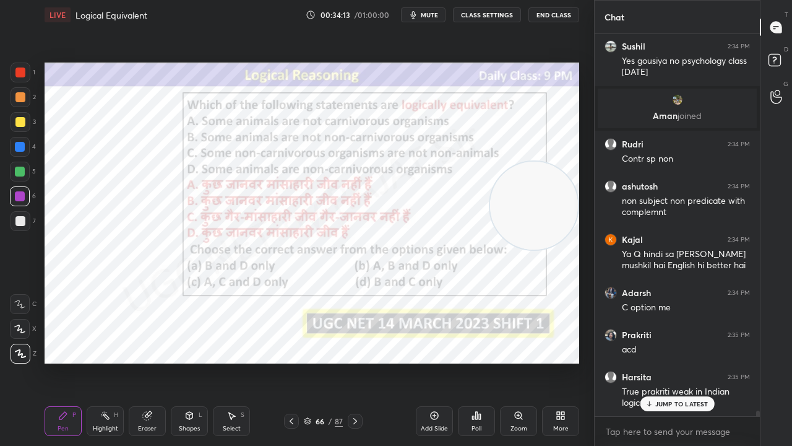
click at [20, 143] on div at bounding box center [20, 147] width 10 height 10
click at [20, 144] on div at bounding box center [20, 147] width 10 height 10
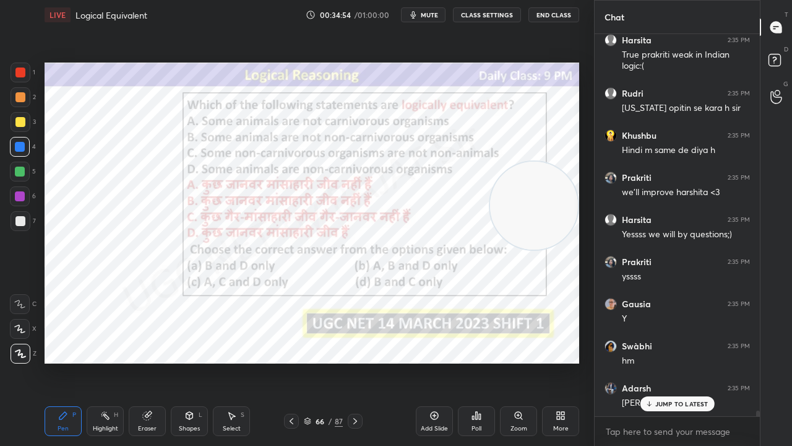
scroll to position [25724, 0]
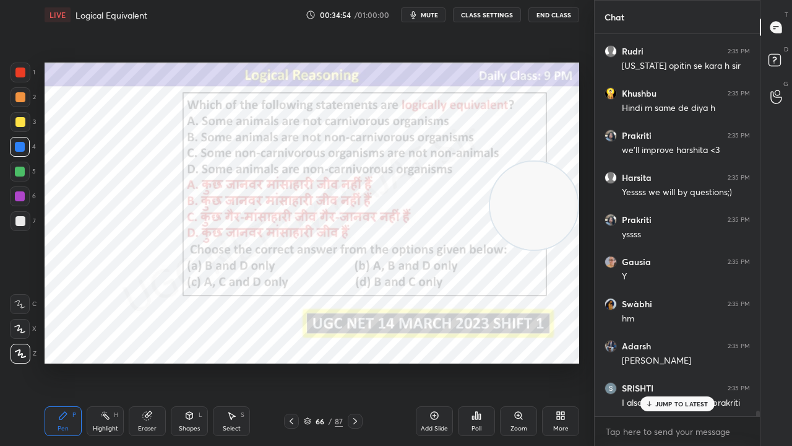
drag, startPoint x: 20, startPoint y: 71, endPoint x: 39, endPoint y: 88, distance: 25.4
click at [21, 71] on div at bounding box center [20, 72] width 10 height 10
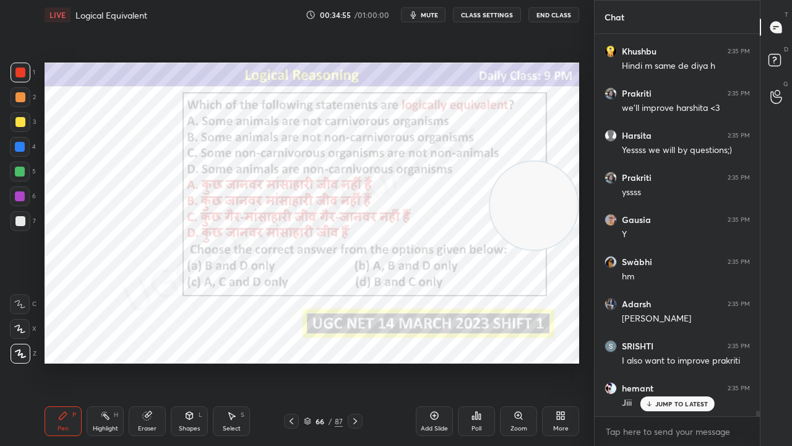
click at [426, 361] on div "Add Slide" at bounding box center [434, 421] width 37 height 30
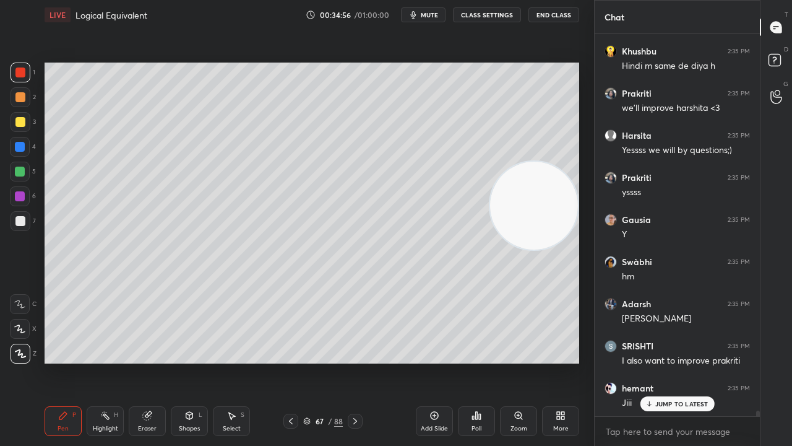
click at [21, 120] on div at bounding box center [20, 122] width 10 height 10
click at [22, 120] on div at bounding box center [20, 122] width 10 height 10
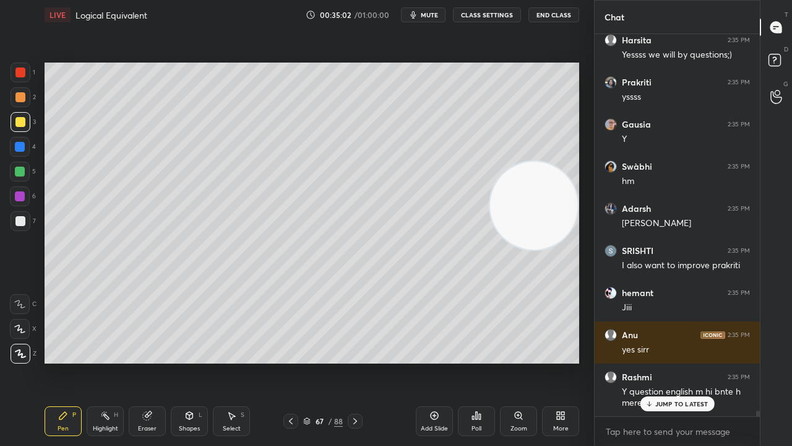
scroll to position [25946, 0]
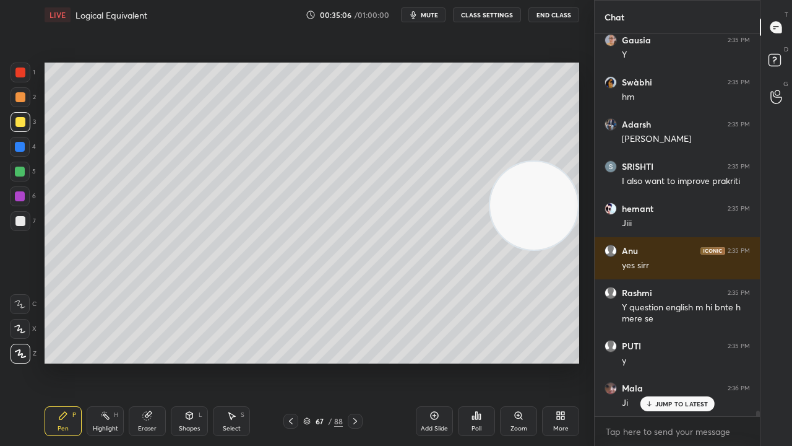
drag, startPoint x: 23, startPoint y: 71, endPoint x: 41, endPoint y: 105, distance: 37.9
click at [22, 71] on div at bounding box center [20, 72] width 10 height 10
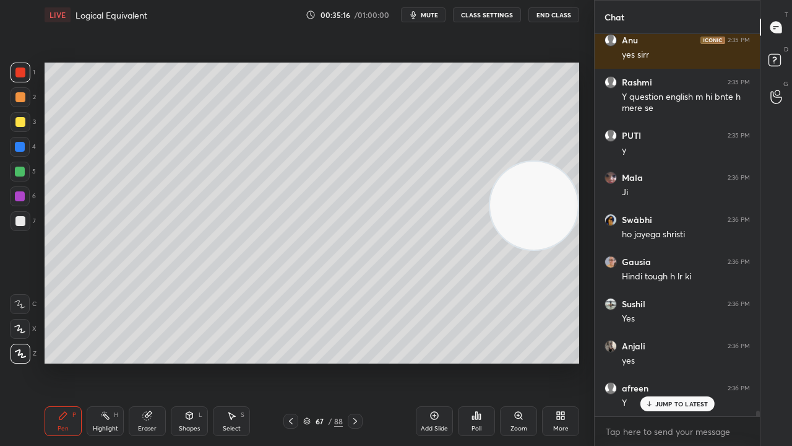
scroll to position [26198, 0]
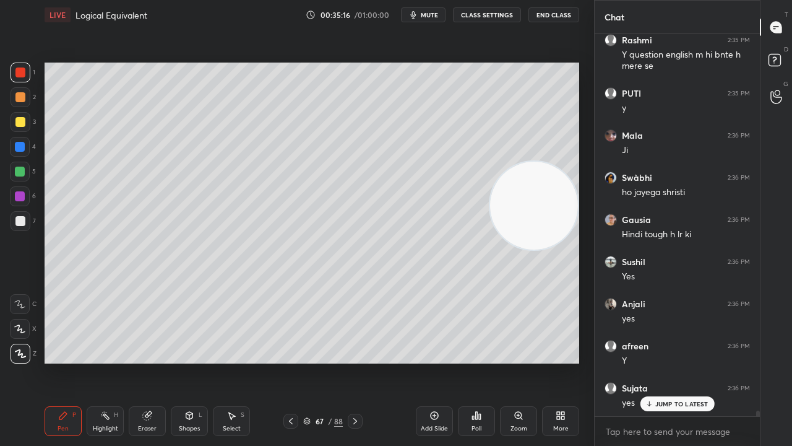
drag, startPoint x: 326, startPoint y: 420, endPoint x: 335, endPoint y: 372, distance: 48.7
click at [326, 361] on div "67 / 88" at bounding box center [323, 420] width 40 height 11
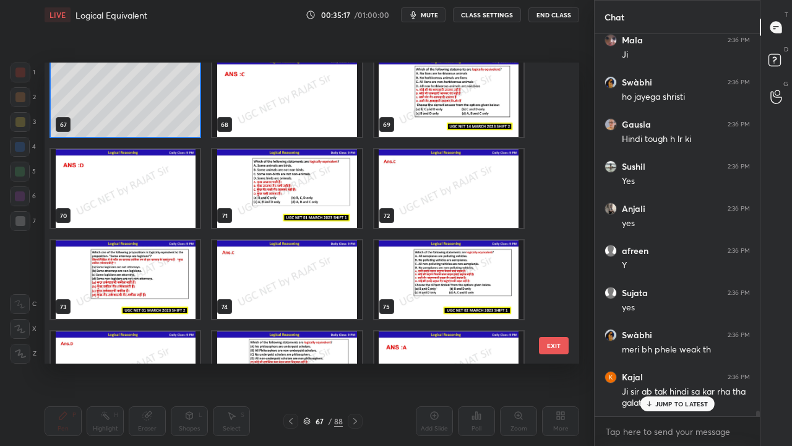
scroll to position [2013, 0]
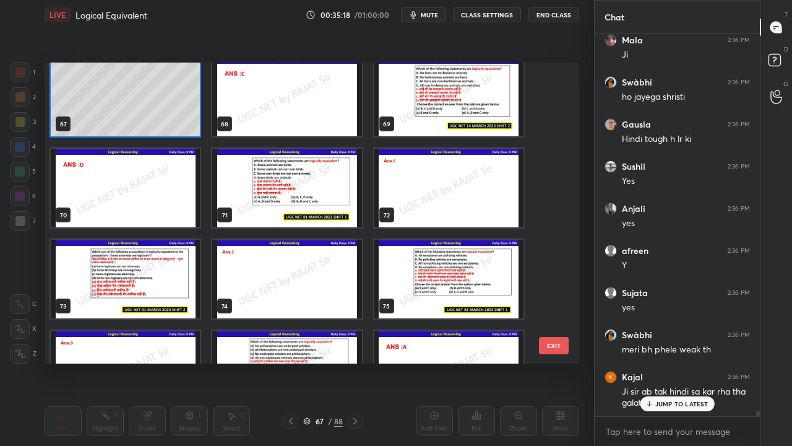
click at [441, 108] on img "grid" at bounding box center [448, 97] width 149 height 79
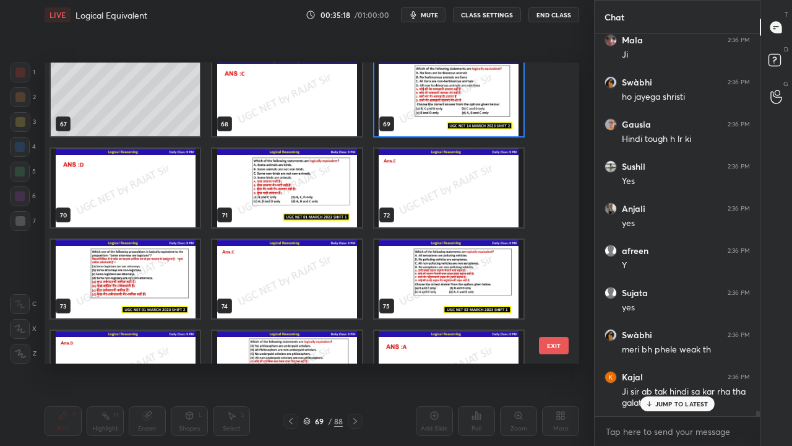
click at [443, 108] on img "grid" at bounding box center [448, 97] width 149 height 79
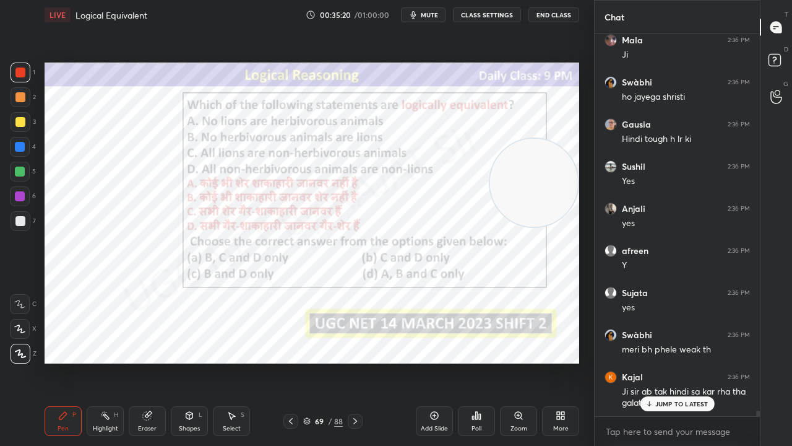
drag, startPoint x: 538, startPoint y: 220, endPoint x: 532, endPoint y: 203, distance: 18.4
click at [543, 196] on video at bounding box center [534, 183] width 88 height 88
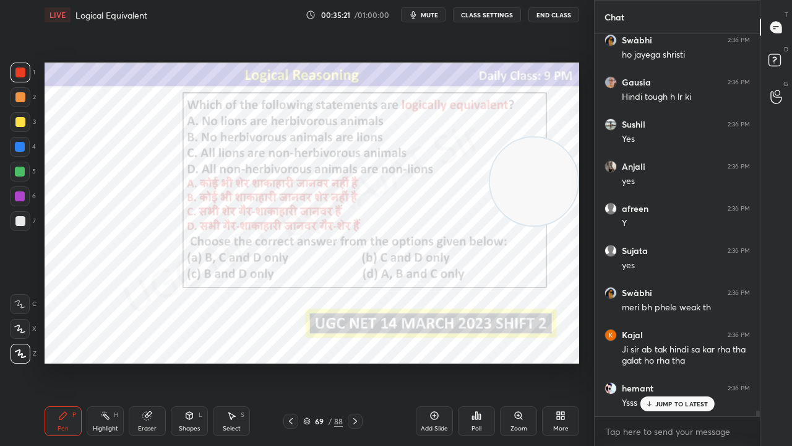
scroll to position [26378, 0]
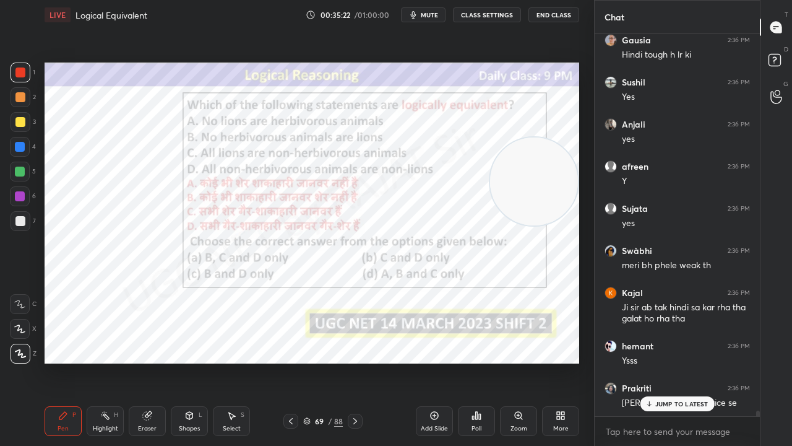
drag, startPoint x: 318, startPoint y: 419, endPoint x: 324, endPoint y: 397, distance: 23.1
click at [319, 361] on div "69" at bounding box center [319, 420] width 12 height 7
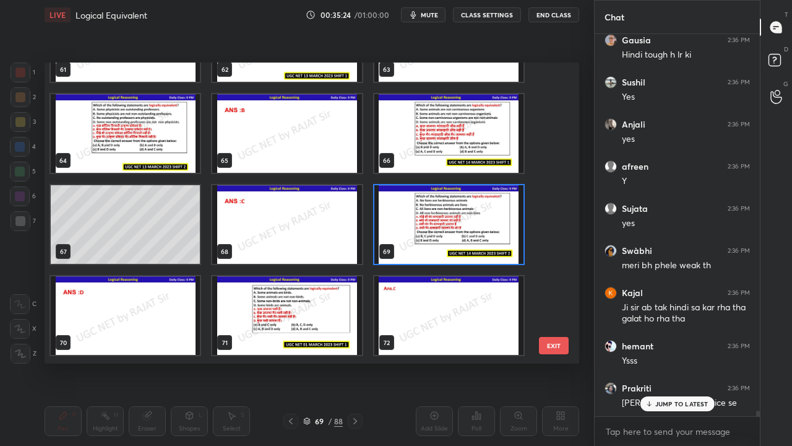
scroll to position [1886, 0]
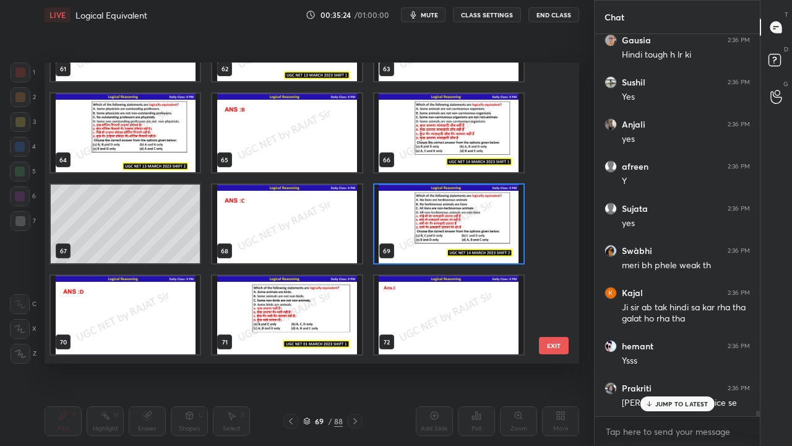
click at [458, 215] on img "grid" at bounding box center [448, 223] width 149 height 79
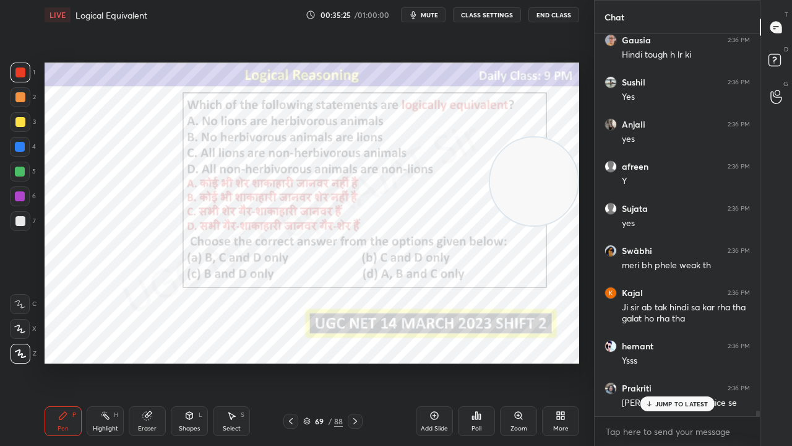
click at [477, 361] on icon at bounding box center [477, 415] width 10 height 10
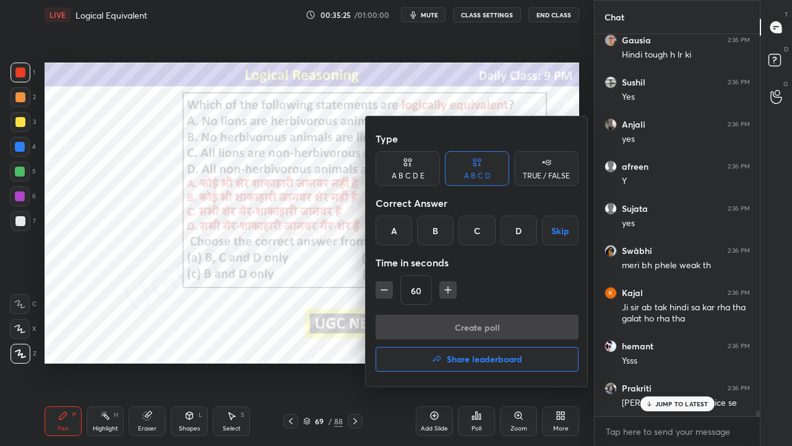
click at [519, 227] on div "D" at bounding box center [519, 230] width 37 height 30
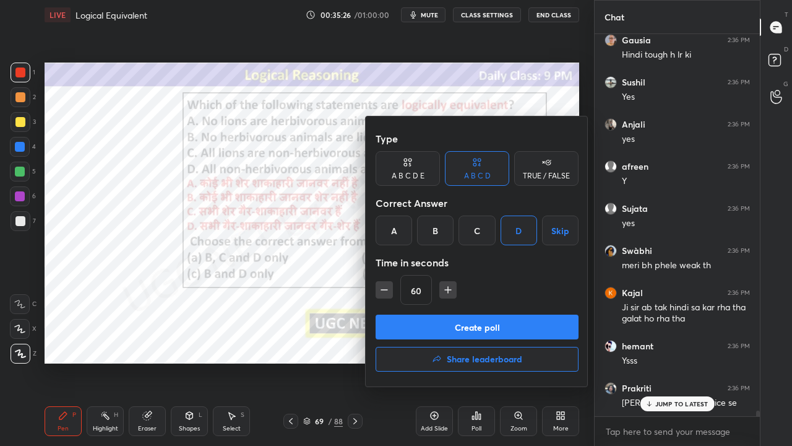
click at [465, 322] on button "Create poll" at bounding box center [477, 326] width 203 height 25
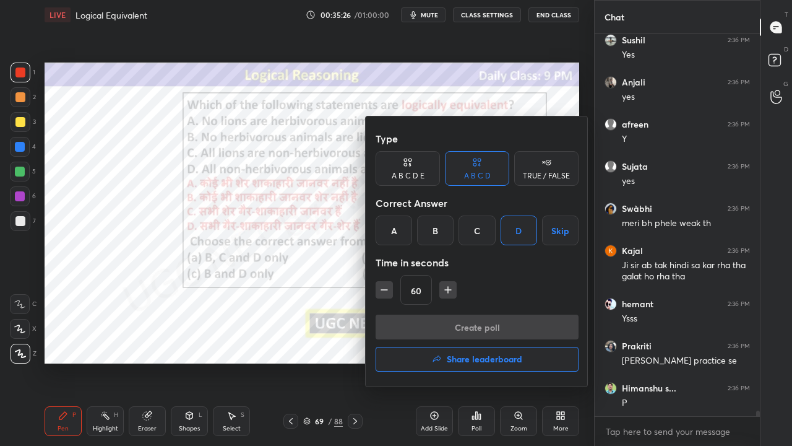
scroll to position [352, 162]
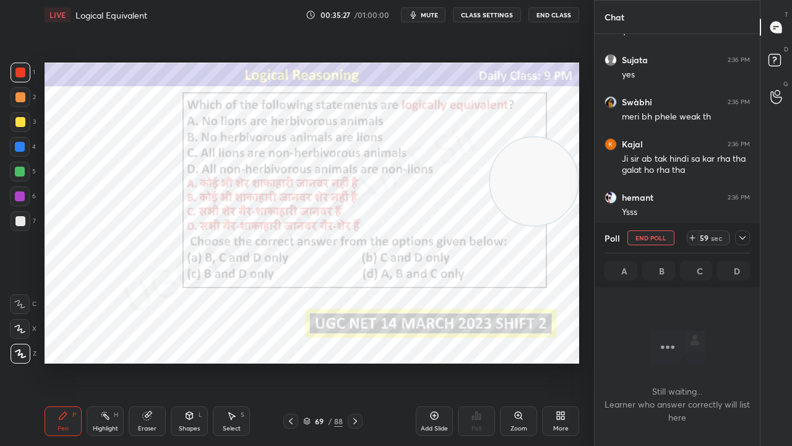
drag, startPoint x: 744, startPoint y: 235, endPoint x: 729, endPoint y: 246, distance: 18.2
click at [744, 236] on icon at bounding box center [743, 238] width 10 height 10
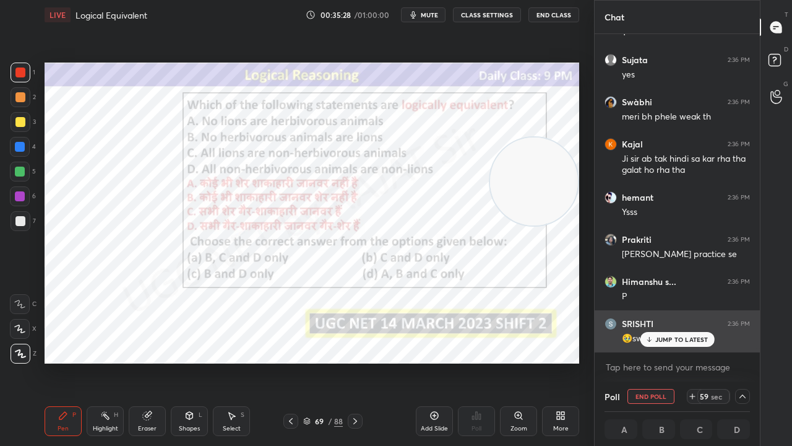
click at [660, 335] on p "JUMP TO LATEST" at bounding box center [681, 338] width 53 height 7
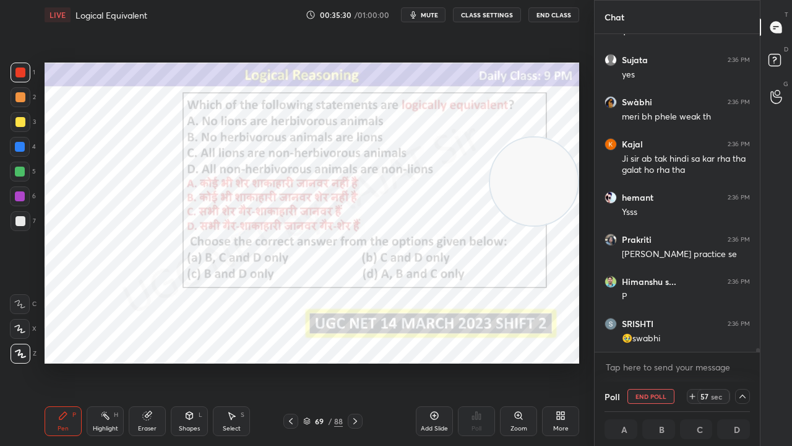
drag, startPoint x: 434, startPoint y: 11, endPoint x: 419, endPoint y: 15, distance: 16.1
click at [434, 11] on span "mute" at bounding box center [429, 15] width 17 height 9
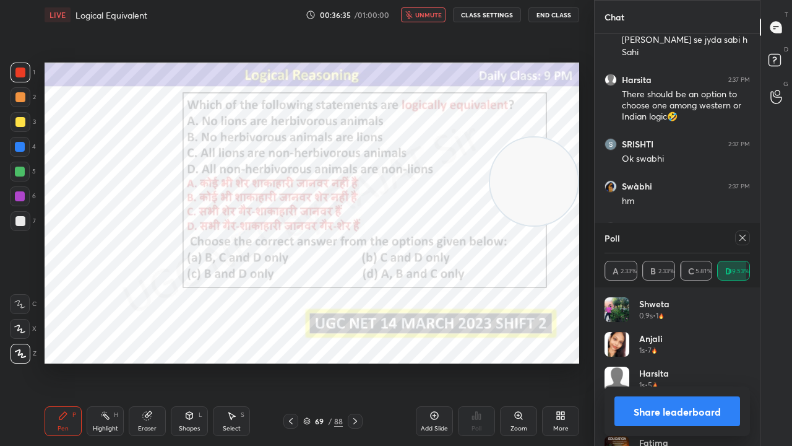
scroll to position [27521, 0]
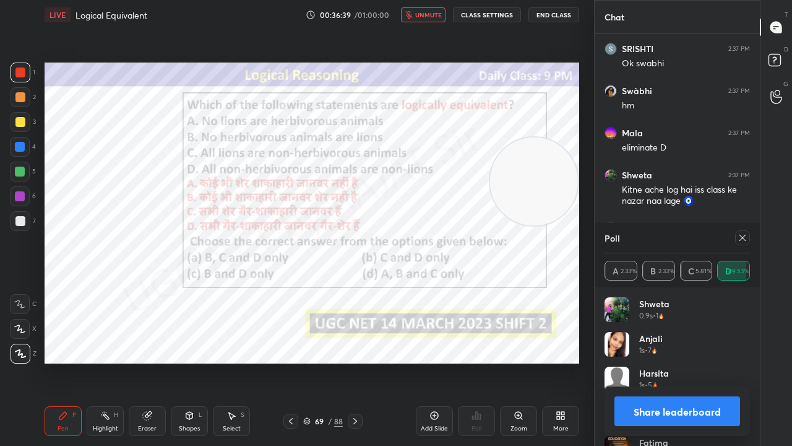
click at [412, 12] on icon "button" at bounding box center [408, 14] width 7 height 7
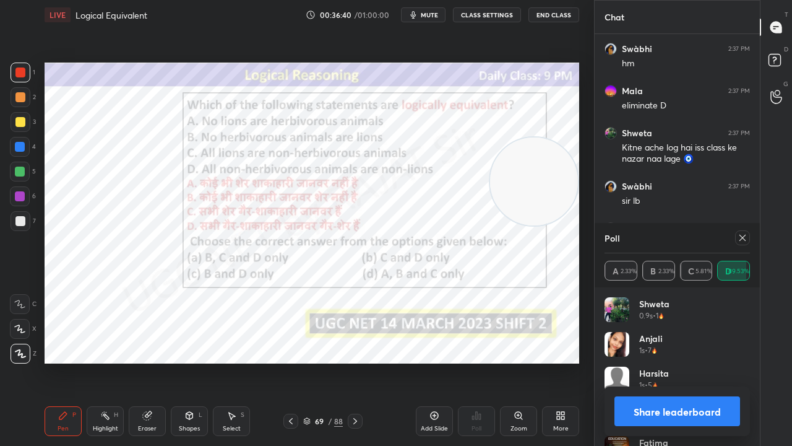
click at [745, 238] on icon at bounding box center [743, 238] width 10 height 10
type textarea "x"
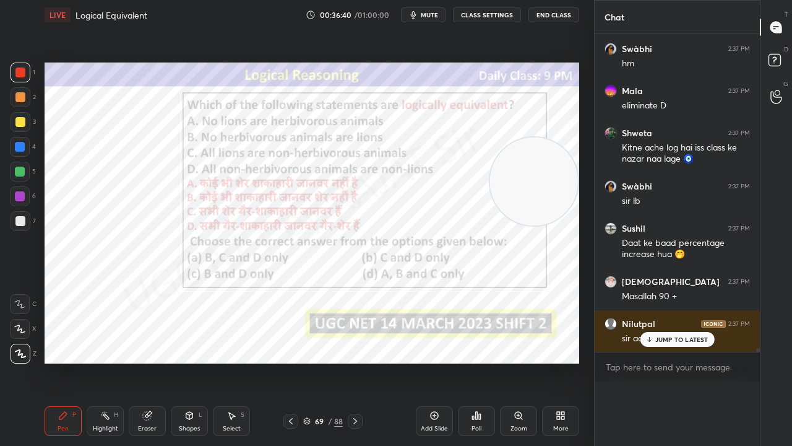
scroll to position [27544, 0]
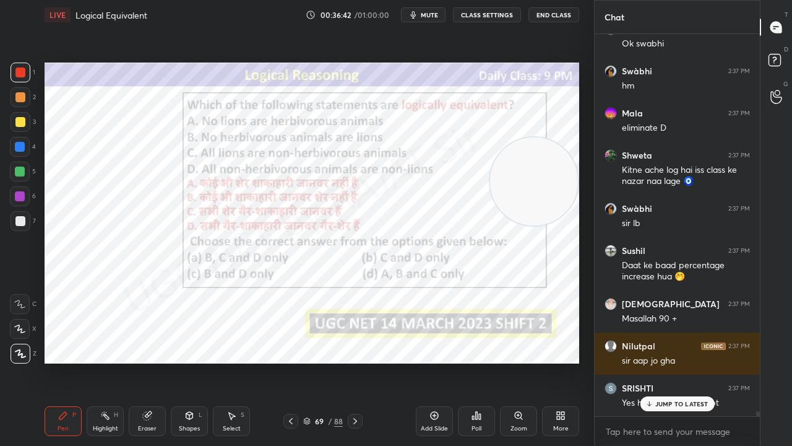
click at [672, 361] on p "JUMP TO LATEST" at bounding box center [681, 403] width 53 height 7
click at [18, 196] on div at bounding box center [20, 196] width 10 height 10
click at [18, 195] on div at bounding box center [20, 196] width 10 height 10
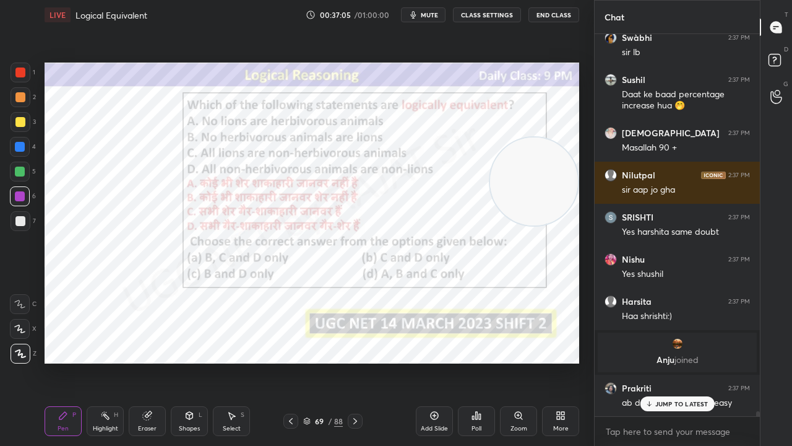
click at [16, 142] on div at bounding box center [20, 147] width 10 height 10
click at [21, 142] on div at bounding box center [20, 147] width 10 height 10
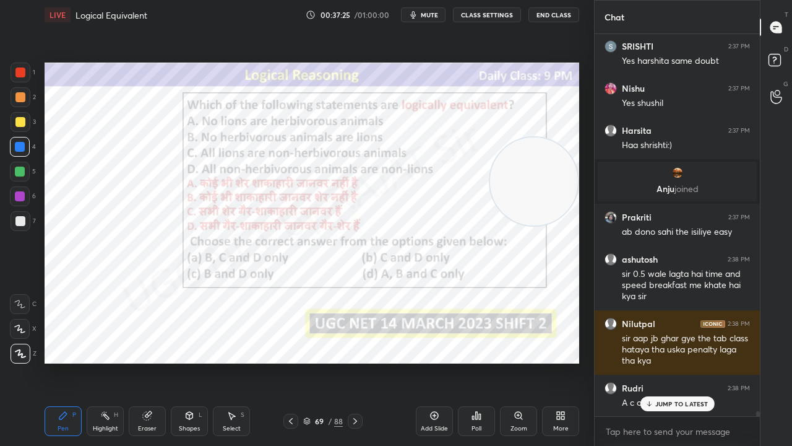
drag, startPoint x: 316, startPoint y: 421, endPoint x: 328, endPoint y: 377, distance: 46.2
click at [316, 361] on div "69" at bounding box center [319, 420] width 12 height 7
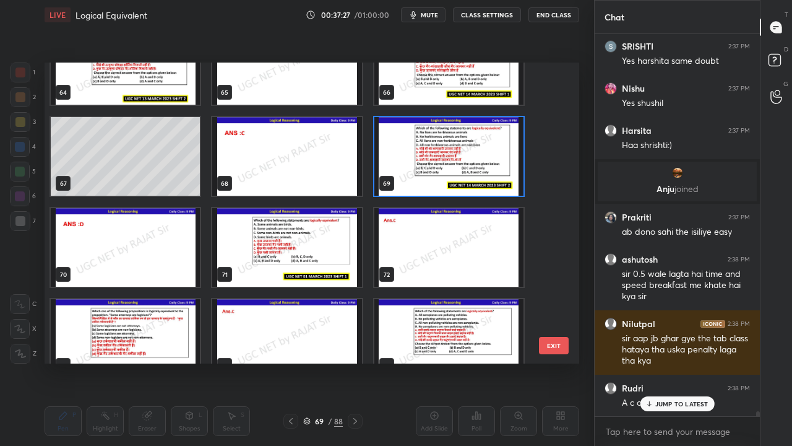
click at [283, 261] on img "grid" at bounding box center [286, 247] width 149 height 79
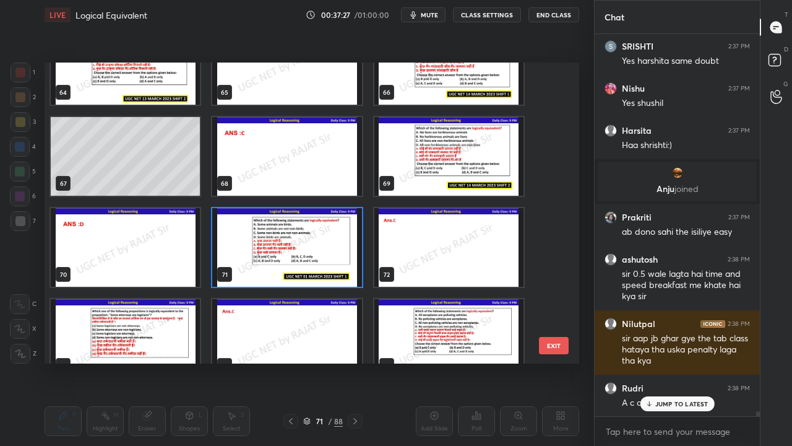
click at [283, 261] on img "grid" at bounding box center [286, 247] width 149 height 79
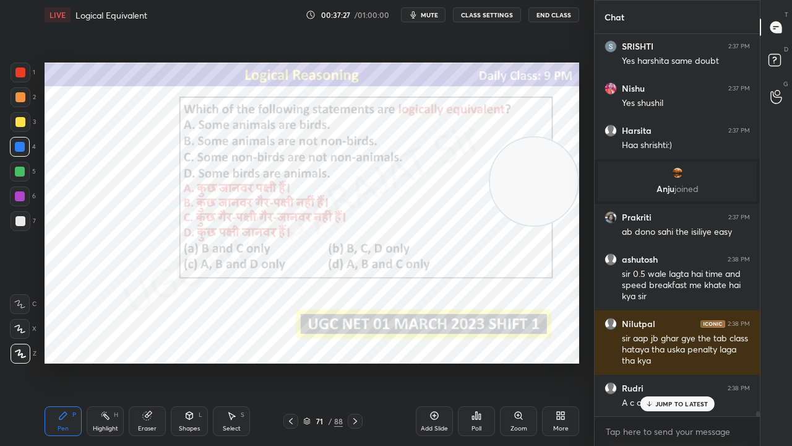
click at [283, 259] on img "grid" at bounding box center [286, 247] width 149 height 79
click at [474, 361] on icon at bounding box center [477, 415] width 10 height 10
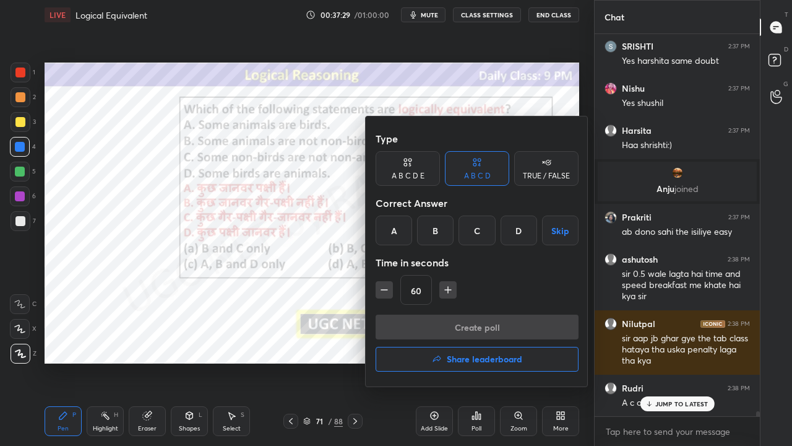
click at [472, 231] on div "C" at bounding box center [477, 230] width 37 height 30
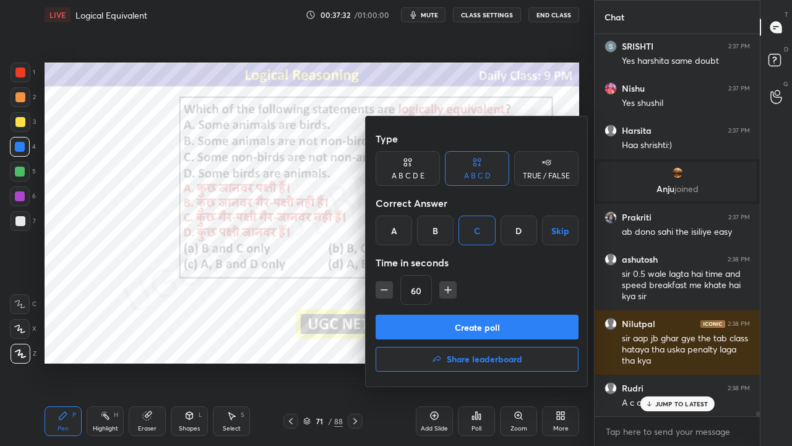
click at [316, 361] on div at bounding box center [396, 223] width 792 height 446
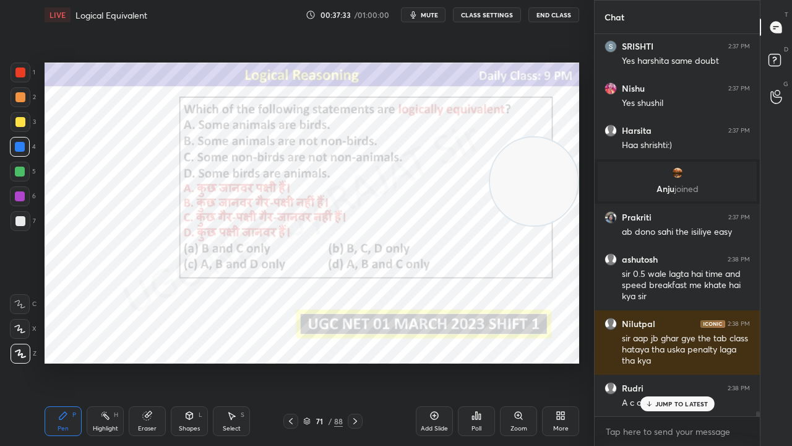
click at [326, 361] on div "71" at bounding box center [319, 420] width 12 height 7
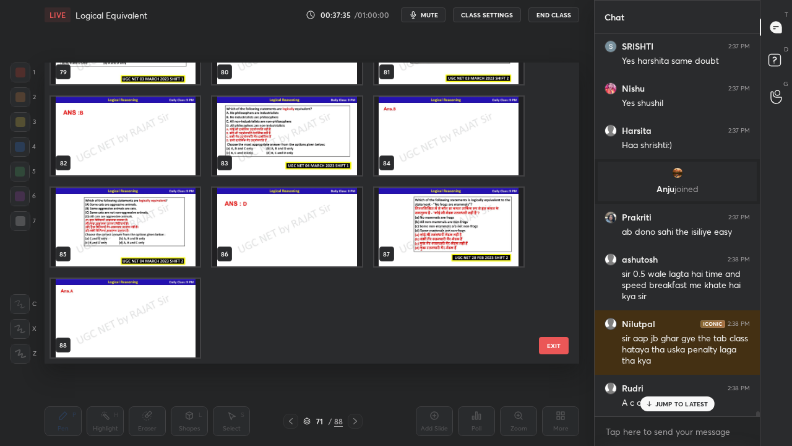
click at [433, 216] on img "grid" at bounding box center [448, 227] width 149 height 79
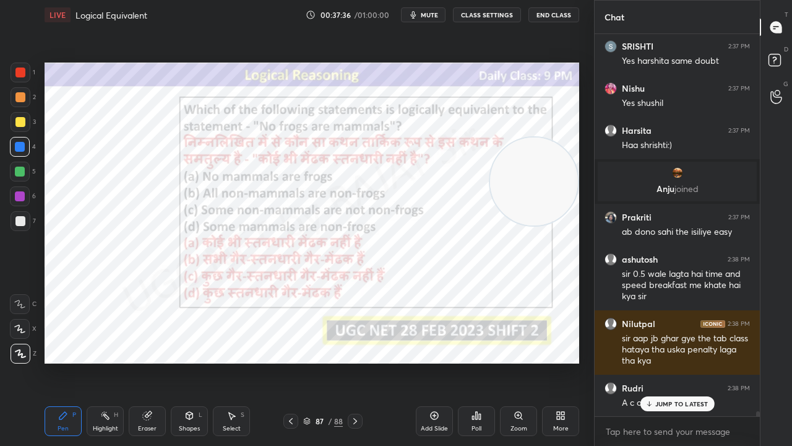
click at [479, 361] on icon at bounding box center [480, 416] width 2 height 6
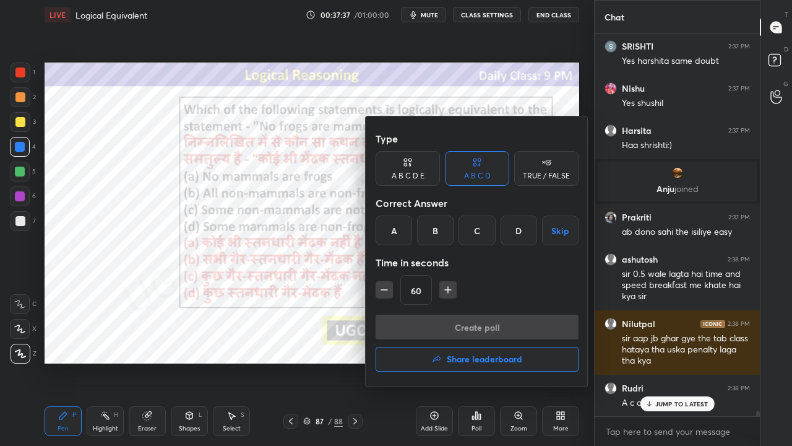
click at [401, 229] on div "A" at bounding box center [394, 230] width 37 height 30
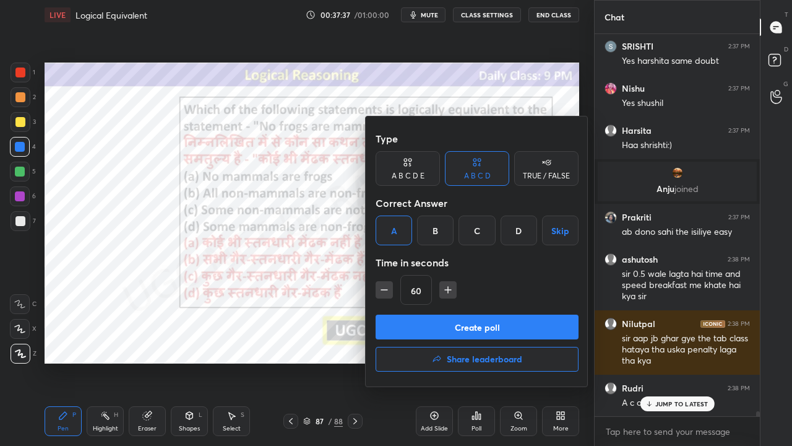
click at [389, 278] on div "60" at bounding box center [477, 290] width 203 height 30
click at [387, 285] on icon "button" at bounding box center [384, 289] width 12 height 12
click at [387, 287] on icon "button" at bounding box center [384, 289] width 12 height 12
type input "30"
click at [407, 322] on button "Create poll" at bounding box center [477, 326] width 203 height 25
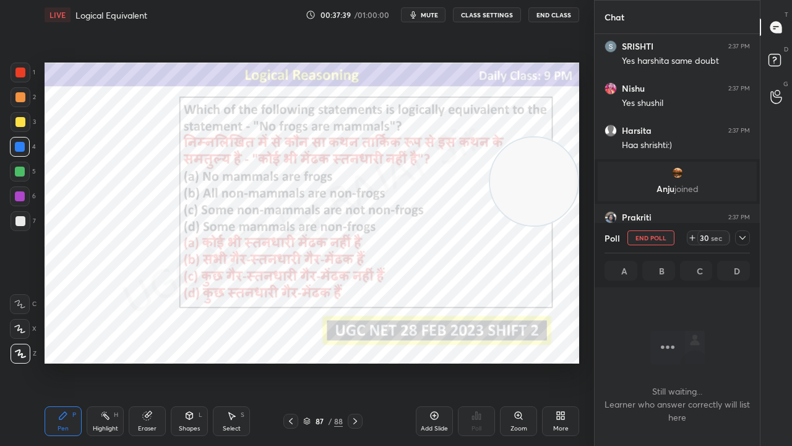
click at [745, 233] on icon at bounding box center [743, 238] width 10 height 10
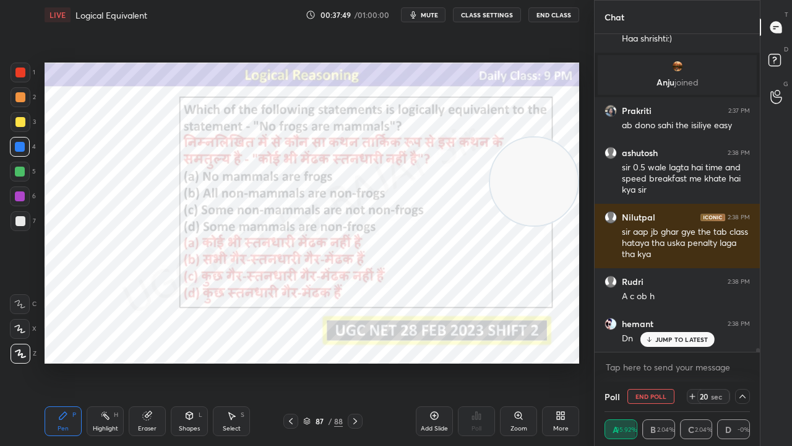
scroll to position [28031, 0]
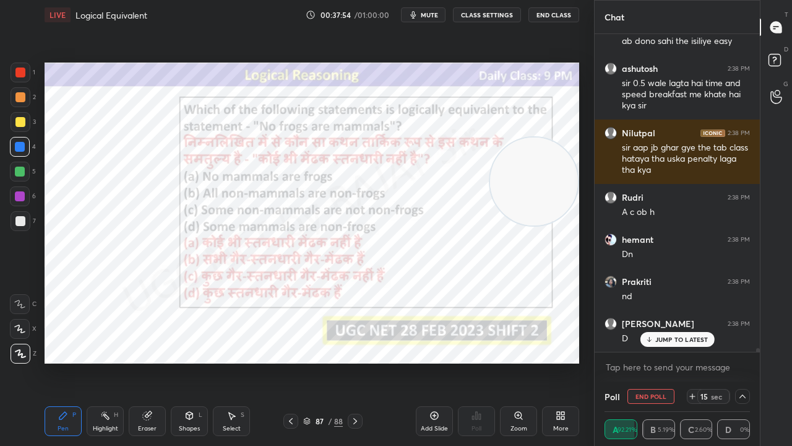
drag, startPoint x: 428, startPoint y: 15, endPoint x: 419, endPoint y: 39, distance: 25.9
click at [428, 15] on span "mute" at bounding box center [429, 15] width 17 height 9
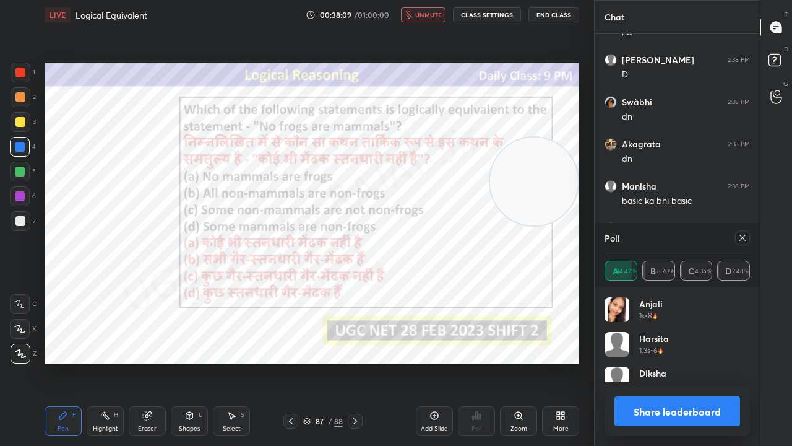
drag, startPoint x: 428, startPoint y: 13, endPoint x: 434, endPoint y: 24, distance: 12.7
click at [428, 15] on span "unmute" at bounding box center [428, 15] width 27 height 9
drag, startPoint x: 744, startPoint y: 234, endPoint x: 701, endPoint y: 236, distance: 42.8
click at [743, 234] on icon at bounding box center [743, 238] width 10 height 10
type textarea "x"
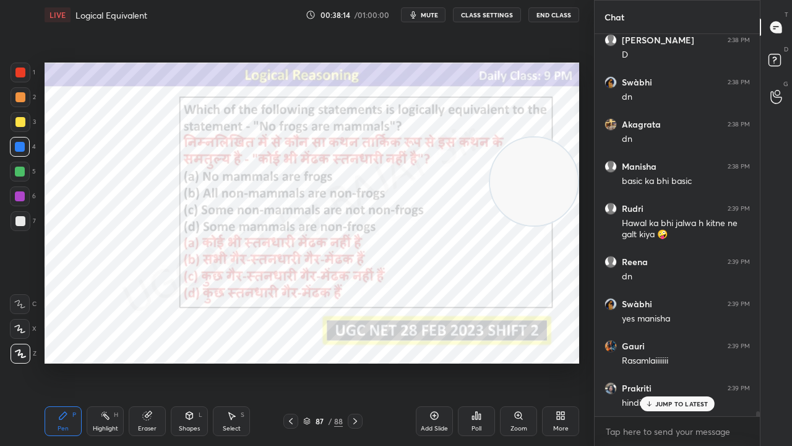
click at [328, 361] on div "/" at bounding box center [330, 420] width 4 height 7
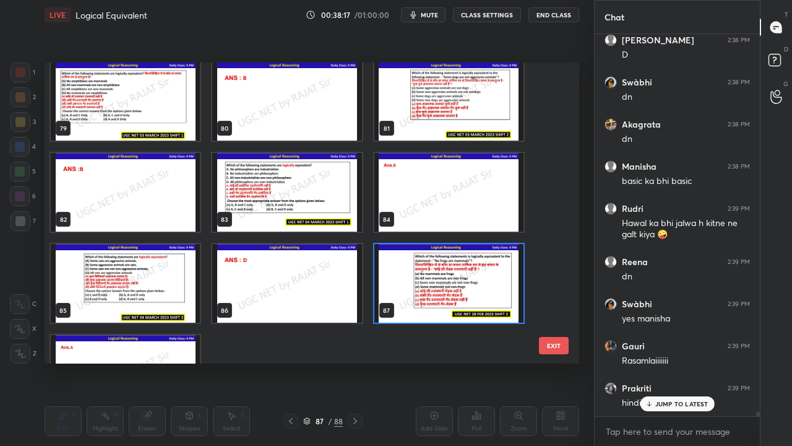
click at [140, 287] on img "grid" at bounding box center [125, 283] width 149 height 79
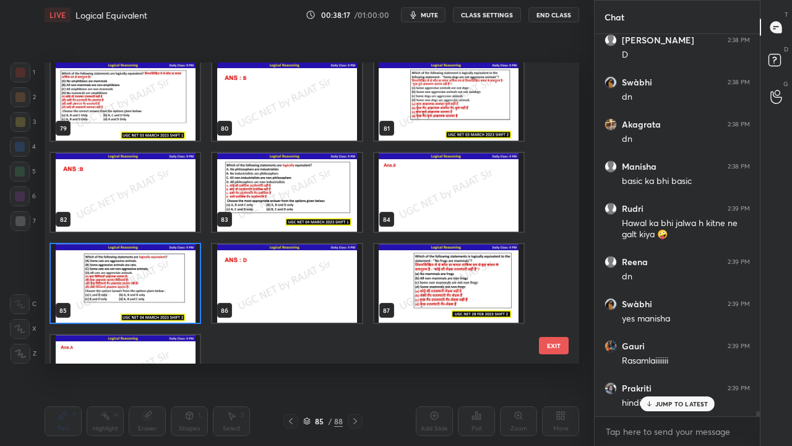
click at [140, 286] on img "grid" at bounding box center [125, 283] width 149 height 79
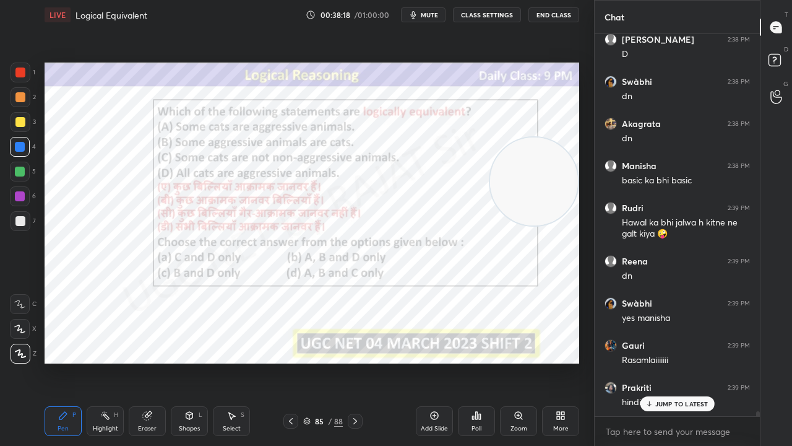
click at [477, 361] on div "Poll" at bounding box center [476, 421] width 37 height 30
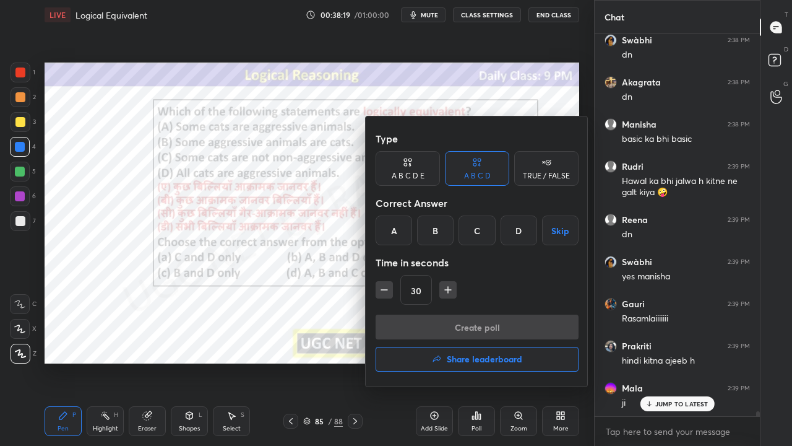
click at [512, 230] on div "D" at bounding box center [519, 230] width 37 height 30
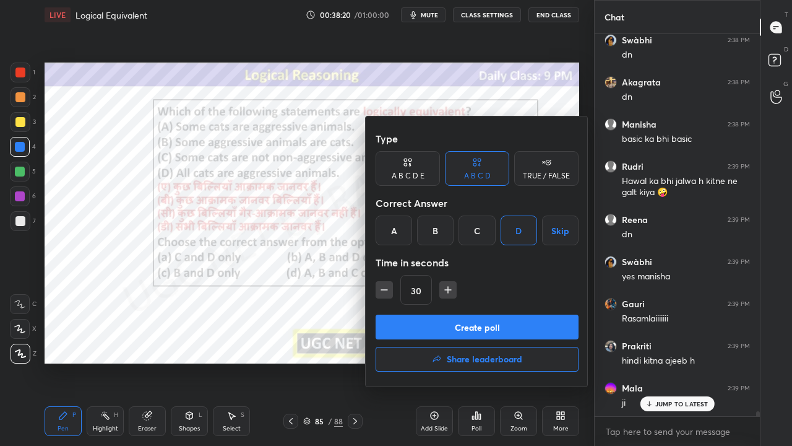
click at [448, 292] on icon "button" at bounding box center [448, 289] width 12 height 12
click at [448, 291] on icon "button" at bounding box center [448, 289] width 12 height 12
type input "60"
click at [446, 320] on button "Create poll" at bounding box center [477, 326] width 203 height 25
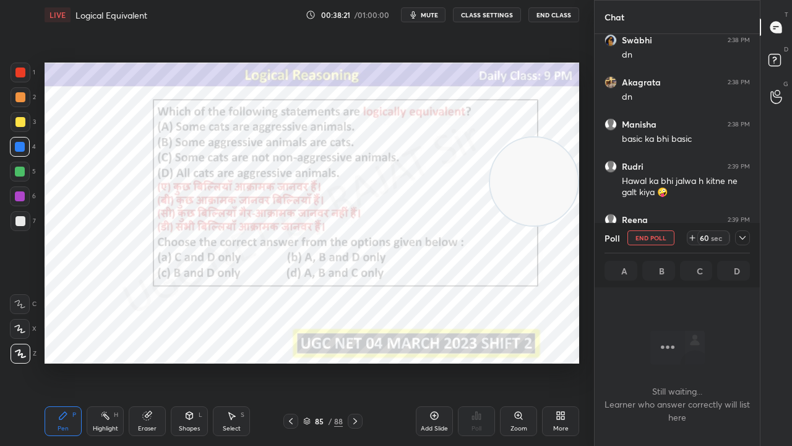
click at [740, 234] on icon at bounding box center [743, 238] width 10 height 10
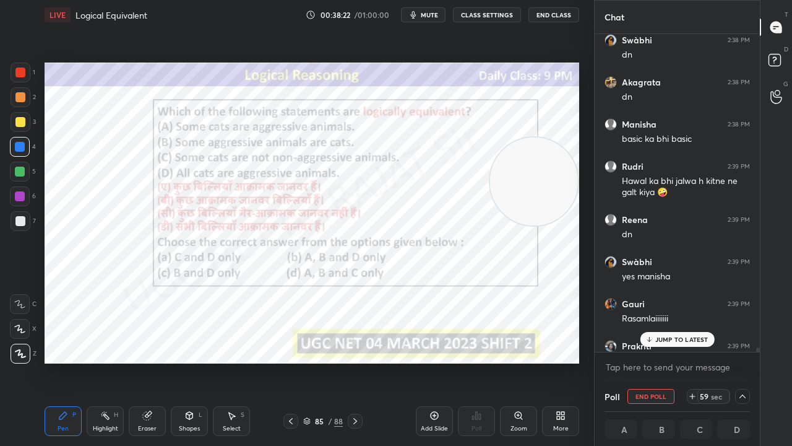
click at [673, 343] on div "JUMP TO LATEST" at bounding box center [677, 339] width 74 height 15
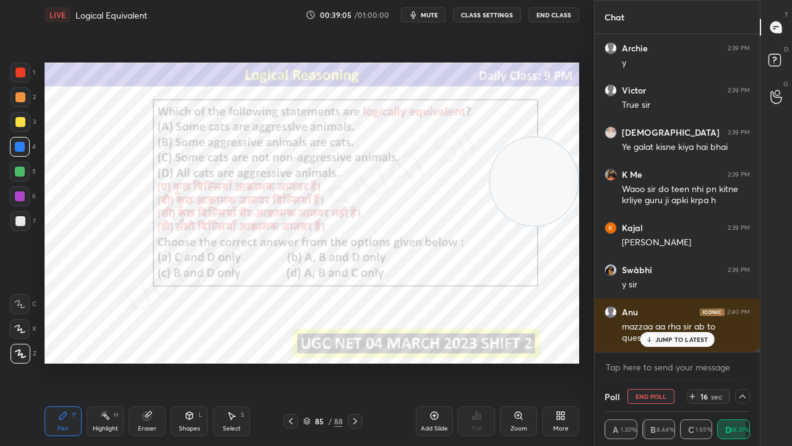
click at [691, 345] on div "JUMP TO LATEST" at bounding box center [677, 339] width 74 height 15
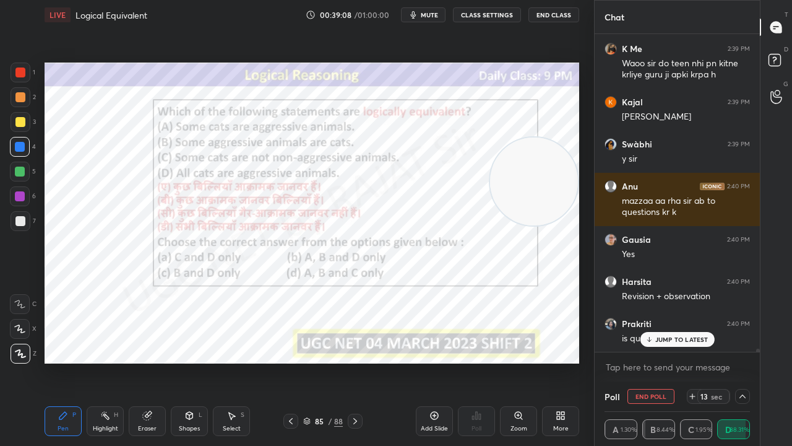
click at [19, 197] on div at bounding box center [20, 196] width 10 height 10
click at [19, 196] on div at bounding box center [20, 196] width 10 height 10
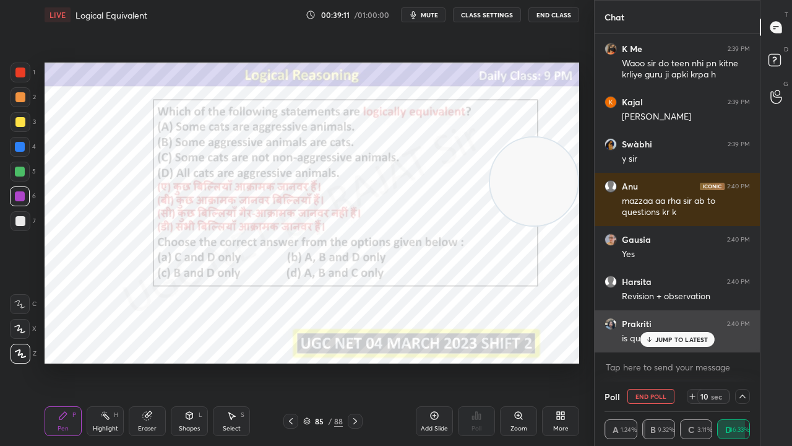
click at [658, 343] on div "JUMP TO LATEST" at bounding box center [677, 339] width 74 height 15
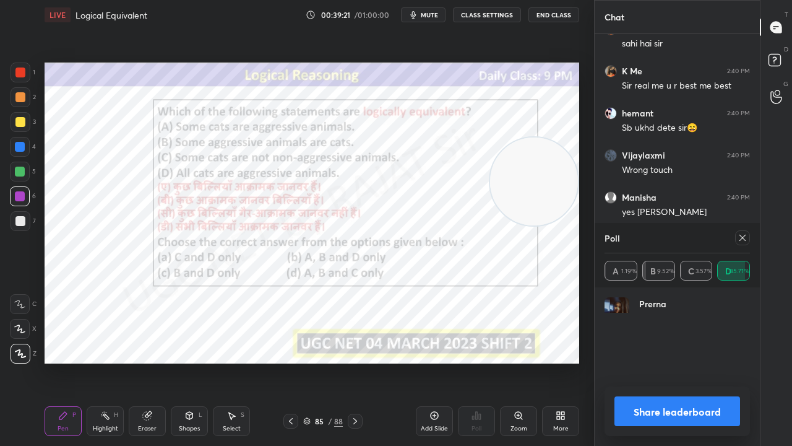
scroll to position [4, 4]
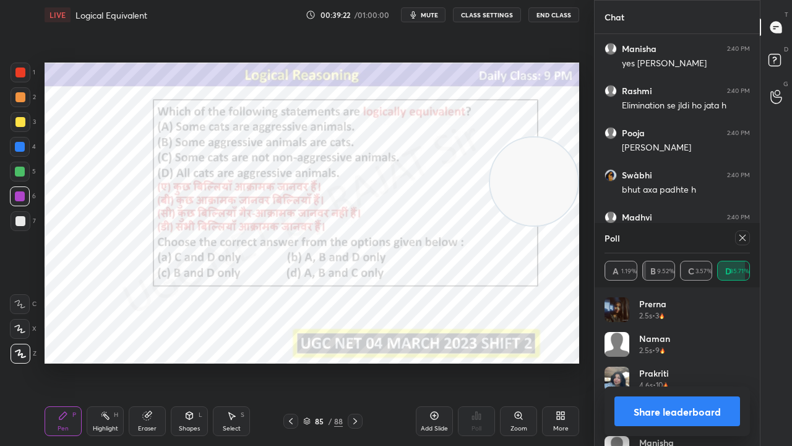
click at [746, 241] on icon at bounding box center [743, 238] width 10 height 10
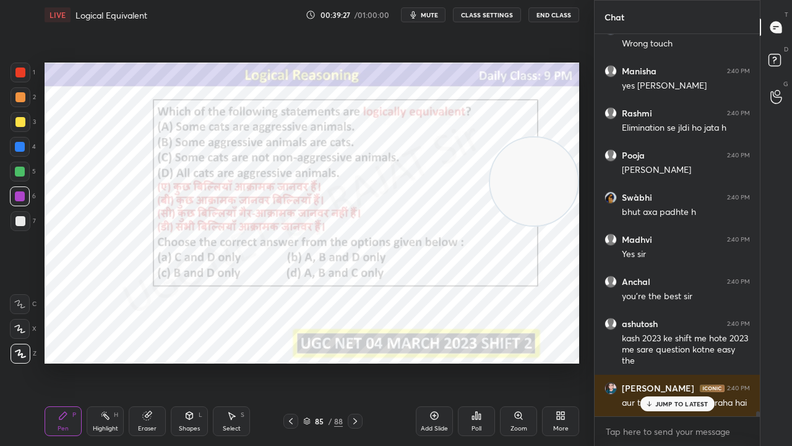
click at [21, 77] on div at bounding box center [20, 72] width 10 height 10
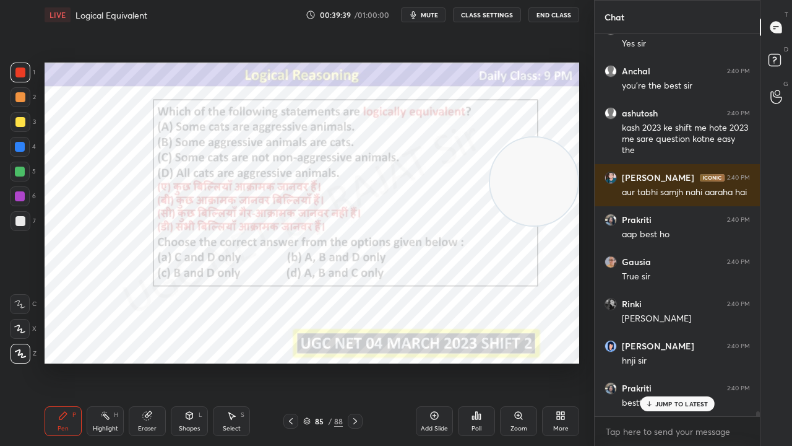
click at [22, 146] on div at bounding box center [20, 147] width 10 height 10
click at [24, 146] on div at bounding box center [20, 147] width 10 height 10
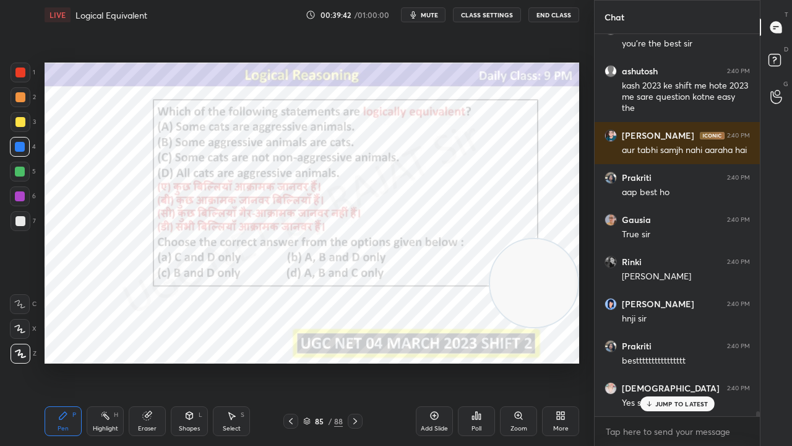
drag, startPoint x: 532, startPoint y: 178, endPoint x: 570, endPoint y: 266, distance: 95.9
click at [570, 266] on video at bounding box center [534, 283] width 88 height 88
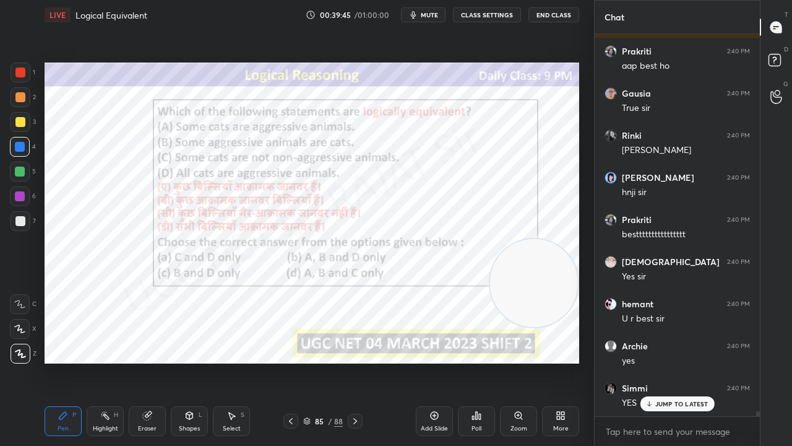
click at [19, 192] on div at bounding box center [20, 196] width 10 height 10
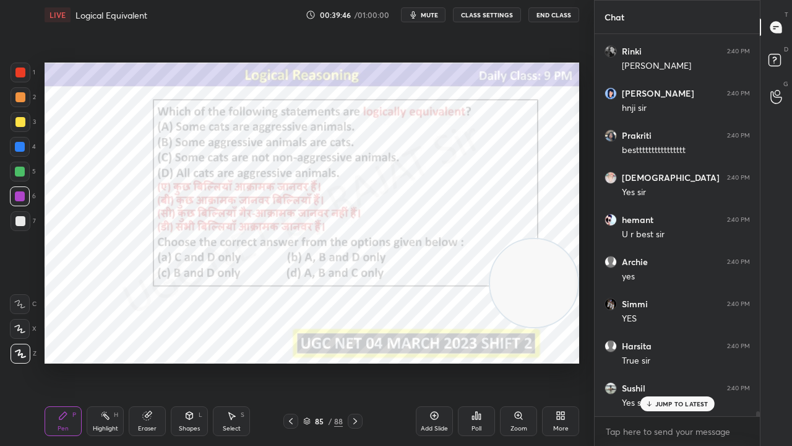
click at [16, 142] on div at bounding box center [20, 147] width 10 height 10
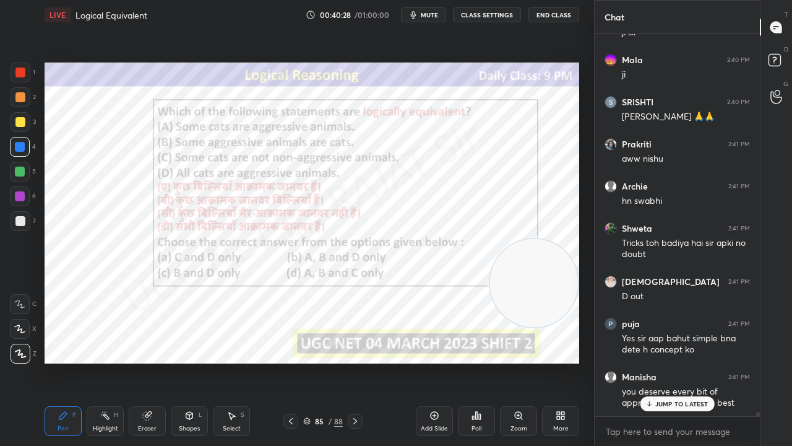
click at [687, 361] on p "JUMP TO LATEST" at bounding box center [681, 403] width 53 height 7
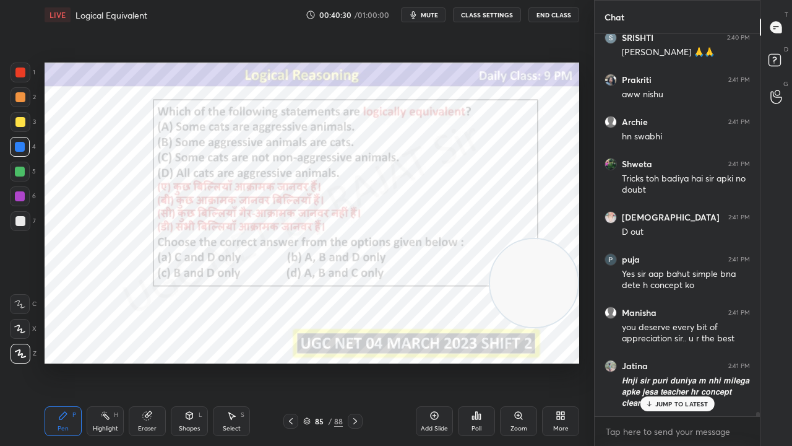
click at [318, 361] on div "85" at bounding box center [319, 420] width 12 height 7
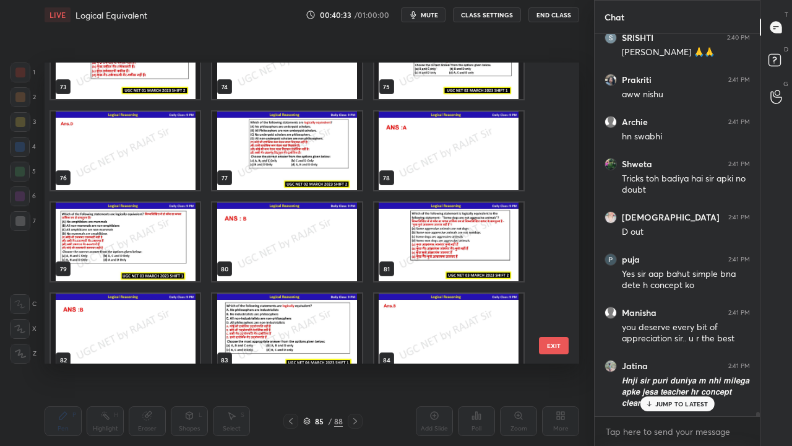
scroll to position [2232, 0]
click at [422, 236] on img "grid" at bounding box center [448, 241] width 149 height 79
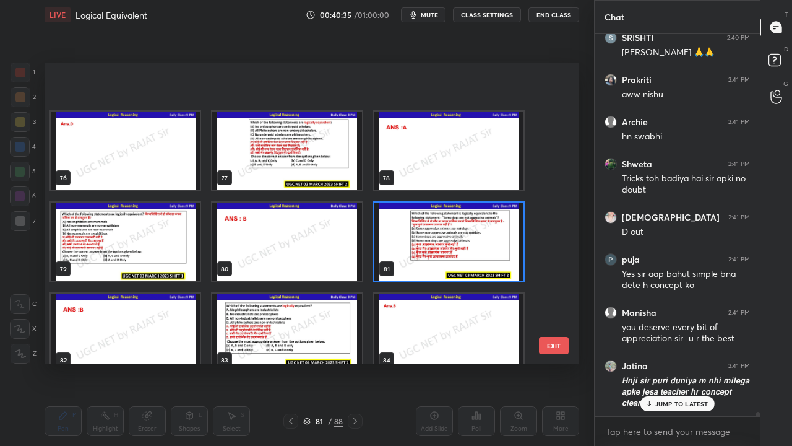
scroll to position [2287, 0]
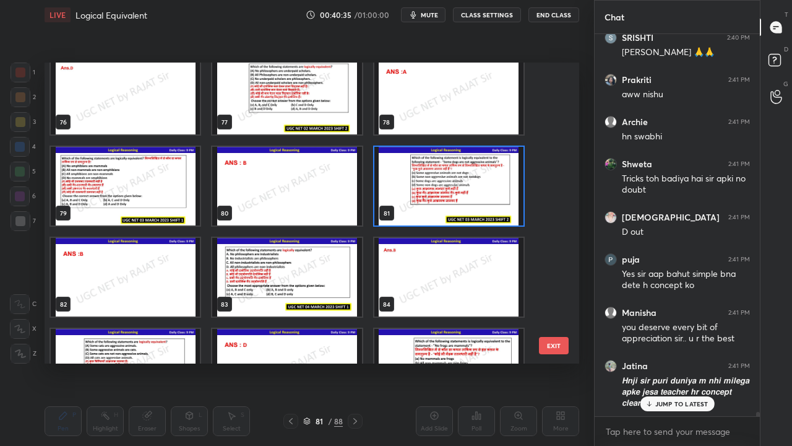
click at [311, 285] on img "grid" at bounding box center [286, 277] width 149 height 79
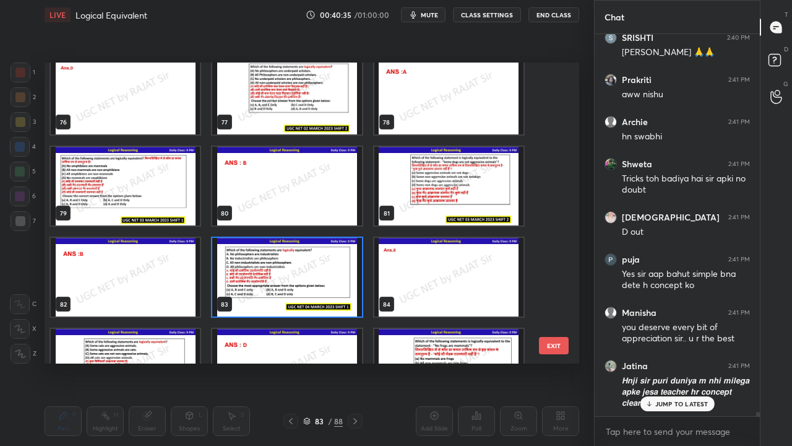
click at [311, 285] on img "grid" at bounding box center [286, 277] width 149 height 79
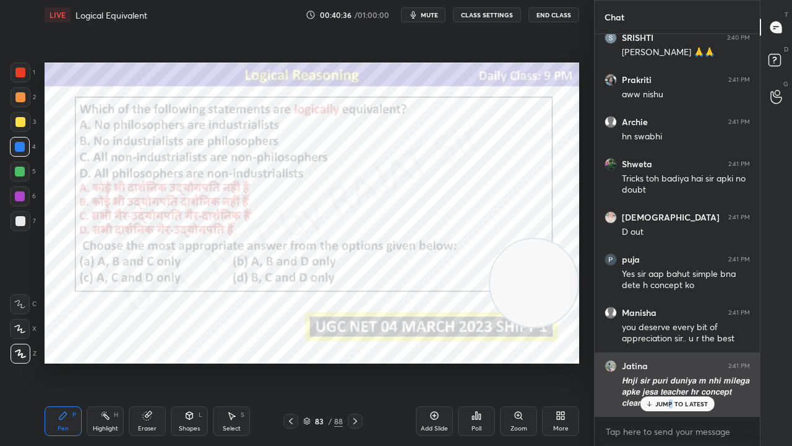
click at [670, 361] on p "JUMP TO LATEST" at bounding box center [681, 403] width 53 height 7
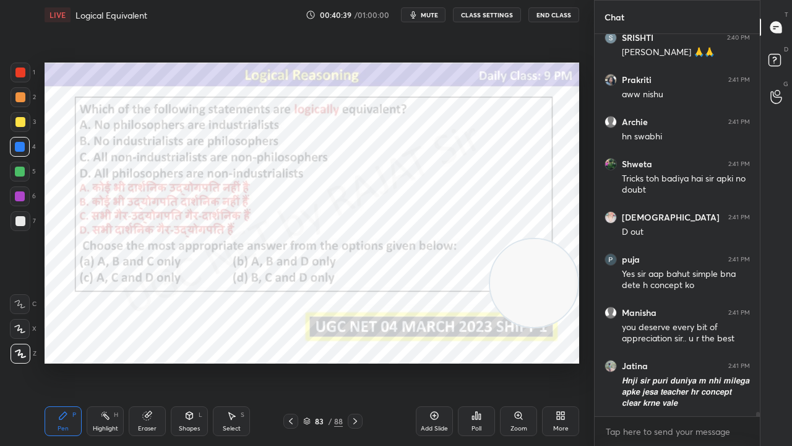
scroll to position [31727, 0]
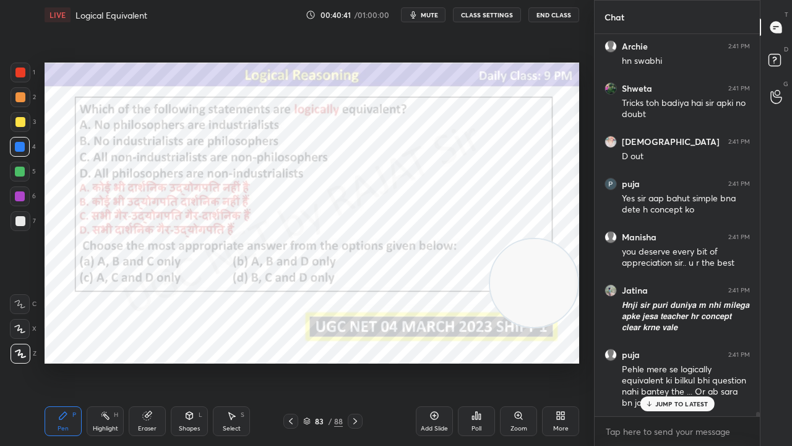
drag, startPoint x: 668, startPoint y: 407, endPoint x: 493, endPoint y: 368, distance: 178.8
click at [666, 361] on p "JUMP TO LATEST" at bounding box center [681, 403] width 53 height 7
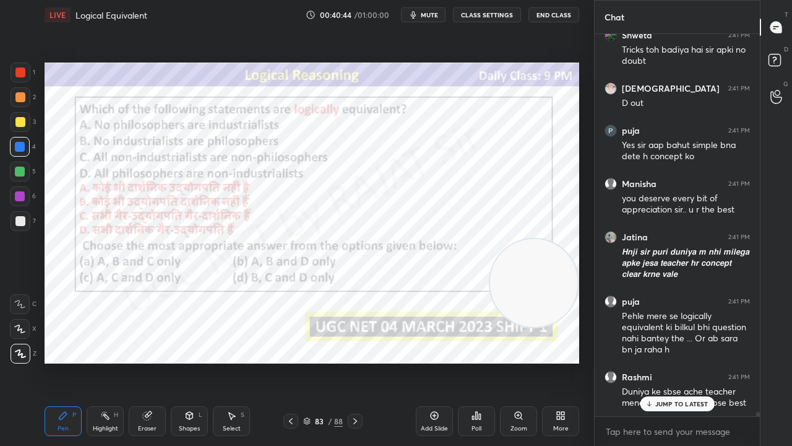
click at [327, 361] on div "83 / 88" at bounding box center [323, 420] width 40 height 11
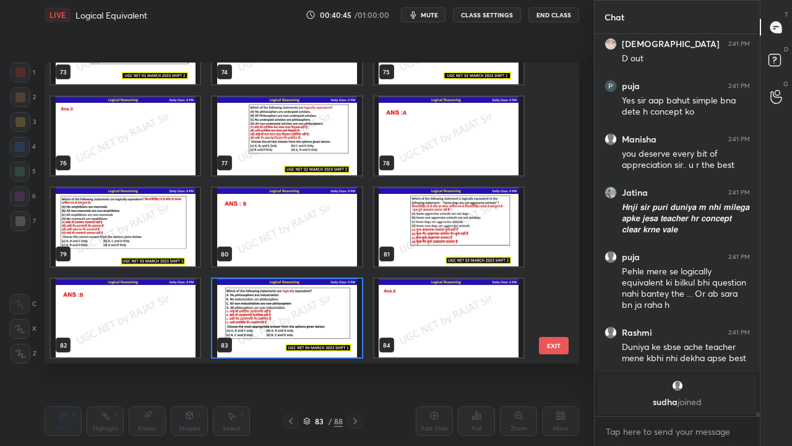
scroll to position [297, 529]
click at [309, 313] on img "grid" at bounding box center [286, 317] width 149 height 79
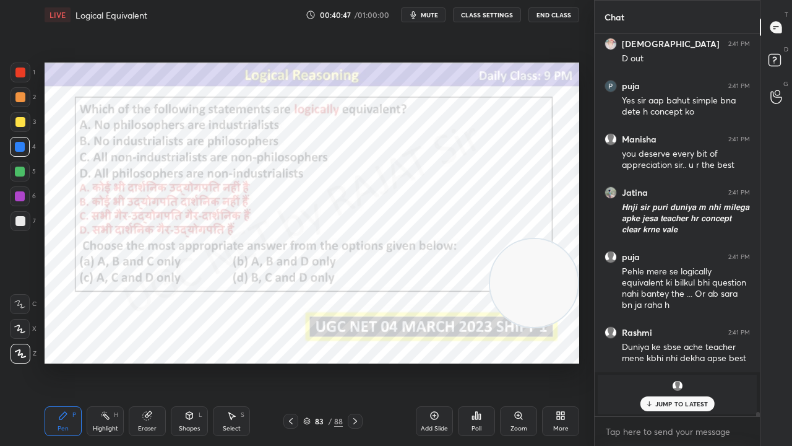
click at [309, 313] on img "grid" at bounding box center [286, 317] width 149 height 79
click at [474, 361] on icon at bounding box center [477, 415] width 10 height 10
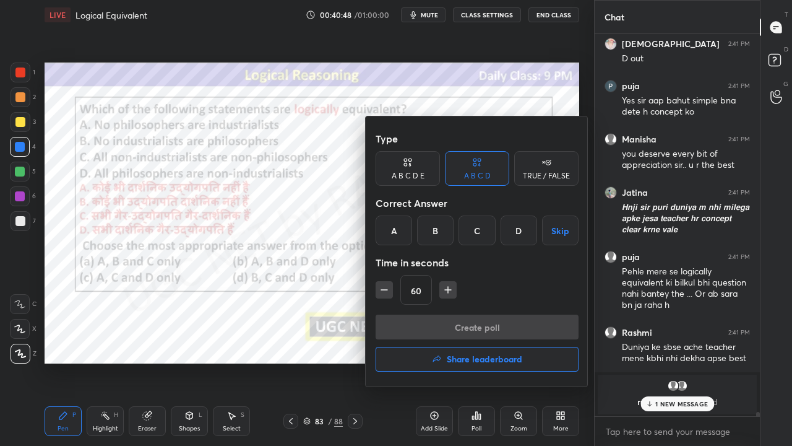
click at [444, 233] on div "B" at bounding box center [435, 230] width 37 height 30
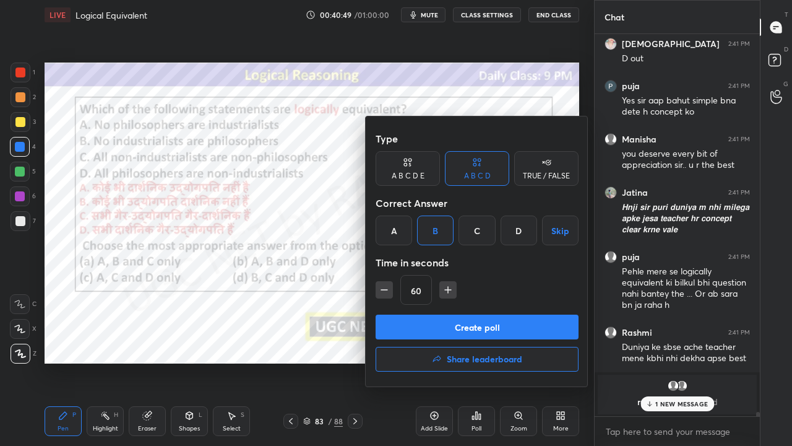
click at [442, 317] on button "Create poll" at bounding box center [477, 326] width 203 height 25
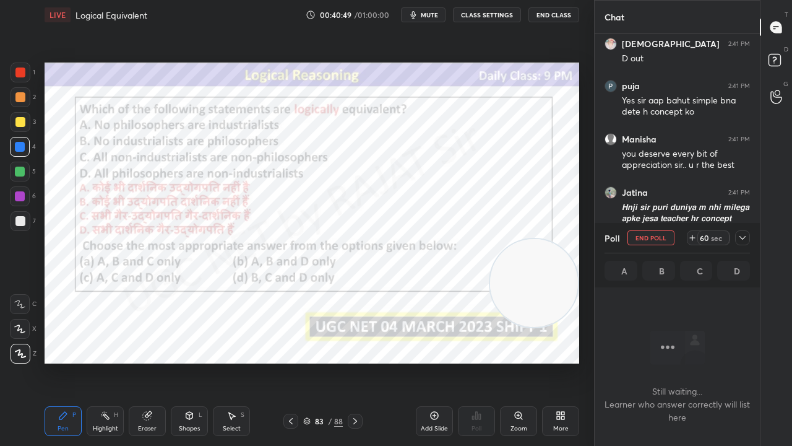
scroll to position [4, 4]
click at [423, 17] on button "mute" at bounding box center [423, 14] width 45 height 15
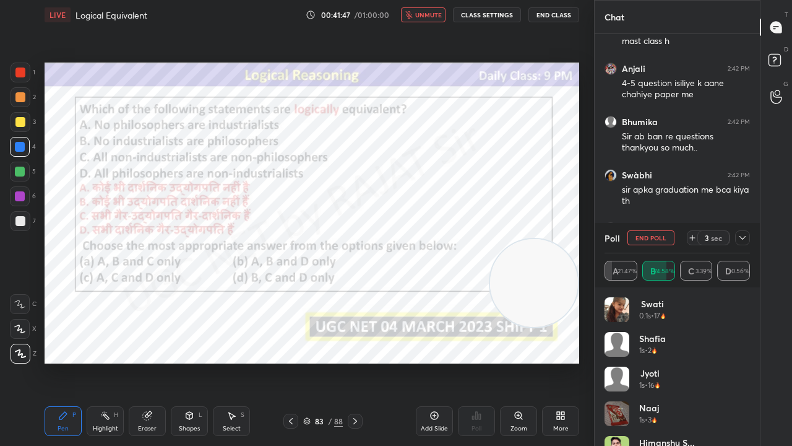
scroll to position [32800, 0]
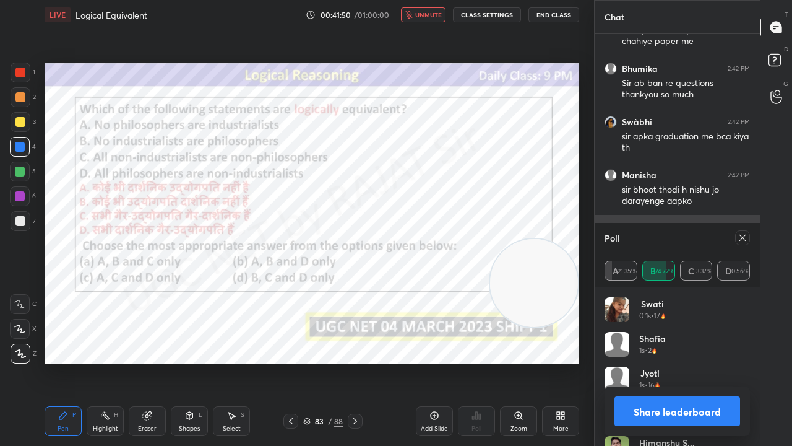
drag, startPoint x: 742, startPoint y: 236, endPoint x: 724, endPoint y: 218, distance: 24.9
click at [742, 234] on icon at bounding box center [743, 238] width 10 height 10
type textarea "x"
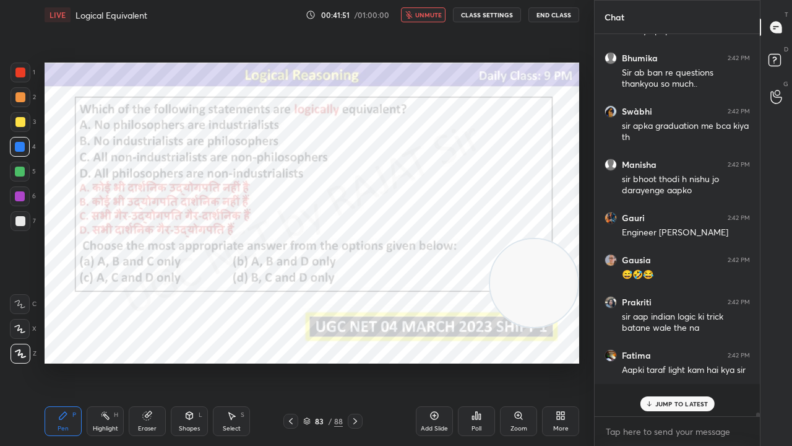
scroll to position [408, 162]
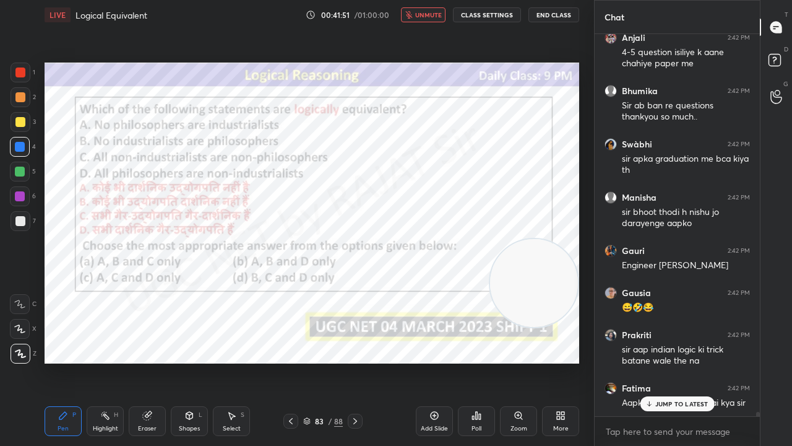
click at [424, 17] on span "unmute" at bounding box center [428, 15] width 27 height 9
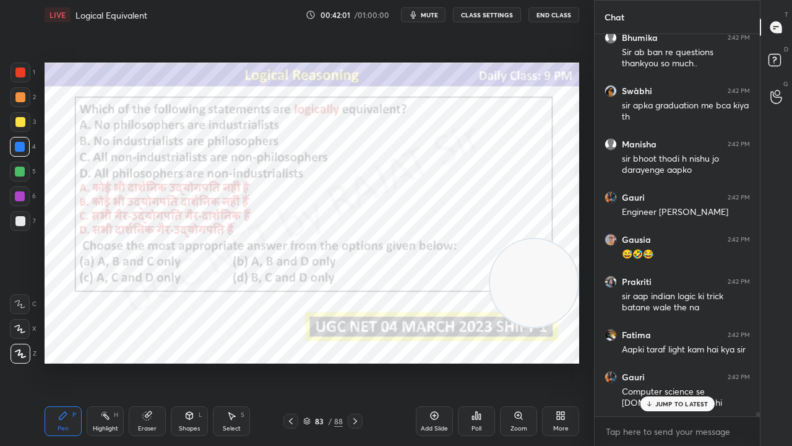
click at [20, 72] on div at bounding box center [20, 72] width 10 height 10
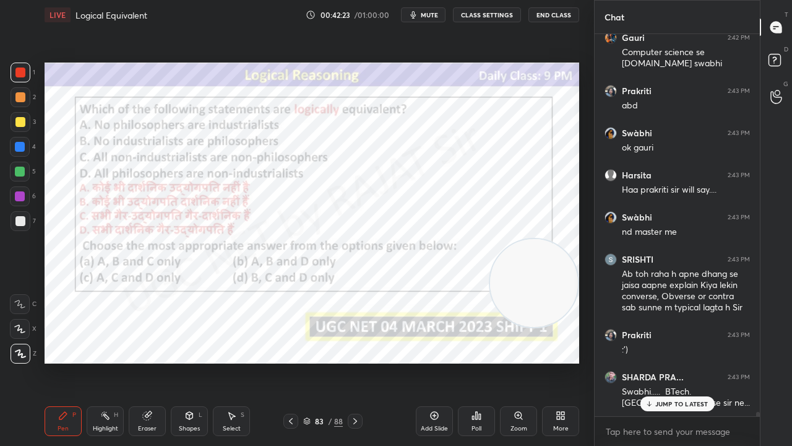
scroll to position [33224, 0]
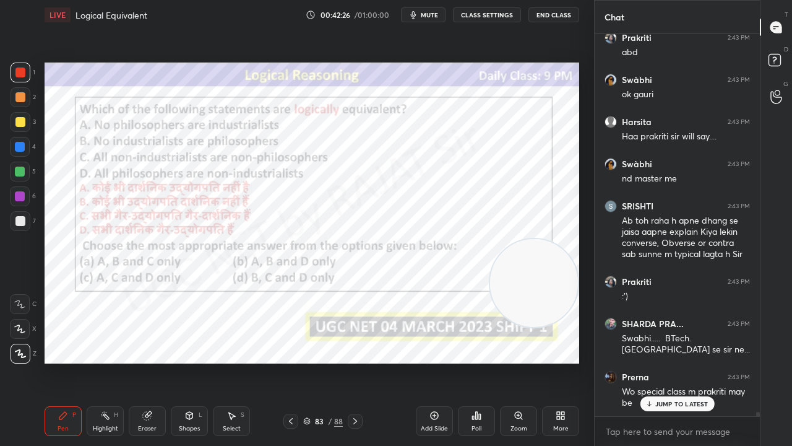
click at [21, 191] on div at bounding box center [20, 196] width 20 height 20
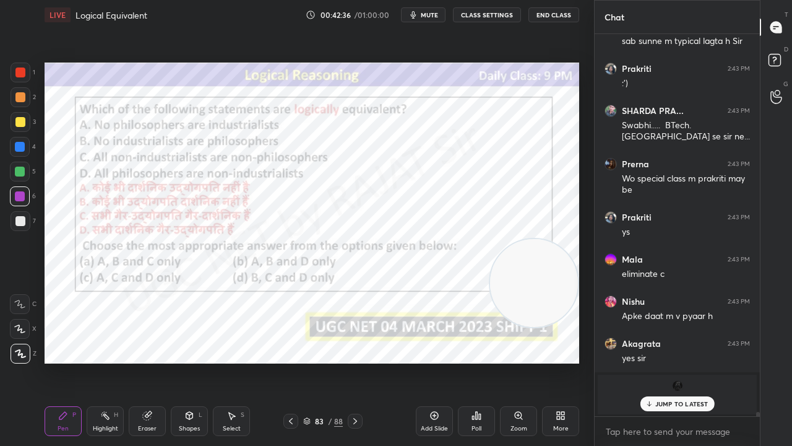
scroll to position [33605, 0]
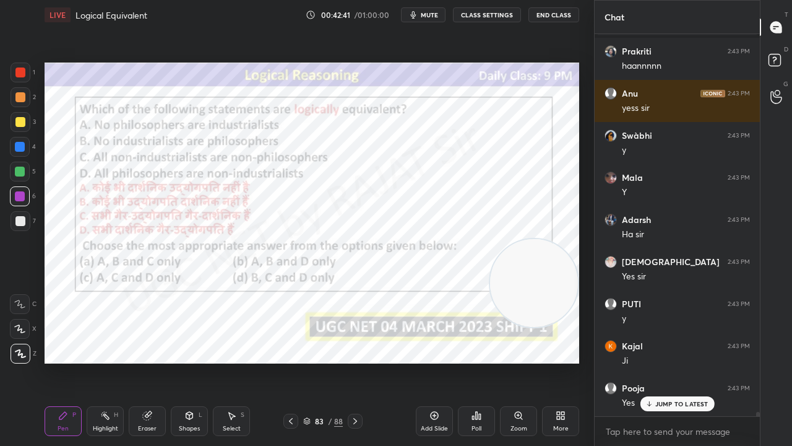
drag, startPoint x: 20, startPoint y: 71, endPoint x: 40, endPoint y: 78, distance: 20.6
click at [21, 71] on div at bounding box center [20, 72] width 10 height 10
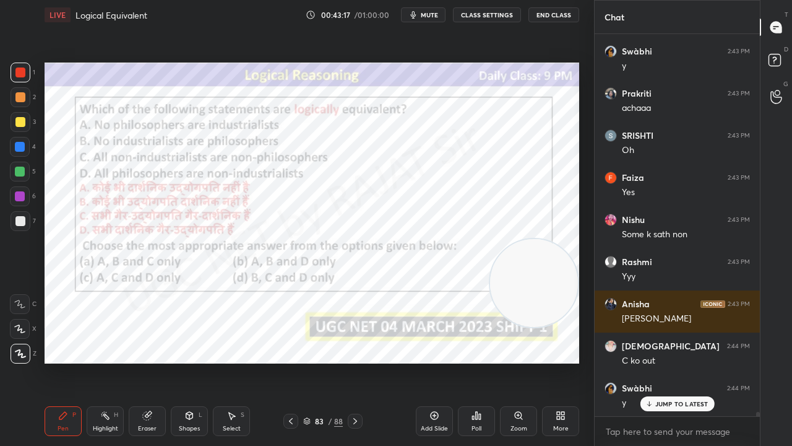
scroll to position [34362, 0]
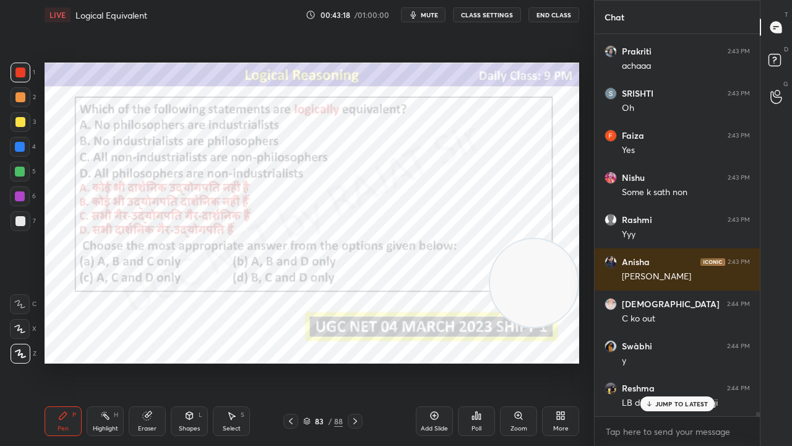
click at [321, 361] on div "83" at bounding box center [319, 420] width 12 height 7
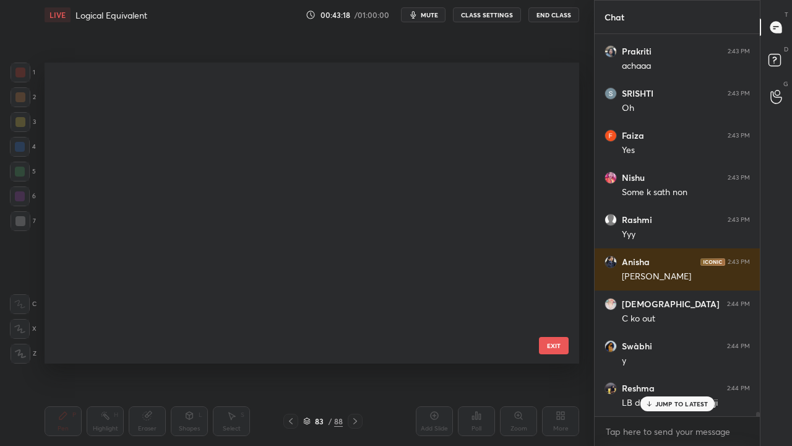
scroll to position [297, 529]
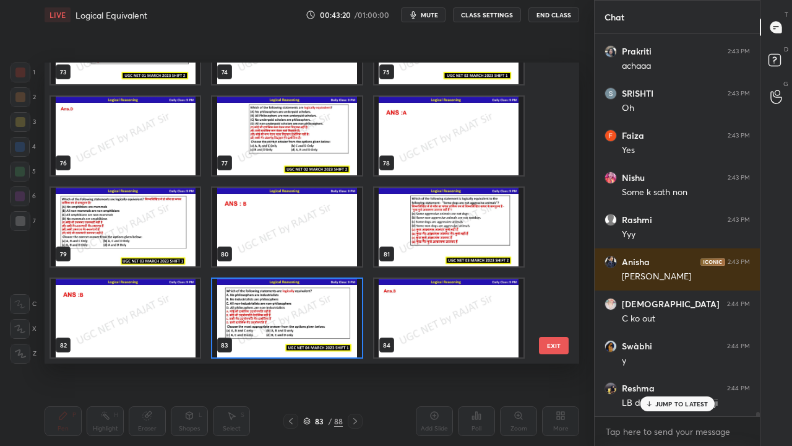
click at [431, 224] on img "grid" at bounding box center [448, 227] width 149 height 79
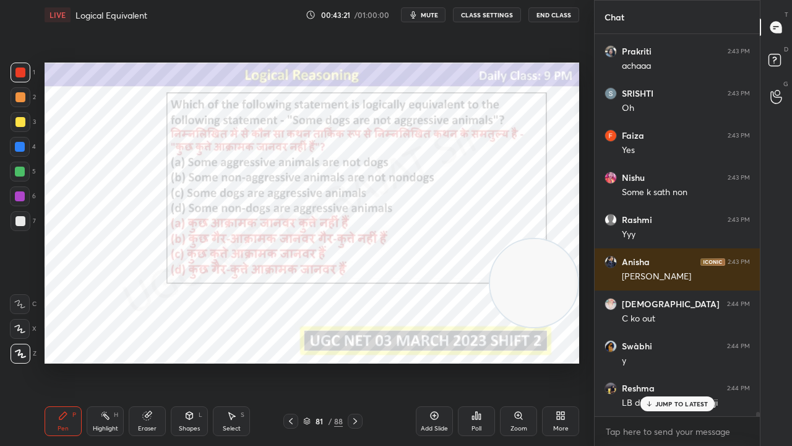
click at [470, 361] on div "Poll" at bounding box center [476, 421] width 37 height 30
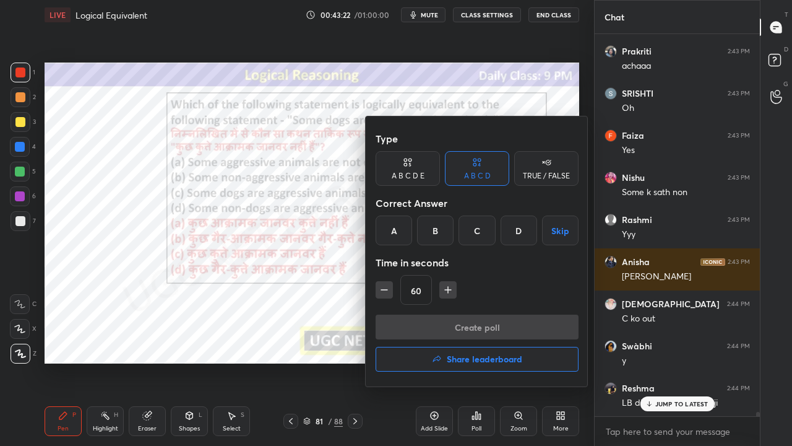
scroll to position [34405, 0]
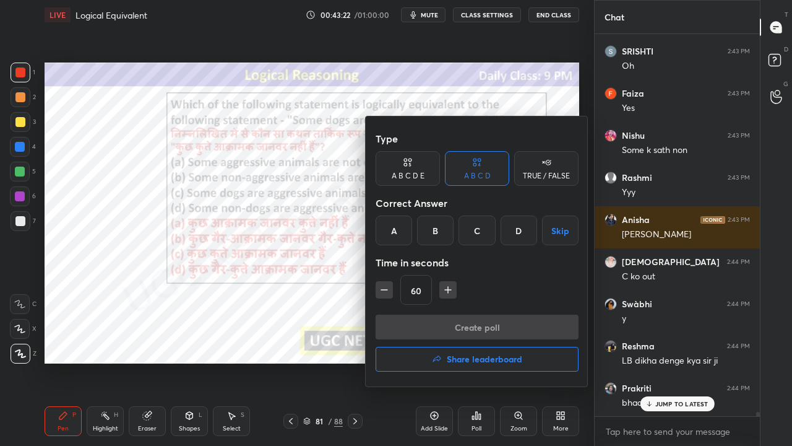
click at [318, 319] on div at bounding box center [396, 223] width 792 height 446
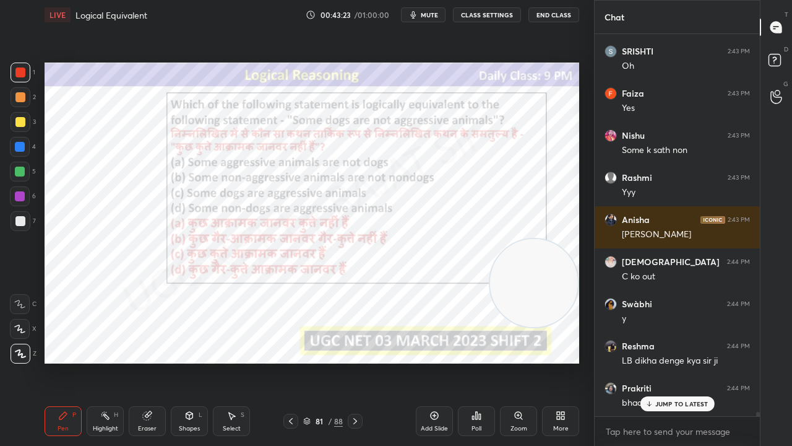
click at [317, 361] on div "81" at bounding box center [319, 420] width 12 height 7
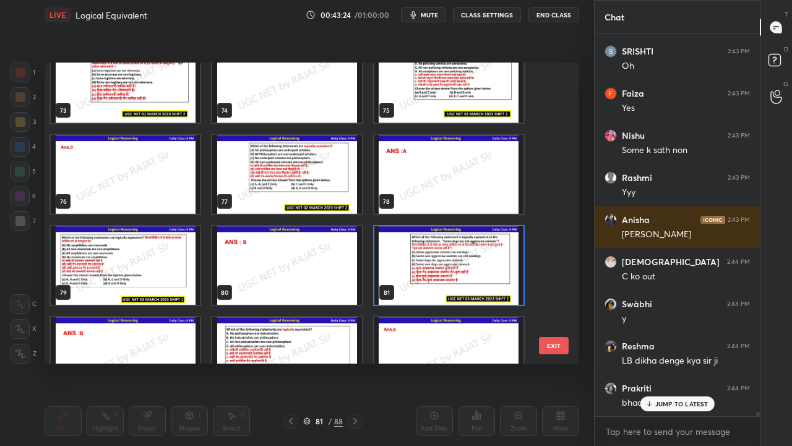
scroll to position [2210, 0]
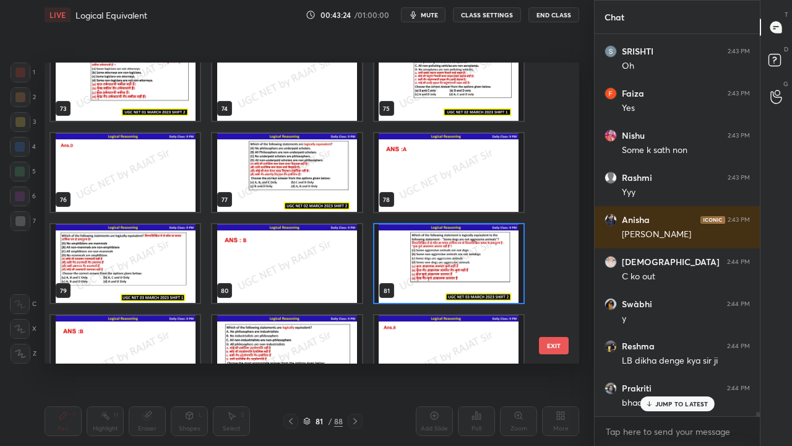
click at [434, 250] on div "73 74 75 76 77 78 79 80 81 82 83 84 85 86 87" at bounding box center [301, 213] width 513 height 301
click at [434, 251] on img "grid" at bounding box center [448, 263] width 149 height 79
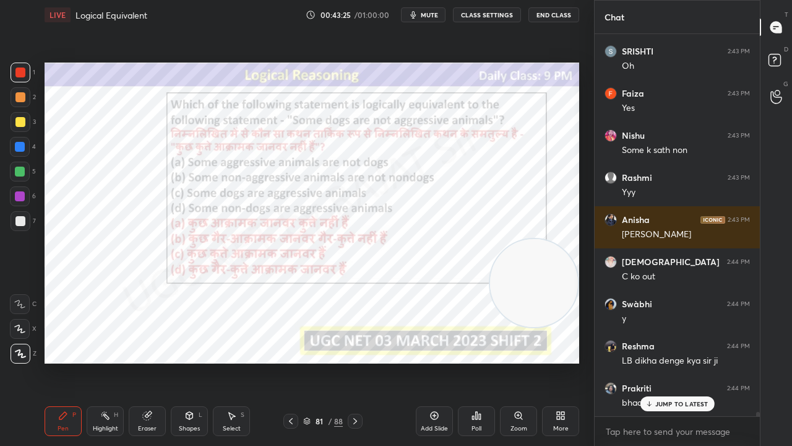
scroll to position [0, 0]
click at [478, 361] on div "Poll" at bounding box center [476, 421] width 37 height 30
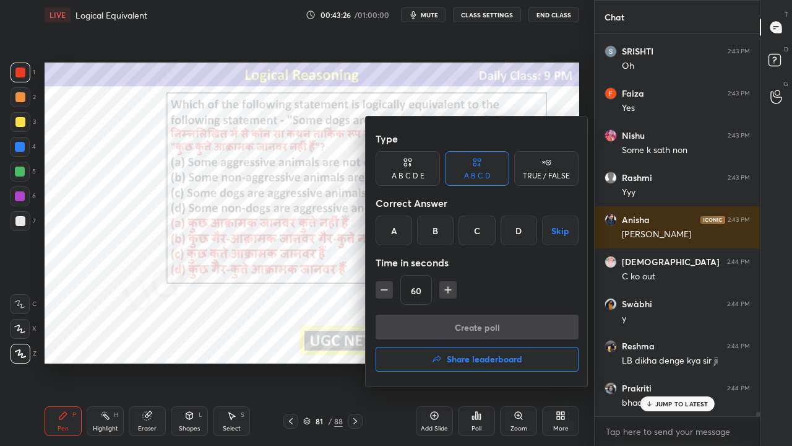
click at [482, 360] on h4 "Share leaderboard" at bounding box center [485, 359] width 76 height 9
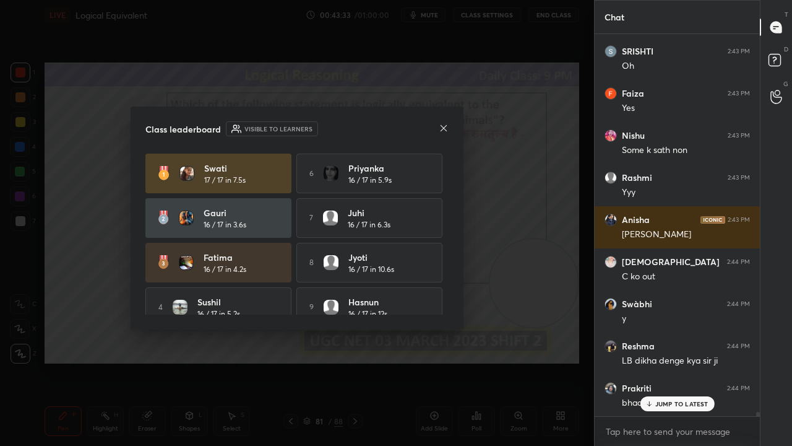
click at [442, 125] on icon at bounding box center [444, 128] width 10 height 10
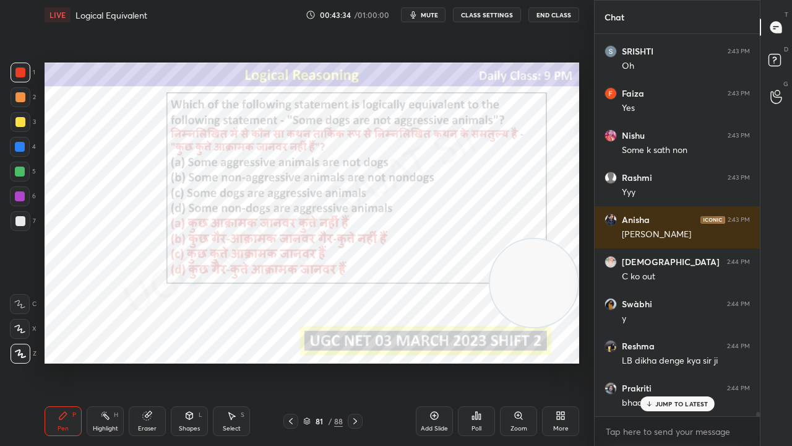
click at [326, 361] on div "81 / 88" at bounding box center [323, 420] width 40 height 11
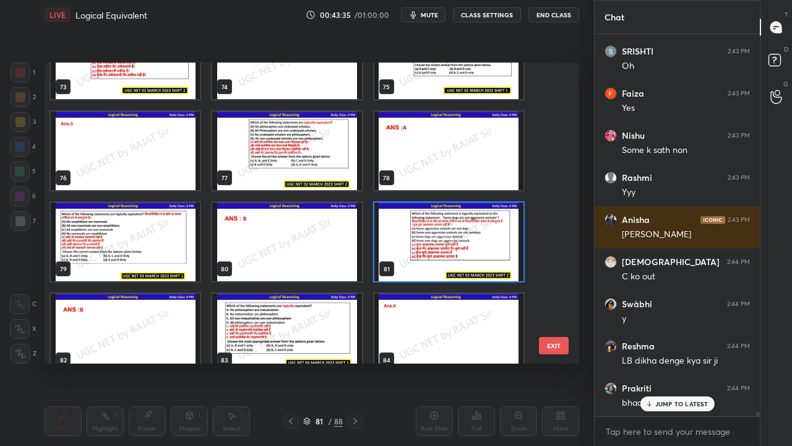
scroll to position [2232, 0]
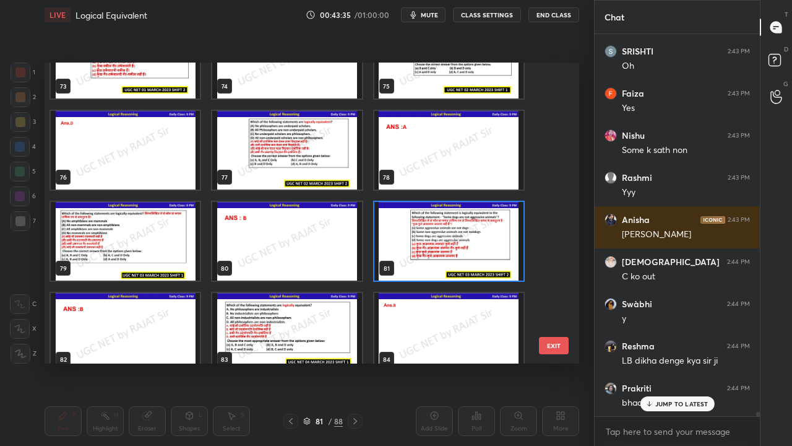
click at [439, 240] on img "grid" at bounding box center [448, 241] width 149 height 79
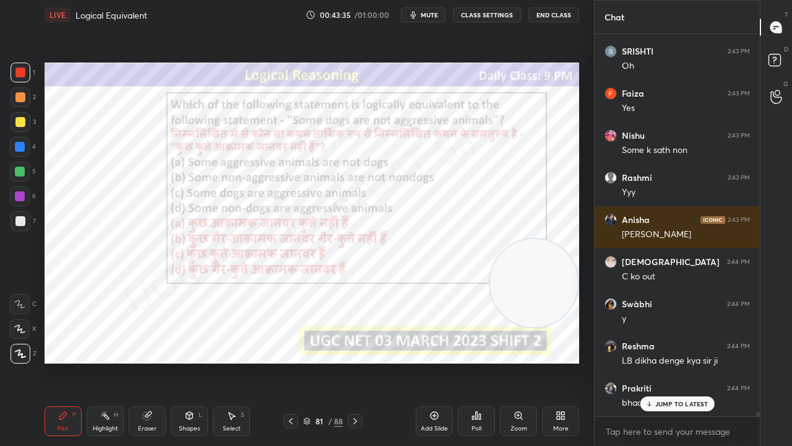
drag, startPoint x: 439, startPoint y: 239, endPoint x: 449, endPoint y: 269, distance: 32.1
click at [439, 240] on img "grid" at bounding box center [448, 241] width 149 height 79
click at [479, 361] on icon at bounding box center [480, 416] width 2 height 6
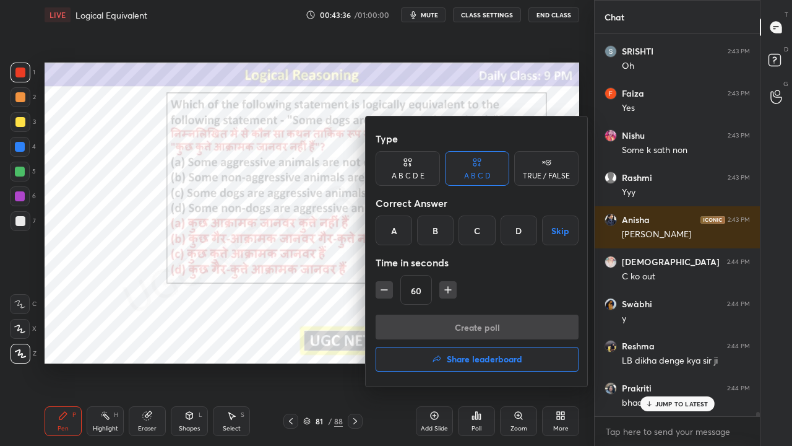
click at [434, 240] on div "B" at bounding box center [435, 230] width 37 height 30
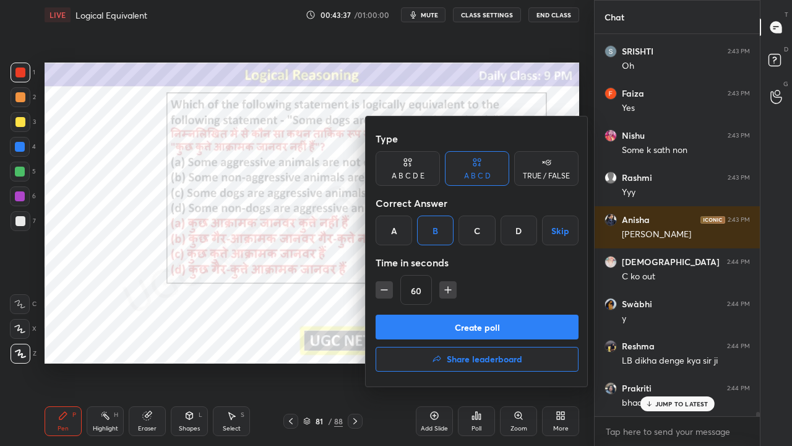
click at [385, 293] on icon "button" at bounding box center [384, 289] width 12 height 12
click at [384, 293] on icon "button" at bounding box center [384, 289] width 12 height 12
type input "30"
click at [392, 314] on button "Create poll" at bounding box center [477, 326] width 203 height 25
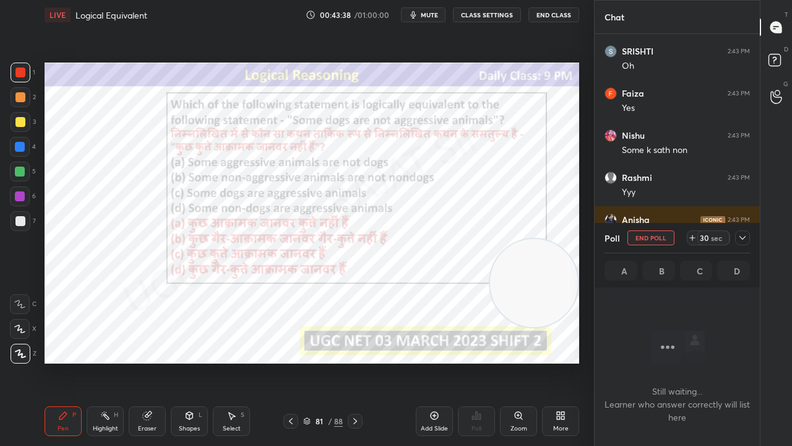
scroll to position [4, 4]
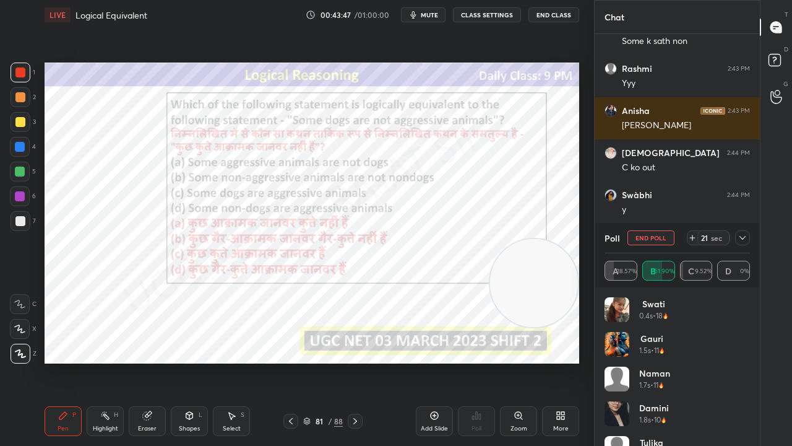
click at [430, 14] on span "mute" at bounding box center [429, 15] width 17 height 9
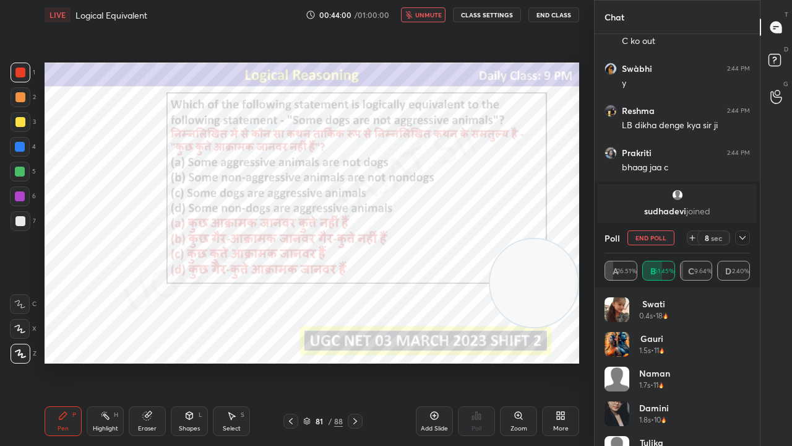
drag, startPoint x: 427, startPoint y: 9, endPoint x: 454, endPoint y: 30, distance: 34.0
click at [427, 11] on button "unmute" at bounding box center [423, 14] width 45 height 15
click at [744, 233] on icon at bounding box center [743, 238] width 10 height 10
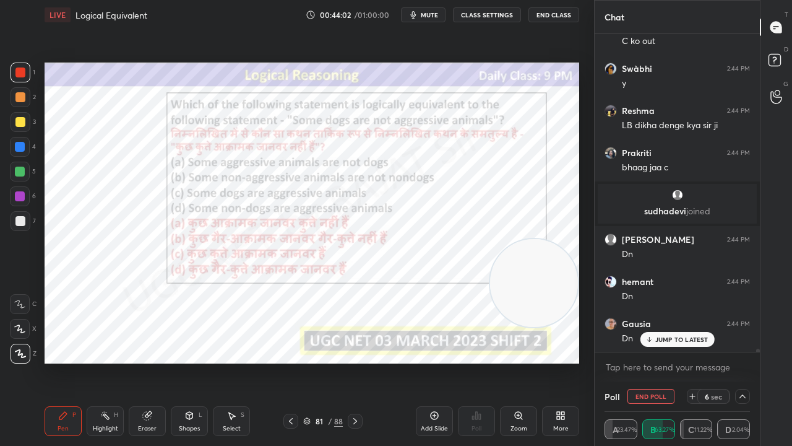
drag, startPoint x: 670, startPoint y: 342, endPoint x: 610, endPoint y: 337, distance: 59.6
click at [670, 341] on p "JUMP TO LATEST" at bounding box center [681, 338] width 53 height 7
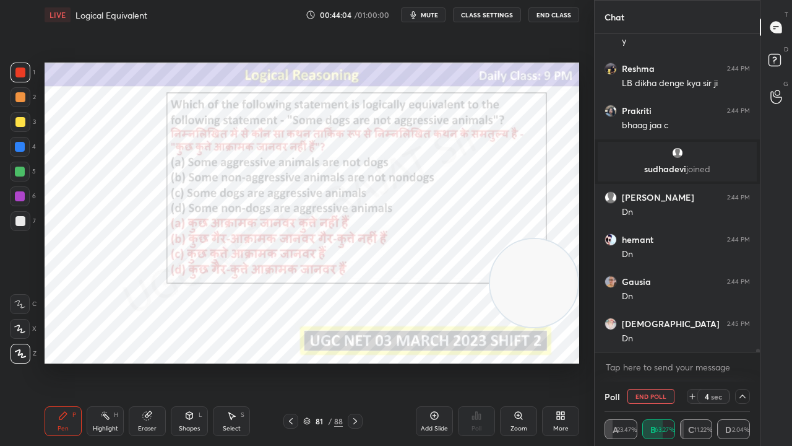
click at [24, 142] on div at bounding box center [20, 147] width 10 height 10
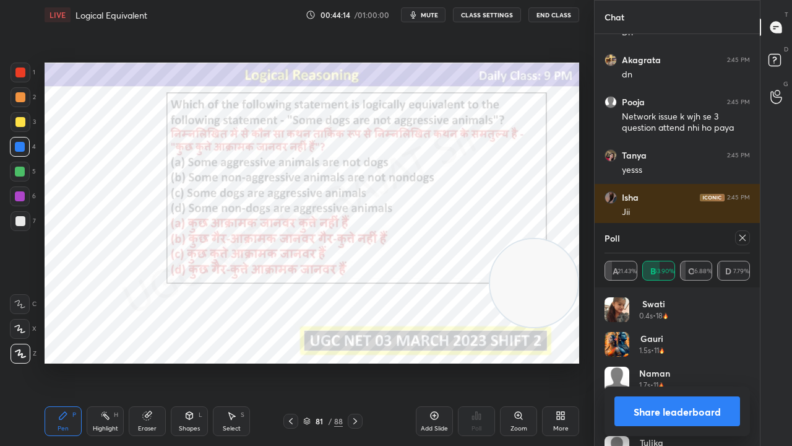
click at [742, 243] on div at bounding box center [742, 237] width 15 height 15
type textarea "x"
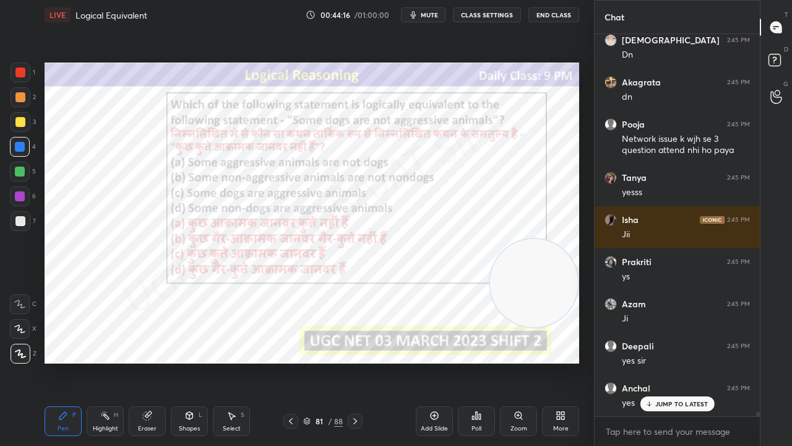
drag, startPoint x: 22, startPoint y: 67, endPoint x: 36, endPoint y: 93, distance: 29.3
click at [22, 69] on div at bounding box center [20, 72] width 10 height 10
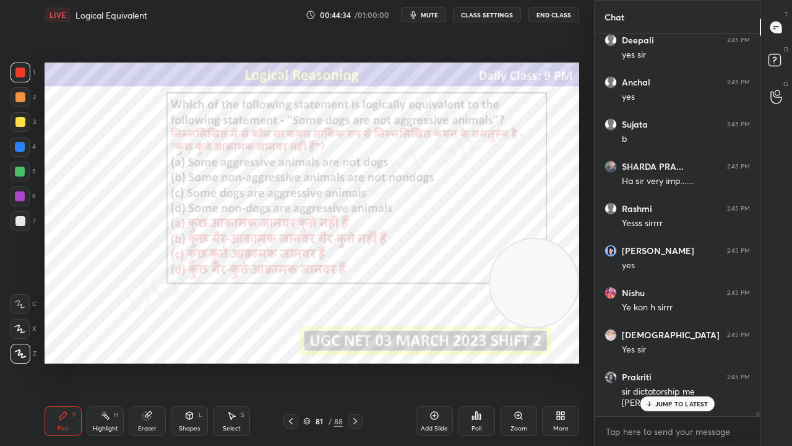
click at [151, 361] on icon at bounding box center [148, 414] width 7 height 6
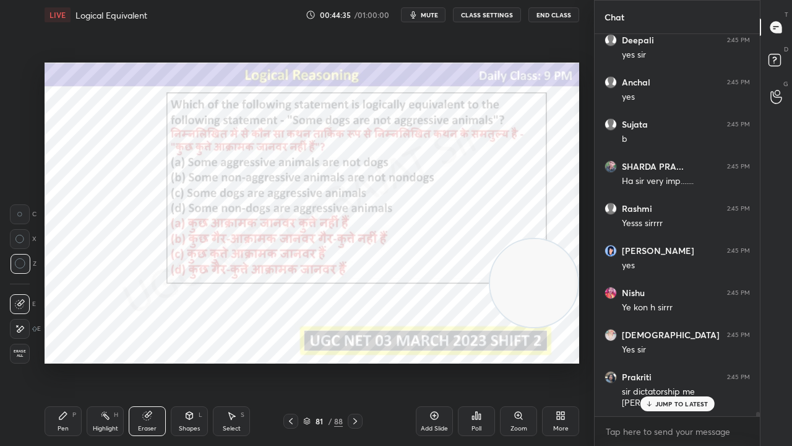
drag, startPoint x: 25, startPoint y: 326, endPoint x: 32, endPoint y: 320, distance: 9.3
click at [27, 324] on div at bounding box center [20, 329] width 20 height 20
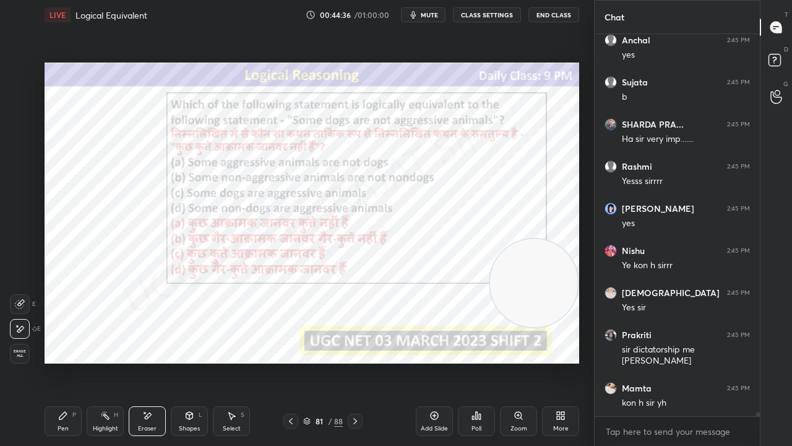
click at [62, 361] on div "Pen" at bounding box center [63, 428] width 11 height 6
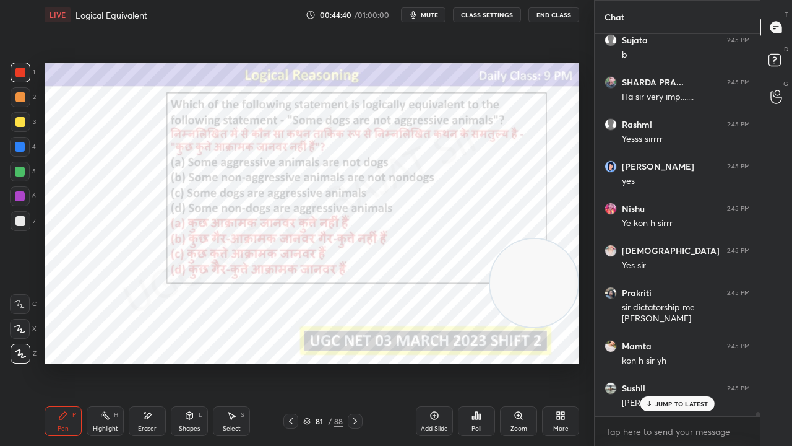
drag, startPoint x: 322, startPoint y: 421, endPoint x: 325, endPoint y: 413, distance: 9.0
click at [322, 361] on div "81" at bounding box center [319, 420] width 12 height 7
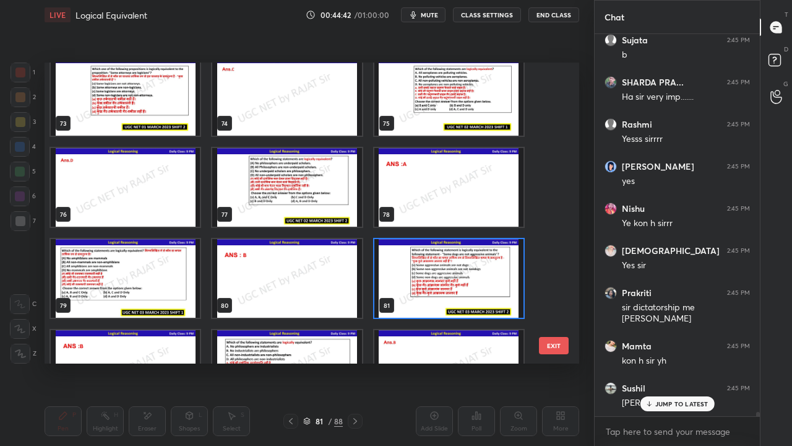
click at [158, 272] on div "73 74 75 76 77 78 79 80 81 82 83 84 85 86 87" at bounding box center [301, 213] width 513 height 301
click at [158, 270] on img "grid" at bounding box center [125, 278] width 149 height 79
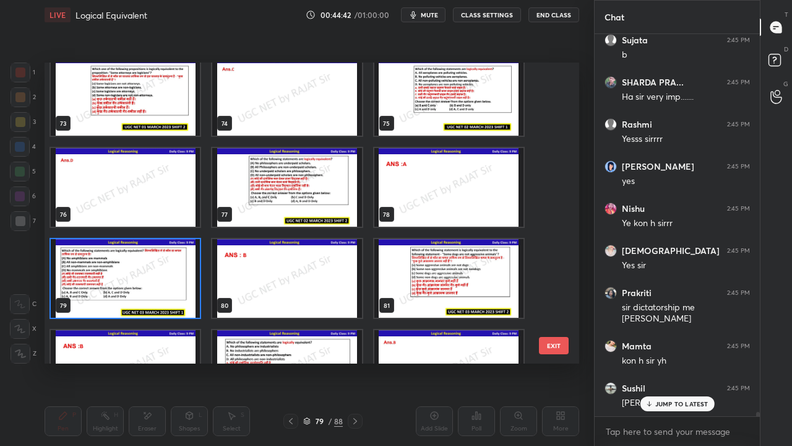
click at [160, 270] on img "grid" at bounding box center [125, 278] width 149 height 79
click at [158, 271] on img "grid" at bounding box center [125, 278] width 149 height 79
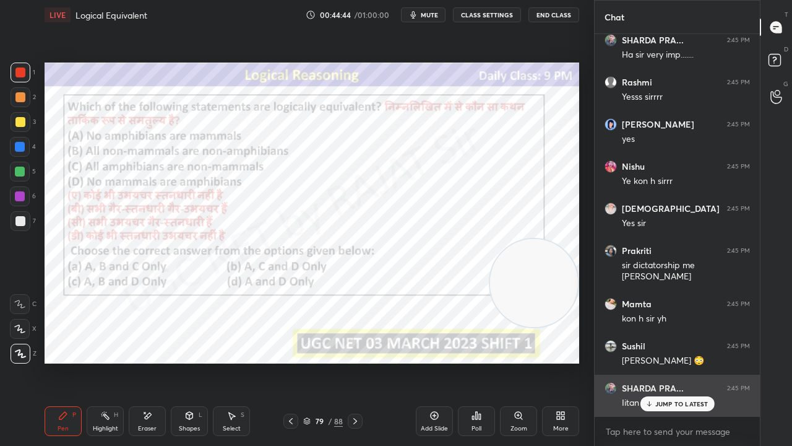
drag, startPoint x: 683, startPoint y: 404, endPoint x: 657, endPoint y: 391, distance: 28.5
click at [683, 361] on p "JUMP TO LATEST" at bounding box center [681, 403] width 53 height 7
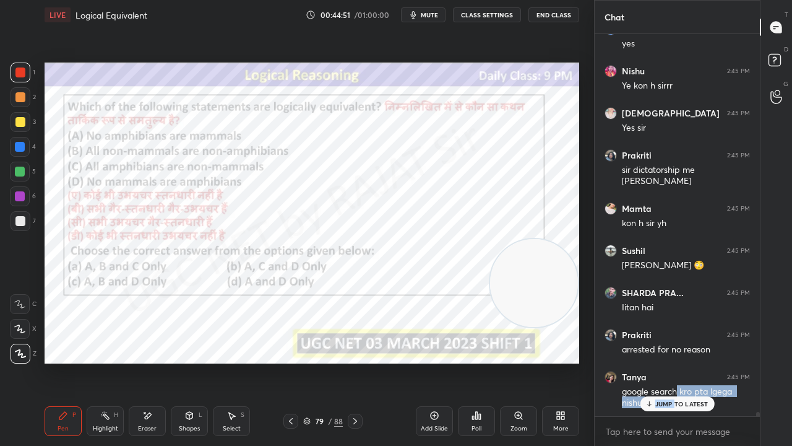
click at [676, 361] on div "Pooja 2:45 PM Network issue k wjh se 3 question attend nhi ho paya Tanya 2:45 P…" at bounding box center [677, 225] width 165 height 382
drag, startPoint x: 673, startPoint y: 401, endPoint x: 616, endPoint y: 384, distance: 58.7
click at [673, 361] on div "Pooja 2:45 PM Network issue k wjh se 3 question attend nhi ho paya Tanya 2:45 P…" at bounding box center [677, 225] width 165 height 382
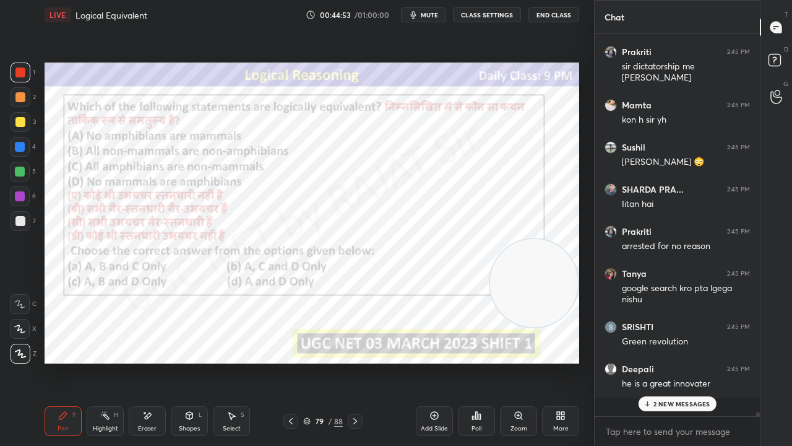
click at [669, 361] on p "2 NEW MESSAGES" at bounding box center [682, 403] width 57 height 7
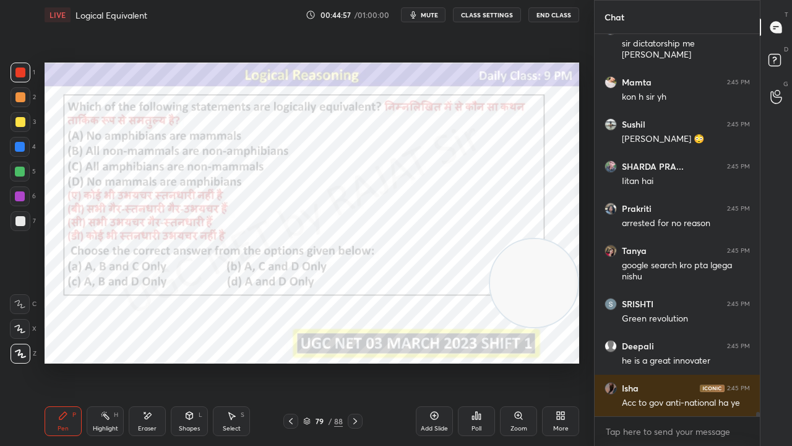
click at [322, 361] on div "79" at bounding box center [319, 420] width 12 height 7
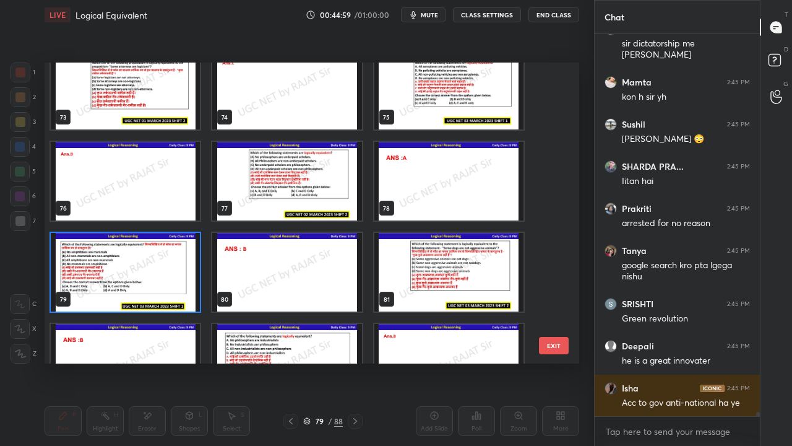
click at [156, 261] on img "grid" at bounding box center [125, 272] width 149 height 79
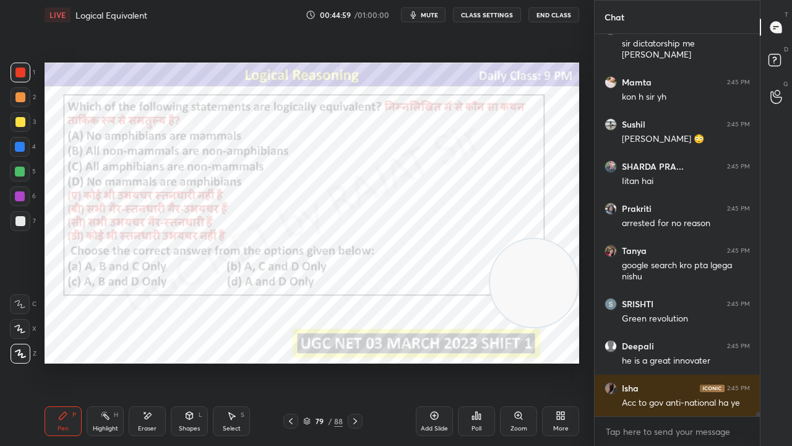
click at [156, 260] on img "grid" at bounding box center [125, 272] width 149 height 79
click at [478, 361] on icon at bounding box center [477, 415] width 10 height 10
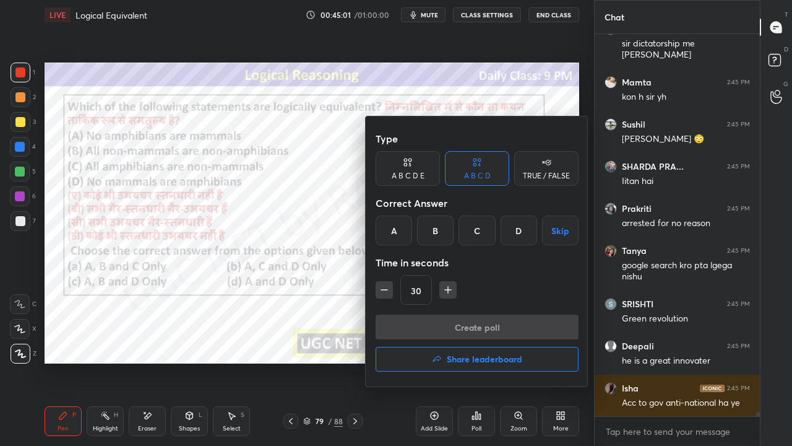
click at [444, 229] on div "B" at bounding box center [435, 230] width 37 height 30
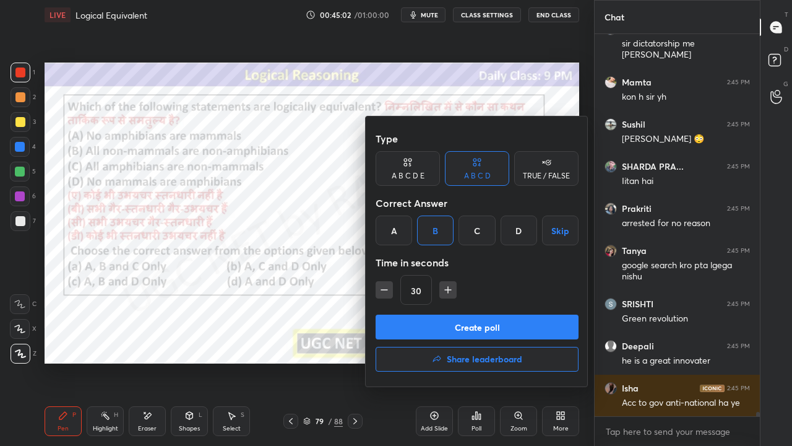
click at [451, 288] on icon "button" at bounding box center [448, 289] width 12 height 12
click at [451, 289] on icon "button" at bounding box center [448, 289] width 12 height 12
type input "60"
click at [445, 317] on button "Create poll" at bounding box center [477, 326] width 203 height 25
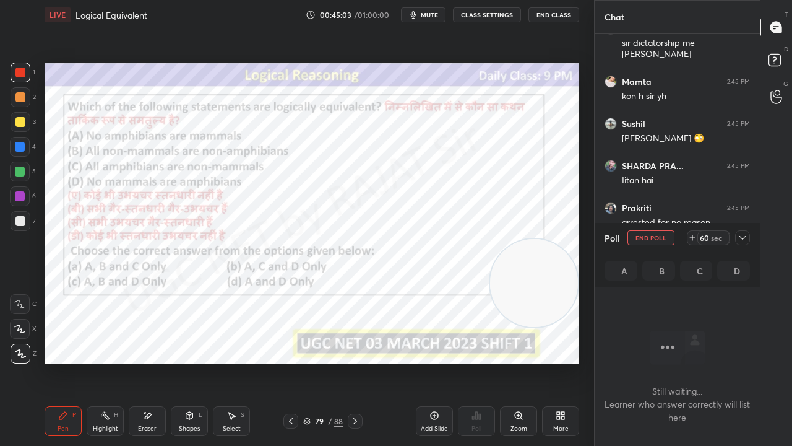
click at [743, 239] on icon at bounding box center [743, 238] width 6 height 4
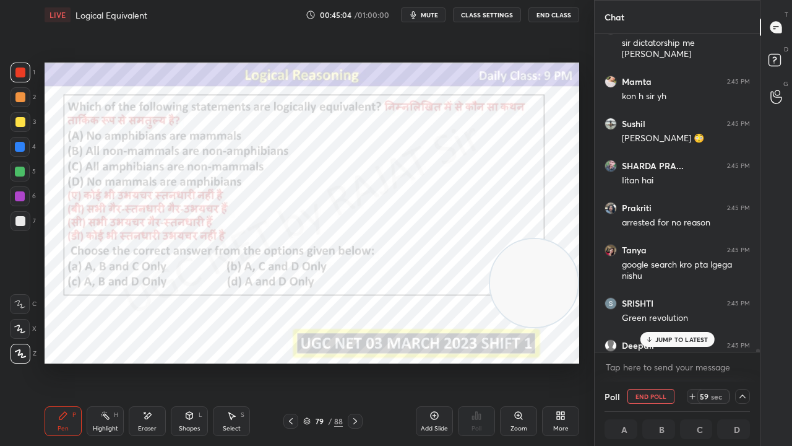
click at [671, 339] on p "JUMP TO LATEST" at bounding box center [681, 338] width 53 height 7
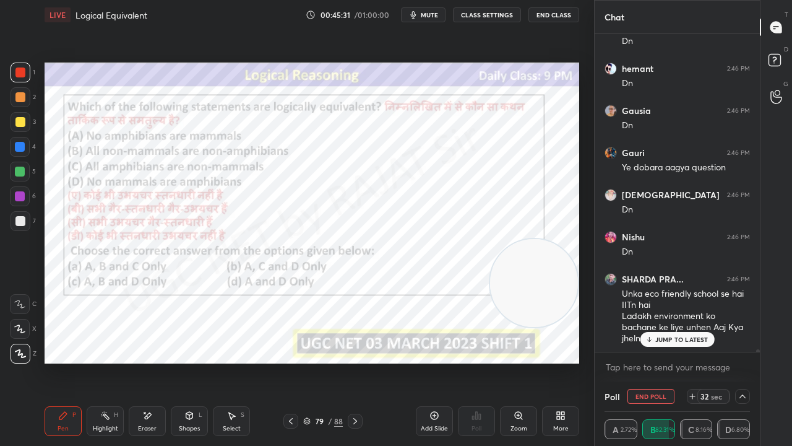
click at [683, 343] on div "JUMP TO LATEST" at bounding box center [677, 339] width 74 height 15
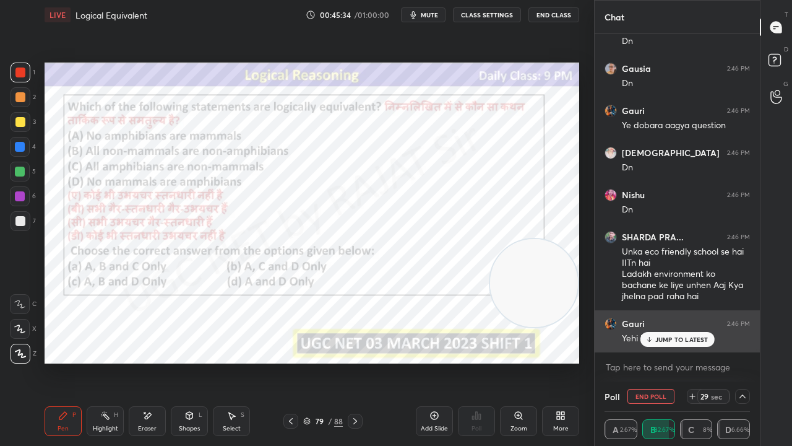
click at [670, 338] on p "JUMP TO LATEST" at bounding box center [681, 338] width 53 height 7
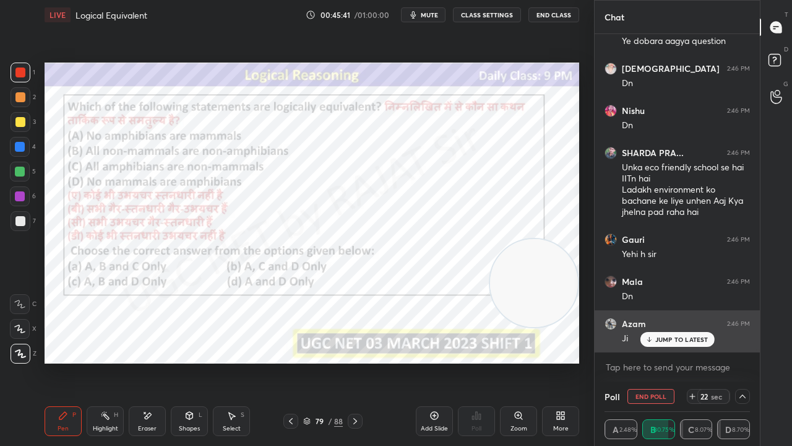
click at [682, 339] on p "JUMP TO LATEST" at bounding box center [681, 338] width 53 height 7
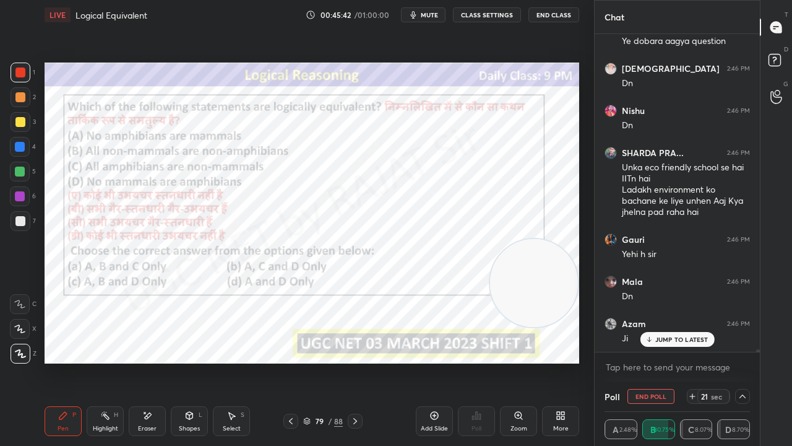
scroll to position [36317, 0]
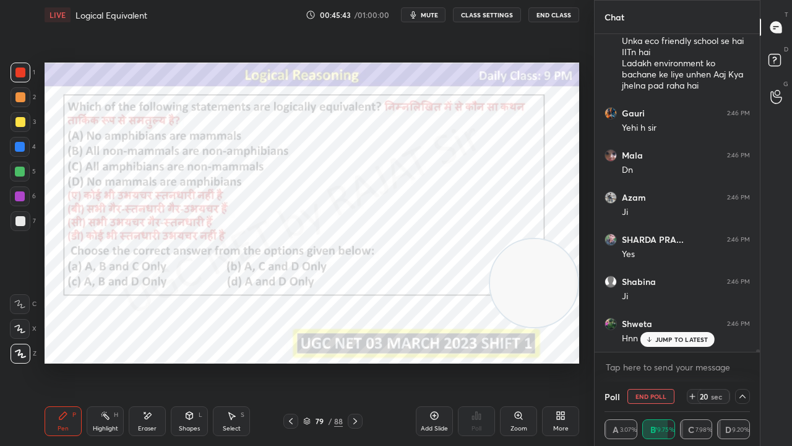
click at [21, 198] on div at bounding box center [20, 196] width 10 height 10
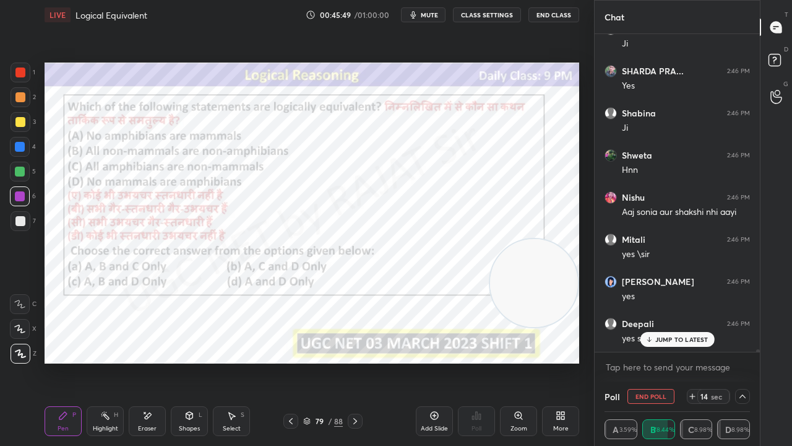
scroll to position [36527, 0]
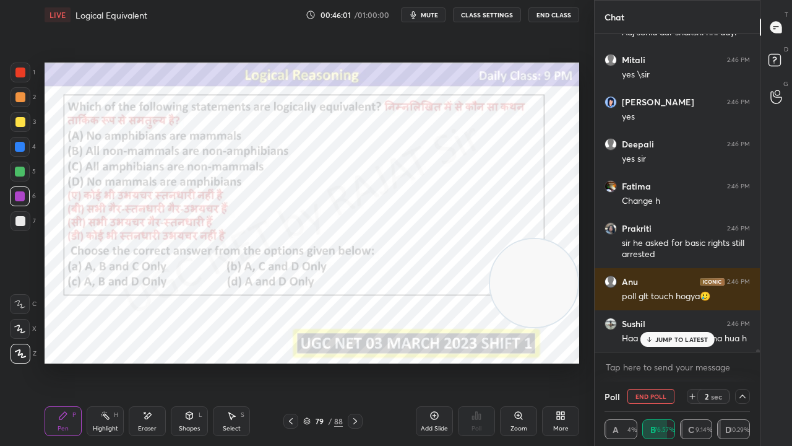
click at [321, 361] on div "79" at bounding box center [319, 420] width 12 height 7
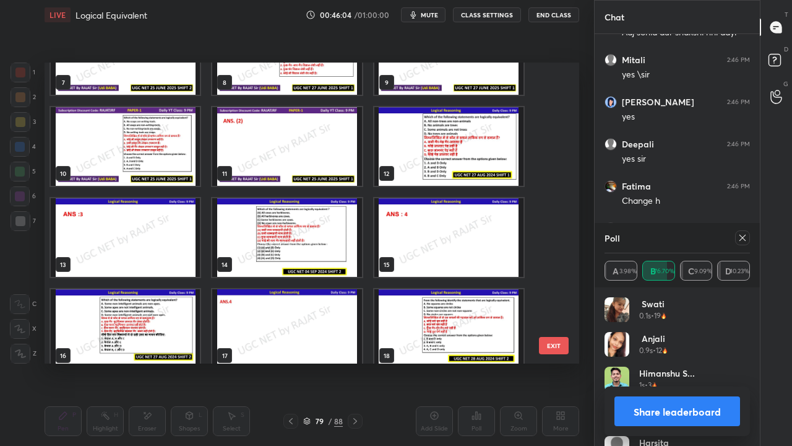
scroll to position [327, 0]
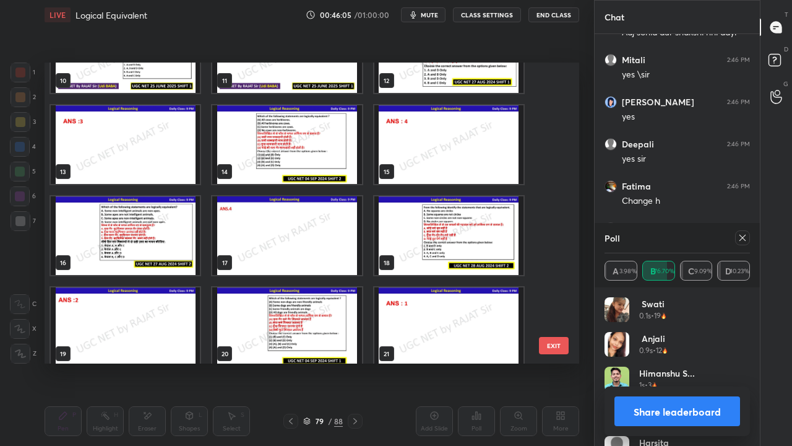
click at [429, 233] on img "grid" at bounding box center [448, 235] width 149 height 79
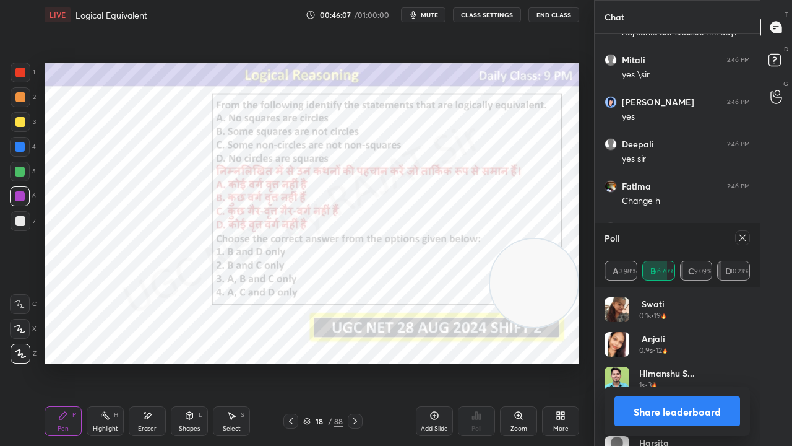
click at [356, 361] on icon at bounding box center [355, 421] width 10 height 10
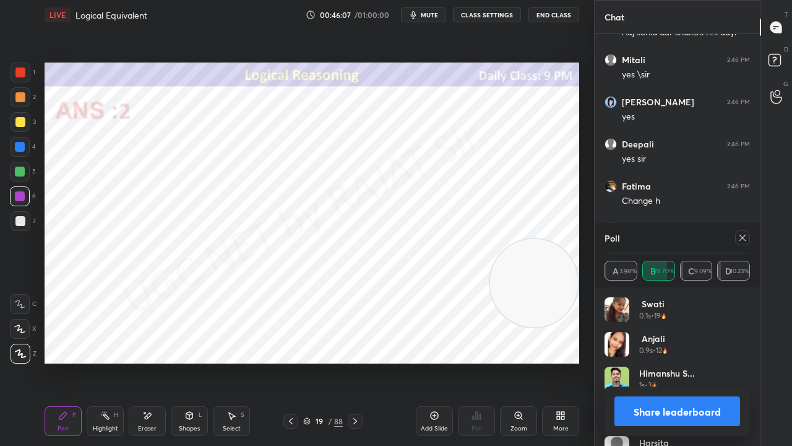
click at [355, 361] on icon at bounding box center [355, 421] width 10 height 10
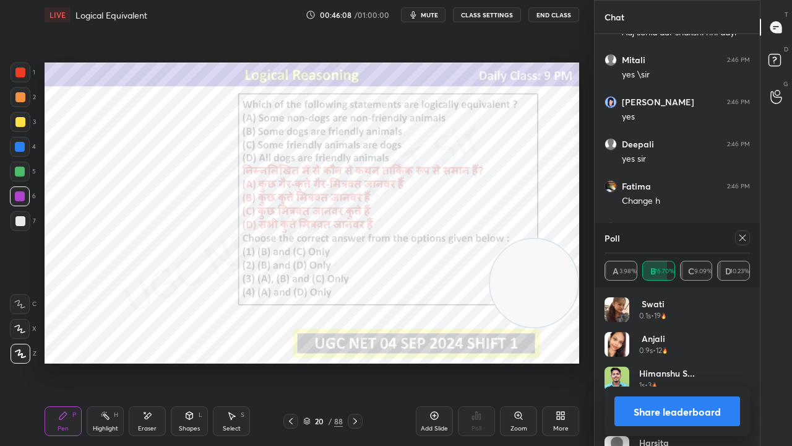
click at [355, 361] on icon at bounding box center [355, 421] width 4 height 6
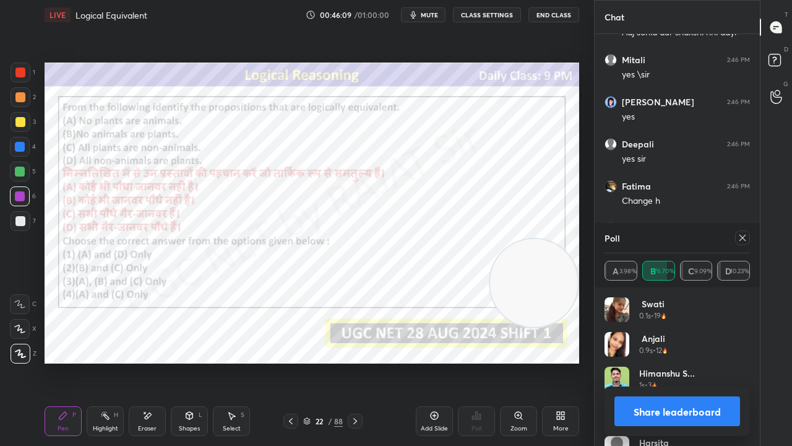
click at [738, 244] on div at bounding box center [742, 237] width 15 height 15
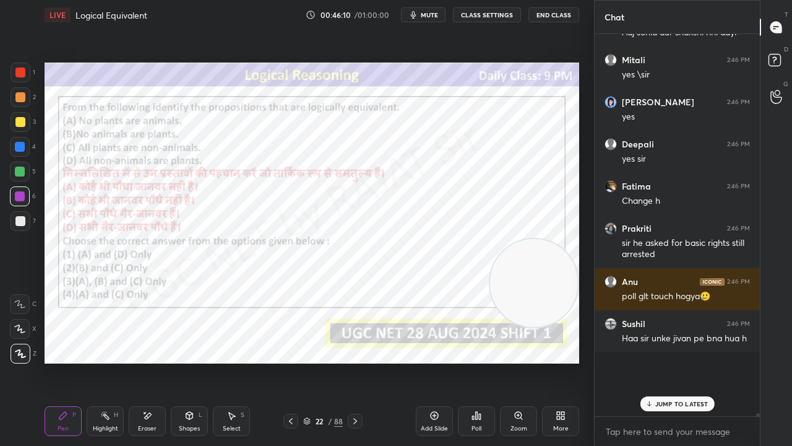
scroll to position [4, 4]
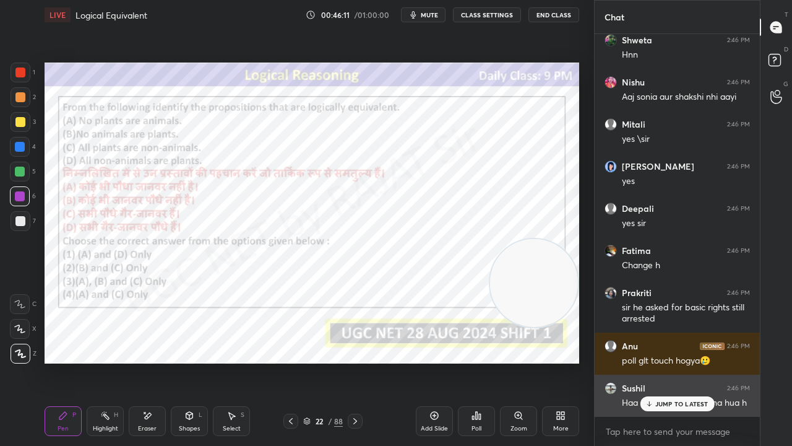
drag, startPoint x: 660, startPoint y: 400, endPoint x: 652, endPoint y: 400, distance: 7.4
click at [658, 361] on p "JUMP TO LATEST" at bounding box center [681, 403] width 53 height 7
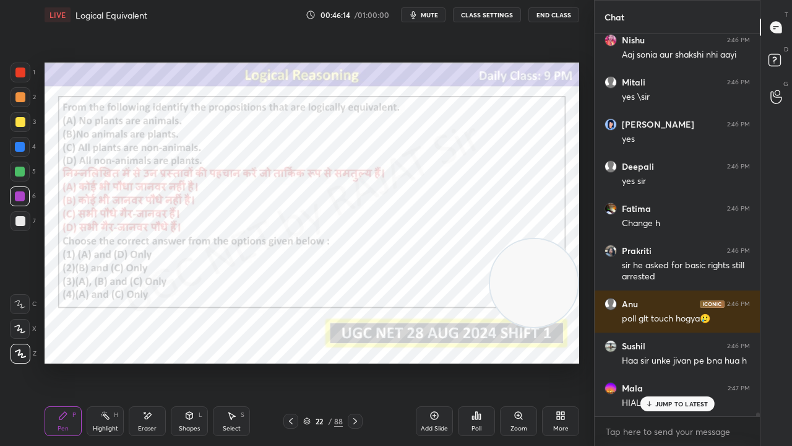
click at [320, 361] on div "22" at bounding box center [319, 420] width 12 height 7
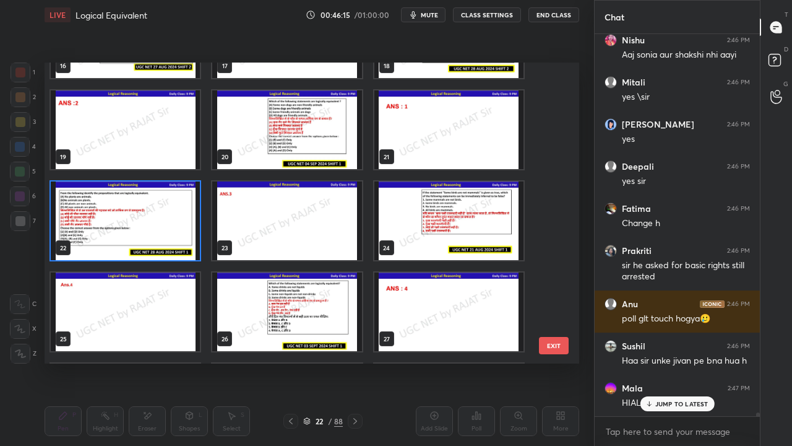
click at [142, 227] on img "grid" at bounding box center [125, 220] width 149 height 79
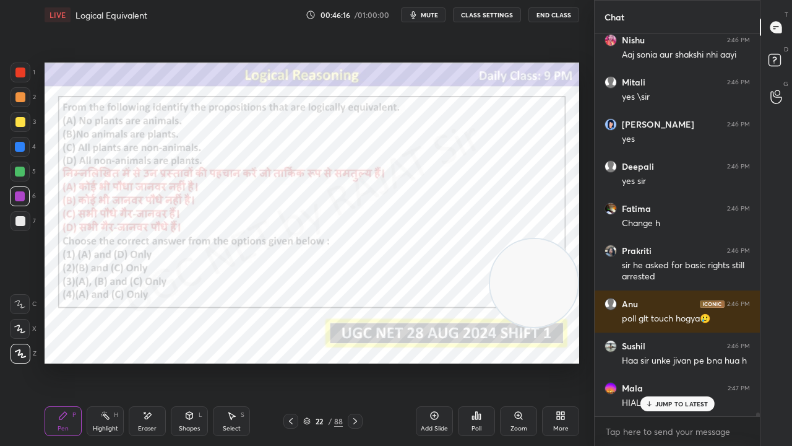
click at [473, 361] on icon at bounding box center [473, 417] width 2 height 3
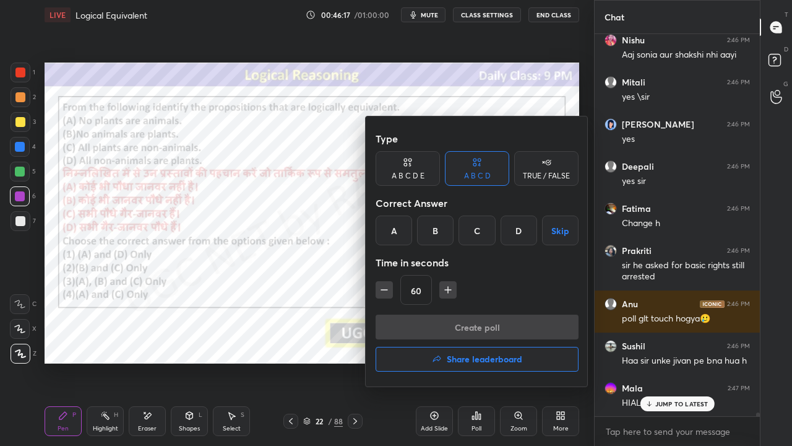
click at [473, 231] on div "C" at bounding box center [477, 230] width 37 height 30
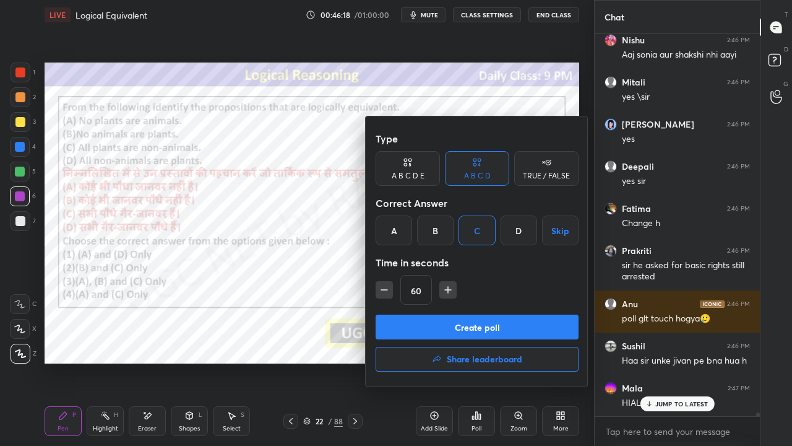
click at [443, 318] on button "Create poll" at bounding box center [477, 326] width 203 height 25
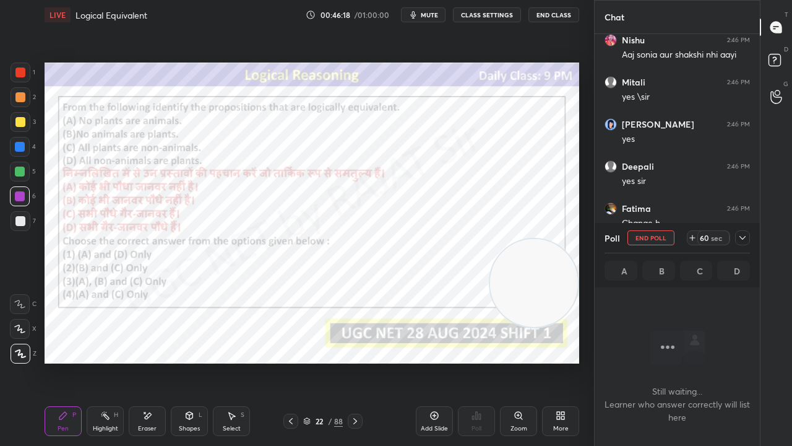
drag, startPoint x: 318, startPoint y: 418, endPoint x: 326, endPoint y: 370, distance: 48.9
click at [319, 361] on div "22" at bounding box center [319, 420] width 12 height 7
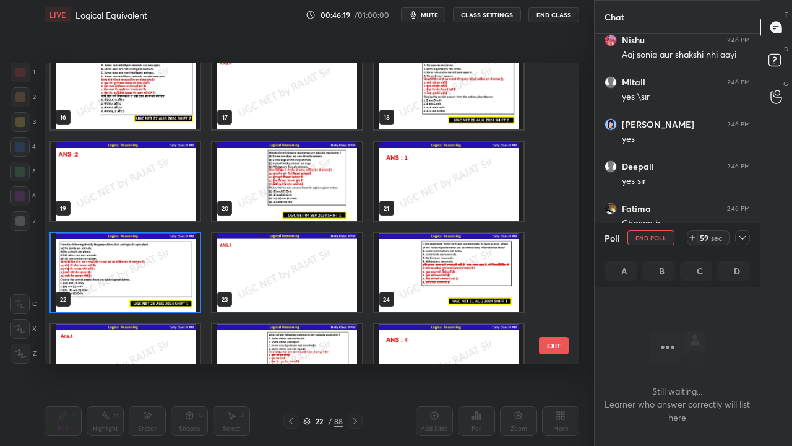
click at [185, 278] on img "grid" at bounding box center [125, 272] width 149 height 79
click at [185, 276] on img "grid" at bounding box center [125, 272] width 149 height 79
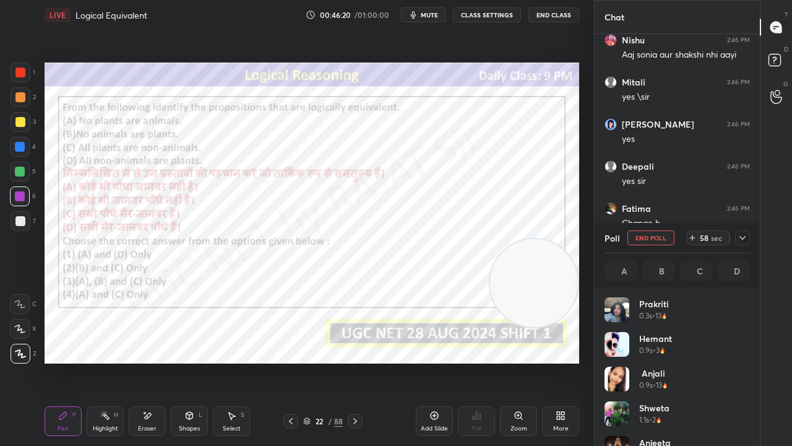
click at [744, 235] on icon at bounding box center [743, 238] width 10 height 10
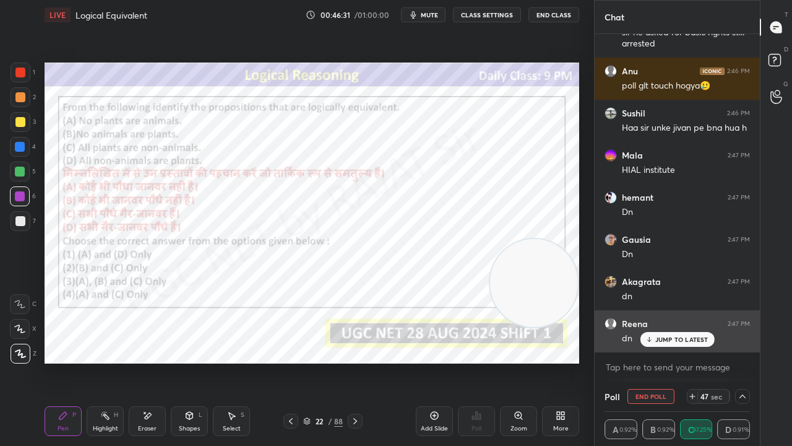
click at [672, 343] on div "JUMP TO LATEST" at bounding box center [677, 339] width 74 height 15
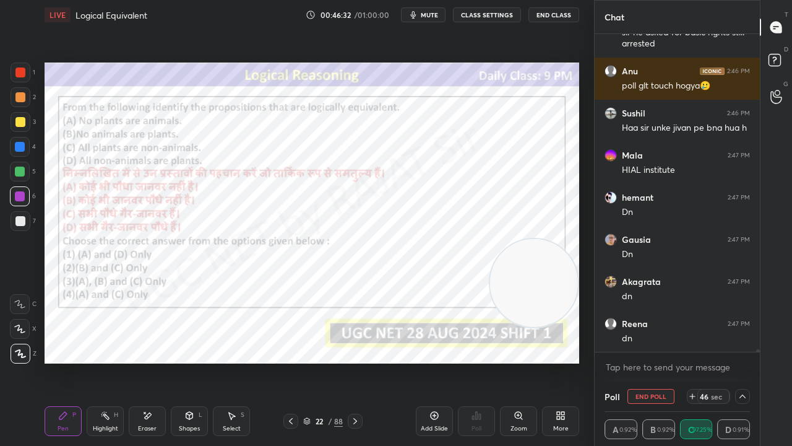
click at [25, 71] on div at bounding box center [21, 73] width 20 height 20
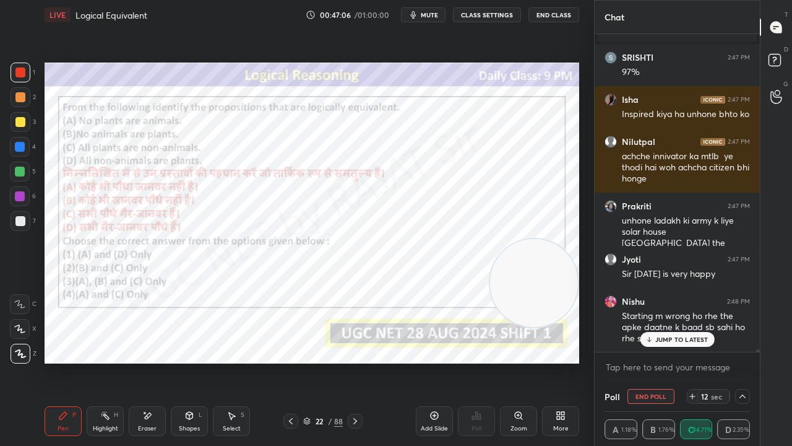
click at [673, 339] on p "JUMP TO LATEST" at bounding box center [681, 338] width 53 height 7
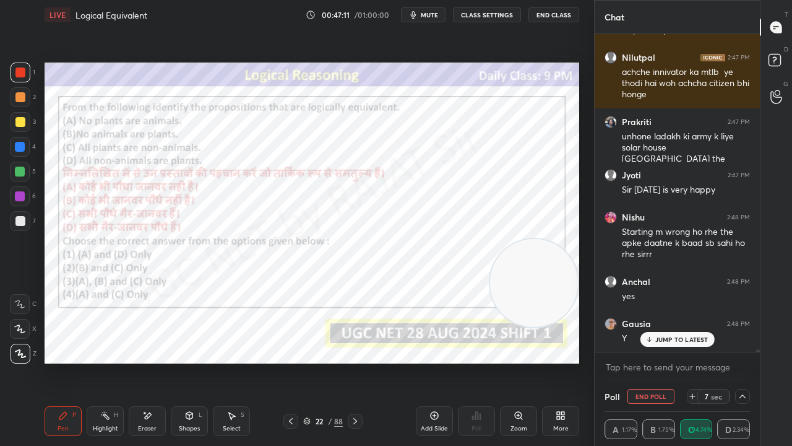
drag, startPoint x: 17, startPoint y: 147, endPoint x: 43, endPoint y: 144, distance: 25.6
click at [19, 147] on div at bounding box center [20, 147] width 10 height 10
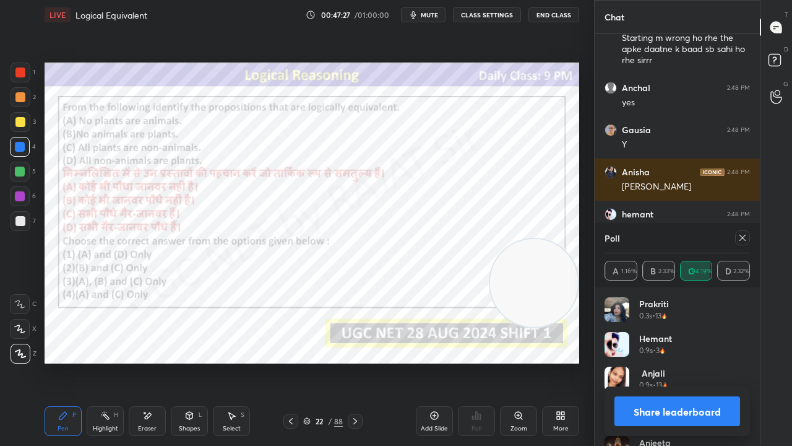
scroll to position [37691, 0]
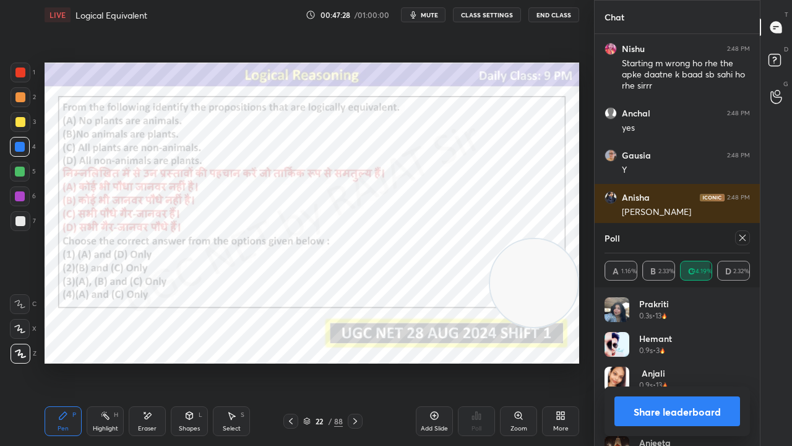
click at [746, 241] on icon at bounding box center [743, 238] width 10 height 10
type textarea "x"
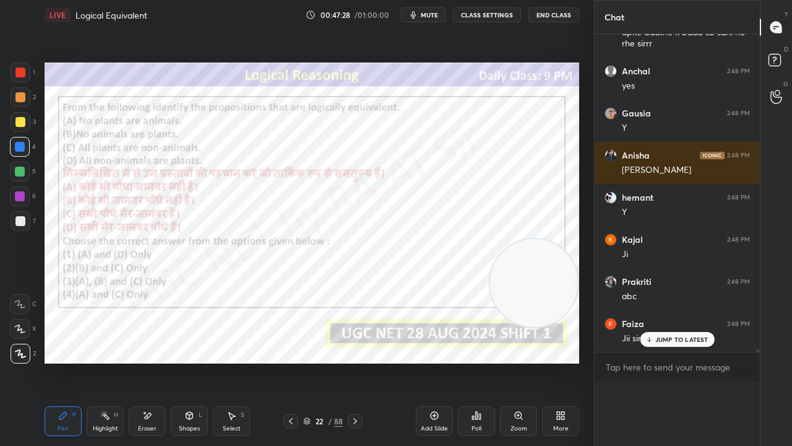
scroll to position [1, 4]
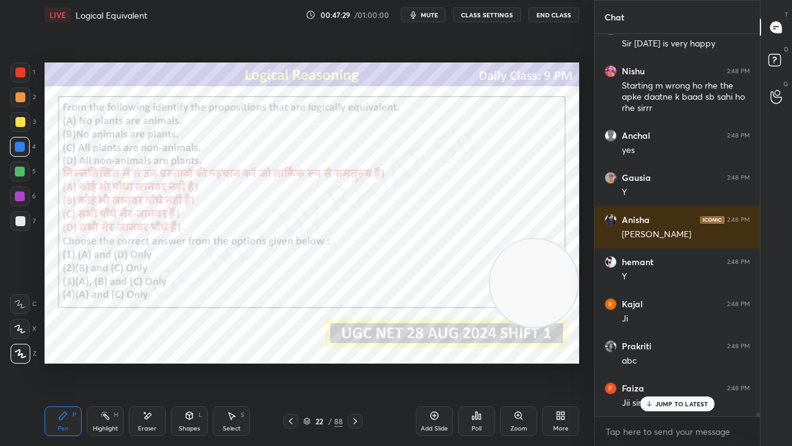
click at [322, 361] on div "22 / 88" at bounding box center [322, 420] width 79 height 15
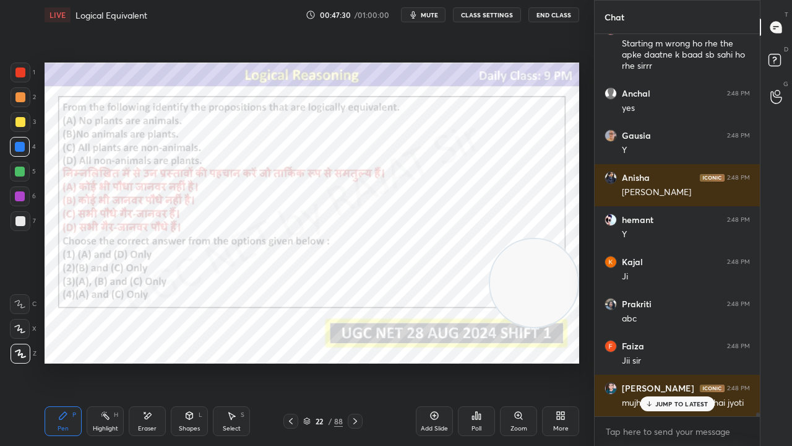
click at [317, 361] on div "22" at bounding box center [319, 420] width 12 height 7
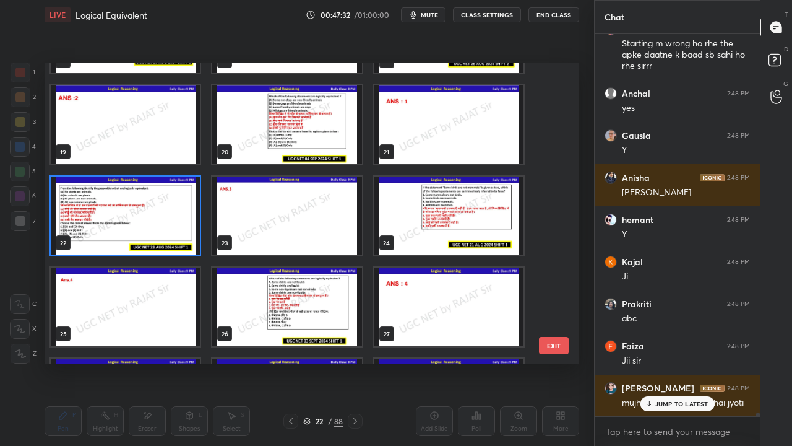
click at [446, 233] on img "grid" at bounding box center [448, 215] width 149 height 79
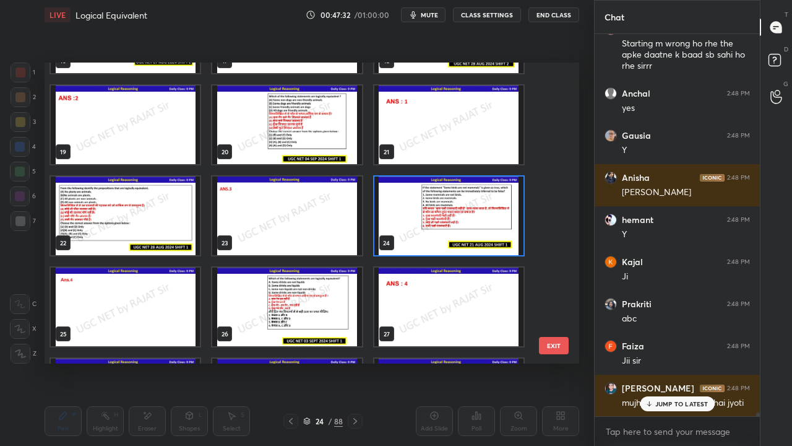
click at [446, 233] on img "grid" at bounding box center [448, 215] width 149 height 79
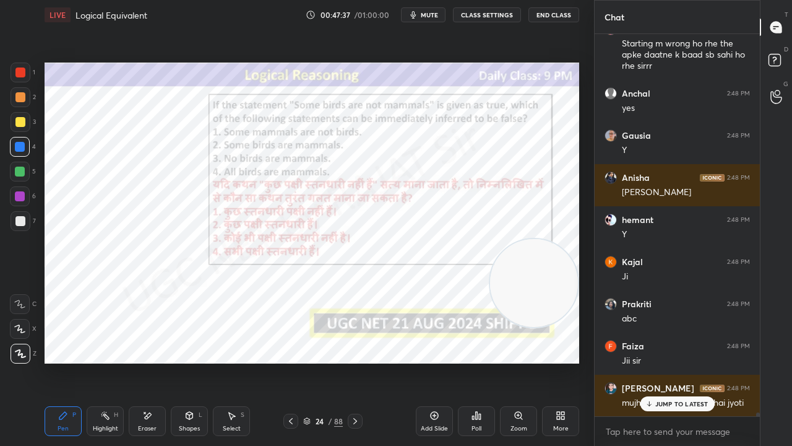
click at [656, 361] on div "JUMP TO LATEST" at bounding box center [677, 403] width 74 height 15
click at [356, 361] on icon at bounding box center [355, 421] width 10 height 10
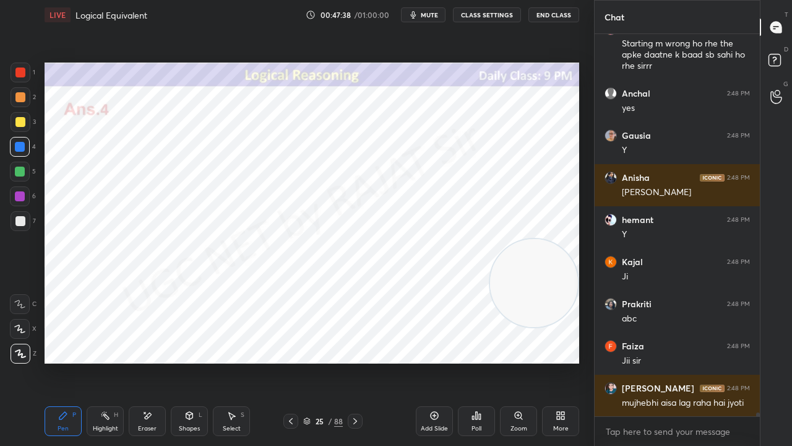
click at [355, 361] on icon at bounding box center [355, 421] width 4 height 6
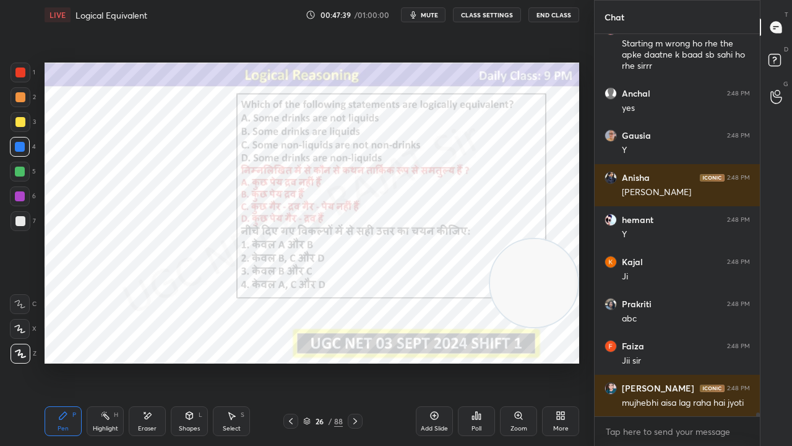
click at [322, 361] on div "26" at bounding box center [319, 420] width 12 height 7
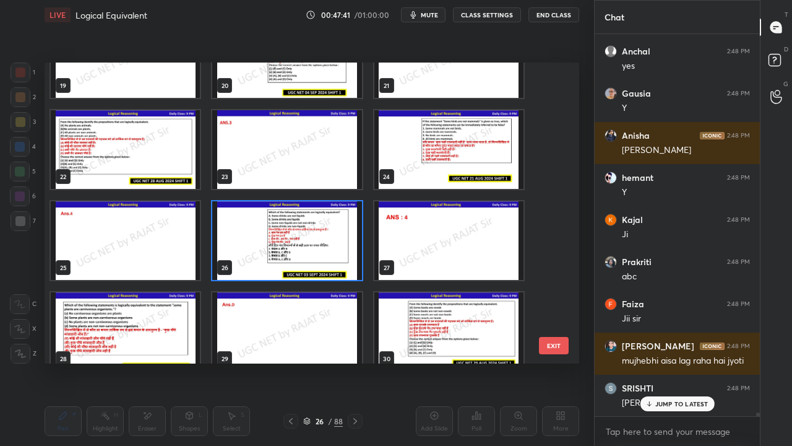
click at [304, 242] on img "grid" at bounding box center [286, 240] width 149 height 79
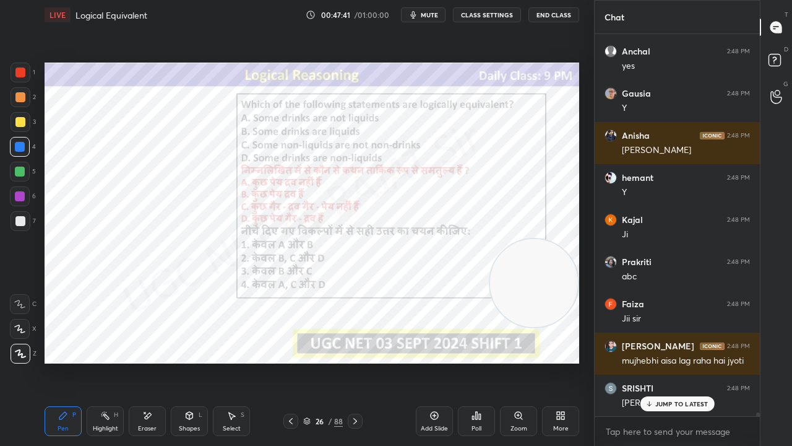
click at [474, 361] on icon at bounding box center [477, 415] width 10 height 10
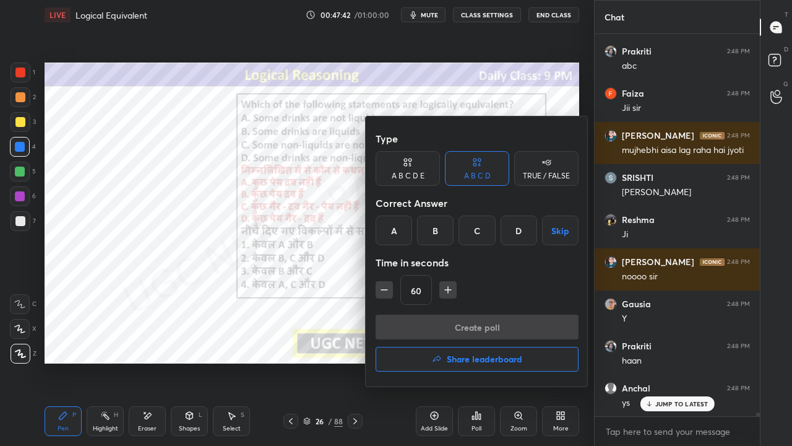
drag, startPoint x: 510, startPoint y: 233, endPoint x: 457, endPoint y: 285, distance: 74.0
click at [507, 237] on div "D" at bounding box center [519, 230] width 37 height 30
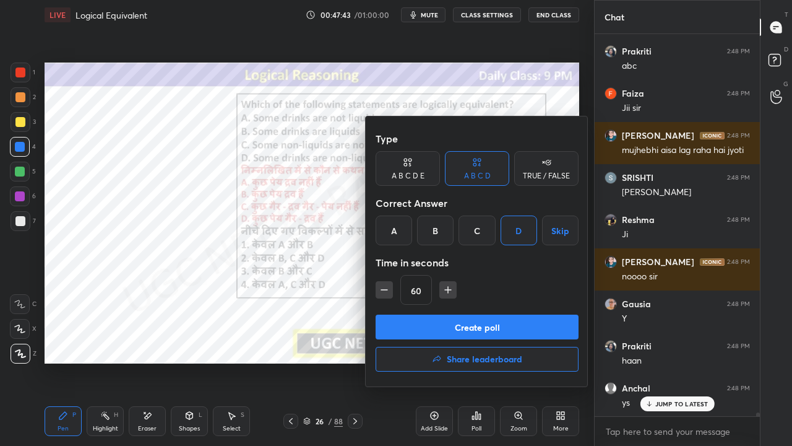
click at [448, 288] on icon "button" at bounding box center [448, 289] width 12 height 12
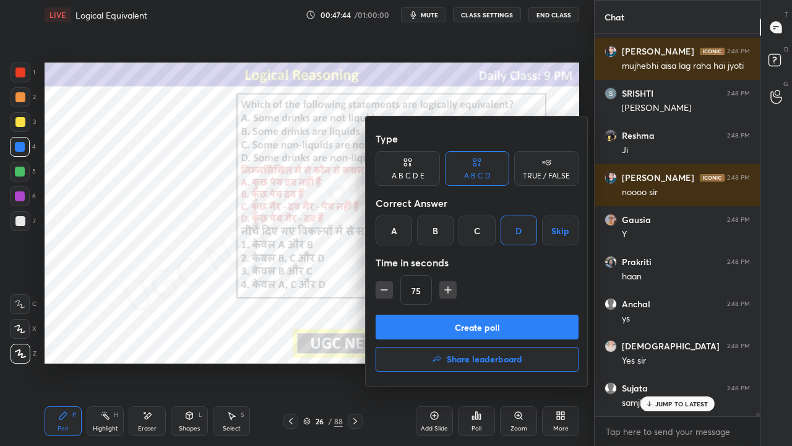
click at [381, 289] on icon "button" at bounding box center [384, 289] width 12 height 12
type input "60"
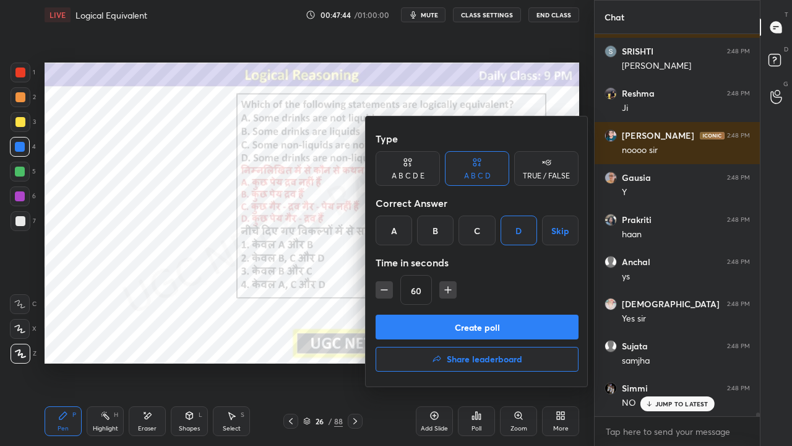
click at [404, 316] on button "Create poll" at bounding box center [477, 326] width 203 height 25
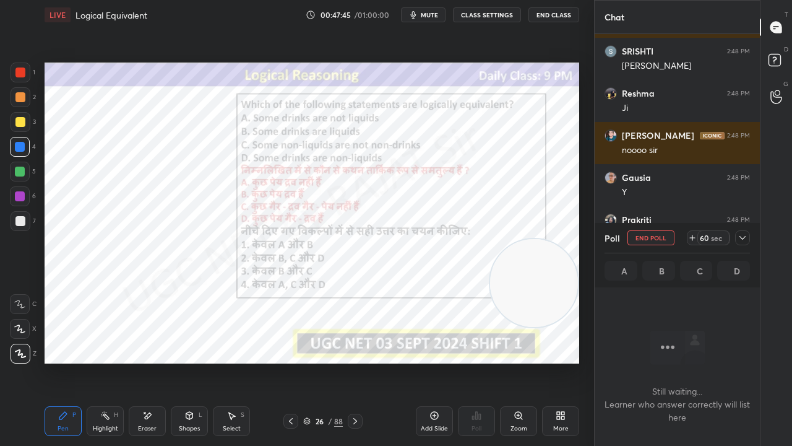
click at [741, 236] on icon at bounding box center [743, 238] width 10 height 10
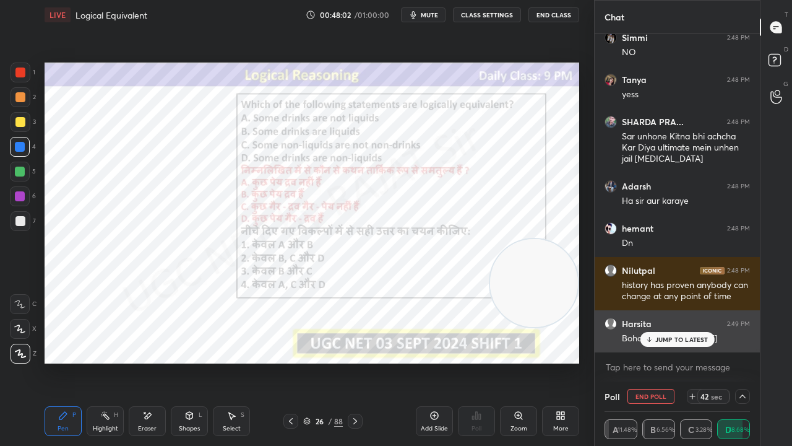
click at [657, 340] on p "JUMP TO LATEST" at bounding box center [681, 338] width 53 height 7
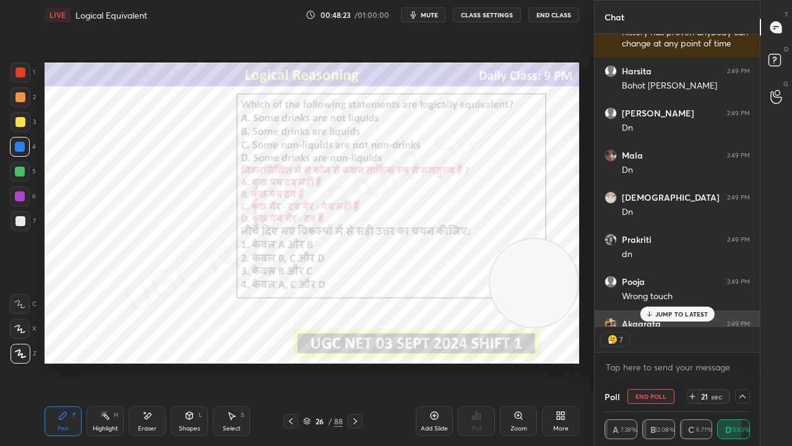
click at [681, 311] on p "JUMP TO LATEST" at bounding box center [681, 313] width 53 height 7
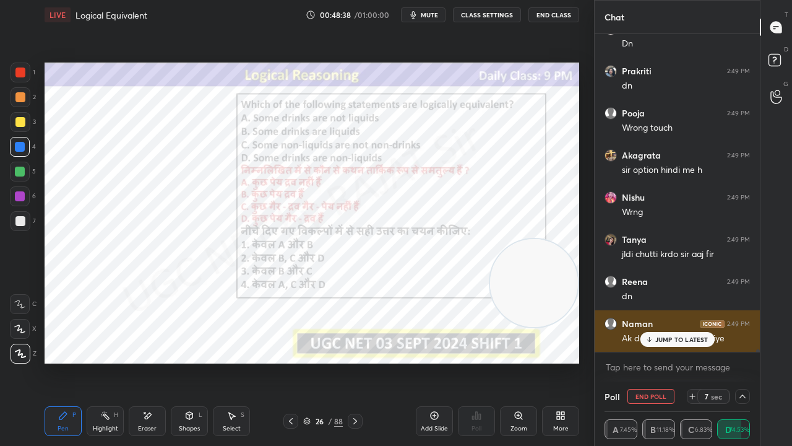
click at [664, 342] on p "JUMP TO LATEST" at bounding box center [681, 338] width 53 height 7
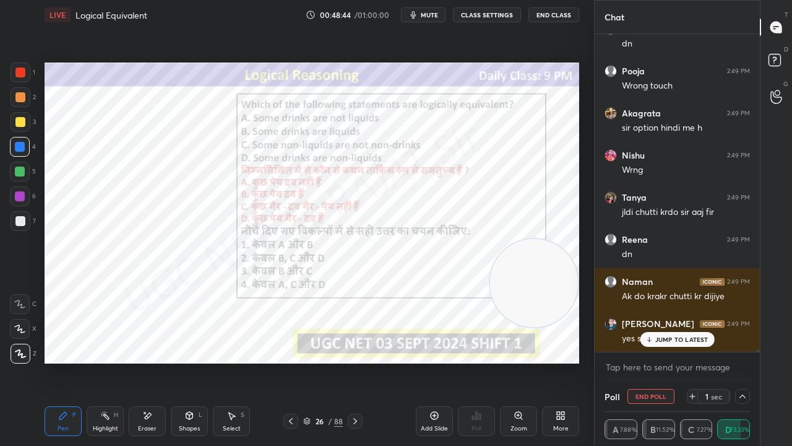
scroll to position [38945, 0]
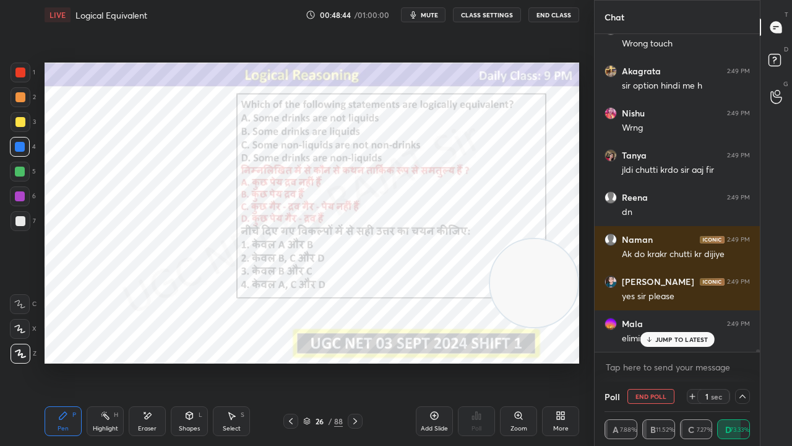
click at [684, 339] on p "JUMP TO LATEST" at bounding box center [681, 338] width 53 height 7
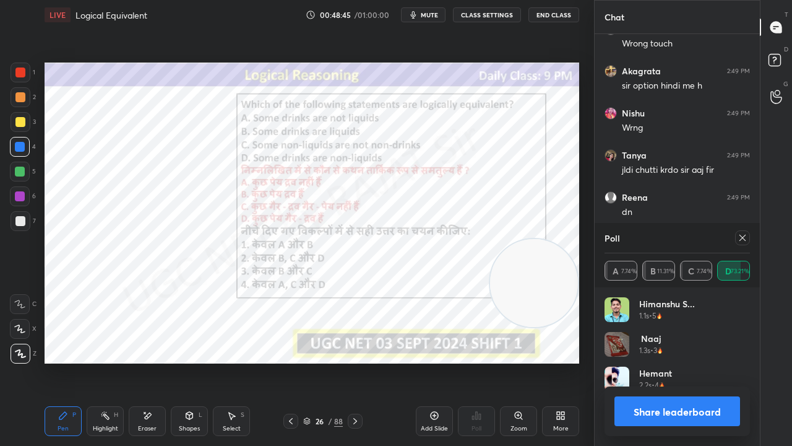
scroll to position [4, 4]
click at [741, 236] on icon at bounding box center [743, 238] width 10 height 10
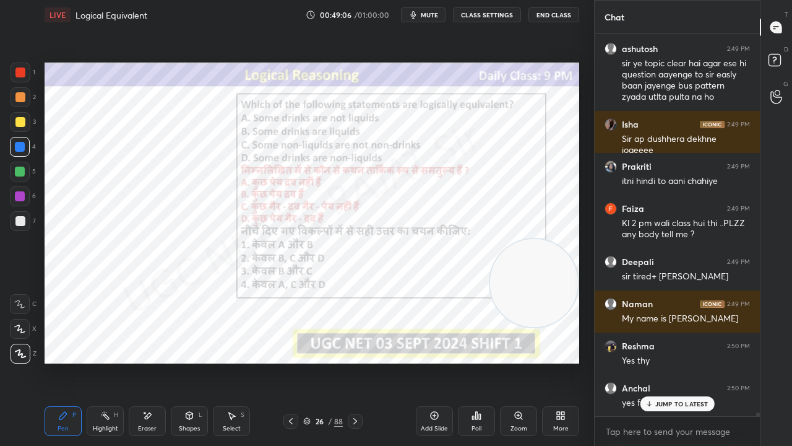
click at [22, 71] on div at bounding box center [20, 72] width 10 height 10
drag, startPoint x: 22, startPoint y: 71, endPoint x: 35, endPoint y: 77, distance: 14.4
click at [22, 72] on div at bounding box center [20, 72] width 10 height 10
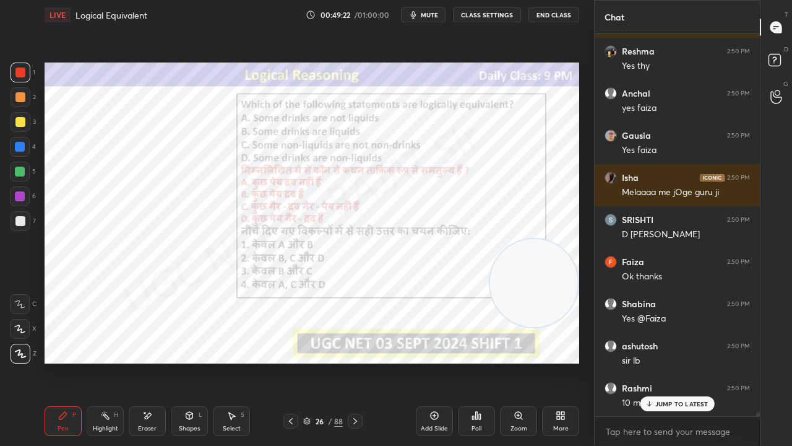
click at [479, 361] on icon at bounding box center [480, 416] width 2 height 6
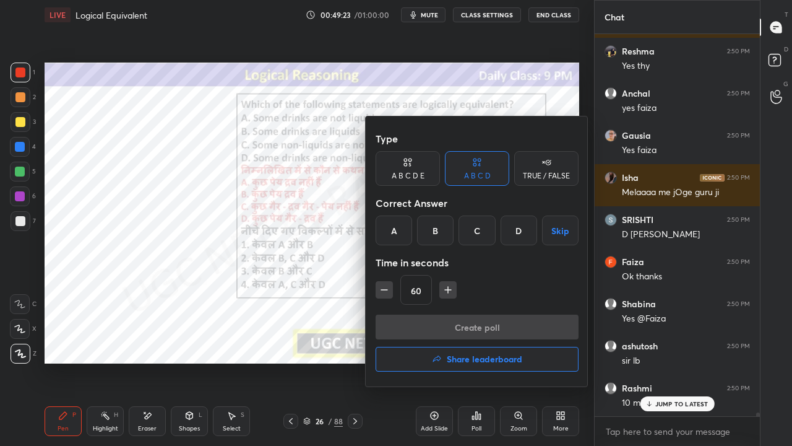
click at [475, 361] on h4 "Share leaderboard" at bounding box center [485, 359] width 76 height 9
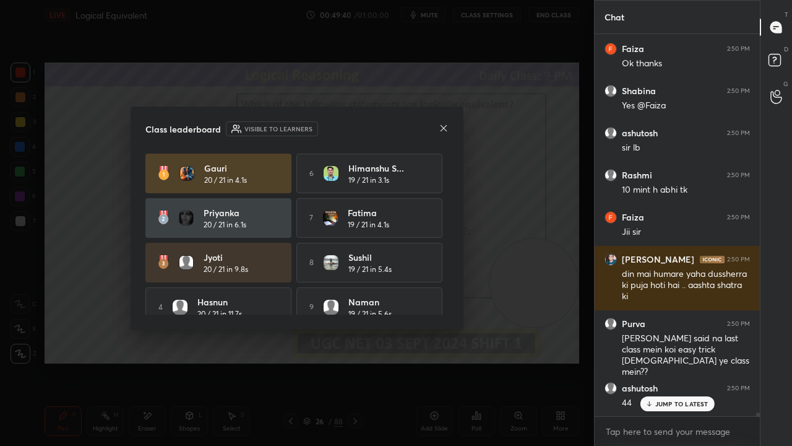
click at [443, 126] on icon at bounding box center [444, 128] width 10 height 10
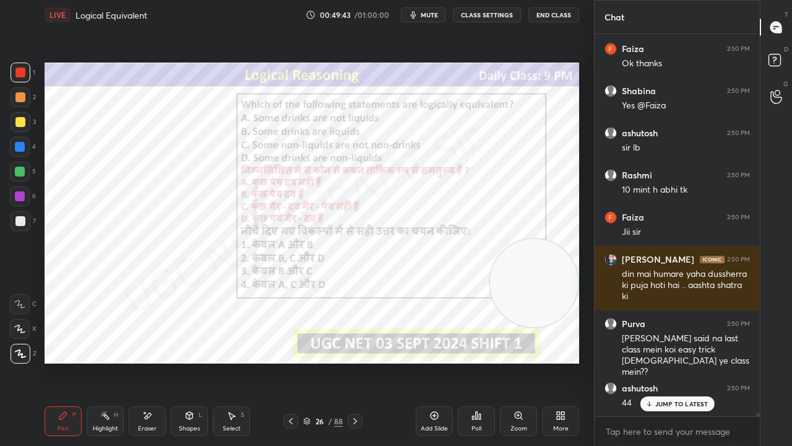
click at [314, 361] on div "26" at bounding box center [319, 420] width 12 height 7
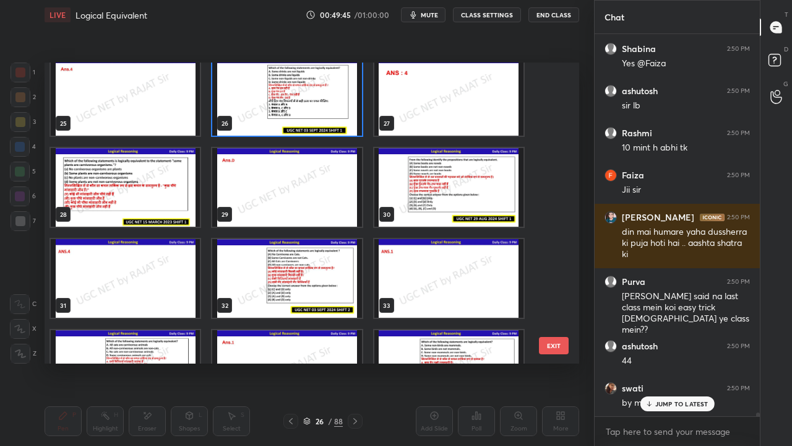
click at [437, 196] on img "grid" at bounding box center [448, 187] width 149 height 79
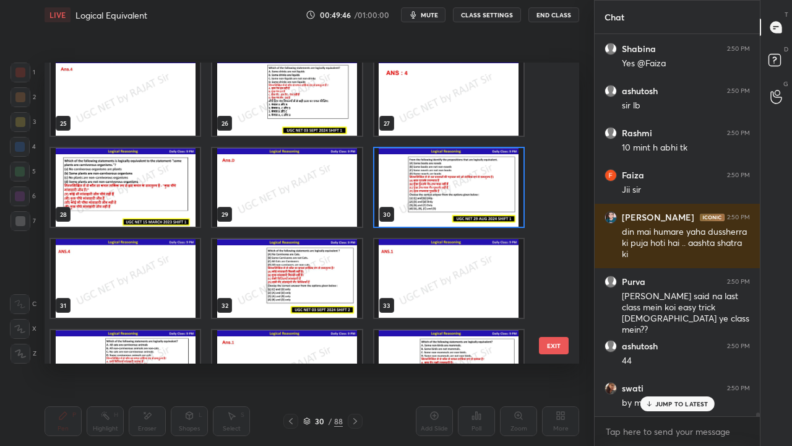
click at [437, 196] on img "grid" at bounding box center [448, 187] width 149 height 79
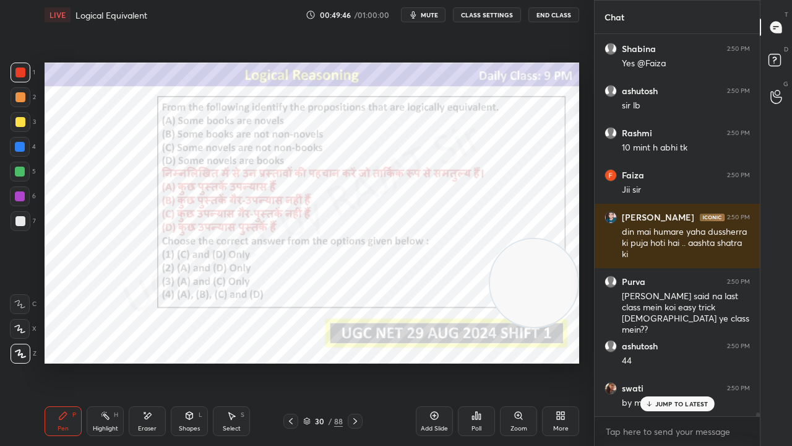
scroll to position [39853, 0]
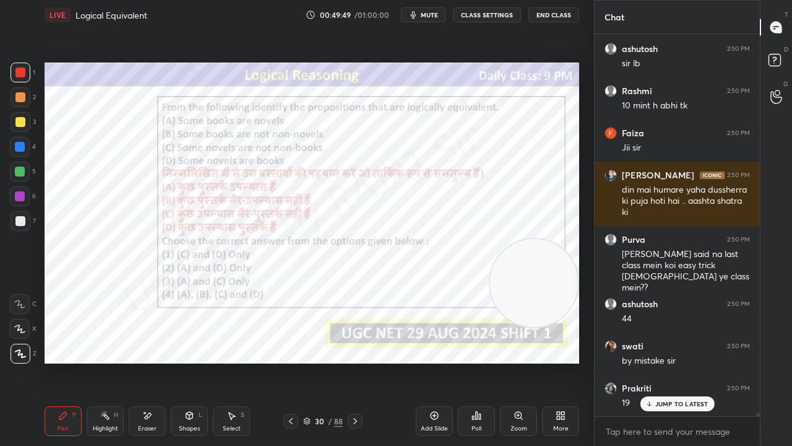
drag, startPoint x: 316, startPoint y: 420, endPoint x: 323, endPoint y: 375, distance: 45.2
click at [316, 361] on div "30" at bounding box center [319, 420] width 12 height 7
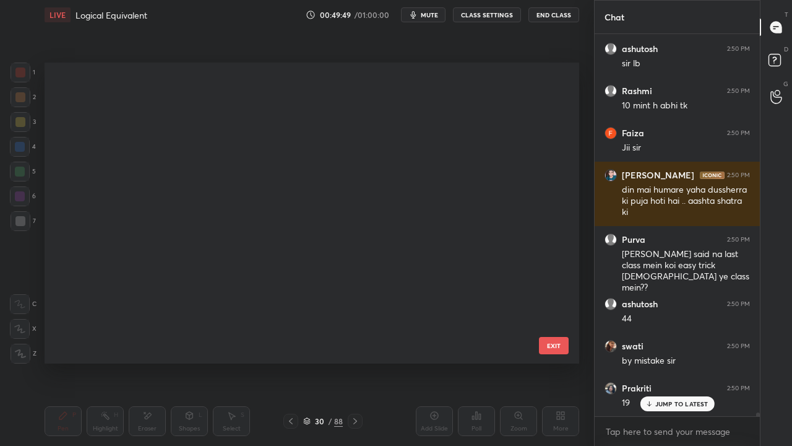
scroll to position [4, 7]
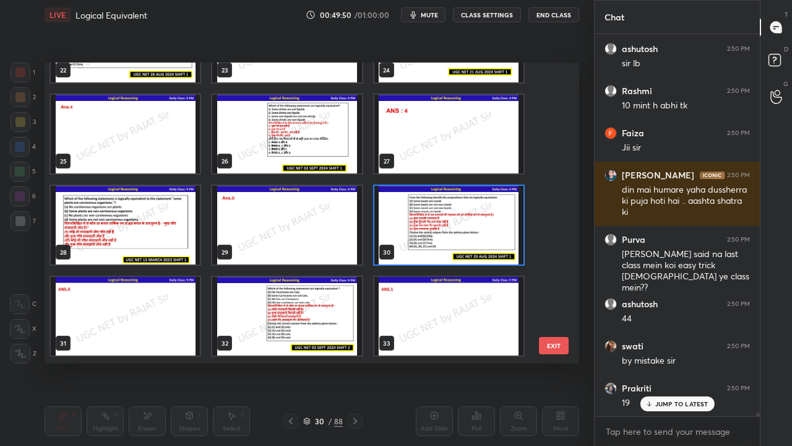
click at [437, 227] on img "grid" at bounding box center [448, 225] width 149 height 79
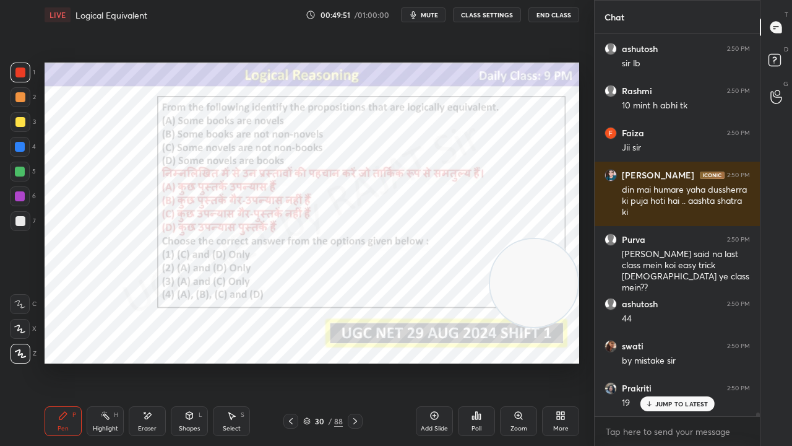
click at [472, 361] on icon at bounding box center [477, 415] width 10 height 10
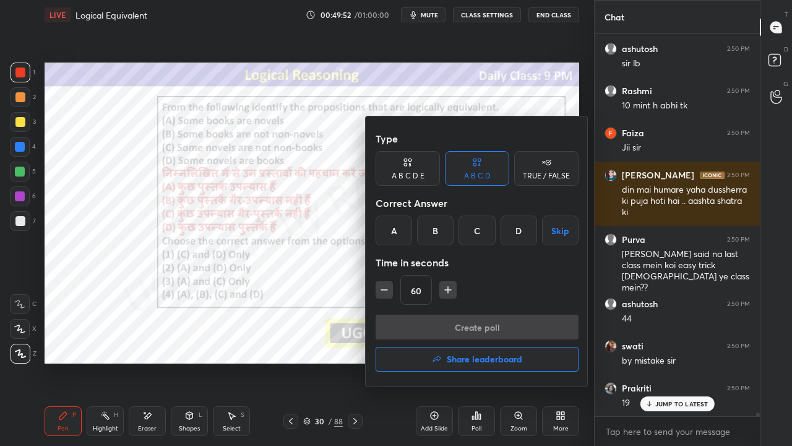
click at [516, 233] on div "D" at bounding box center [519, 230] width 37 height 30
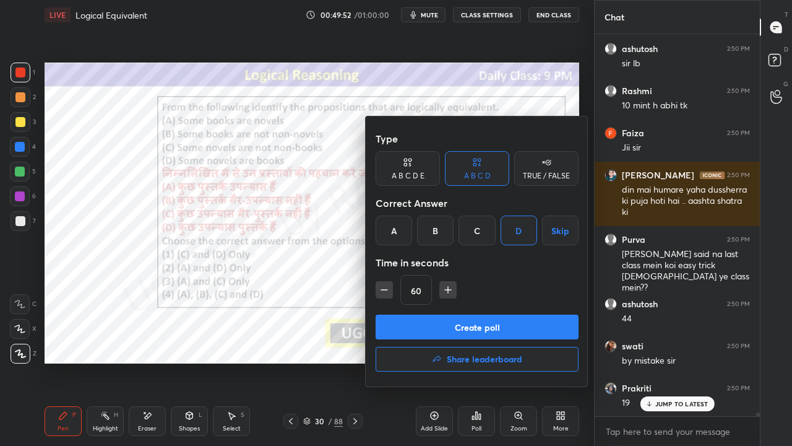
click at [418, 321] on button "Create poll" at bounding box center [477, 326] width 203 height 25
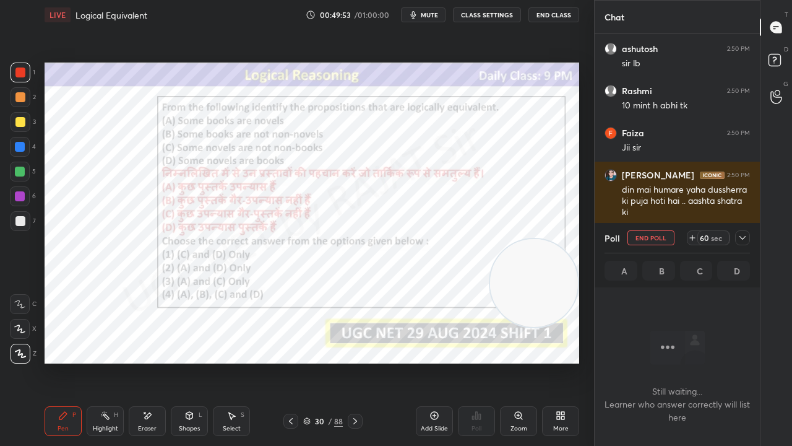
click at [317, 361] on div "30" at bounding box center [319, 420] width 12 height 7
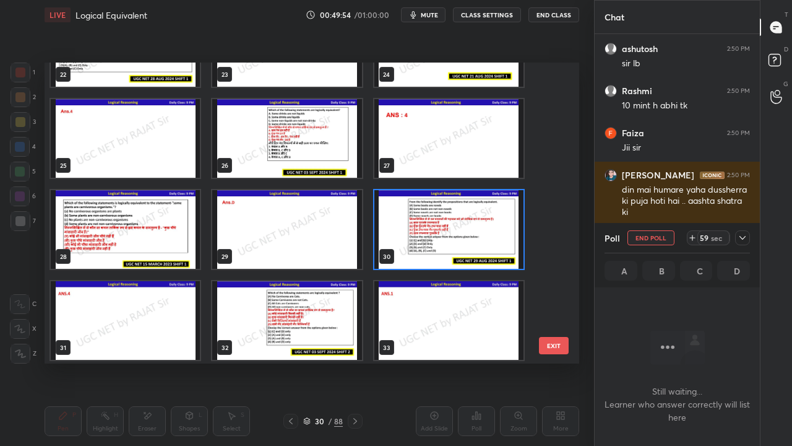
click at [422, 239] on img "grid" at bounding box center [448, 229] width 149 height 79
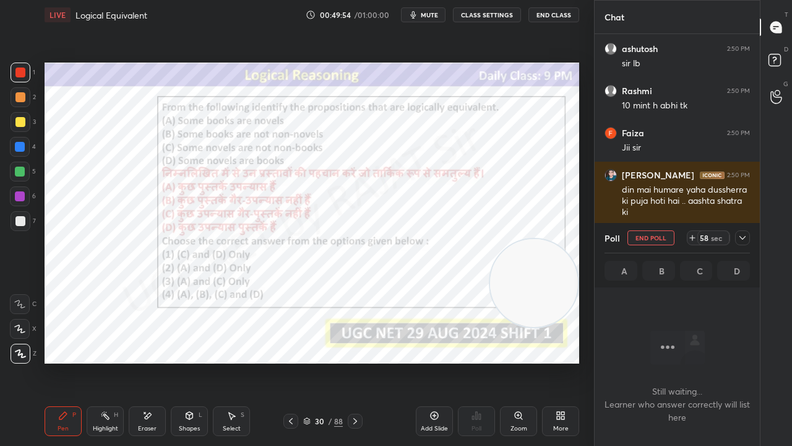
click at [423, 238] on img "grid" at bounding box center [448, 229] width 149 height 79
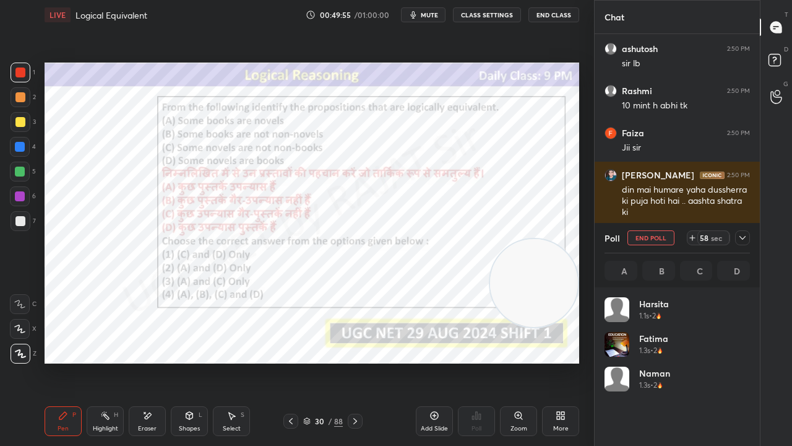
click at [741, 233] on icon at bounding box center [743, 238] width 10 height 10
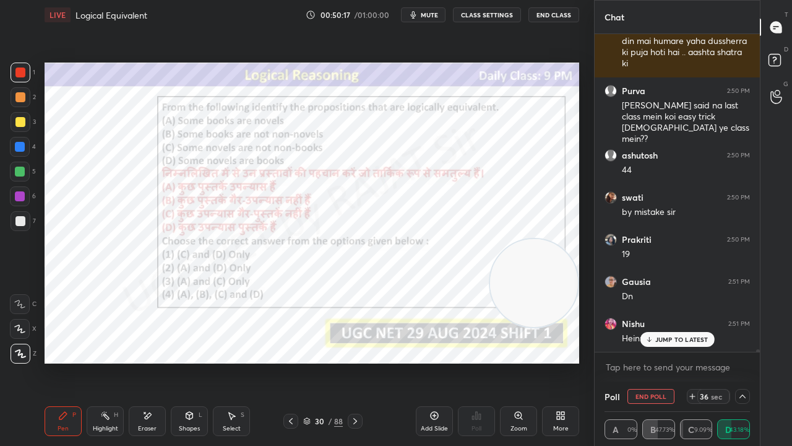
click at [427, 15] on span "mute" at bounding box center [429, 15] width 17 height 9
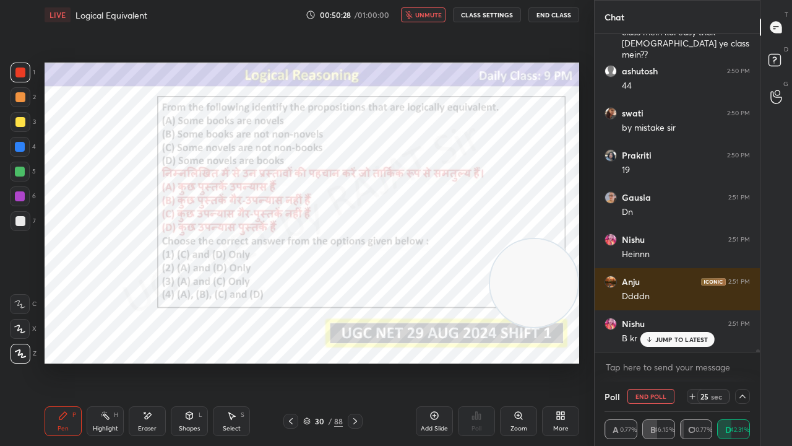
click at [669, 343] on div "JUMP TO LATEST" at bounding box center [677, 339] width 74 height 15
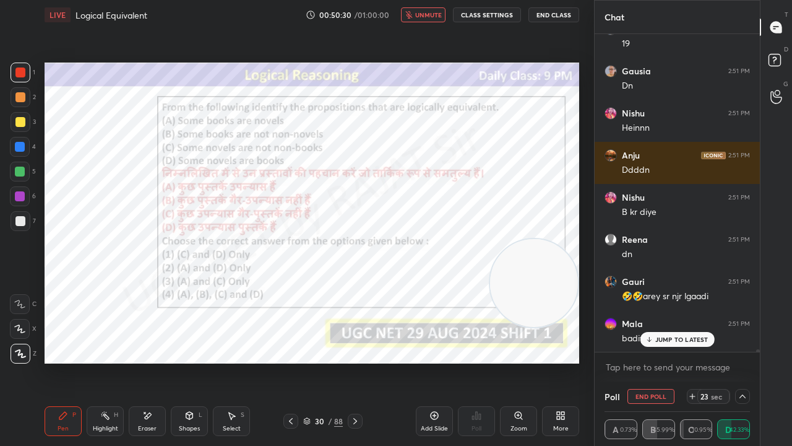
click at [423, 14] on span "unmute" at bounding box center [428, 15] width 27 height 9
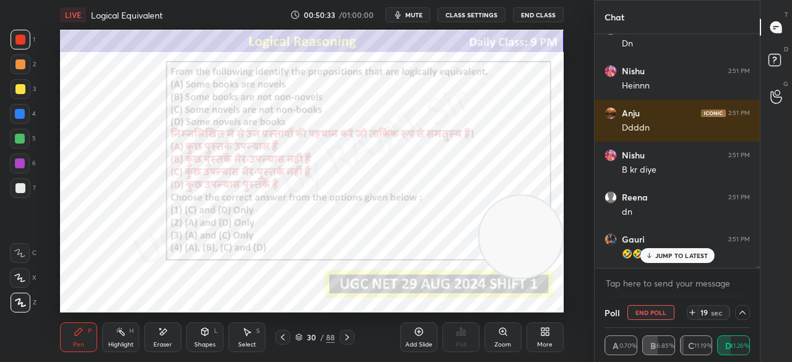
click at [675, 257] on p "JUMP TO LATEST" at bounding box center [681, 255] width 53 height 7
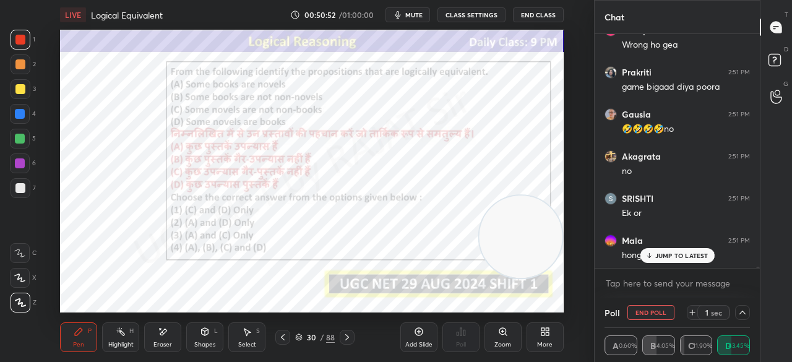
click at [692, 258] on p "JUMP TO LATEST" at bounding box center [681, 255] width 53 height 7
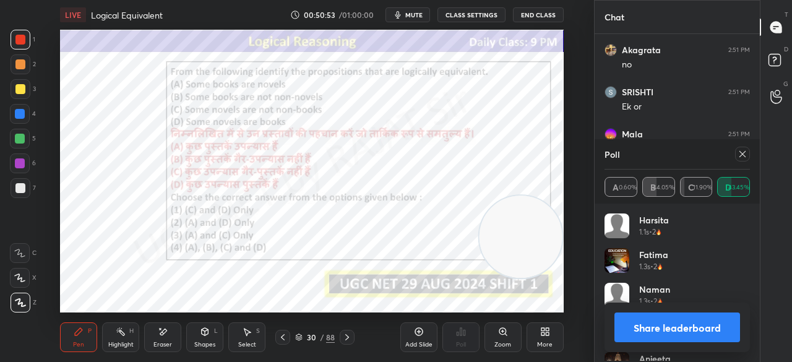
scroll to position [4, 4]
drag, startPoint x: 667, startPoint y: 331, endPoint x: 663, endPoint y: 322, distance: 9.7
click at [667, 329] on button "Share leaderboard" at bounding box center [678, 328] width 126 height 30
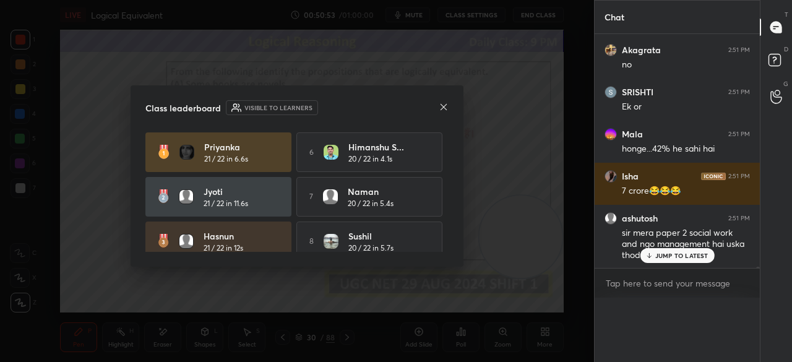
scroll to position [0, 0]
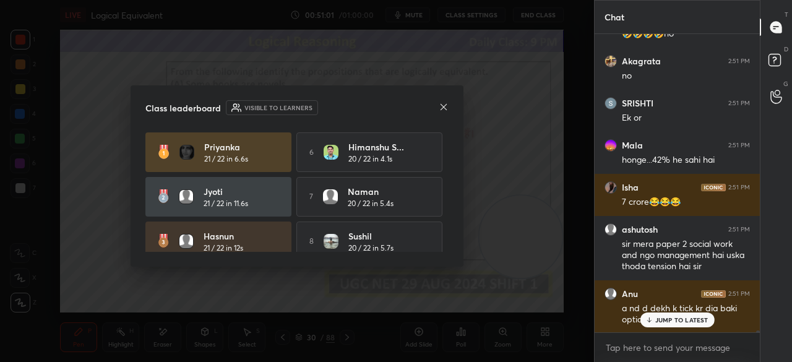
click at [443, 102] on icon at bounding box center [444, 107] width 10 height 10
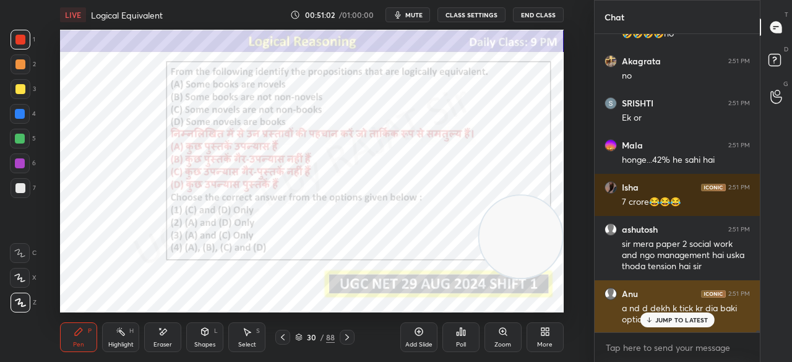
click at [646, 321] on icon at bounding box center [649, 319] width 8 height 7
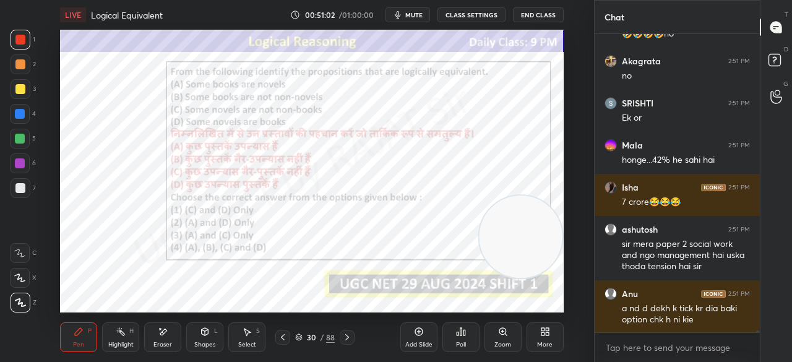
click at [546, 332] on icon at bounding box center [545, 332] width 10 height 10
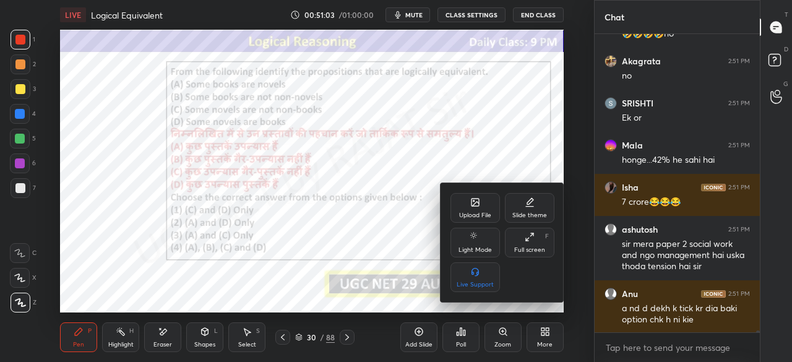
click at [530, 243] on div "Full screen F" at bounding box center [530, 243] width 50 height 30
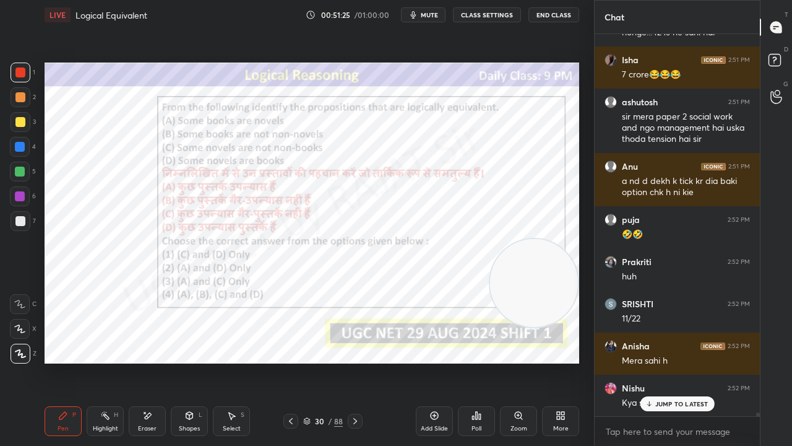
drag, startPoint x: 21, startPoint y: 146, endPoint x: 41, endPoint y: 156, distance: 22.7
click at [24, 149] on div at bounding box center [20, 147] width 10 height 10
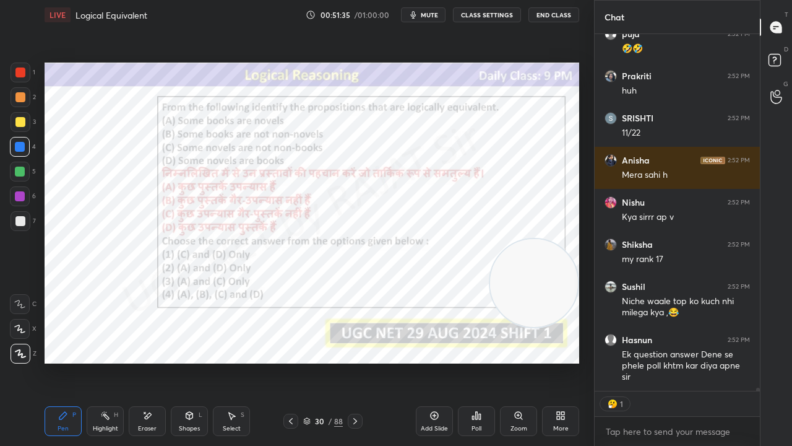
drag, startPoint x: 314, startPoint y: 417, endPoint x: 324, endPoint y: 404, distance: 16.8
click at [314, 361] on div "30 / 88" at bounding box center [323, 420] width 40 height 11
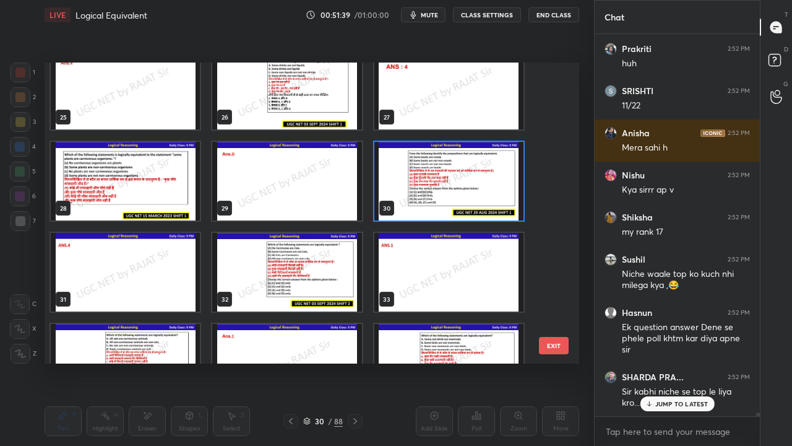
click at [336, 282] on img "grid" at bounding box center [286, 272] width 149 height 79
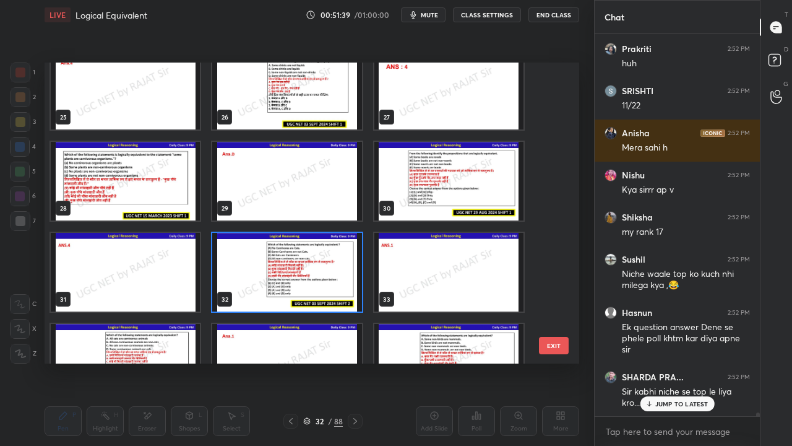
click at [336, 282] on img "grid" at bounding box center [286, 272] width 149 height 79
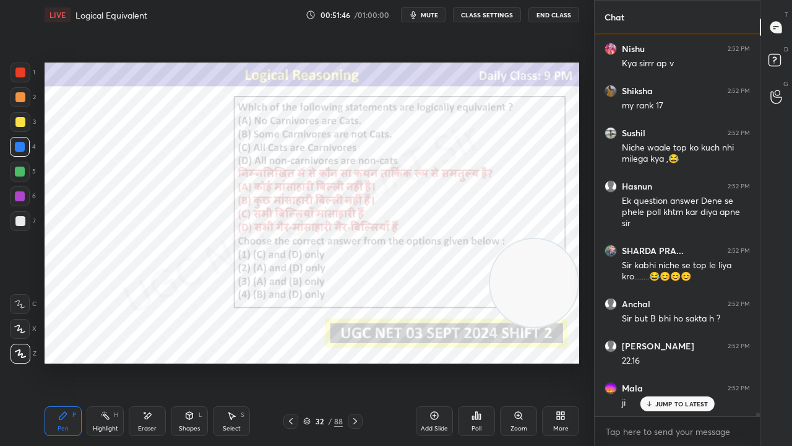
drag, startPoint x: 316, startPoint y: 421, endPoint x: 323, endPoint y: 382, distance: 39.7
click at [316, 361] on div "32" at bounding box center [319, 420] width 12 height 7
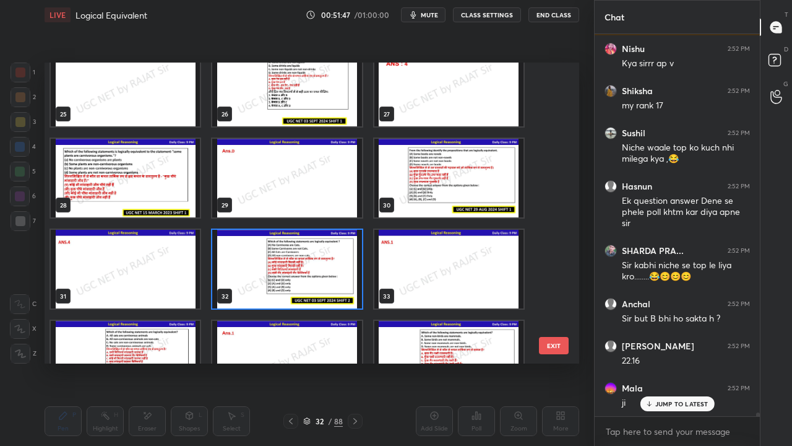
click at [319, 266] on img "grid" at bounding box center [286, 269] width 149 height 79
click at [321, 265] on img "grid" at bounding box center [286, 269] width 149 height 79
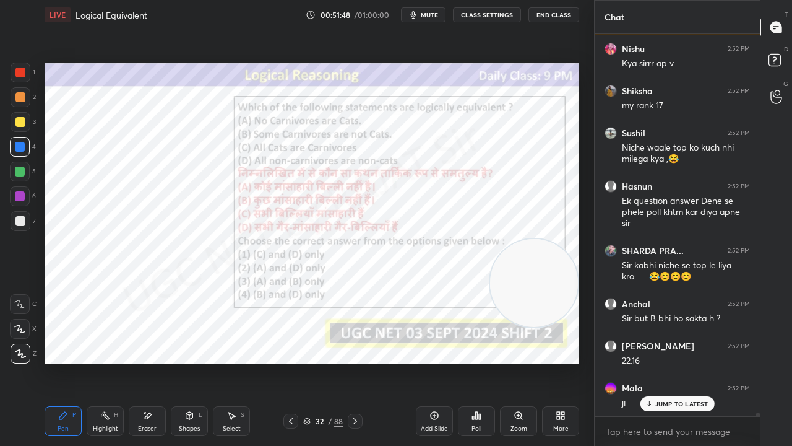
click at [473, 361] on icon at bounding box center [477, 415] width 10 height 10
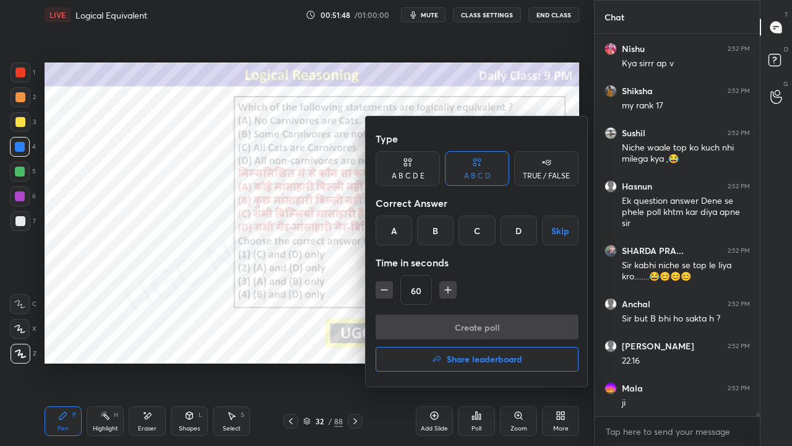
drag, startPoint x: 393, startPoint y: 228, endPoint x: 416, endPoint y: 271, distance: 48.5
click at [394, 230] on div "A" at bounding box center [394, 230] width 37 height 30
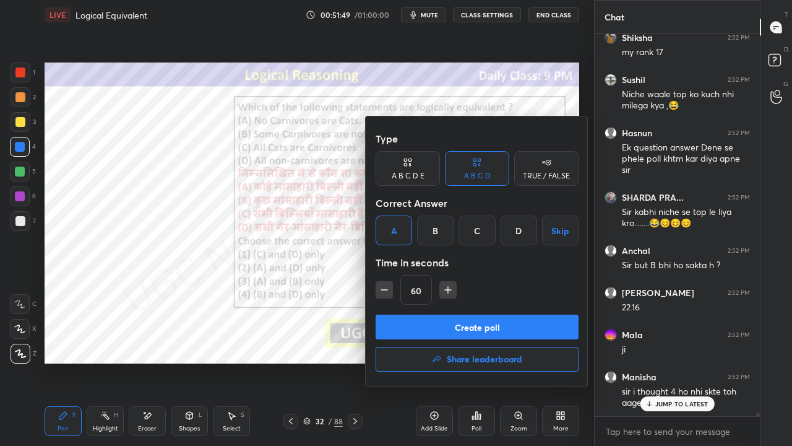
click at [432, 319] on button "Create poll" at bounding box center [477, 326] width 203 height 25
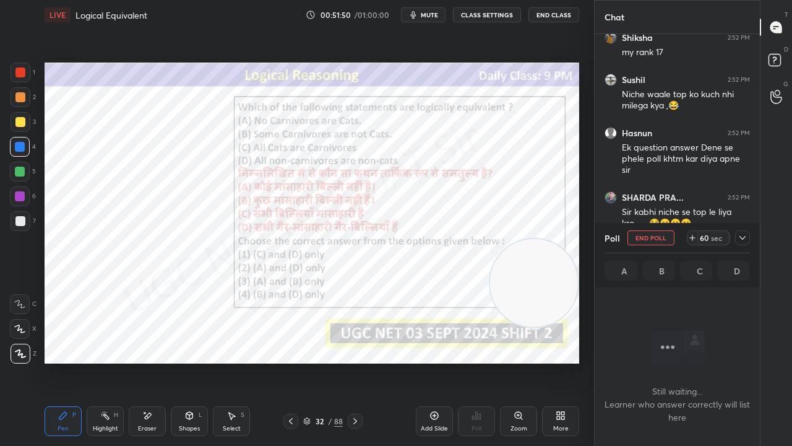
click at [741, 238] on icon at bounding box center [743, 238] width 6 height 4
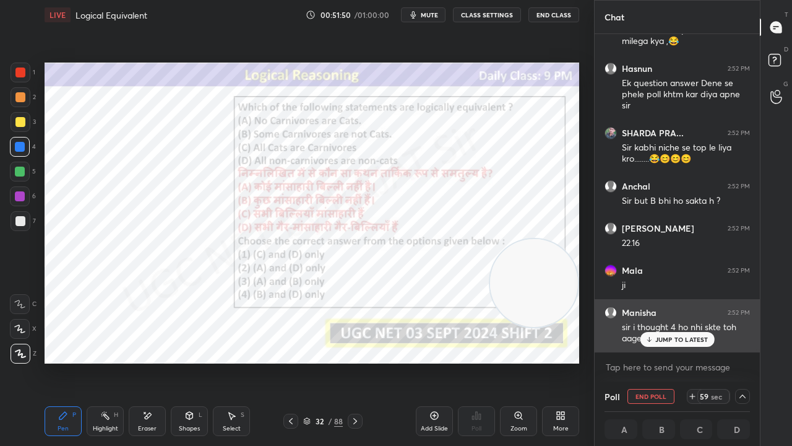
click at [678, 343] on div "JUMP TO LATEST" at bounding box center [677, 339] width 74 height 15
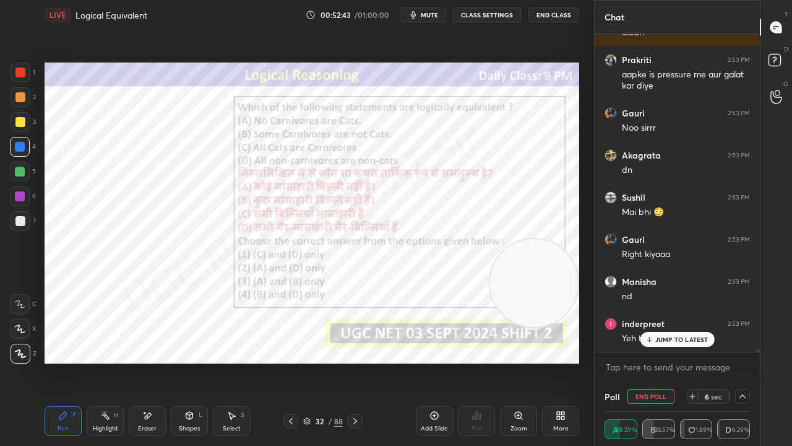
scroll to position [42428, 0]
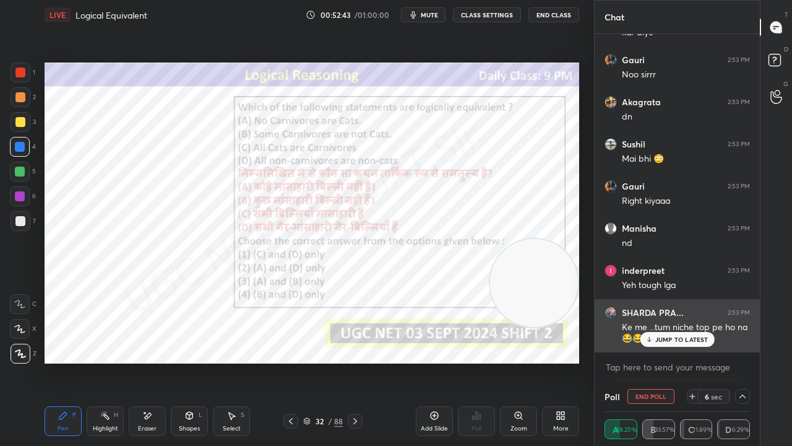
drag, startPoint x: 645, startPoint y: 333, endPoint x: 632, endPoint y: 334, distance: 13.6
click at [645, 333] on div "JUMP TO LATEST" at bounding box center [677, 339] width 74 height 15
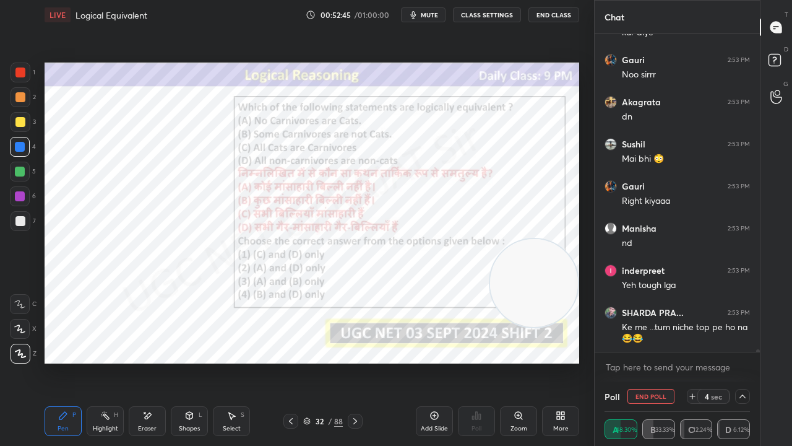
click at [21, 200] on div at bounding box center [20, 196] width 10 height 10
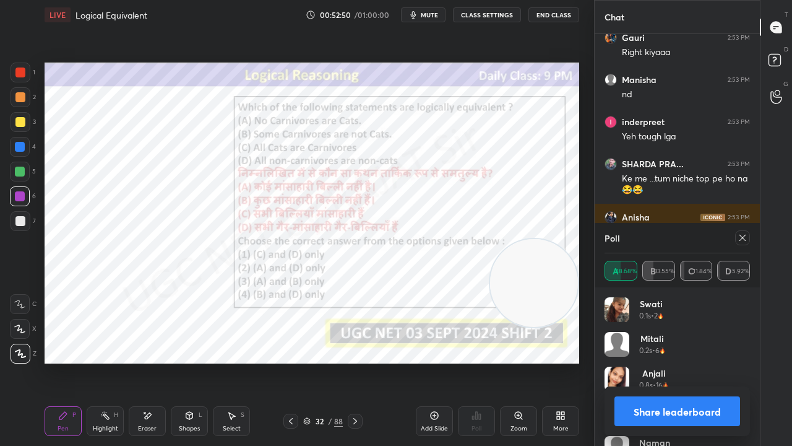
scroll to position [42660, 0]
click at [748, 236] on div at bounding box center [742, 237] width 15 height 15
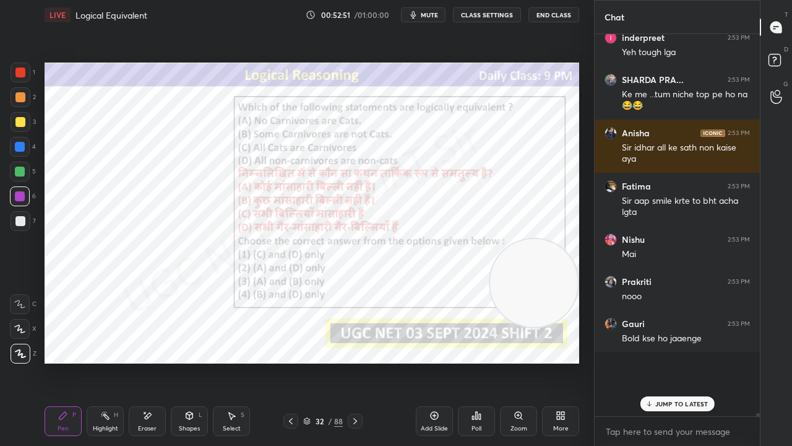
scroll to position [334, 162]
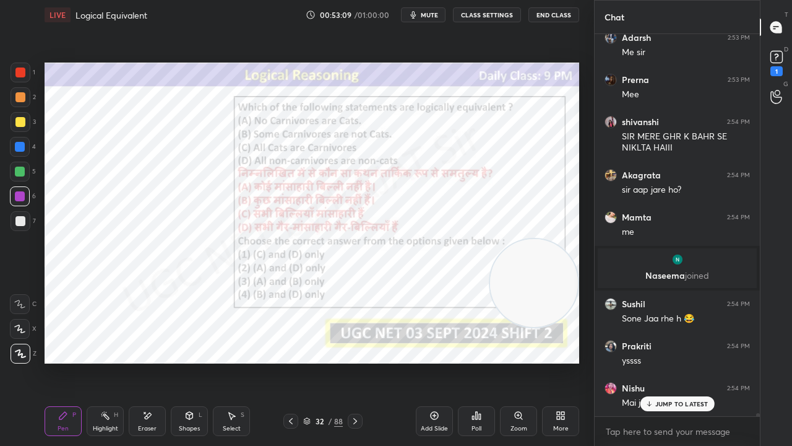
click at [22, 72] on div at bounding box center [20, 72] width 10 height 10
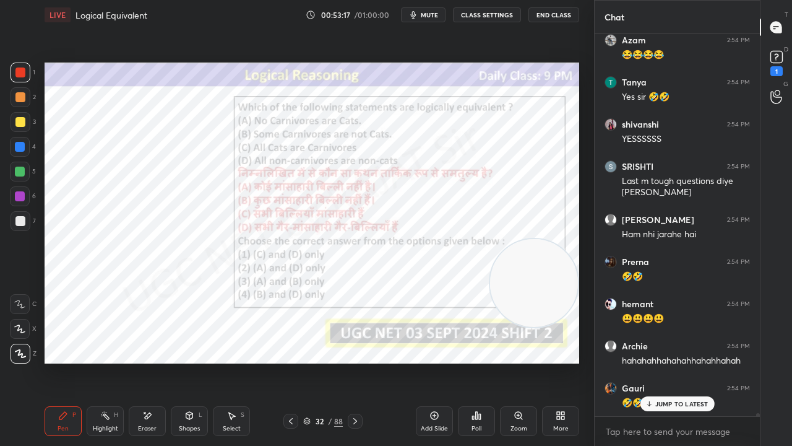
click at [24, 153] on div at bounding box center [20, 147] width 20 height 20
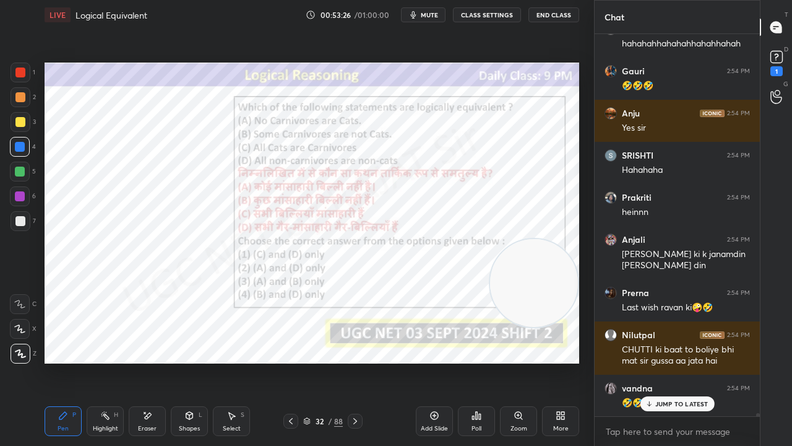
click at [21, 192] on div at bounding box center [20, 196] width 10 height 10
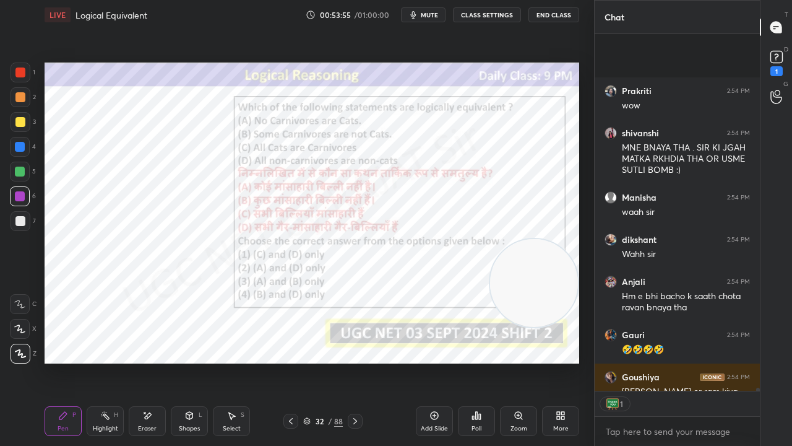
scroll to position [45019, 0]
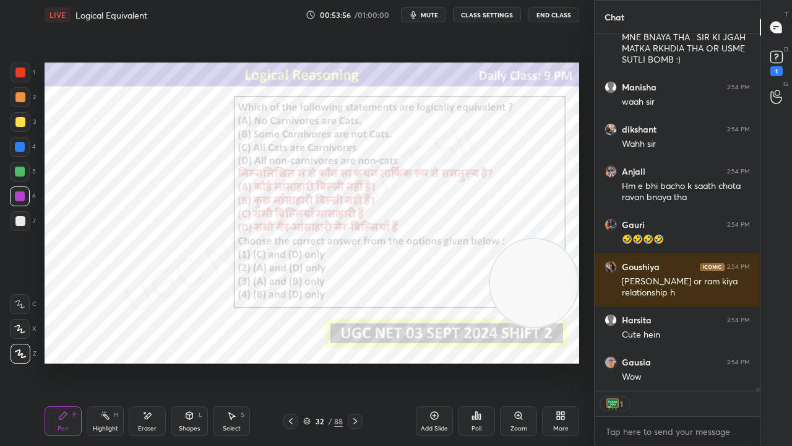
drag, startPoint x: 20, startPoint y: 74, endPoint x: 38, endPoint y: 98, distance: 29.6
click at [21, 75] on div at bounding box center [20, 72] width 10 height 10
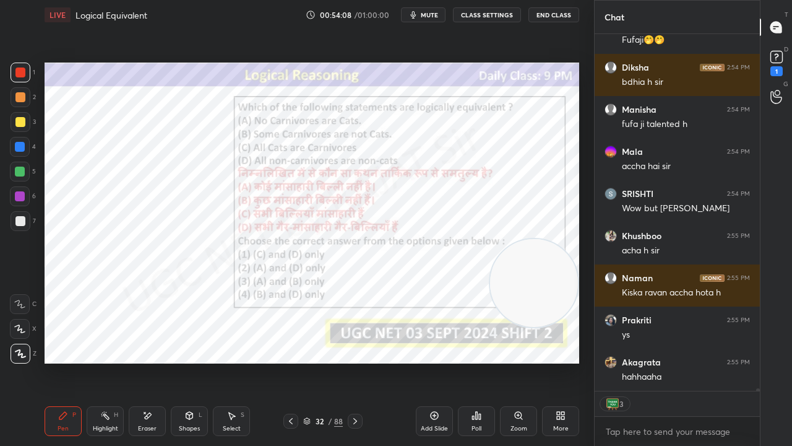
scroll to position [4, 4]
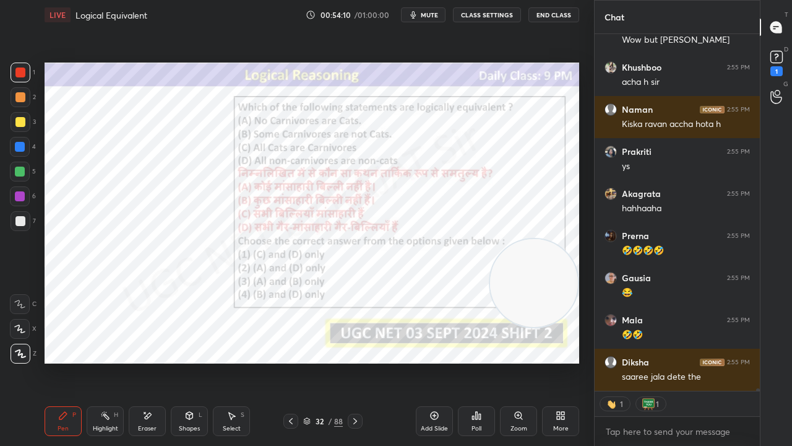
click at [17, 145] on div at bounding box center [20, 147] width 10 height 10
click at [21, 197] on div at bounding box center [20, 196] width 10 height 10
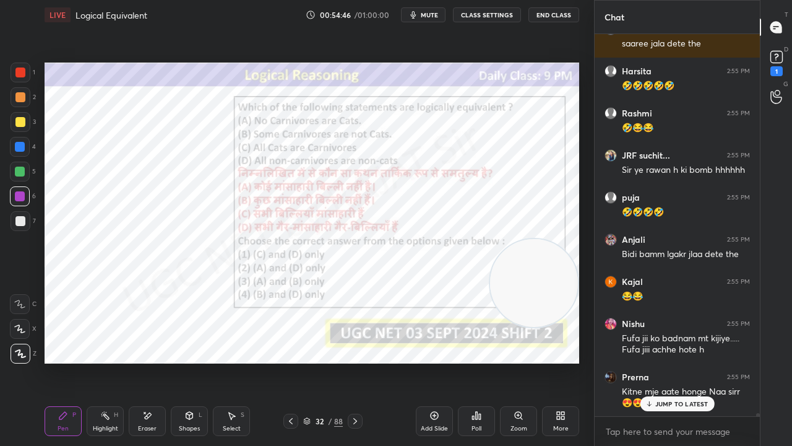
click at [21, 117] on div at bounding box center [20, 122] width 10 height 10
click at [16, 71] on div at bounding box center [20, 72] width 10 height 10
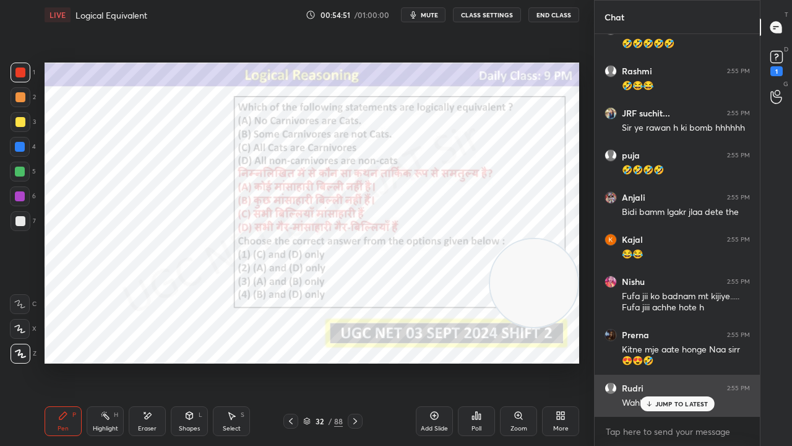
drag, startPoint x: 663, startPoint y: 404, endPoint x: 644, endPoint y: 400, distance: 19.5
click at [663, 361] on p "JUMP TO LATEST" at bounding box center [681, 403] width 53 height 7
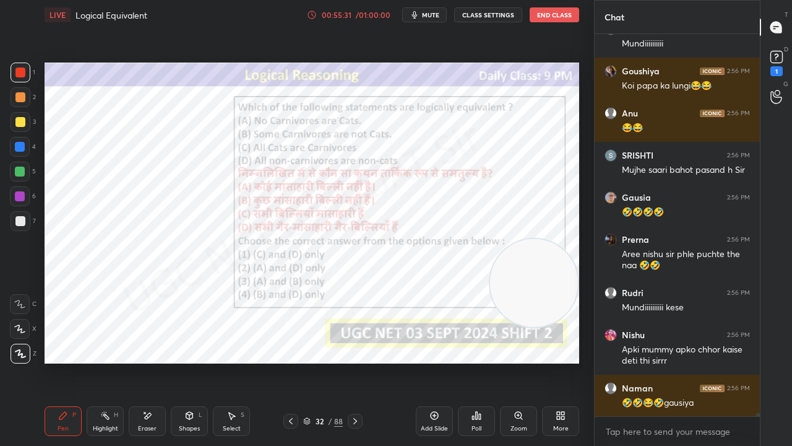
scroll to position [47032, 0]
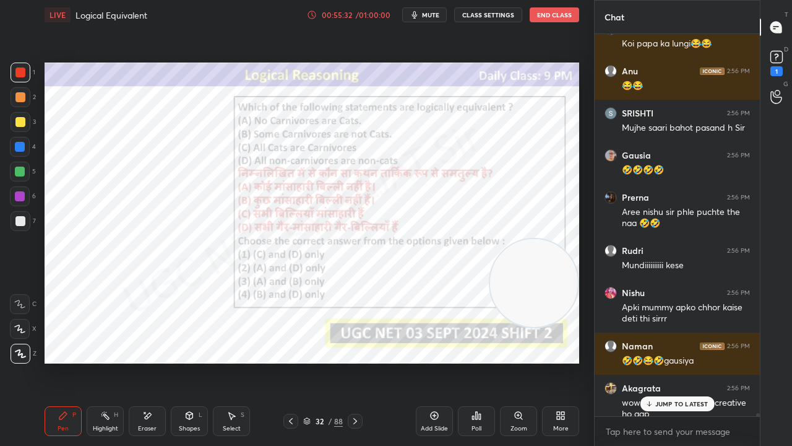
click at [18, 149] on div at bounding box center [20, 147] width 10 height 10
click at [18, 146] on div at bounding box center [20, 147] width 10 height 10
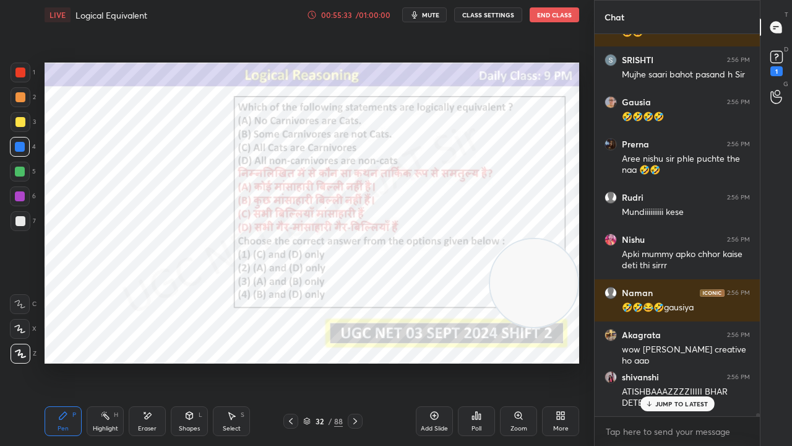
click at [651, 361] on icon at bounding box center [649, 403] width 8 height 7
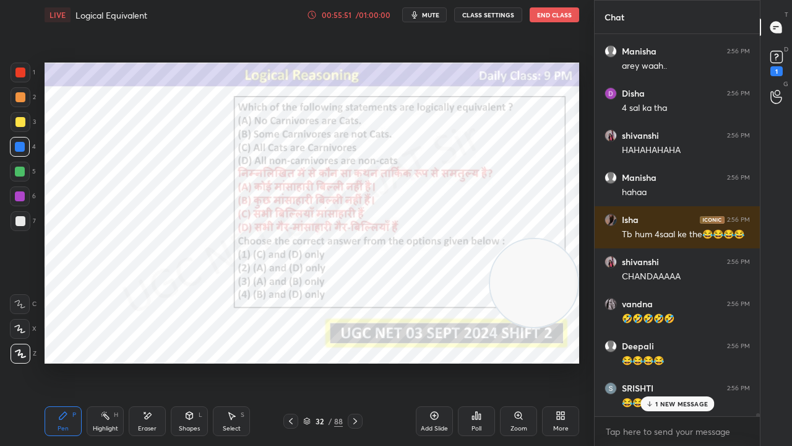
scroll to position [47548, 0]
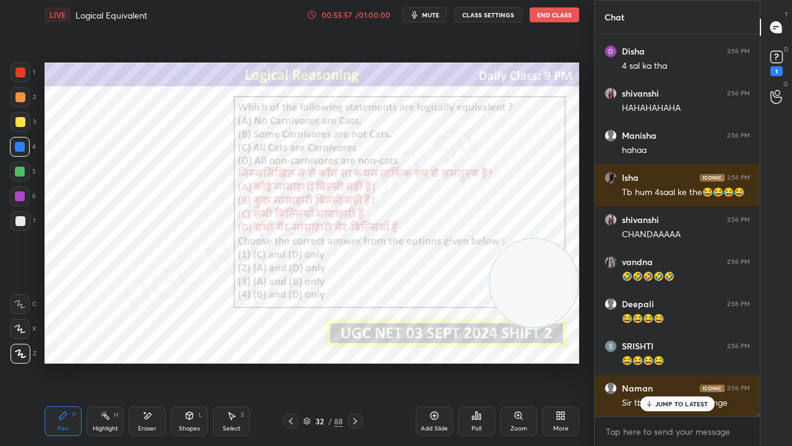
click at [17, 201] on div at bounding box center [20, 196] width 20 height 20
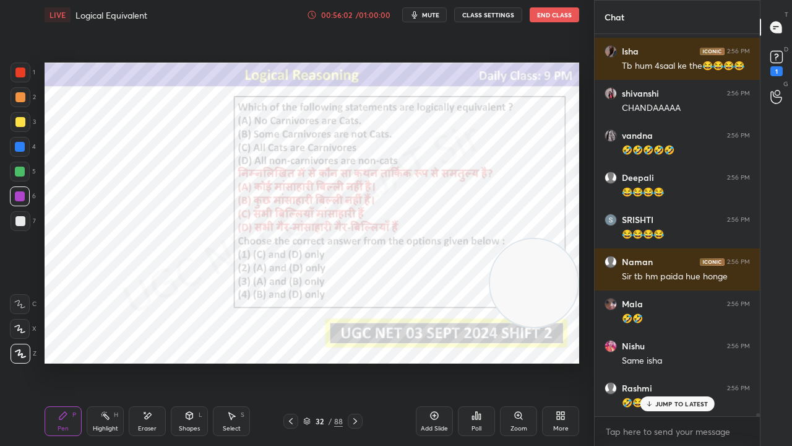
scroll to position [47717, 0]
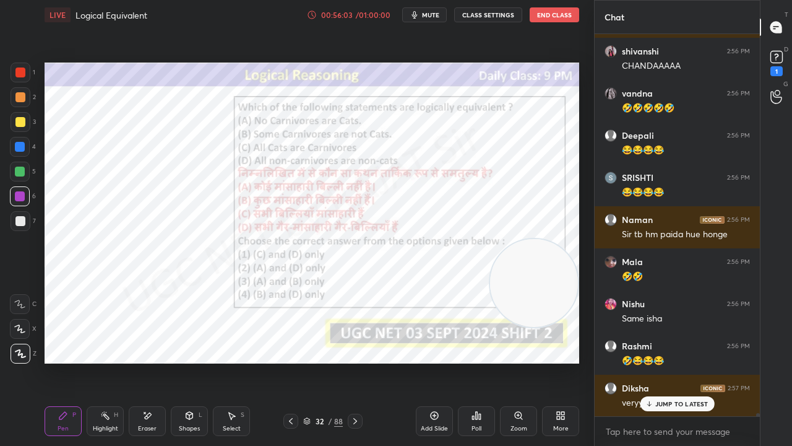
click at [17, 74] on div at bounding box center [20, 72] width 10 height 10
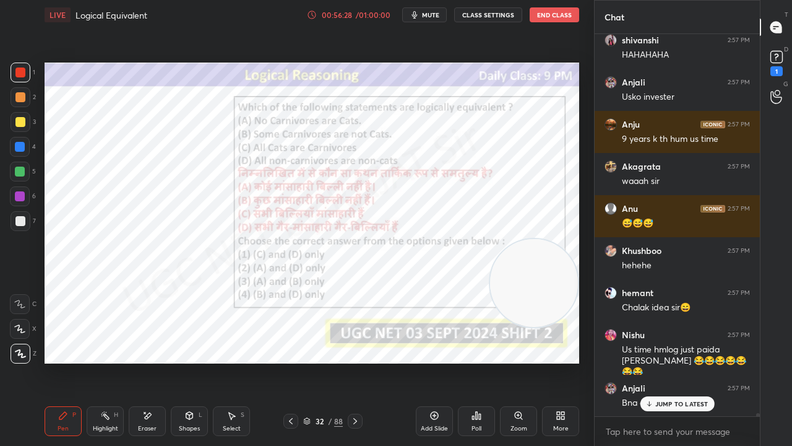
scroll to position [48437, 0]
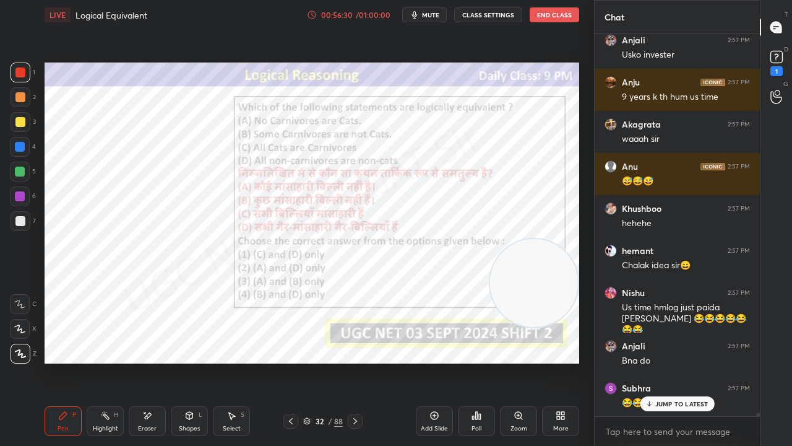
click at [20, 152] on div at bounding box center [20, 147] width 20 height 20
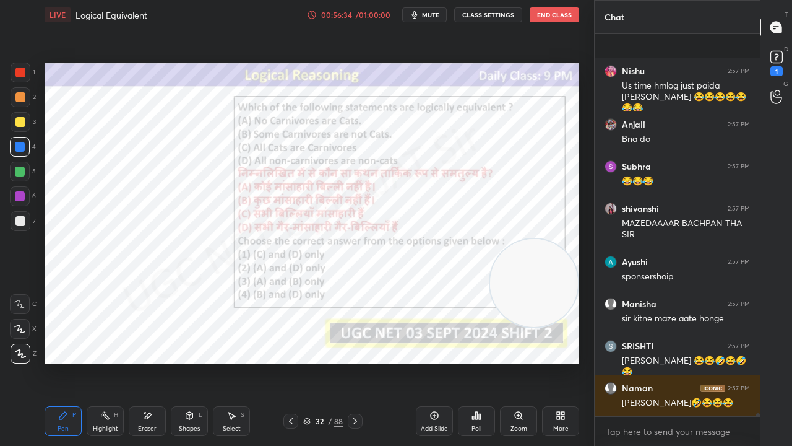
scroll to position [48754, 0]
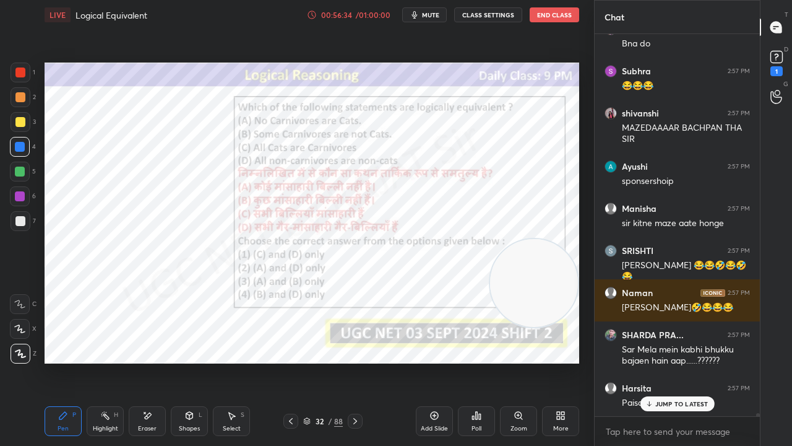
click at [653, 361] on icon at bounding box center [649, 403] width 8 height 7
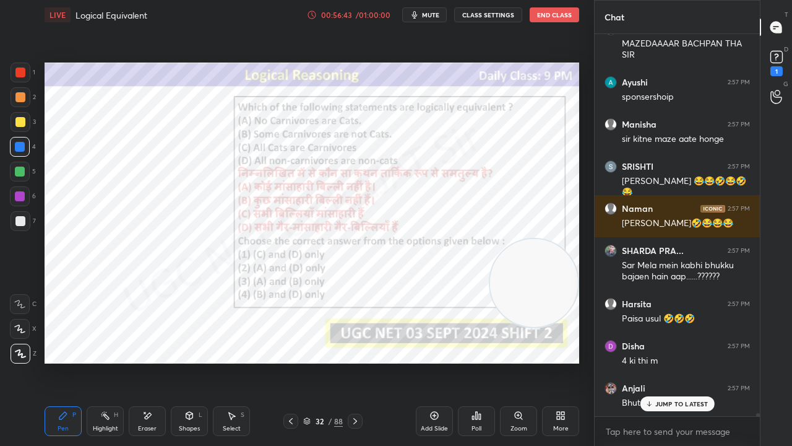
scroll to position [48880, 0]
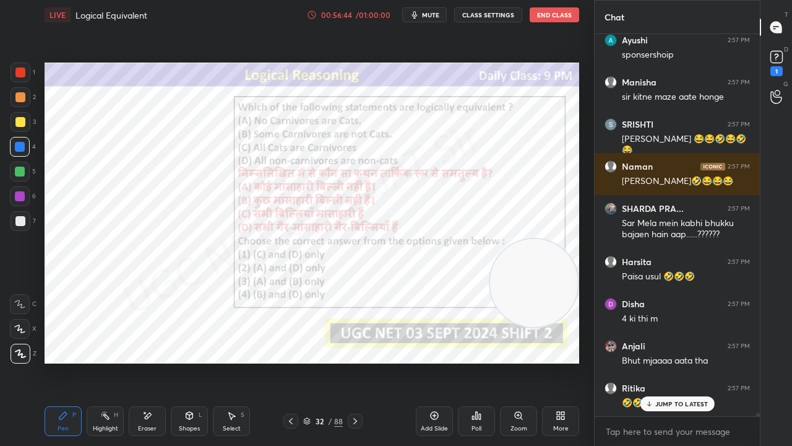
drag, startPoint x: 20, startPoint y: 74, endPoint x: 38, endPoint y: 79, distance: 18.6
click at [22, 74] on div at bounding box center [20, 72] width 10 height 10
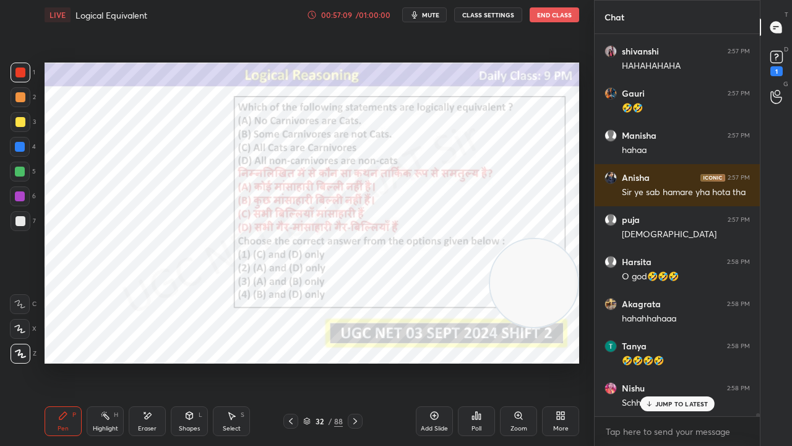
scroll to position [49480, 0]
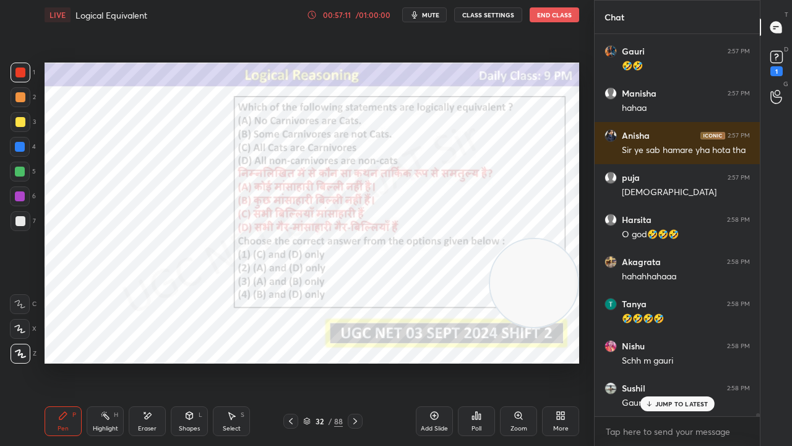
drag, startPoint x: 25, startPoint y: 148, endPoint x: 32, endPoint y: 151, distance: 8.0
click at [25, 149] on div at bounding box center [20, 147] width 20 height 20
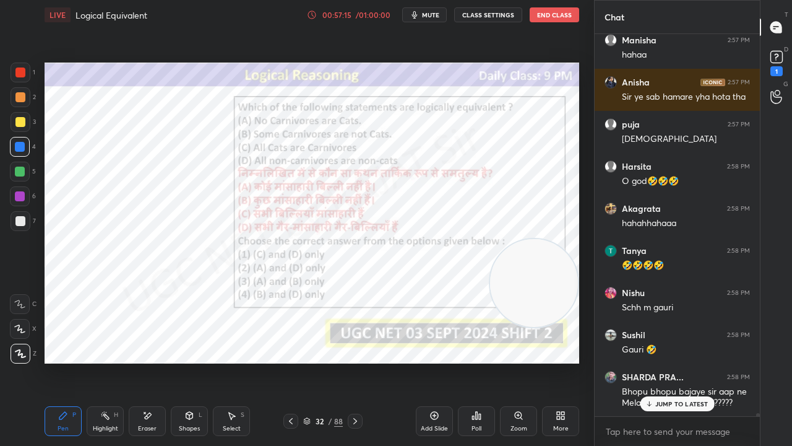
scroll to position [49576, 0]
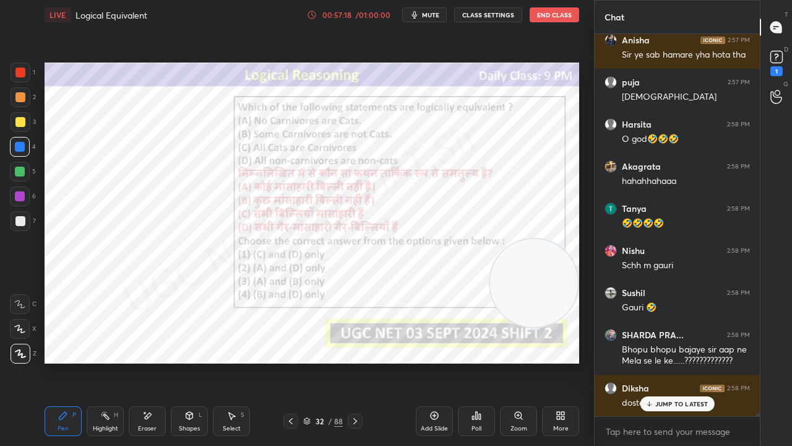
drag, startPoint x: 24, startPoint y: 74, endPoint x: 38, endPoint y: 82, distance: 15.5
click at [25, 75] on div at bounding box center [20, 72] width 10 height 10
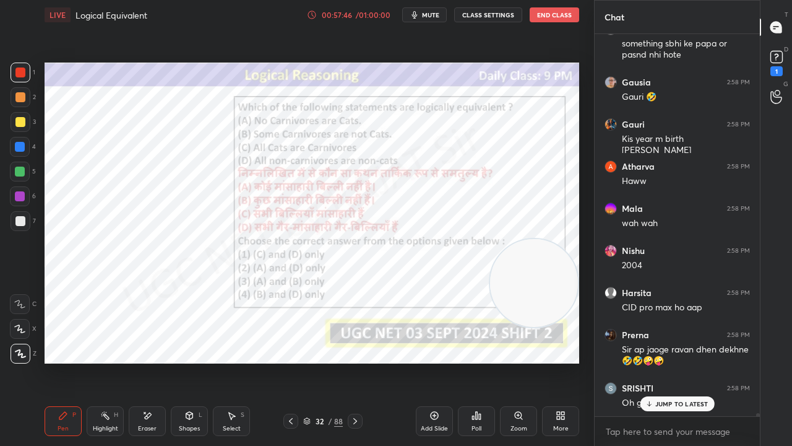
scroll to position [50061, 0]
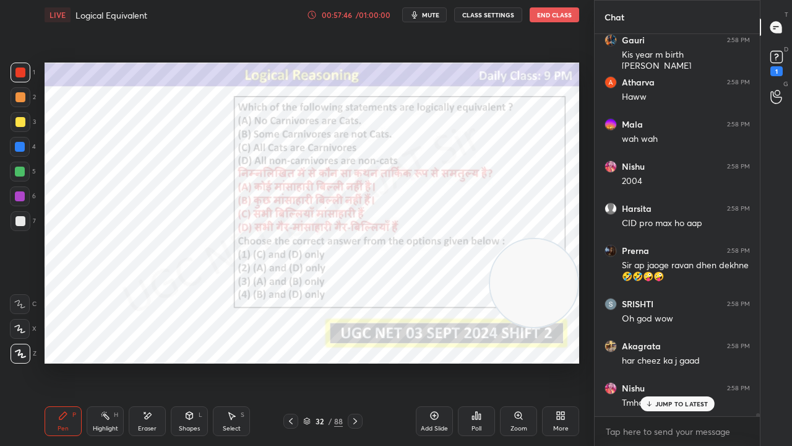
click at [317, 361] on div "32" at bounding box center [319, 420] width 12 height 7
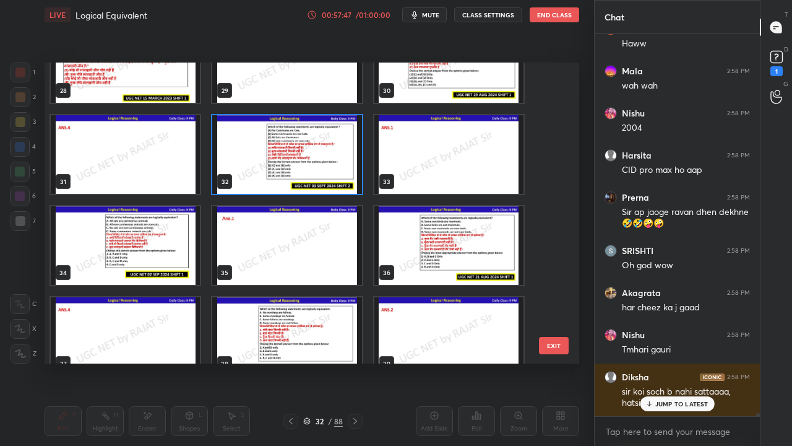
scroll to position [864, 0]
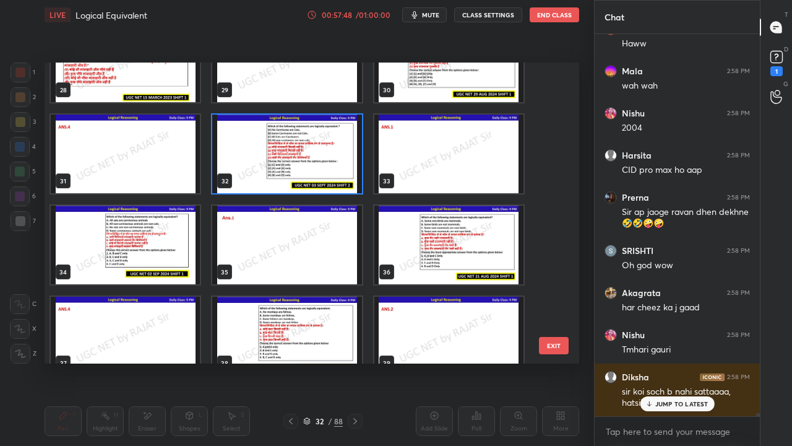
click at [175, 255] on img "grid" at bounding box center [125, 244] width 149 height 79
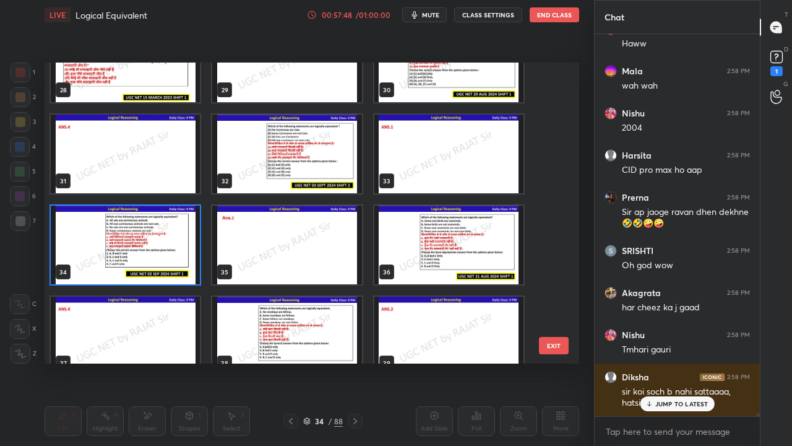
click at [175, 255] on img "grid" at bounding box center [125, 244] width 149 height 79
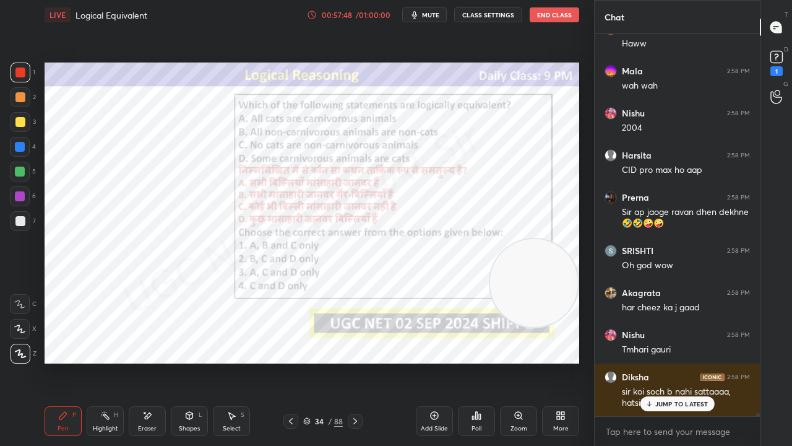
scroll to position [50156, 0]
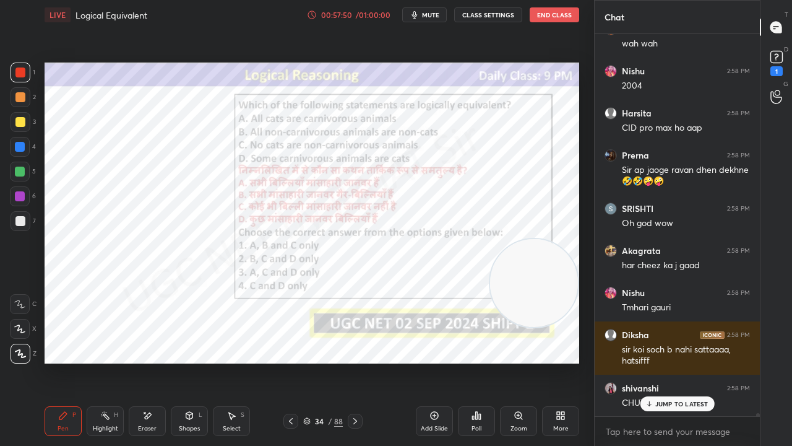
click at [474, 361] on icon at bounding box center [477, 415] width 10 height 10
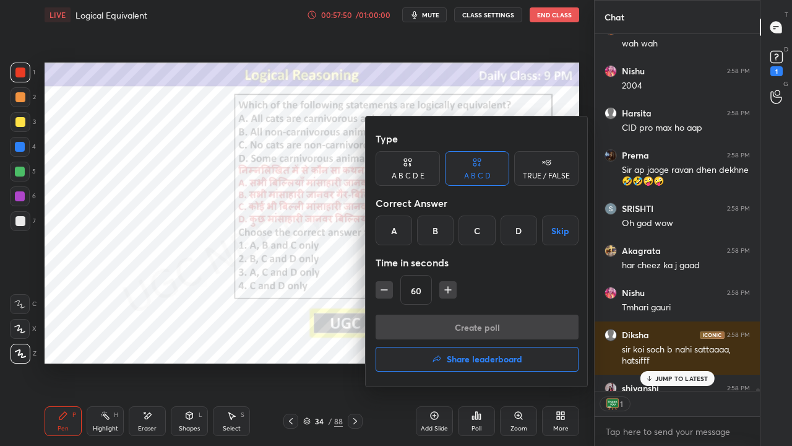
scroll to position [50194, 0]
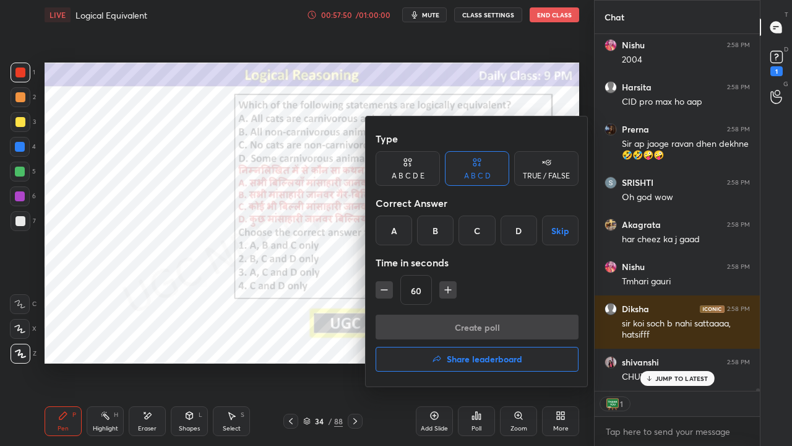
click at [397, 235] on div "A" at bounding box center [394, 230] width 37 height 30
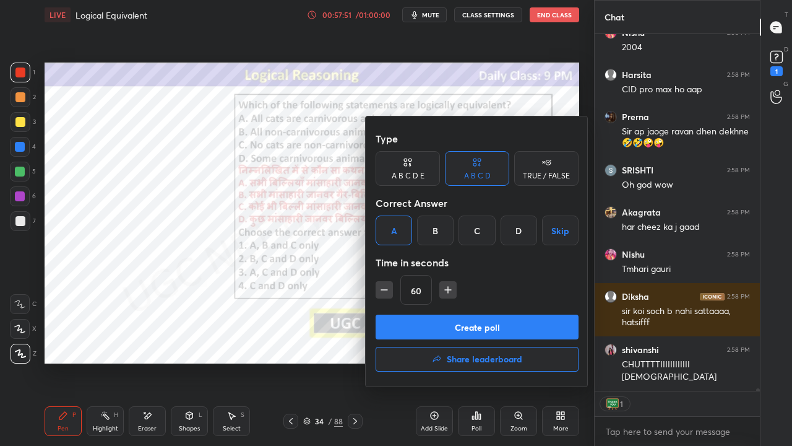
drag, startPoint x: 425, startPoint y: 321, endPoint x: 391, endPoint y: 345, distance: 41.2
click at [425, 321] on button "Create poll" at bounding box center [477, 326] width 203 height 25
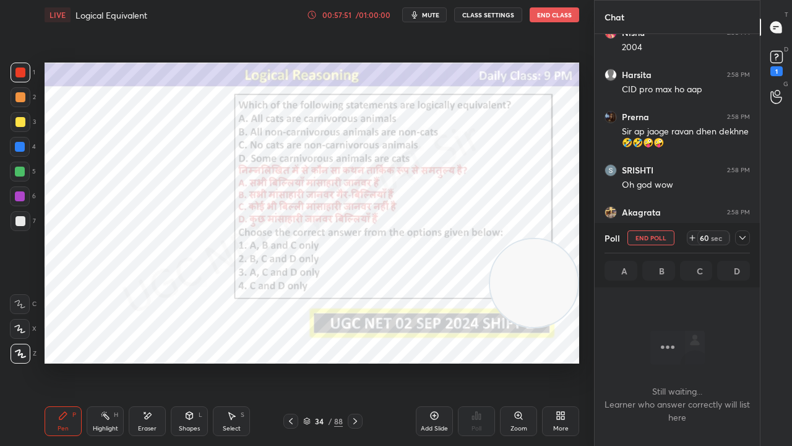
scroll to position [4, 4]
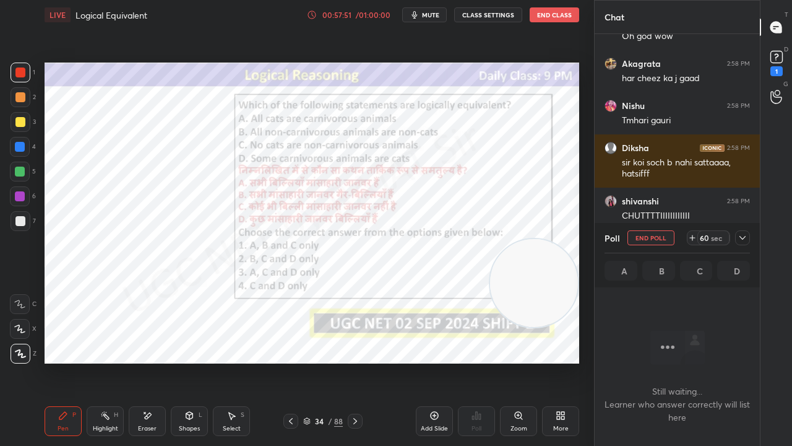
drag, startPoint x: 326, startPoint y: 421, endPoint x: 329, endPoint y: 414, distance: 7.5
click at [327, 361] on div "34 / 88" at bounding box center [323, 420] width 40 height 11
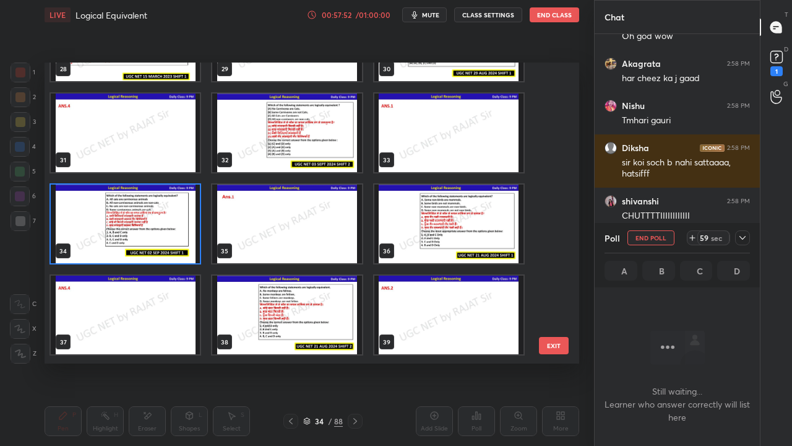
click at [170, 222] on img "grid" at bounding box center [125, 223] width 149 height 79
drag, startPoint x: 171, startPoint y: 220, endPoint x: 183, endPoint y: 223, distance: 12.2
click at [172, 220] on img "grid" at bounding box center [125, 223] width 149 height 79
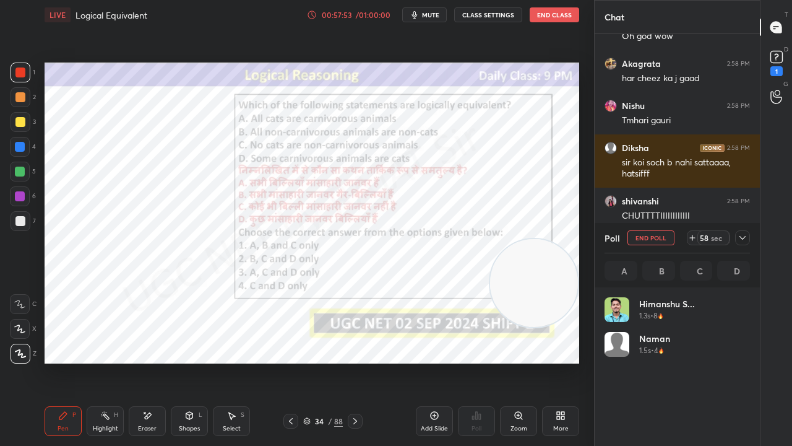
drag, startPoint x: 748, startPoint y: 234, endPoint x: 725, endPoint y: 231, distance: 22.4
click at [746, 234] on div at bounding box center [742, 237] width 15 height 15
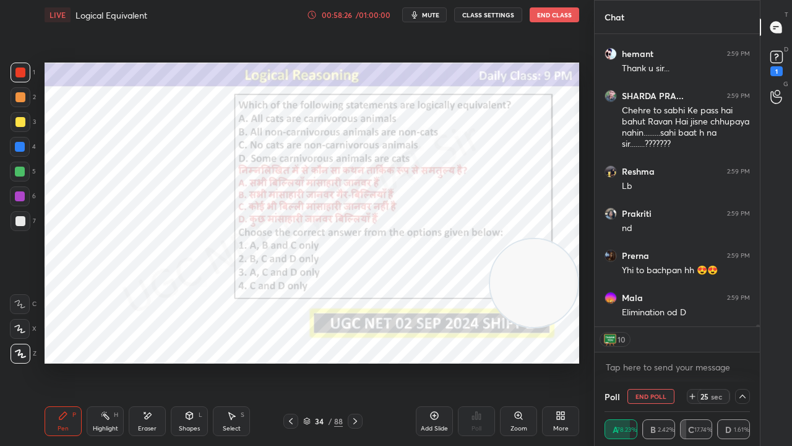
drag, startPoint x: 20, startPoint y: 196, endPoint x: 31, endPoint y: 157, distance: 40.0
click at [20, 194] on div at bounding box center [20, 196] width 10 height 10
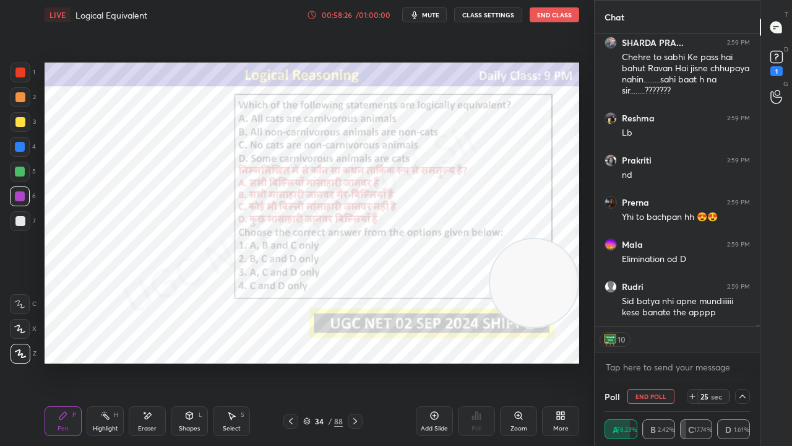
drag, startPoint x: 20, startPoint y: 142, endPoint x: 37, endPoint y: 142, distance: 16.7
click at [21, 142] on div at bounding box center [20, 147] width 10 height 10
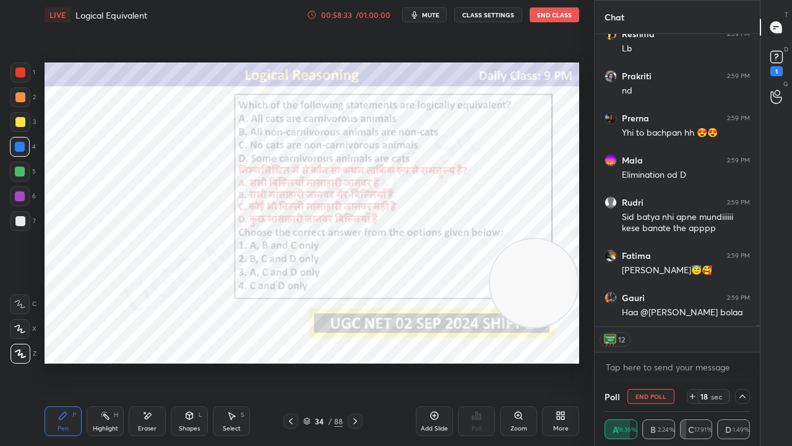
click at [22, 80] on div at bounding box center [21, 73] width 20 height 20
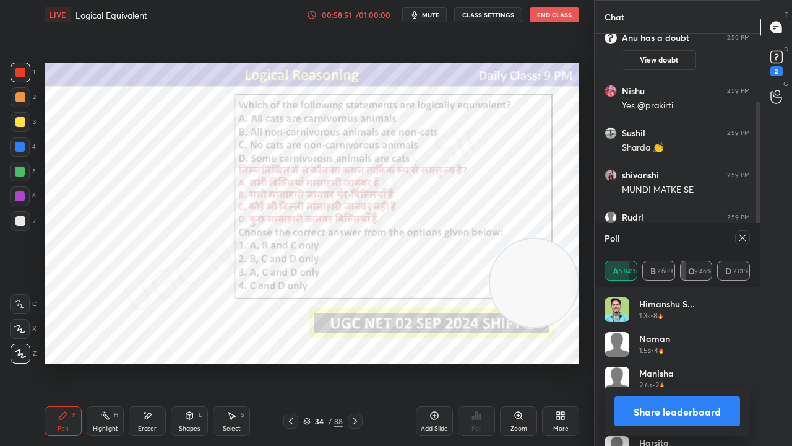
scroll to position [4, 4]
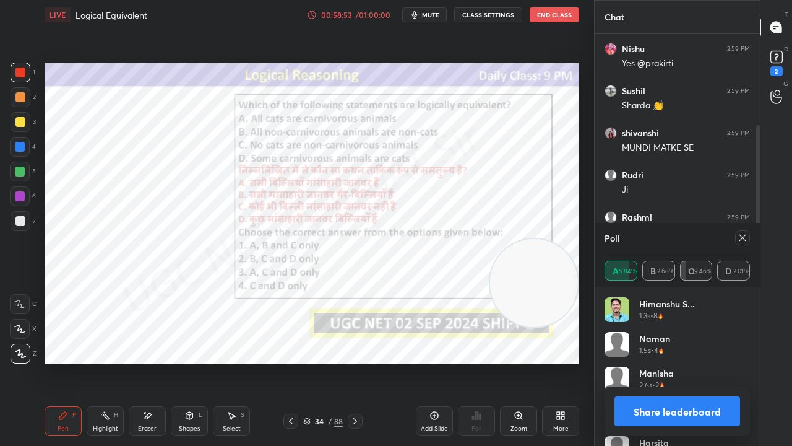
click at [323, 361] on div "34" at bounding box center [319, 420] width 12 height 7
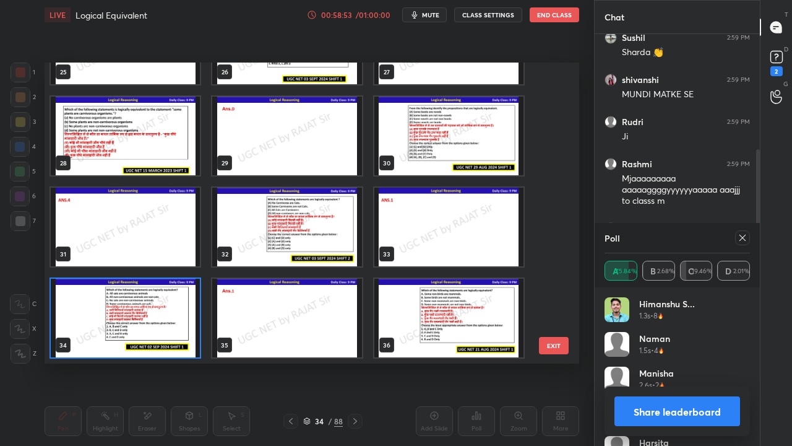
scroll to position [0, 0]
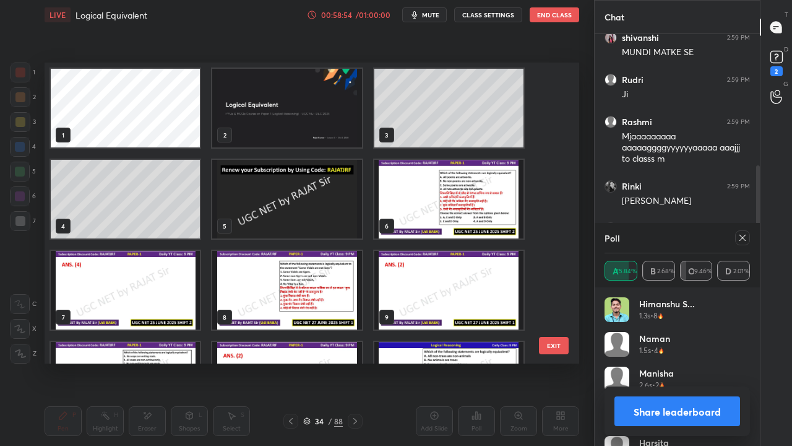
click at [317, 121] on img "grid" at bounding box center [286, 108] width 149 height 79
click at [318, 121] on img "grid" at bounding box center [286, 108] width 149 height 79
click at [319, 120] on img "grid" at bounding box center [286, 108] width 149 height 79
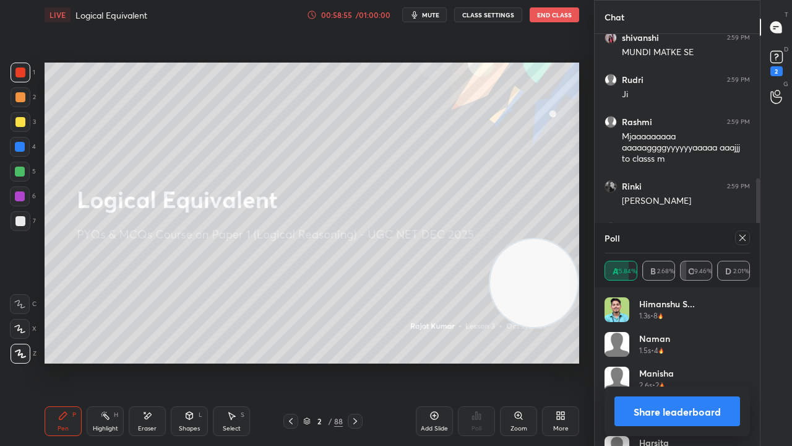
scroll to position [265, 0]
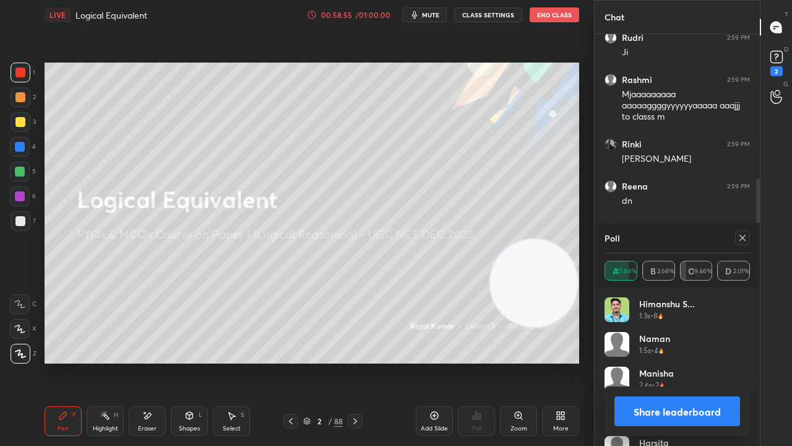
click at [703, 361] on button "Share leaderboard" at bounding box center [678, 411] width 126 height 30
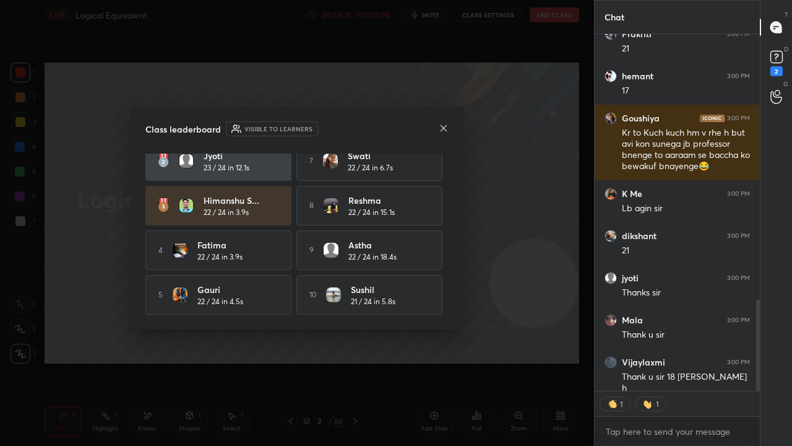
click at [441, 124] on icon at bounding box center [444, 128] width 10 height 10
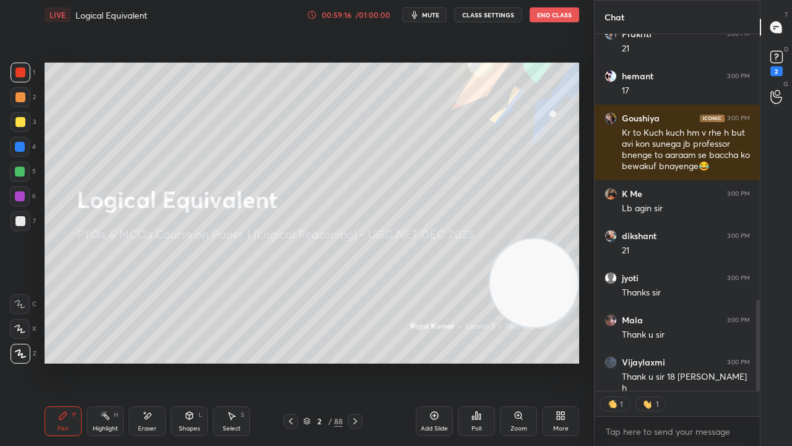
click at [479, 361] on icon at bounding box center [480, 416] width 2 height 6
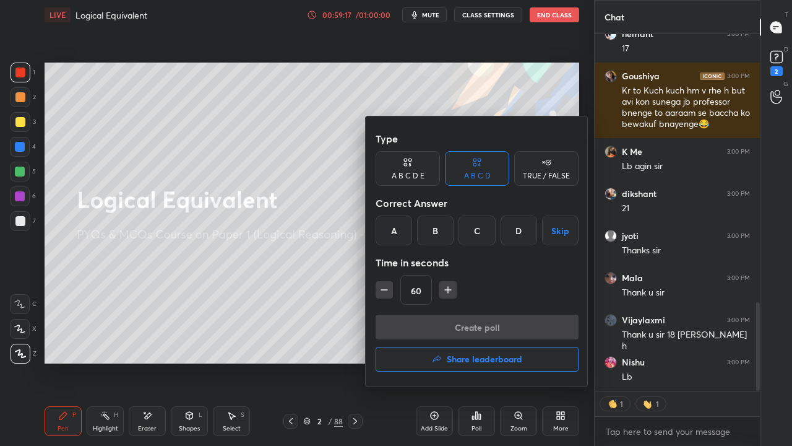
click at [464, 359] on h4 "Share leaderboard" at bounding box center [485, 359] width 76 height 9
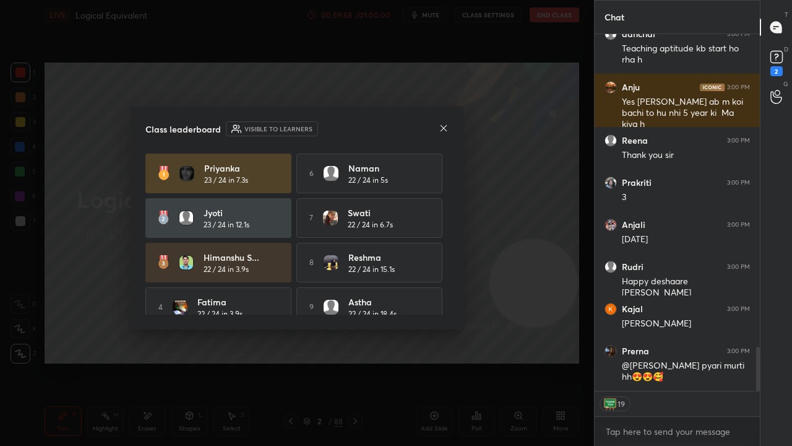
click at [442, 126] on icon at bounding box center [444, 127] width 6 height 6
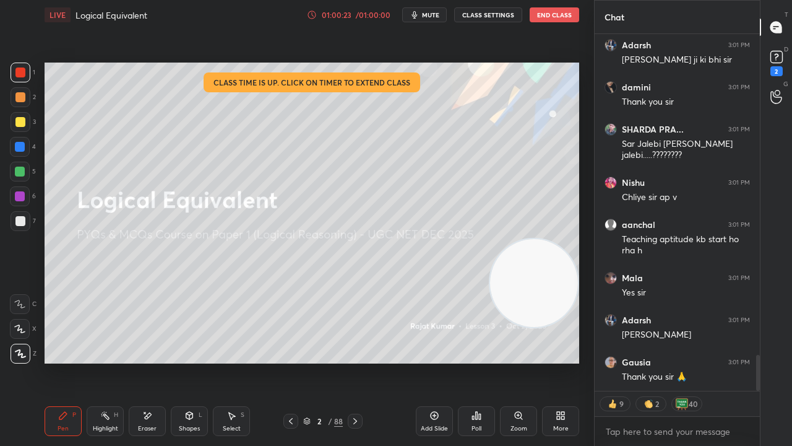
click at [19, 126] on div at bounding box center [20, 122] width 10 height 10
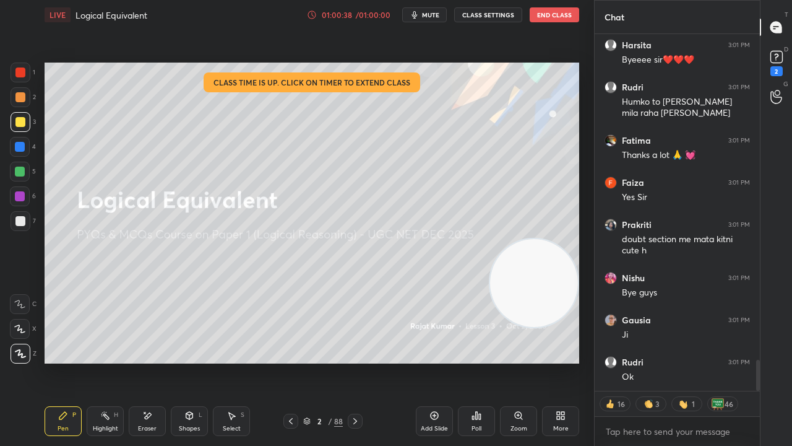
drag, startPoint x: 22, startPoint y: 146, endPoint x: 41, endPoint y: 140, distance: 20.0
click at [24, 146] on div at bounding box center [20, 147] width 10 height 10
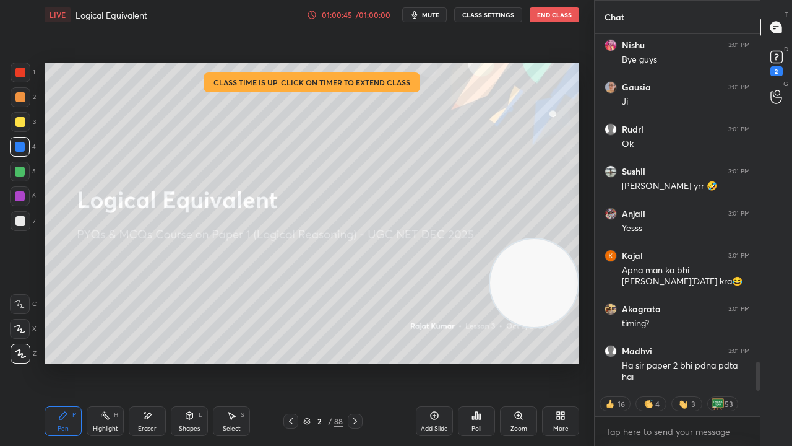
click at [22, 73] on div at bounding box center [20, 72] width 10 height 10
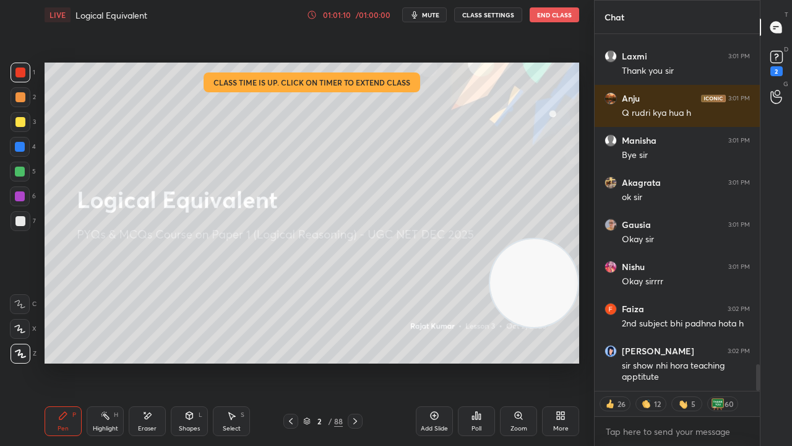
scroll to position [4430, 0]
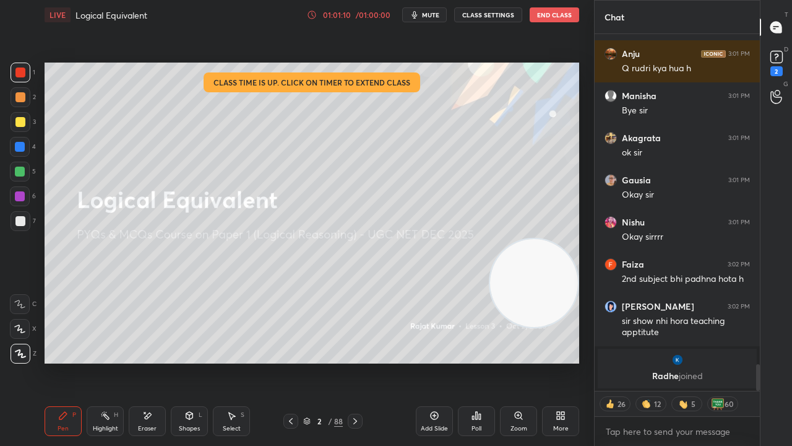
click at [21, 121] on div at bounding box center [20, 122] width 10 height 10
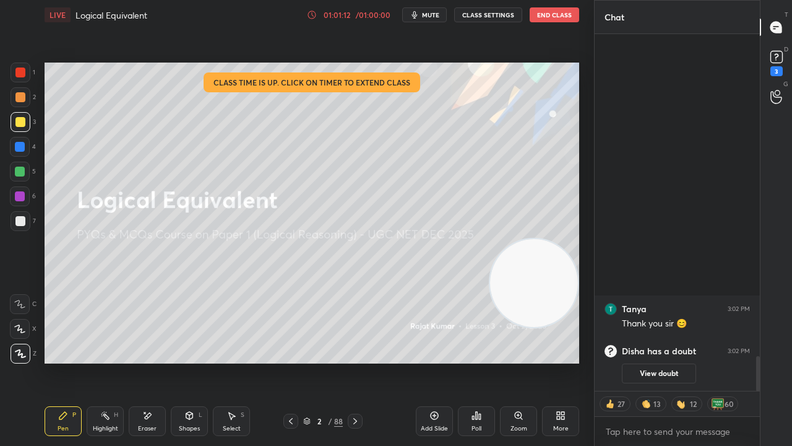
scroll to position [0, 0]
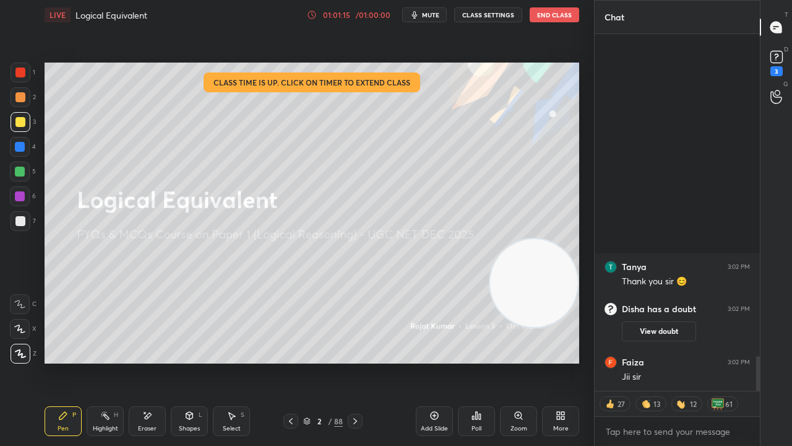
click at [566, 15] on button "End Class" at bounding box center [555, 14] width 50 height 15
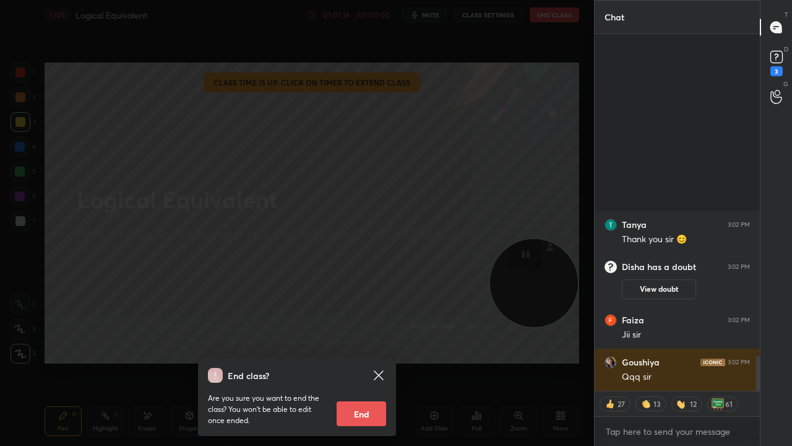
click at [366, 361] on button "End" at bounding box center [362, 413] width 50 height 25
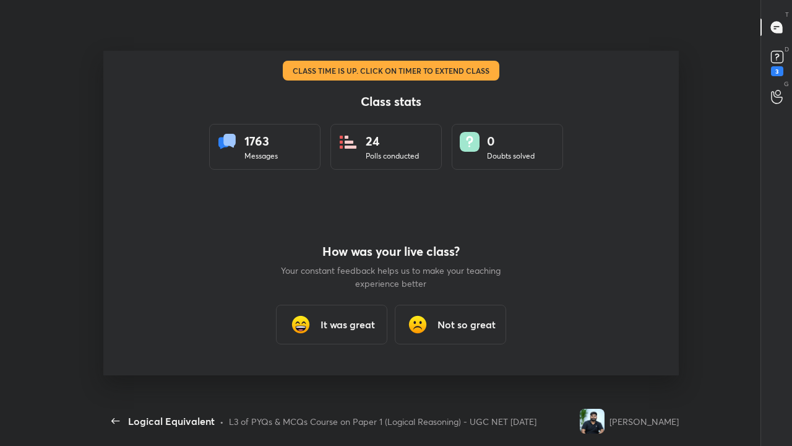
scroll to position [4, 1]
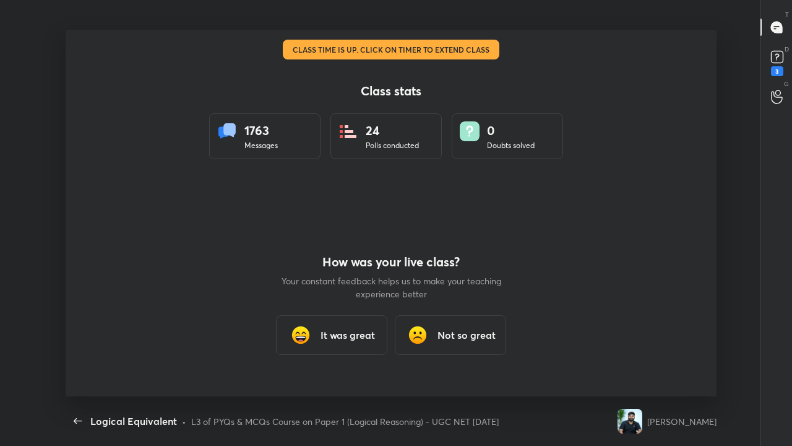
type textarea "x"
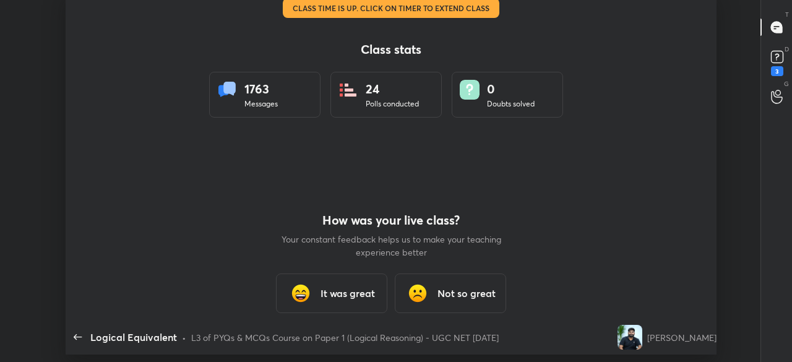
scroll to position [61604, 61105]
type textarea "x"
